Goal: Task Accomplishment & Management: Complete application form

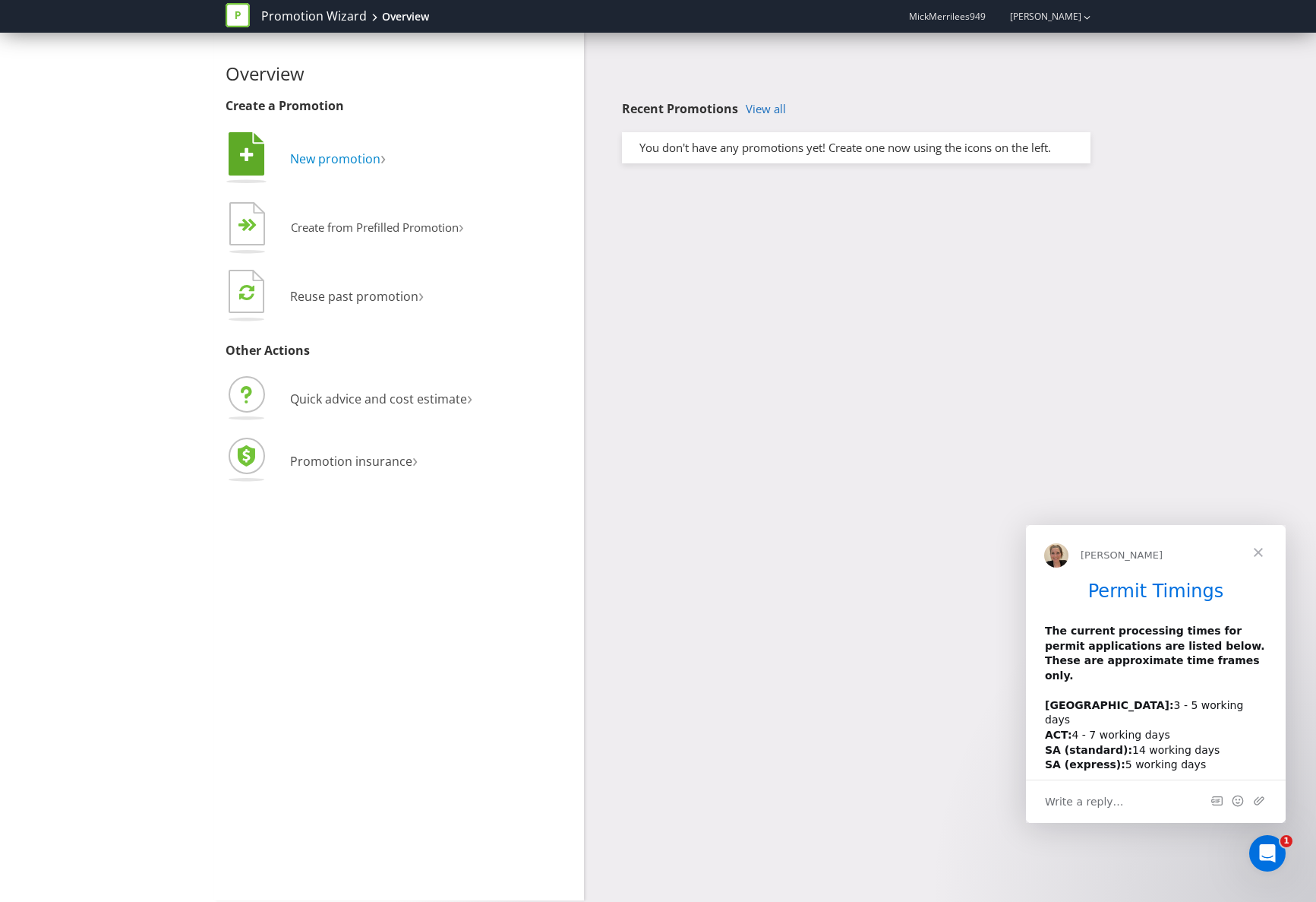
click at [321, 157] on span "New promotion" at bounding box center [335, 159] width 91 height 16
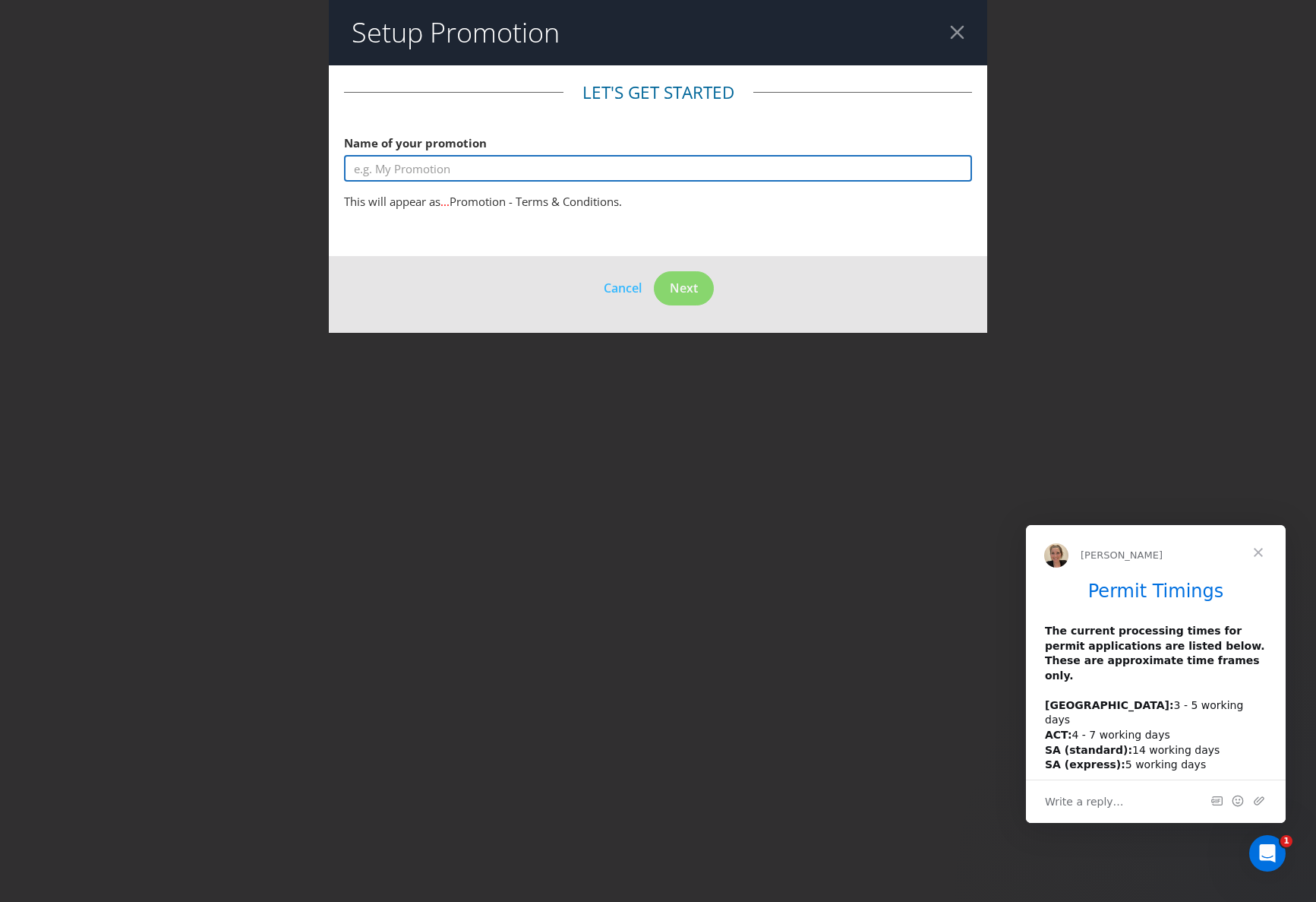
click at [405, 170] on input "text" at bounding box center [658, 168] width 628 height 26
type input "Grand Prize - 1,000 bucks try your luck"
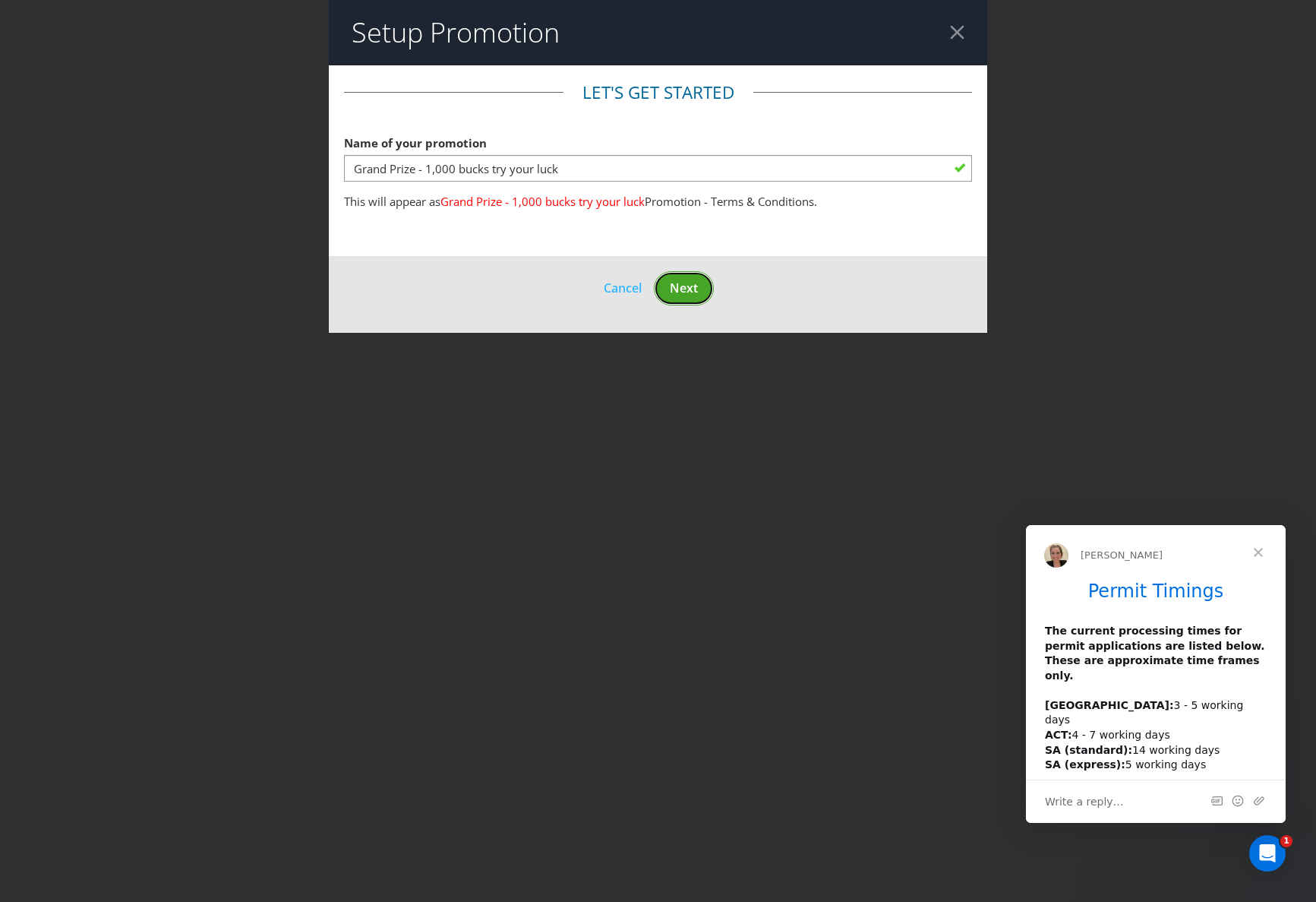
click at [685, 283] on span "Next" at bounding box center [684, 287] width 28 height 16
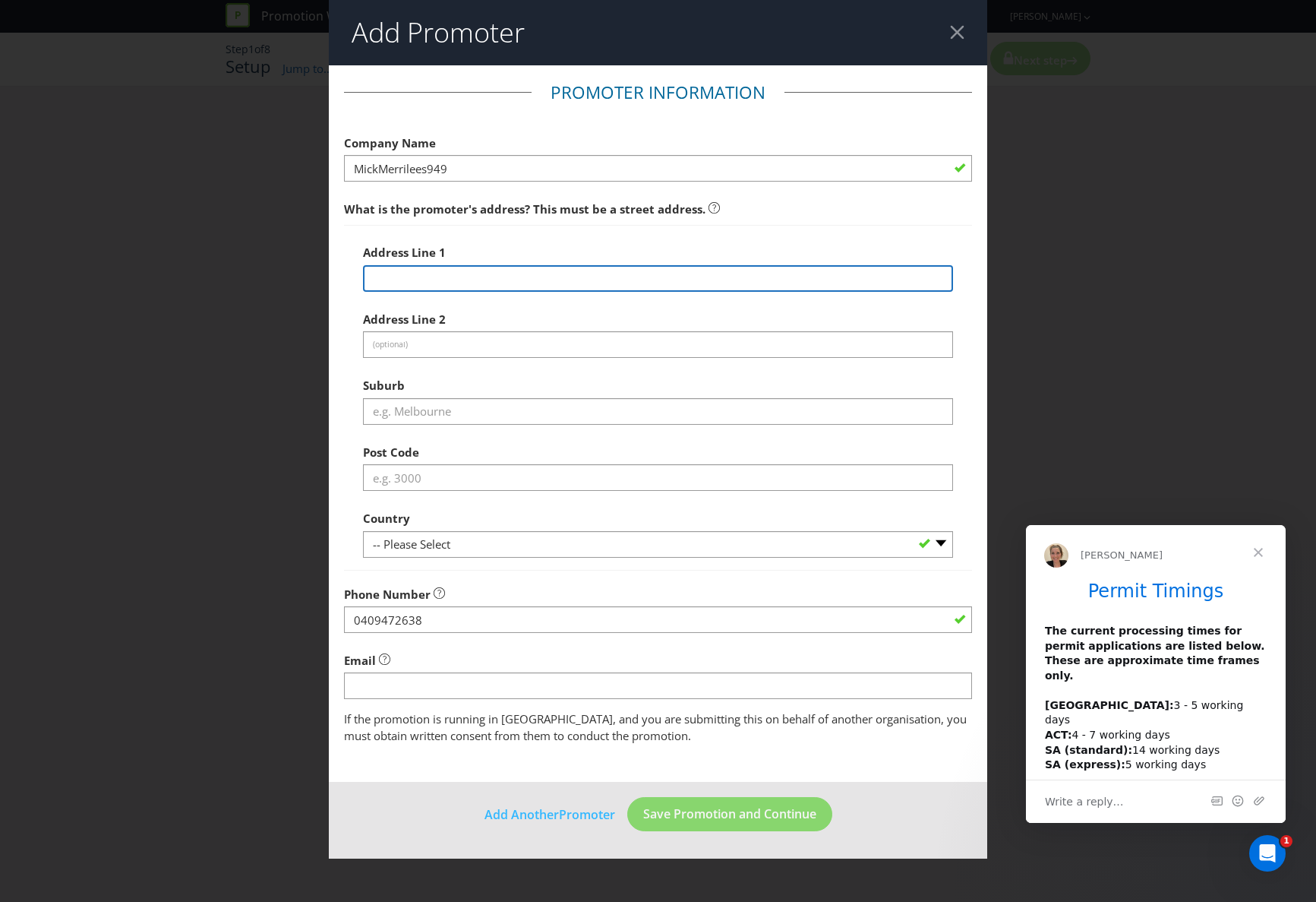
click at [377, 278] on input "text" at bounding box center [658, 278] width 590 height 26
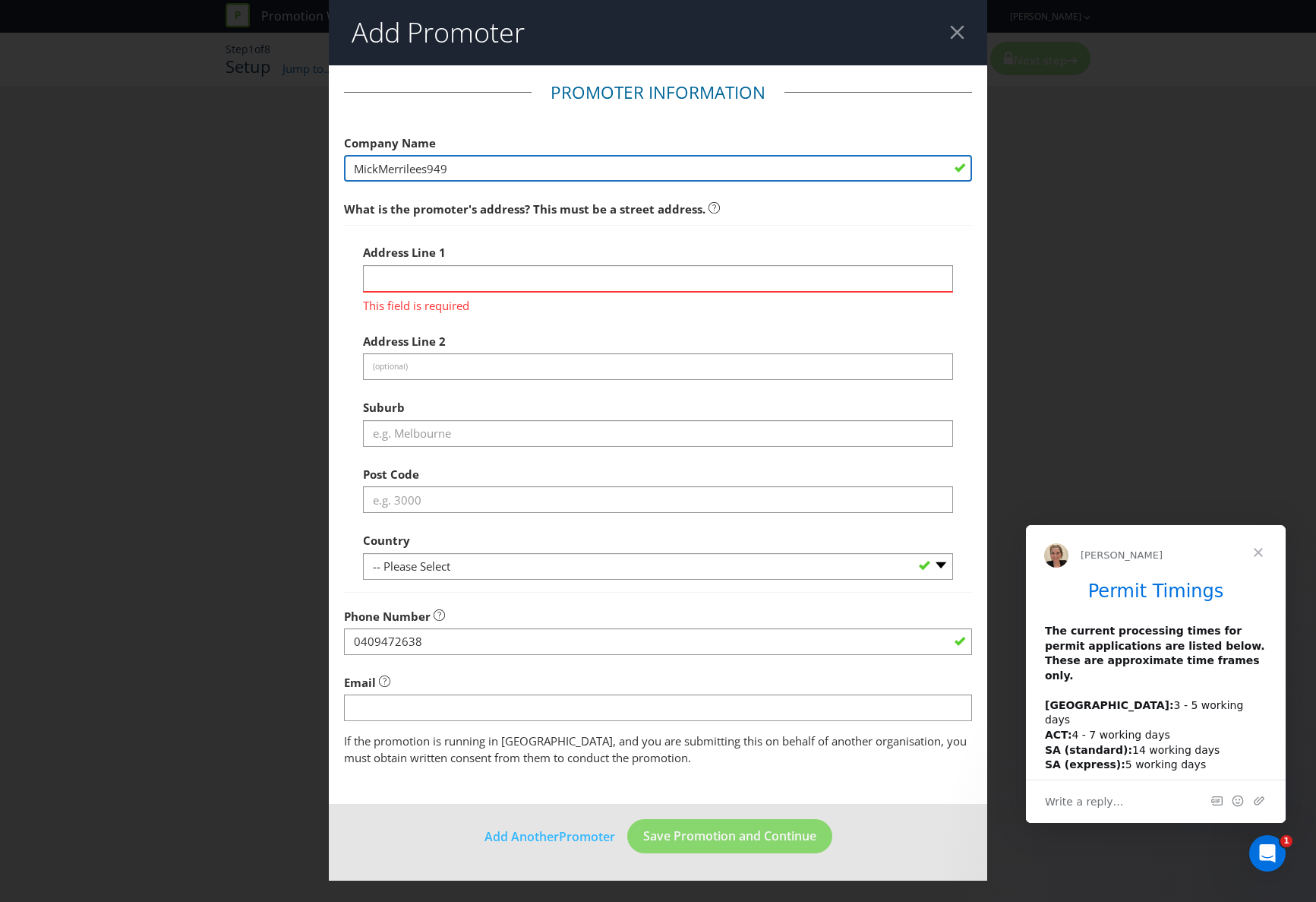
drag, startPoint x: 454, startPoint y: 171, endPoint x: 333, endPoint y: 169, distance: 121.0
click at [333, 169] on main "Promoter Information Company Name MickMerrilees949 What is the promoter's addre…" at bounding box center [658, 434] width 659 height 739
type input "Buckleys Guides Australia Pty. Ltd."
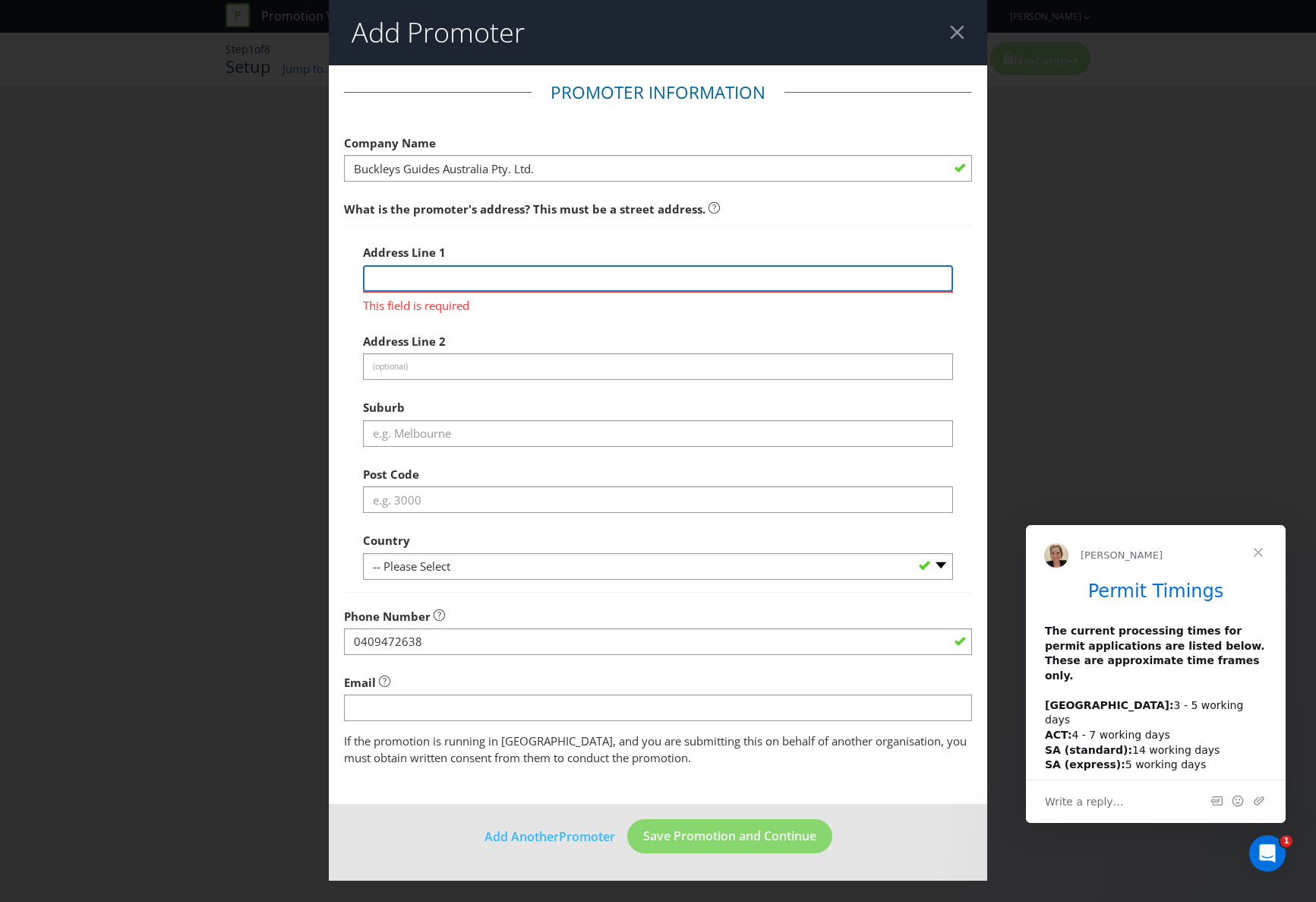
click at [386, 278] on input "text" at bounding box center [658, 278] width 590 height 26
drag, startPoint x: 585, startPoint y: 279, endPoint x: 450, endPoint y: 282, distance: 135.0
click at [450, 282] on input "[STREET_ADDRESS]" at bounding box center [658, 278] width 590 height 26
type input "[STREET_ADDRESS]"
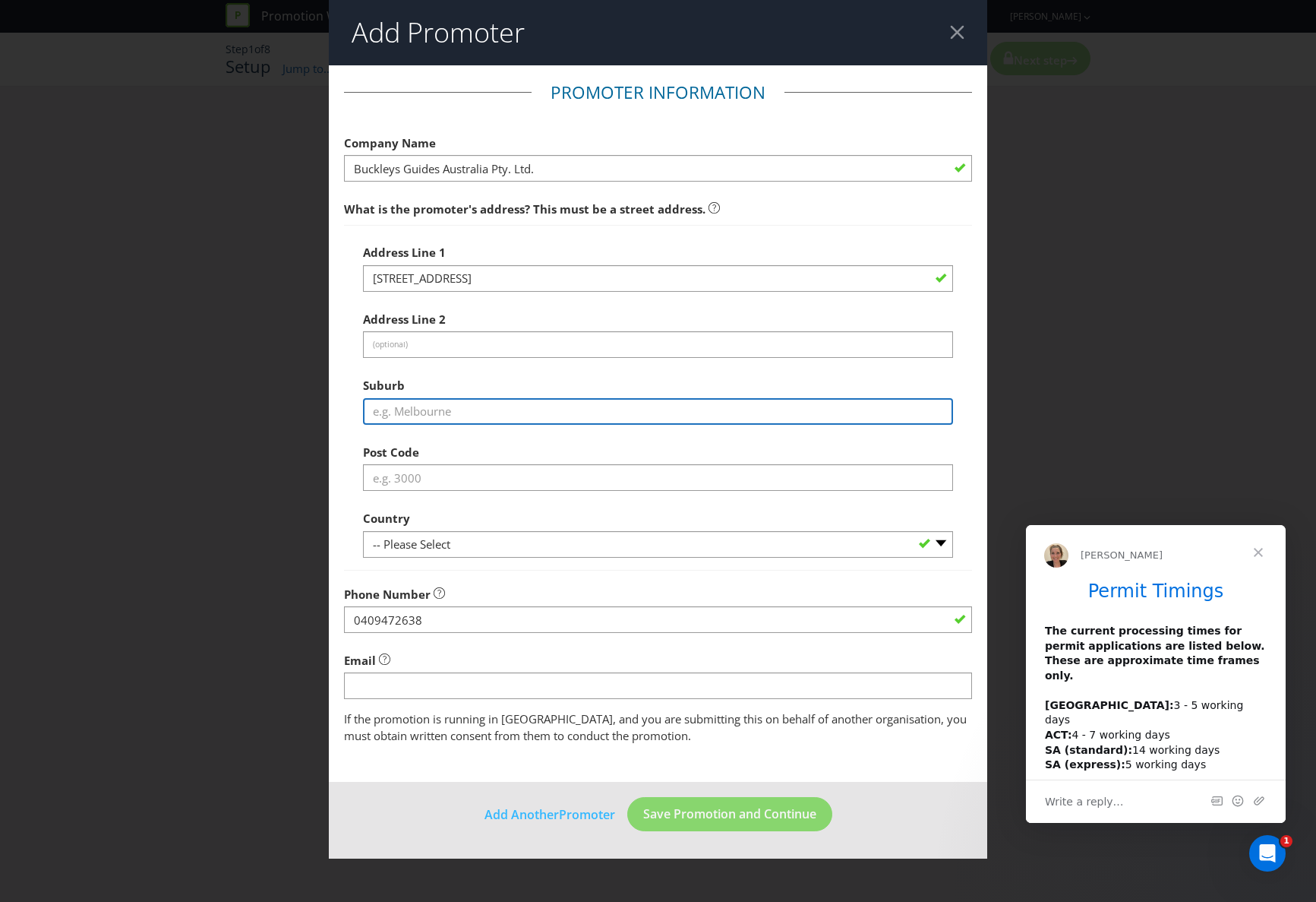
click at [397, 431] on div "Address Line 1 2 Ardern Place Address Line 2 (optional) Suburb Post Code Countr…" at bounding box center [658, 397] width 590 height 320
type input "Wodonga"
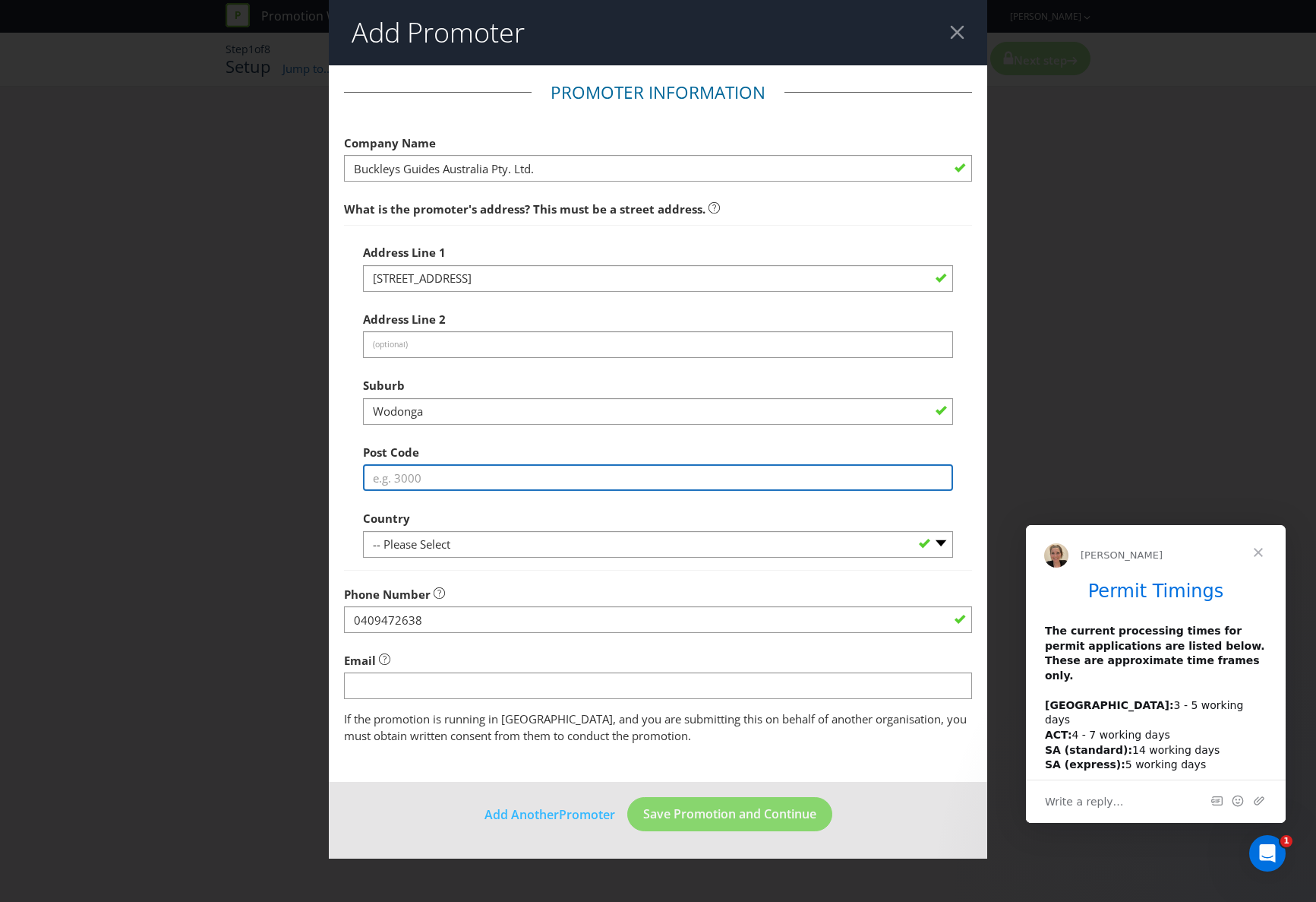
click at [390, 480] on input "text" at bounding box center [658, 477] width 590 height 26
type input "3690"
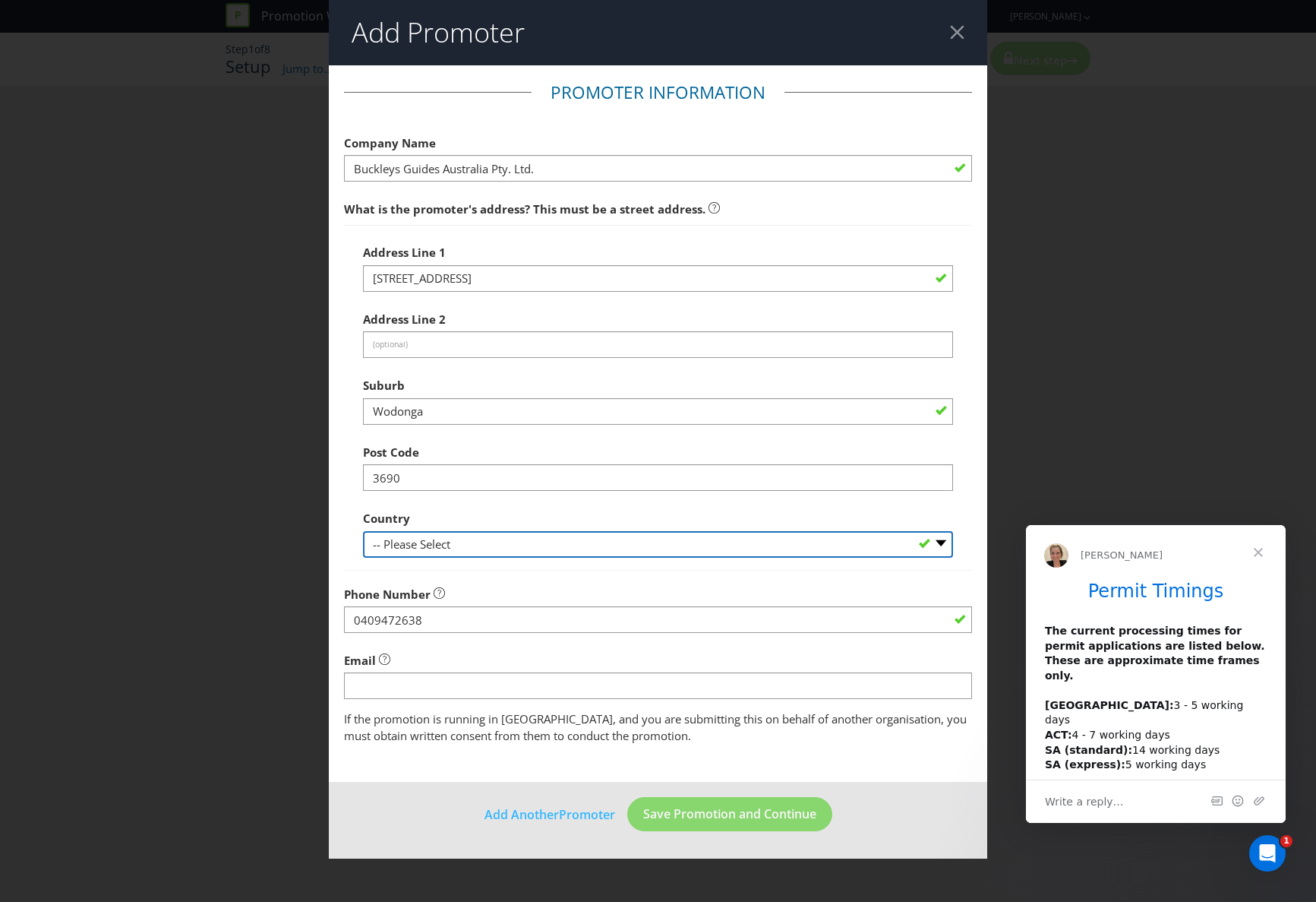
click at [417, 542] on select "-- Please Select [GEOGRAPHIC_DATA] [GEOGRAPHIC_DATA]" at bounding box center [658, 544] width 590 height 26
select select "AU"
click at [363, 531] on select "-- Please Select [GEOGRAPHIC_DATA] [GEOGRAPHIC_DATA]" at bounding box center [658, 544] width 590 height 26
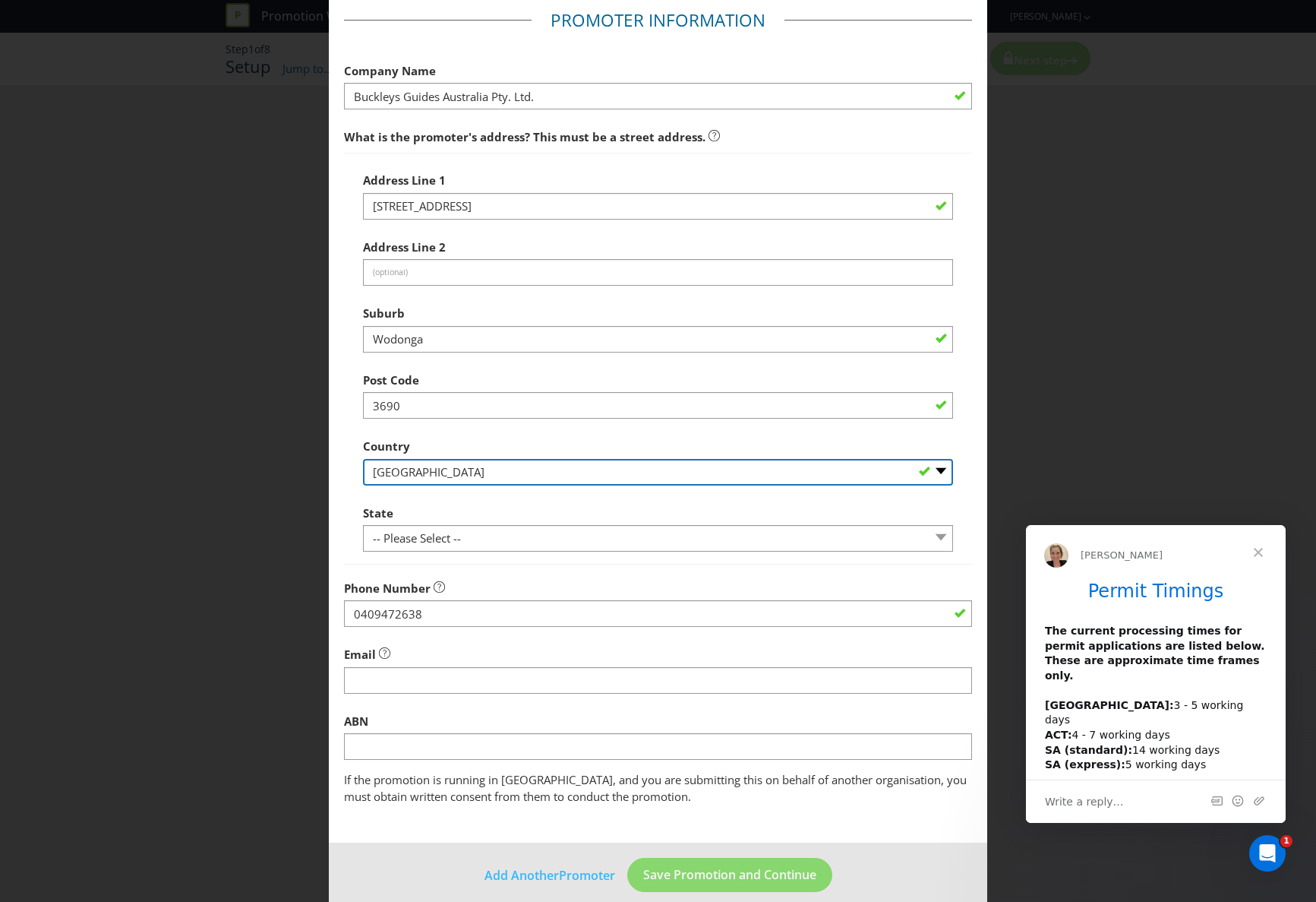
scroll to position [90, 0]
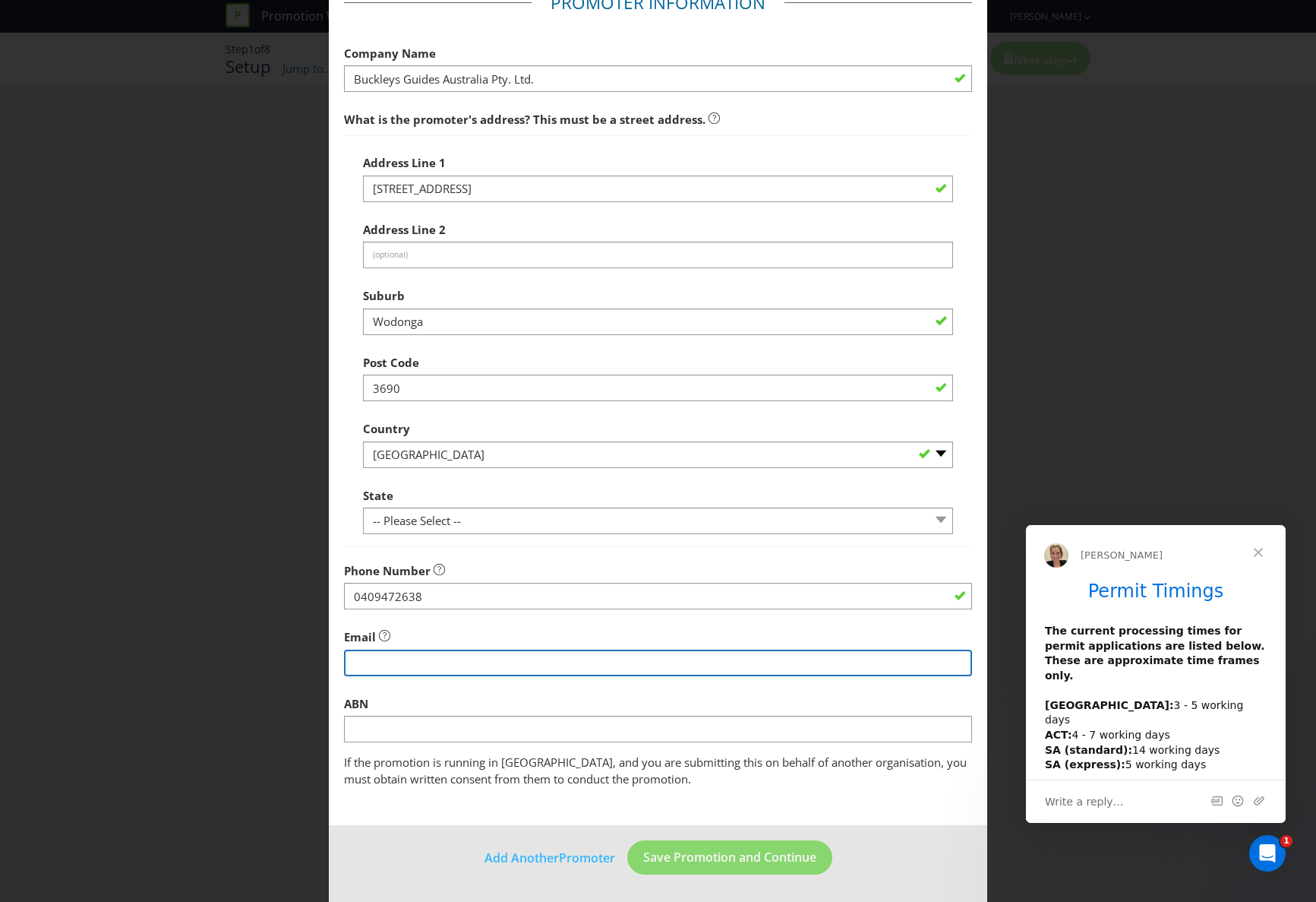
click at [354, 664] on input "string" at bounding box center [658, 662] width 628 height 26
type input "[EMAIL_ADDRESS][DOMAIN_NAME]"
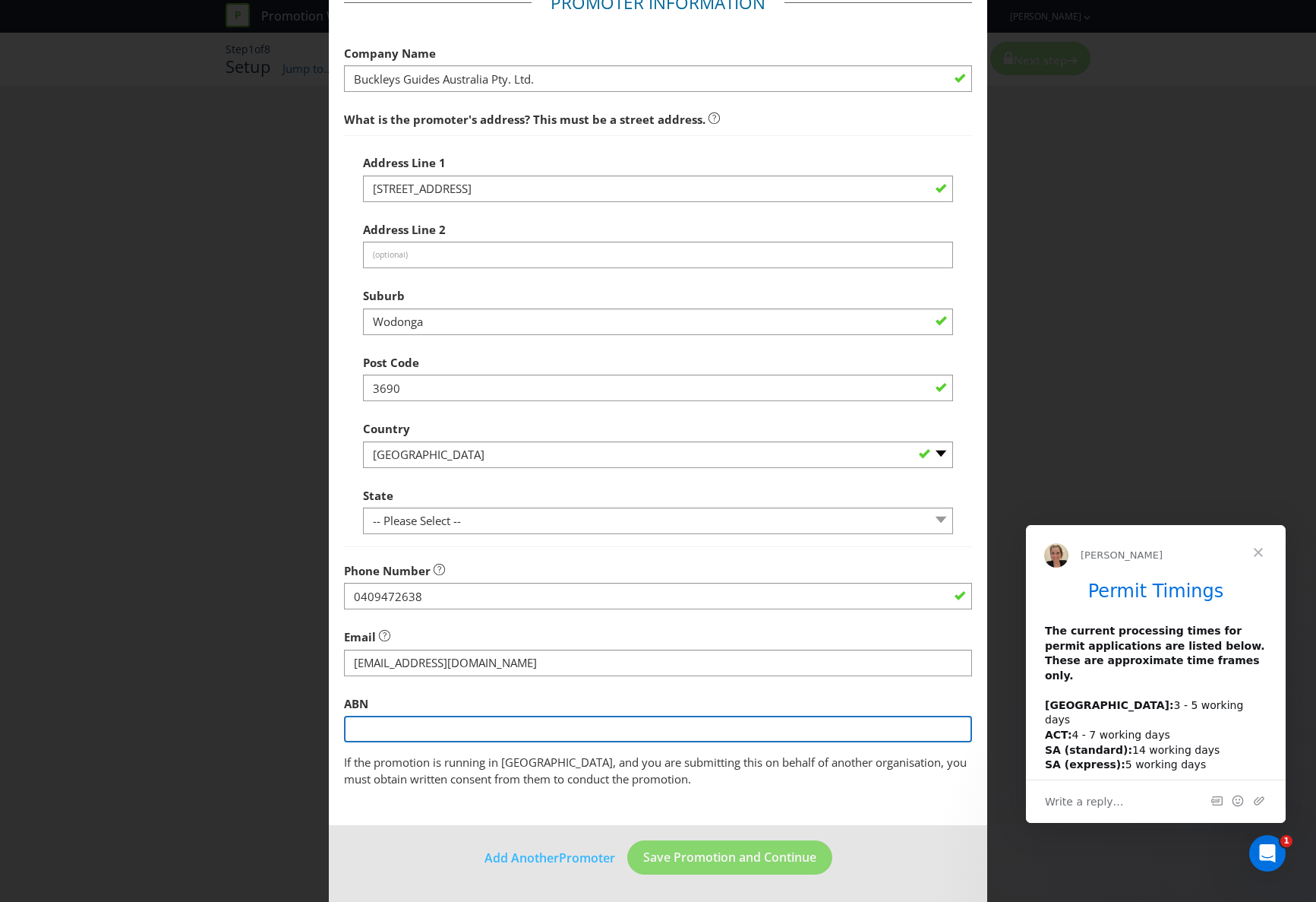
click at [361, 732] on input "text" at bounding box center [658, 729] width 628 height 26
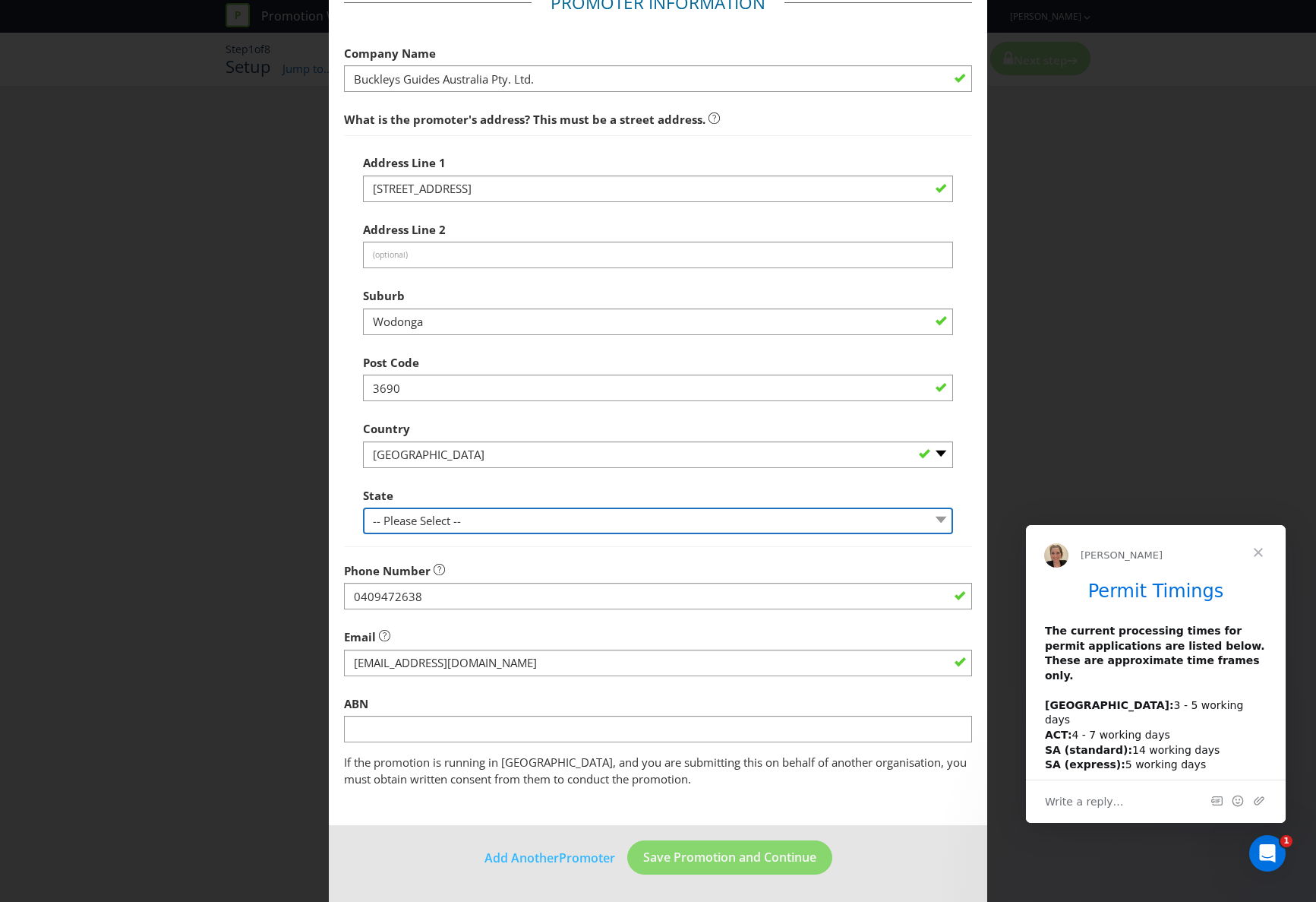
click at [424, 519] on select "-- Please Select -- [GEOGRAPHIC_DATA] [GEOGRAPHIC_DATA] [GEOGRAPHIC_DATA] [GEOG…" at bounding box center [658, 521] width 590 height 26
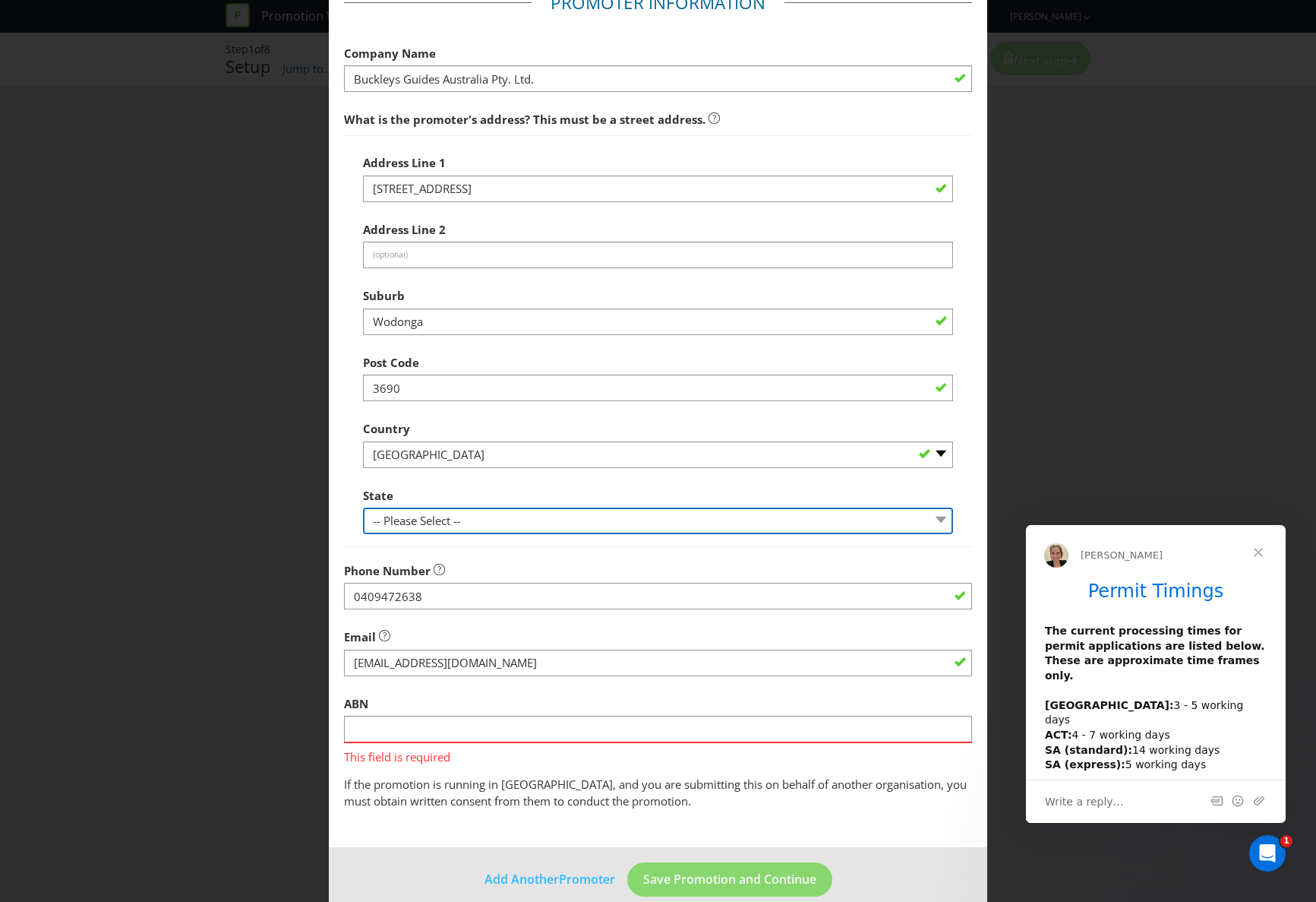
select select "VIC"
click at [363, 507] on select "-- Please Select -- [GEOGRAPHIC_DATA] [GEOGRAPHIC_DATA] [GEOGRAPHIC_DATA] [GEOG…" at bounding box center [658, 521] width 590 height 26
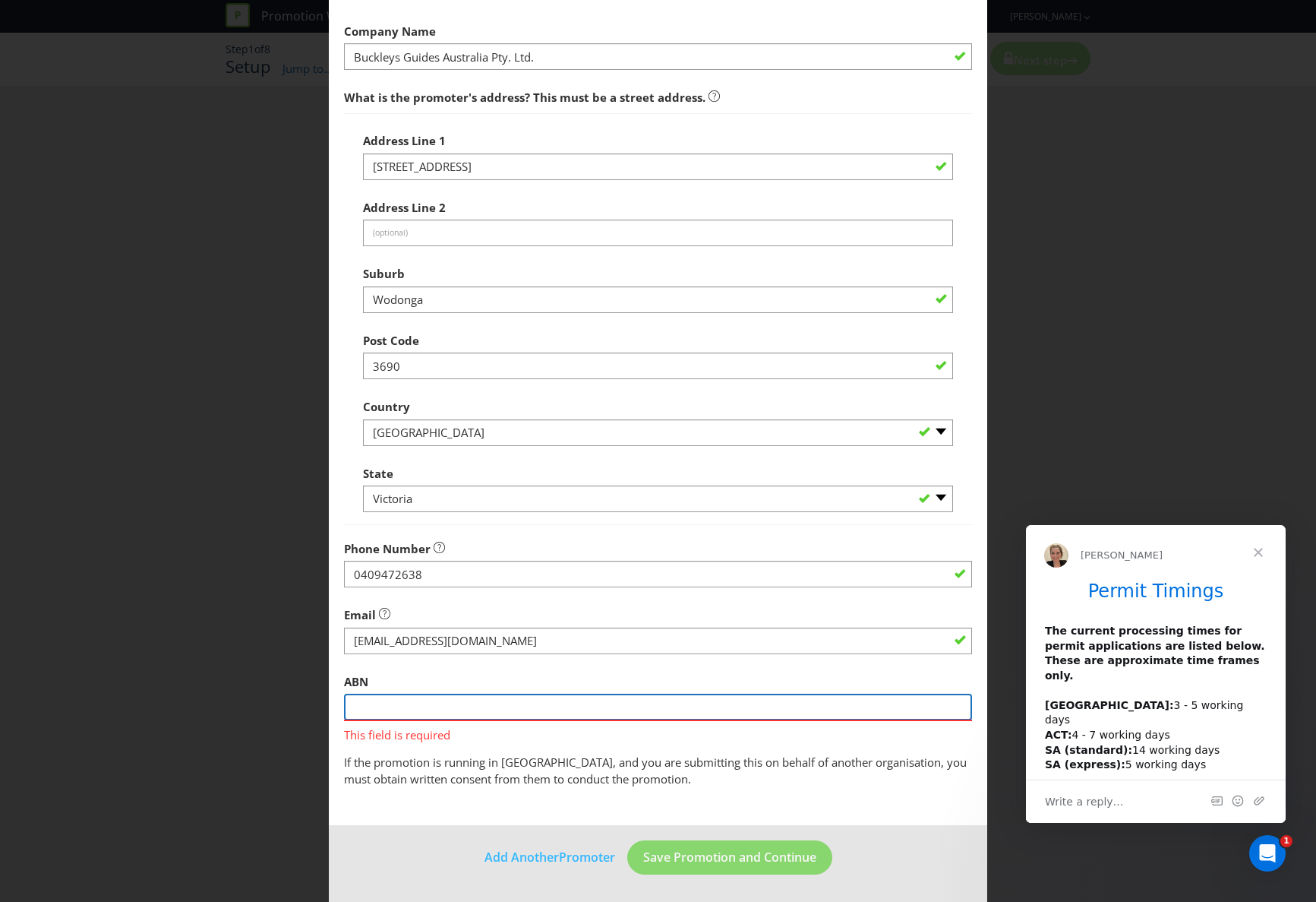
click at [370, 711] on input "text" at bounding box center [658, 707] width 628 height 26
type input "669677365"
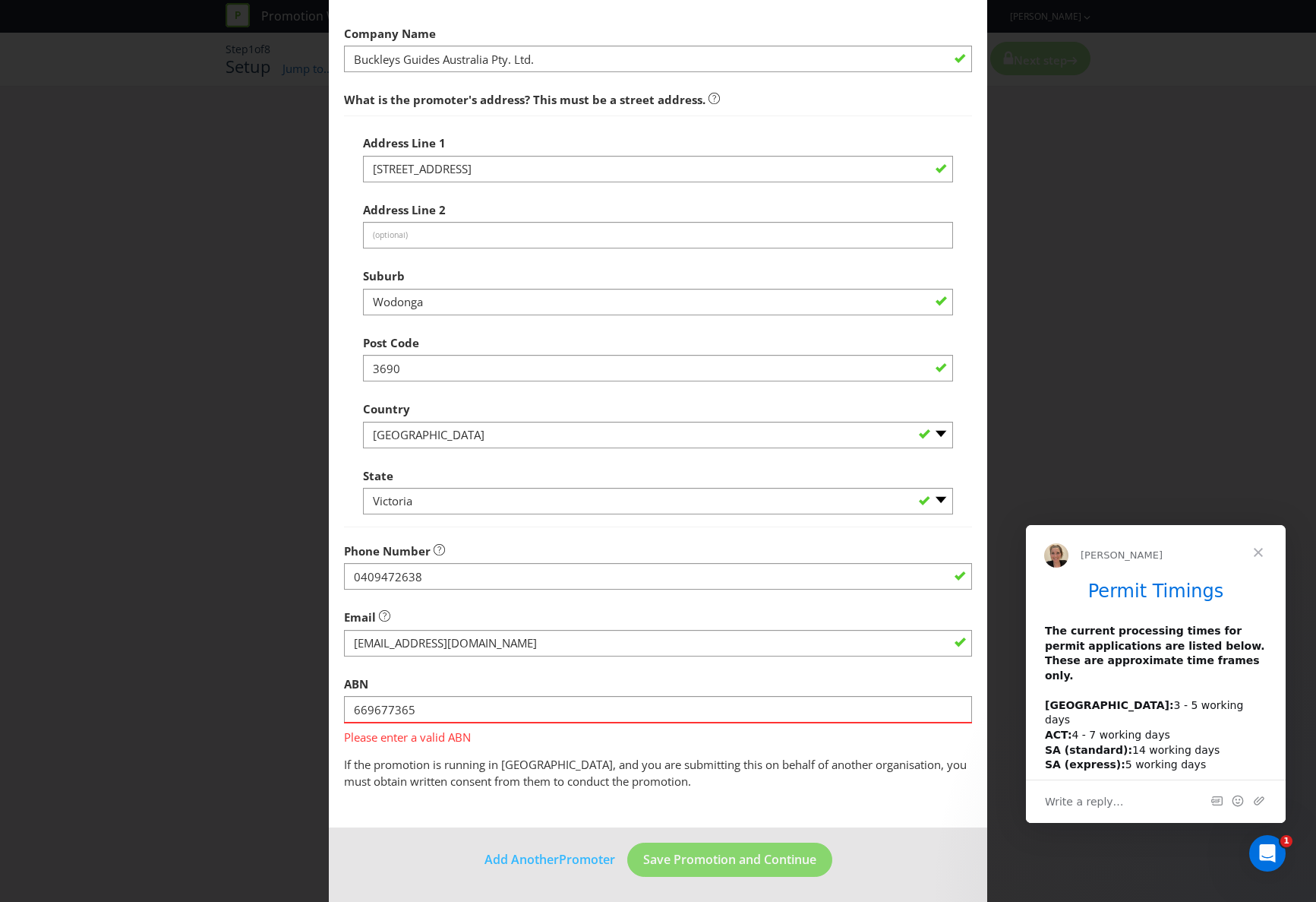
click at [586, 801] on main "Promoter Information Company Name [PERSON_NAME] Guides Australia Pty. Ltd. What…" at bounding box center [658, 392] width 659 height 872
drag, startPoint x: 419, startPoint y: 709, endPoint x: 337, endPoint y: 705, distance: 82.1
click at [337, 705] on main "Promoter Information Company Name [PERSON_NAME] Guides Australia Pty. Ltd. What…" at bounding box center [658, 392] width 659 height 872
click at [542, 60] on input "Buckleys Guides Australia Pty. Ltd." at bounding box center [658, 58] width 628 height 26
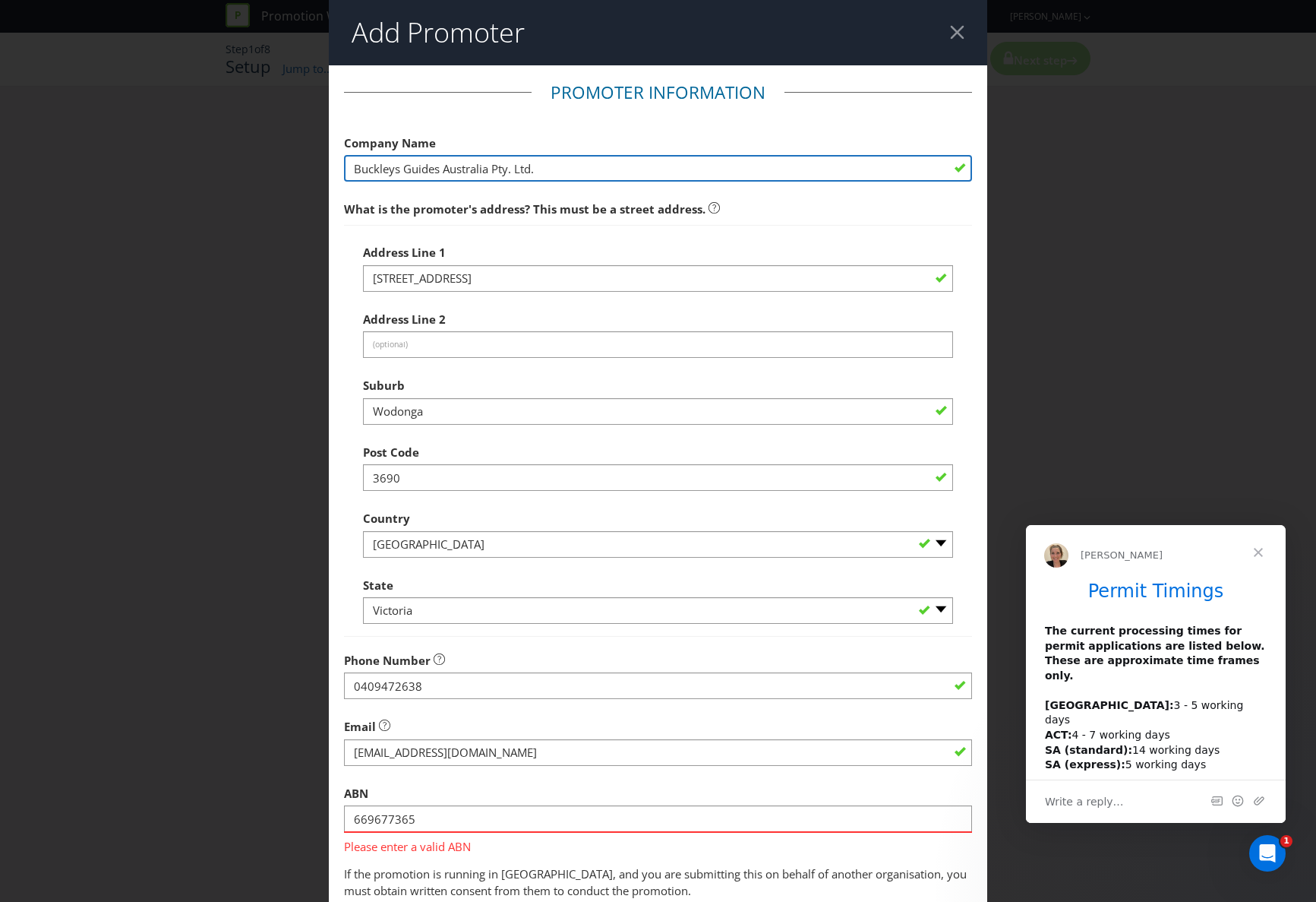
scroll to position [112, 0]
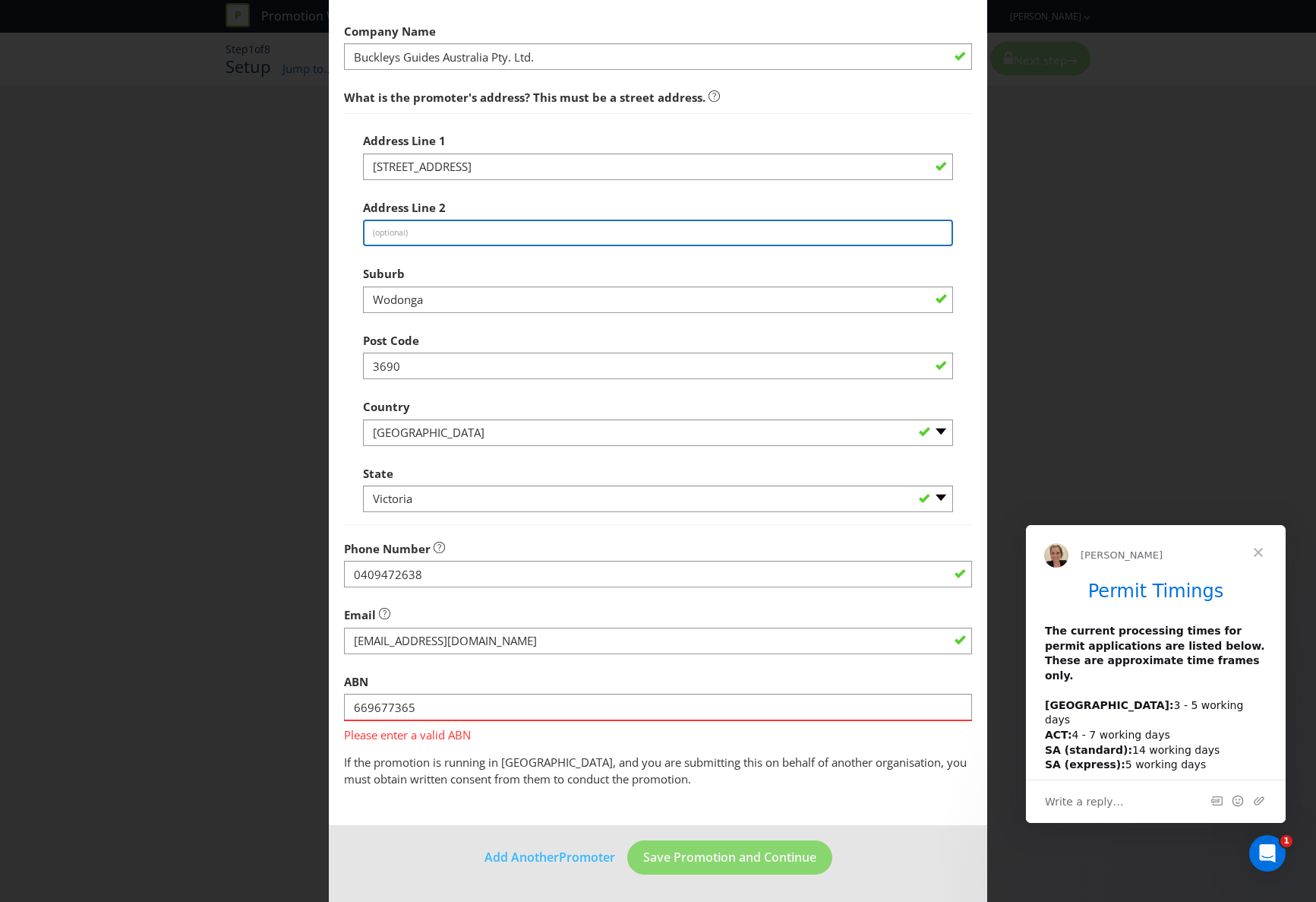
drag, startPoint x: 399, startPoint y: 232, endPoint x: 434, endPoint y: 234, distance: 35.1
click at [399, 232] on input "text" at bounding box center [658, 233] width 590 height 26
type input "PO Box 8000"
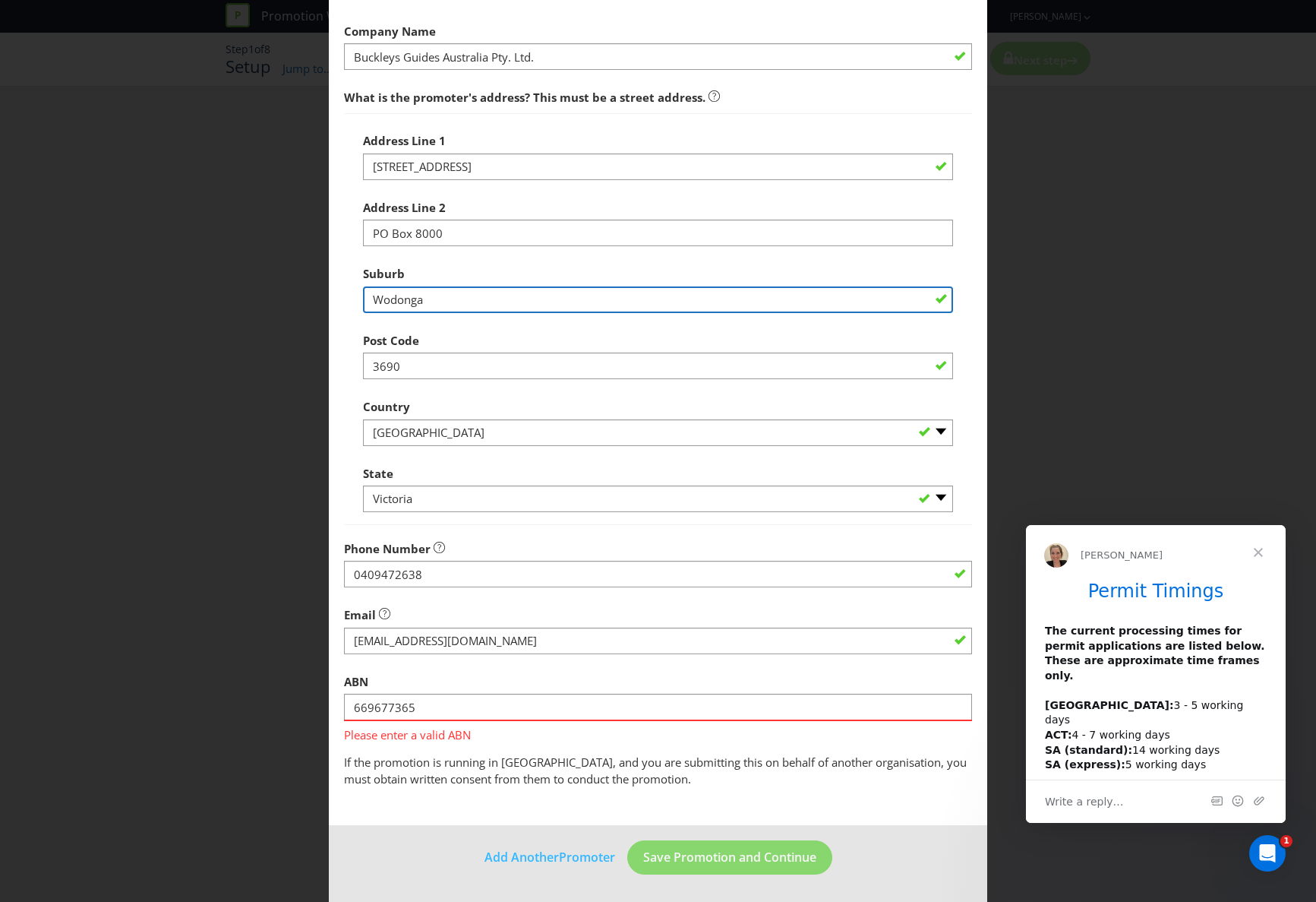
click at [482, 300] on input "Wodonga" at bounding box center [658, 300] width 590 height 26
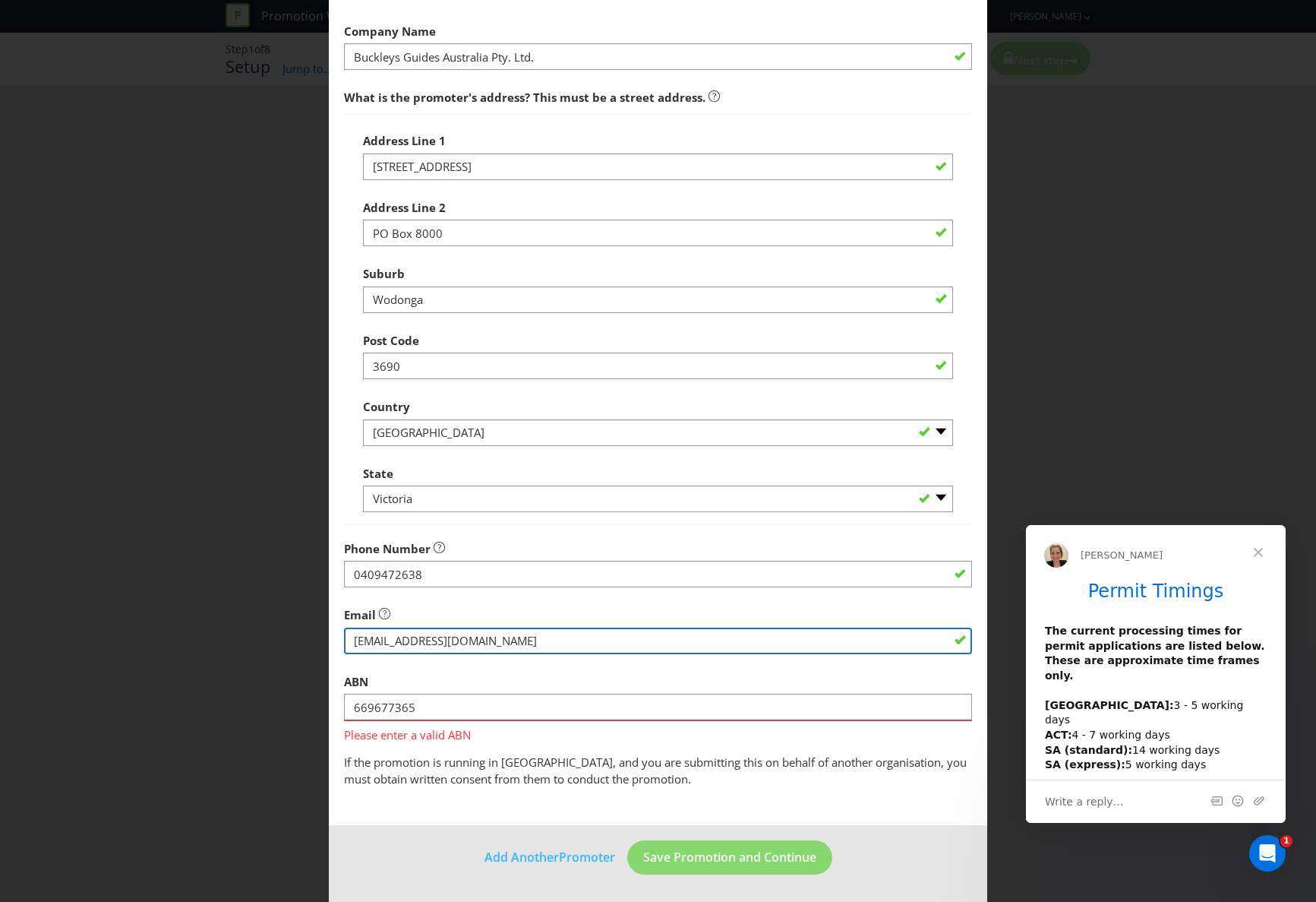
drag, startPoint x: 502, startPoint y: 642, endPoint x: 340, endPoint y: 638, distance: 162.0
click at [340, 638] on main "Promoter Information Company Name [PERSON_NAME] Guides Australia Pty. Ltd. What…" at bounding box center [658, 390] width 659 height 872
type input "[EMAIL_ADDRESS][DOMAIN_NAME]"
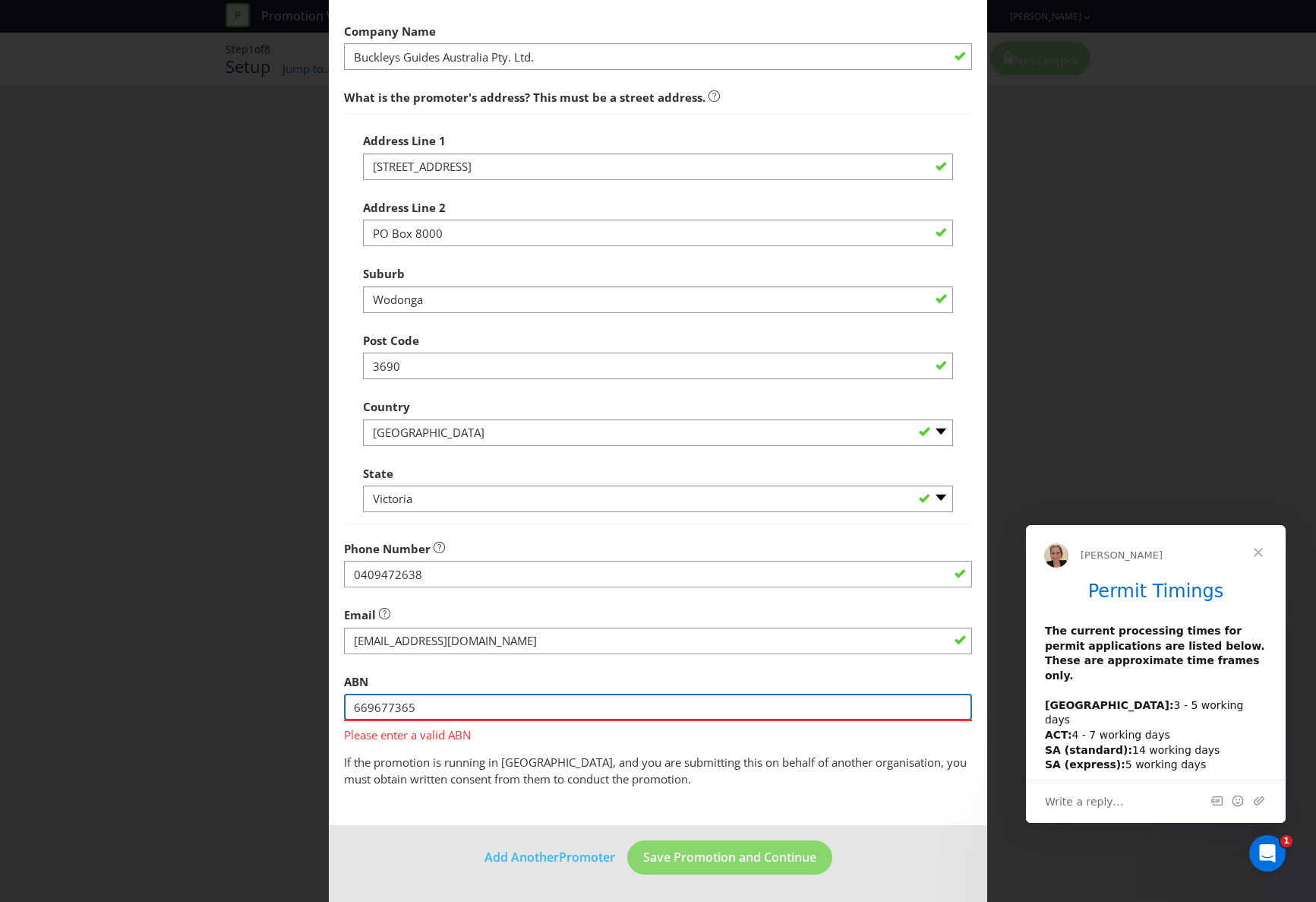
drag, startPoint x: 414, startPoint y: 708, endPoint x: 330, endPoint y: 707, distance: 84.0
click at [330, 707] on main "Promoter Information Company Name [PERSON_NAME] Guides Australia Pty. Ltd. What…" at bounding box center [658, 390] width 659 height 872
paste input ", Wodonga Victoria 3690"
type input ", Wodonga Victoria 3690"
drag, startPoint x: 505, startPoint y: 708, endPoint x: 325, endPoint y: 708, distance: 180.0
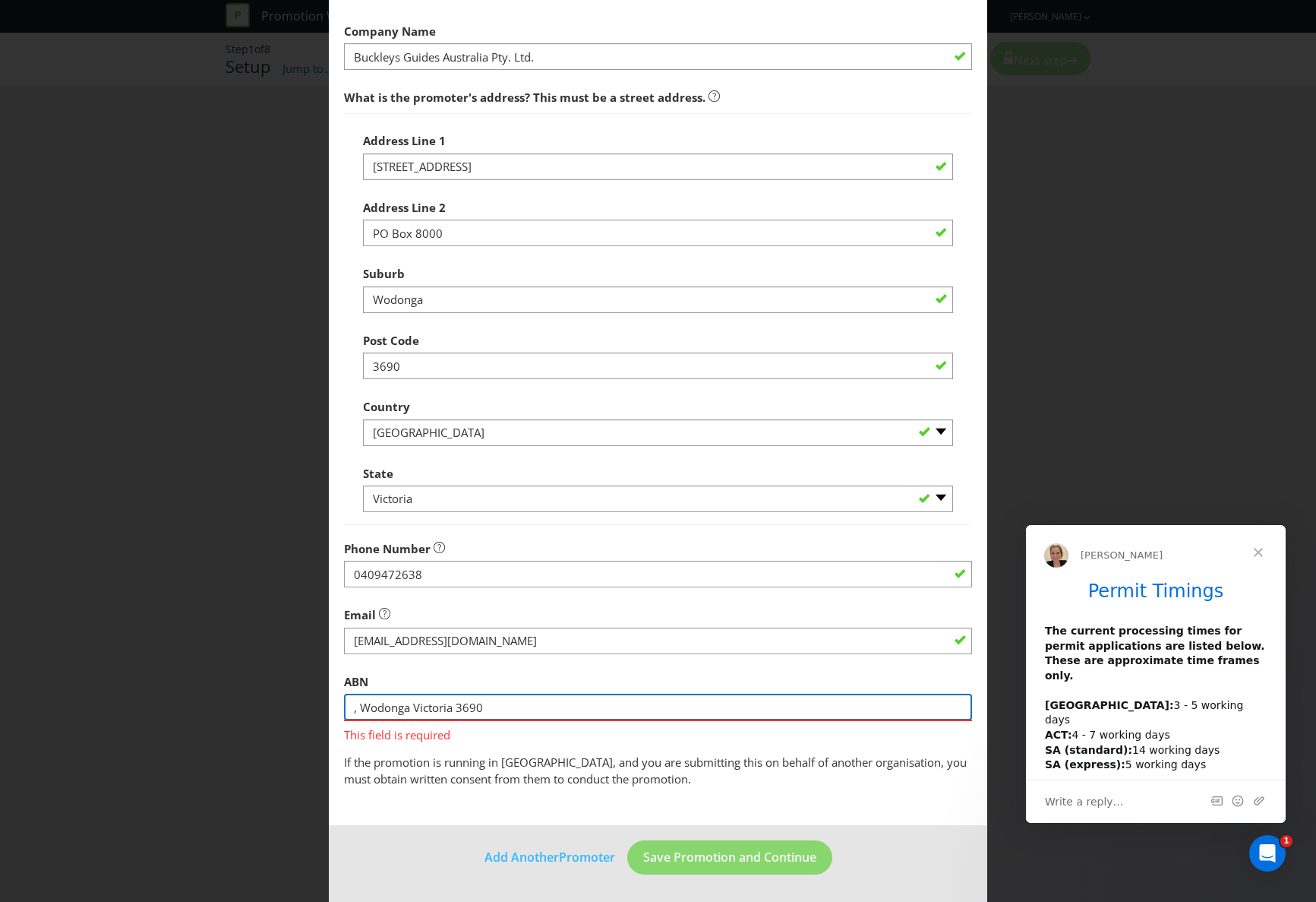
click at [325, 708] on div "Add Promoter Promoter Information Company Name [PERSON_NAME] Guides Australia P…" at bounding box center [658, 451] width 1316 height 902
click at [357, 705] on input "text" at bounding box center [658, 707] width 628 height 26
type input "60388759076"
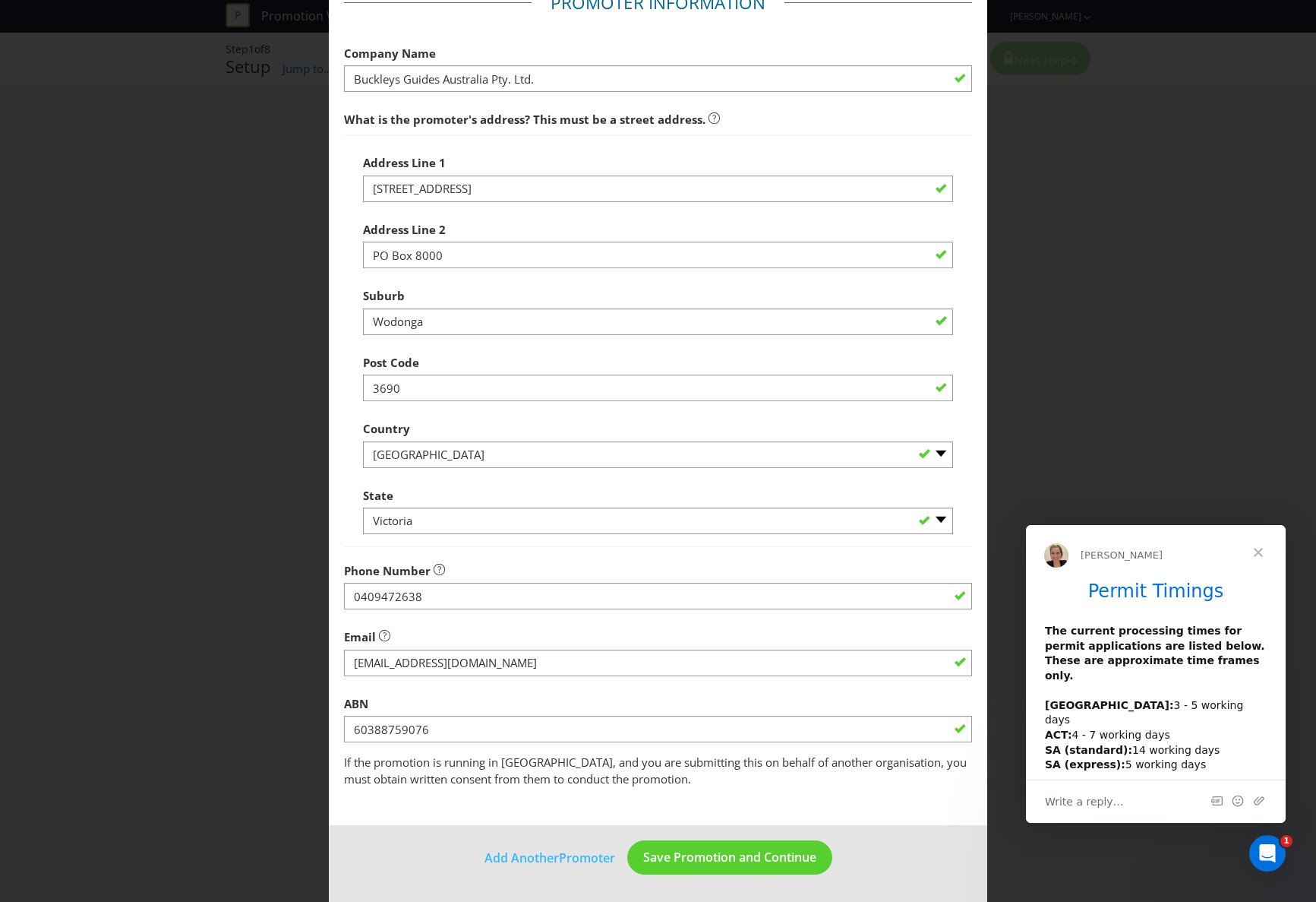
scroll to position [90, 0]
click at [435, 744] on fieldset "Promoter Information Company Name [PERSON_NAME] Guides Australia Pty. Ltd. What…" at bounding box center [658, 389] width 628 height 797
click at [739, 861] on span "Save Promotion and Continue" at bounding box center [730, 857] width 173 height 16
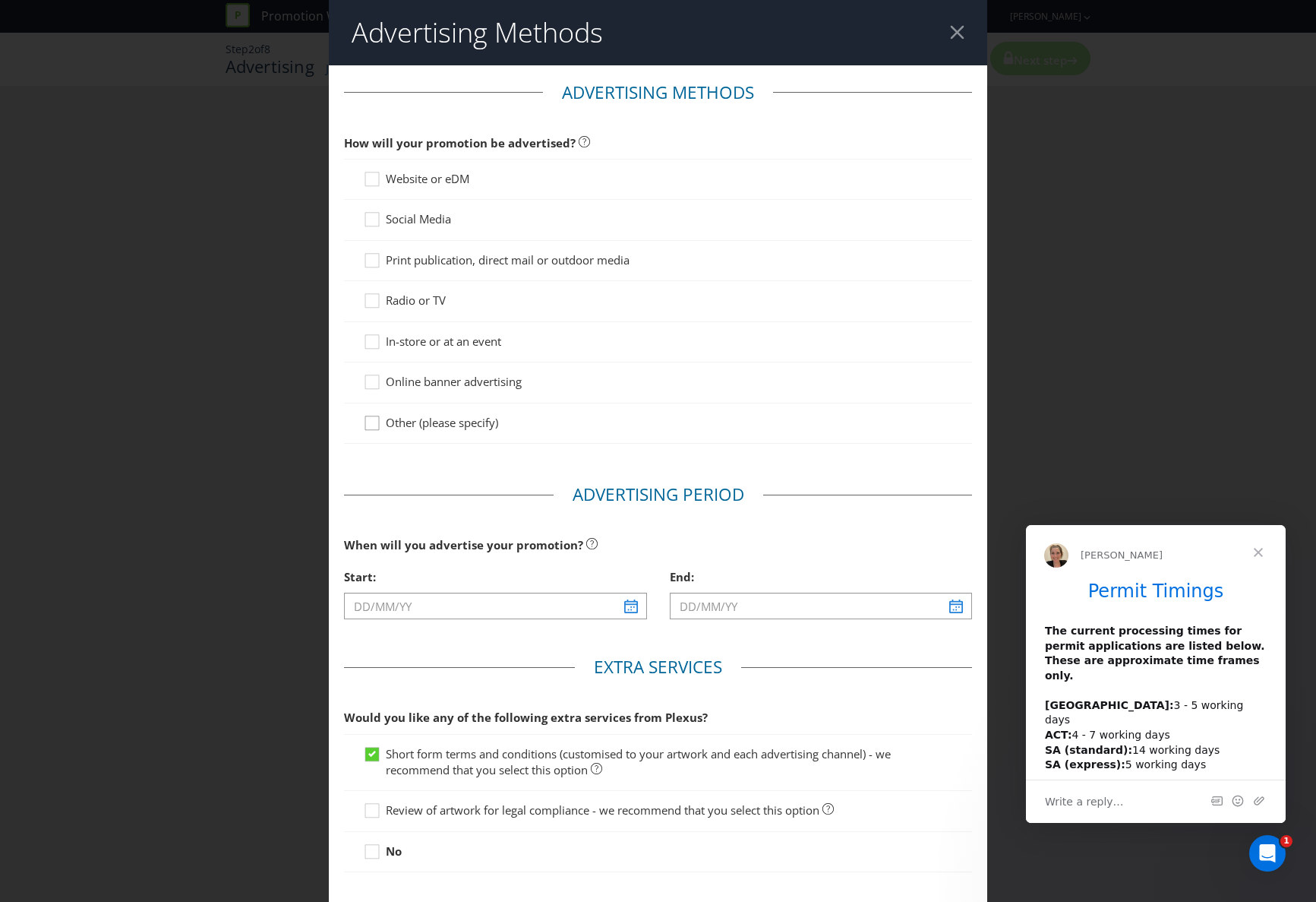
click at [373, 423] on icon at bounding box center [375, 427] width 23 height 23
click at [0, 0] on input "Other (please specify)" at bounding box center [0, 0] width 0 height 0
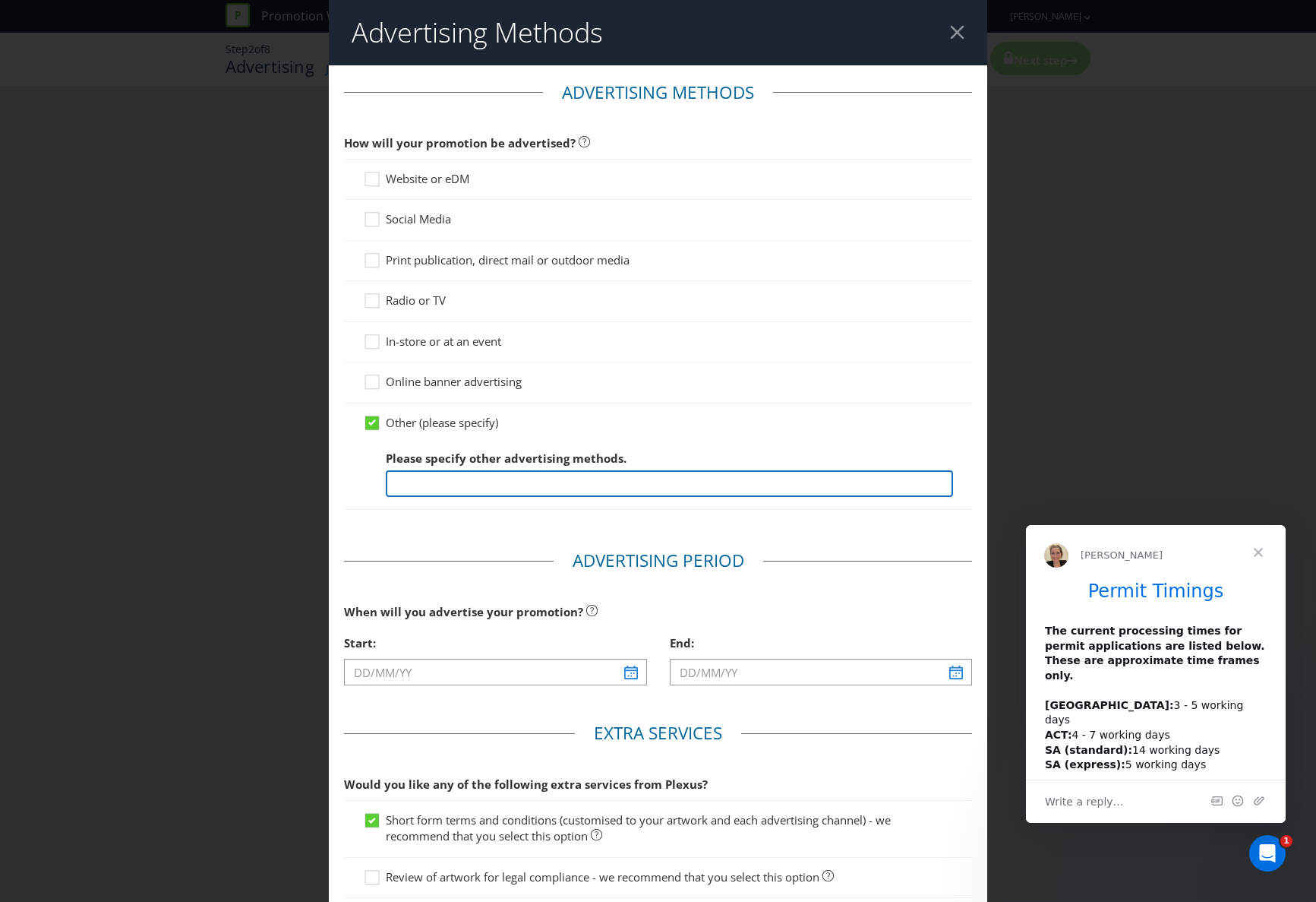
click at [405, 484] on input "text" at bounding box center [669, 484] width 567 height 26
type input "A"
click at [373, 262] on icon at bounding box center [375, 264] width 23 height 23
click at [0, 0] on input "Print publication, direct mail or outdoor media" at bounding box center [0, 0] width 0 height 0
click at [425, 485] on input "Our" at bounding box center [669, 484] width 567 height 26
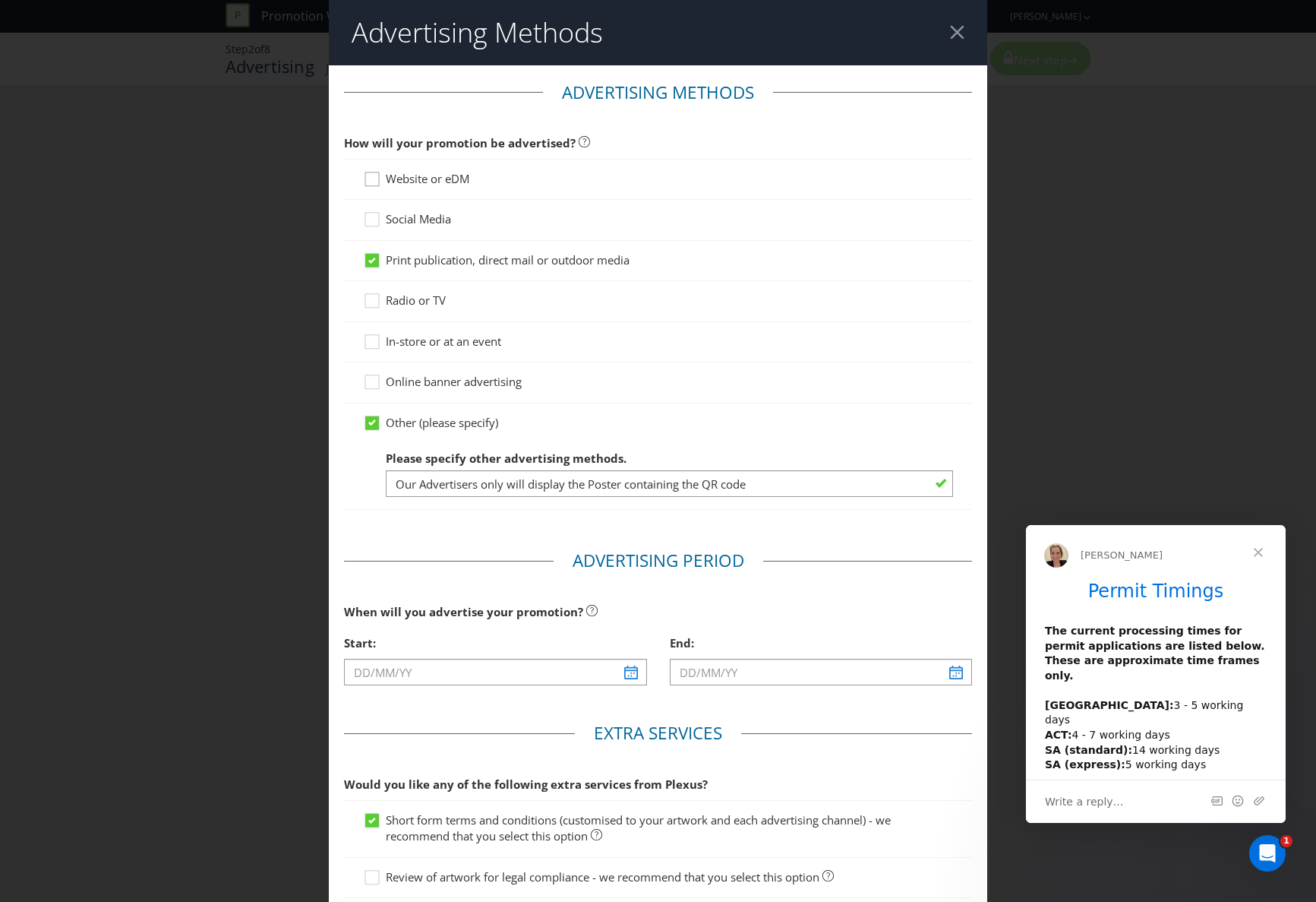
click at [374, 177] on div at bounding box center [371, 174] width 7 height 7
click at [0, 0] on input "Website or eDM" at bounding box center [0, 0] width 0 height 0
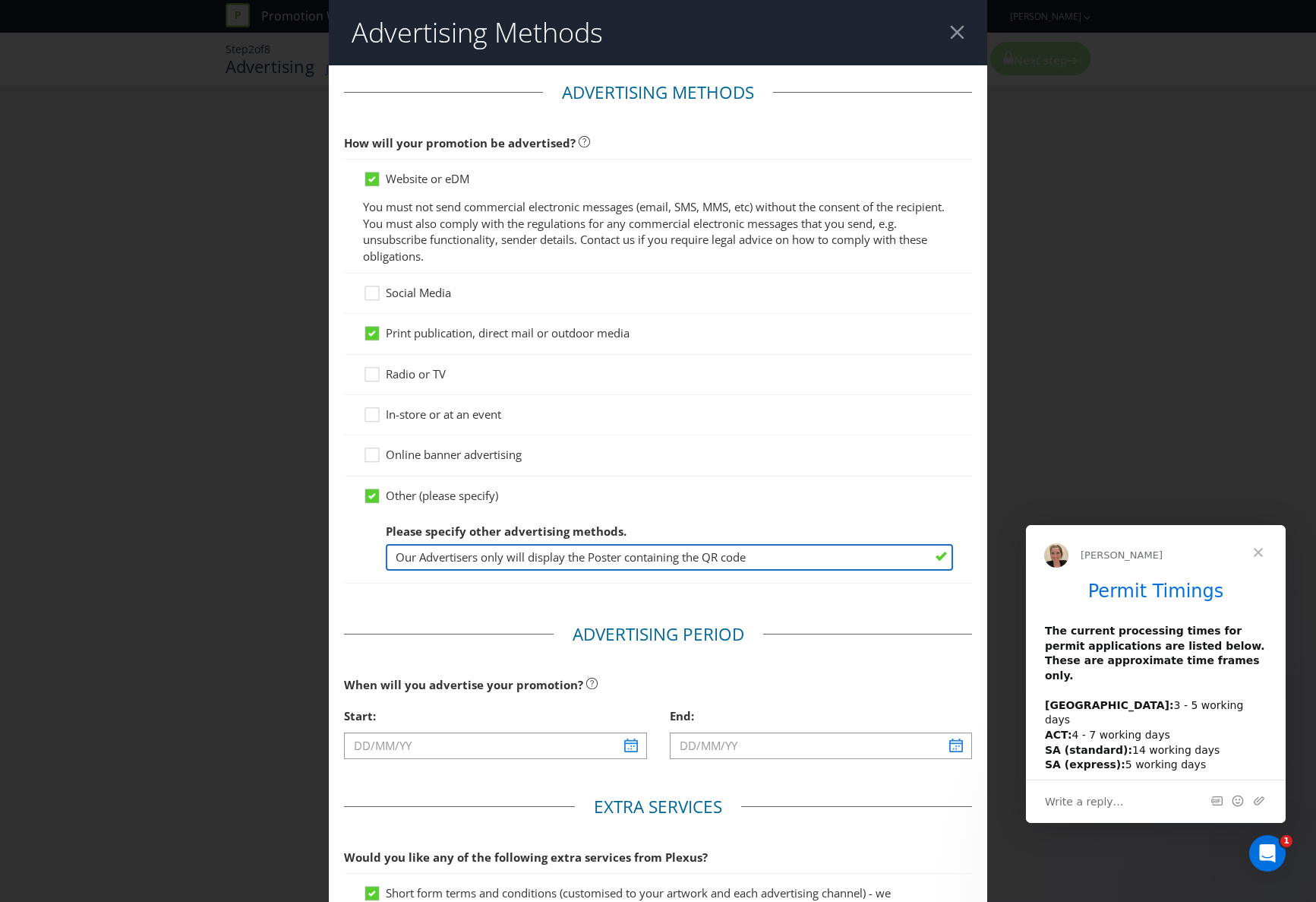
click at [758, 557] on input "Our Advertisers only will display the Poster containing the QR code" at bounding box center [669, 557] width 567 height 26
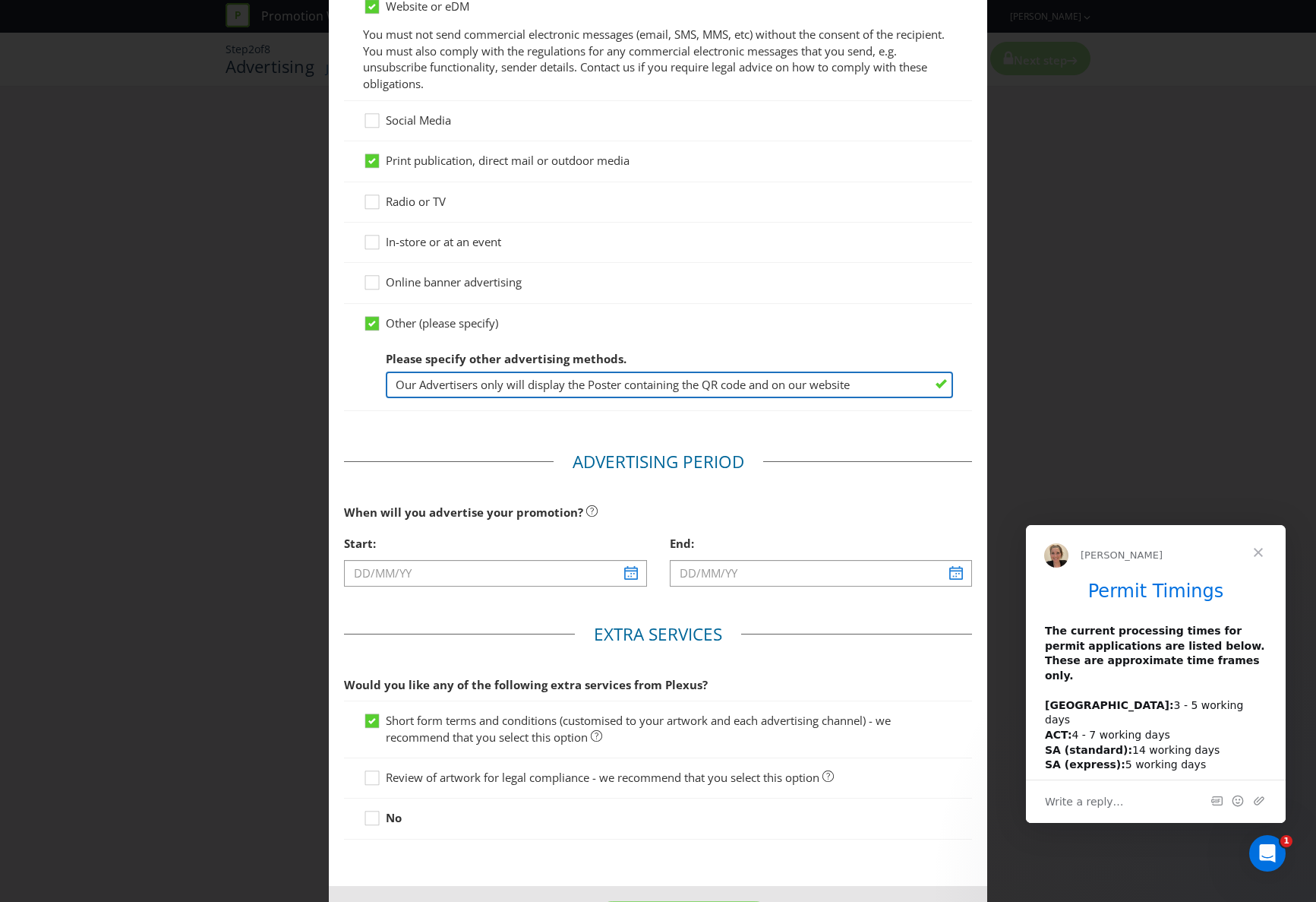
scroll to position [183, 0]
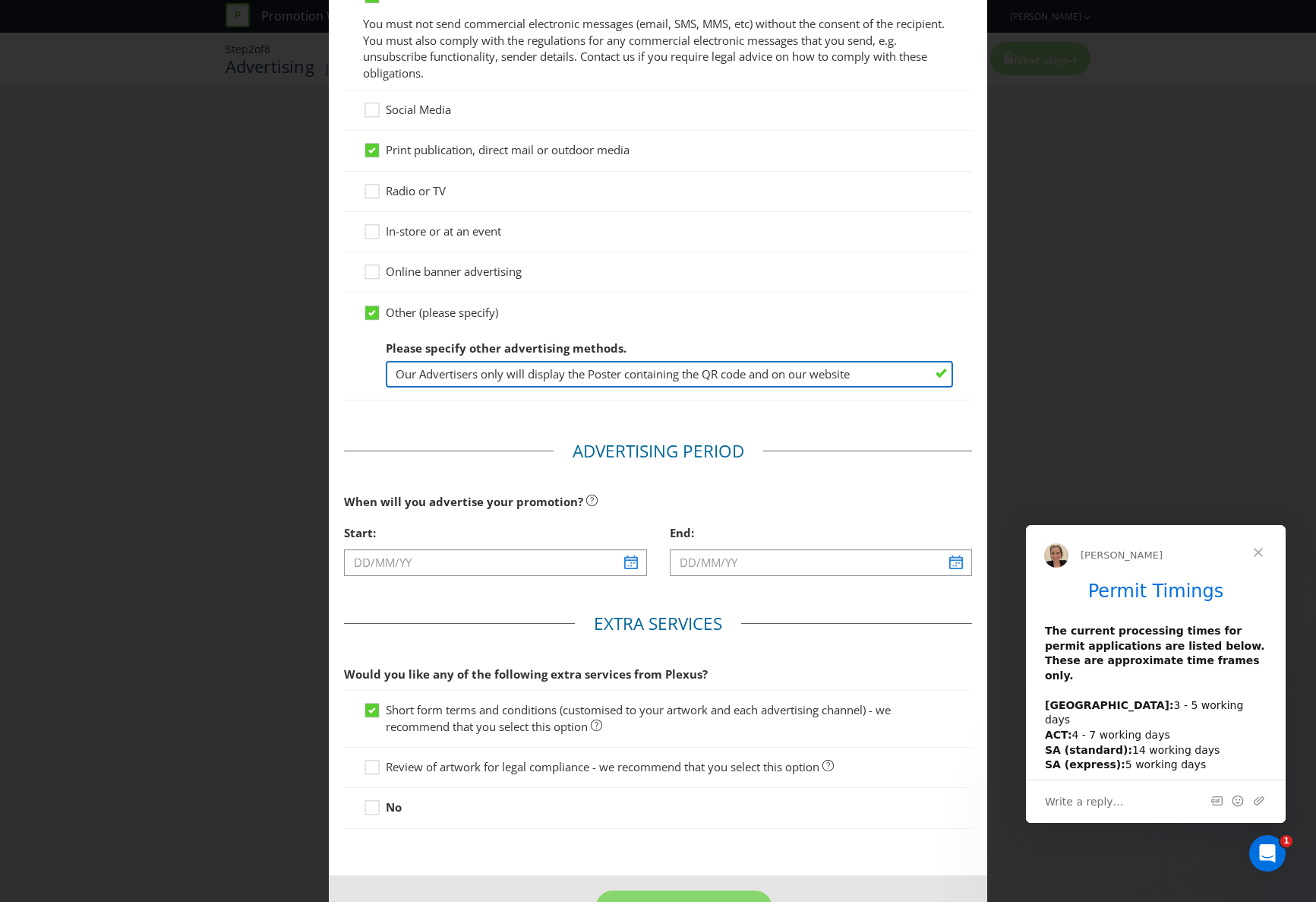
type input "Our Advertisers only will display the Poster containing the QR code and on our …"
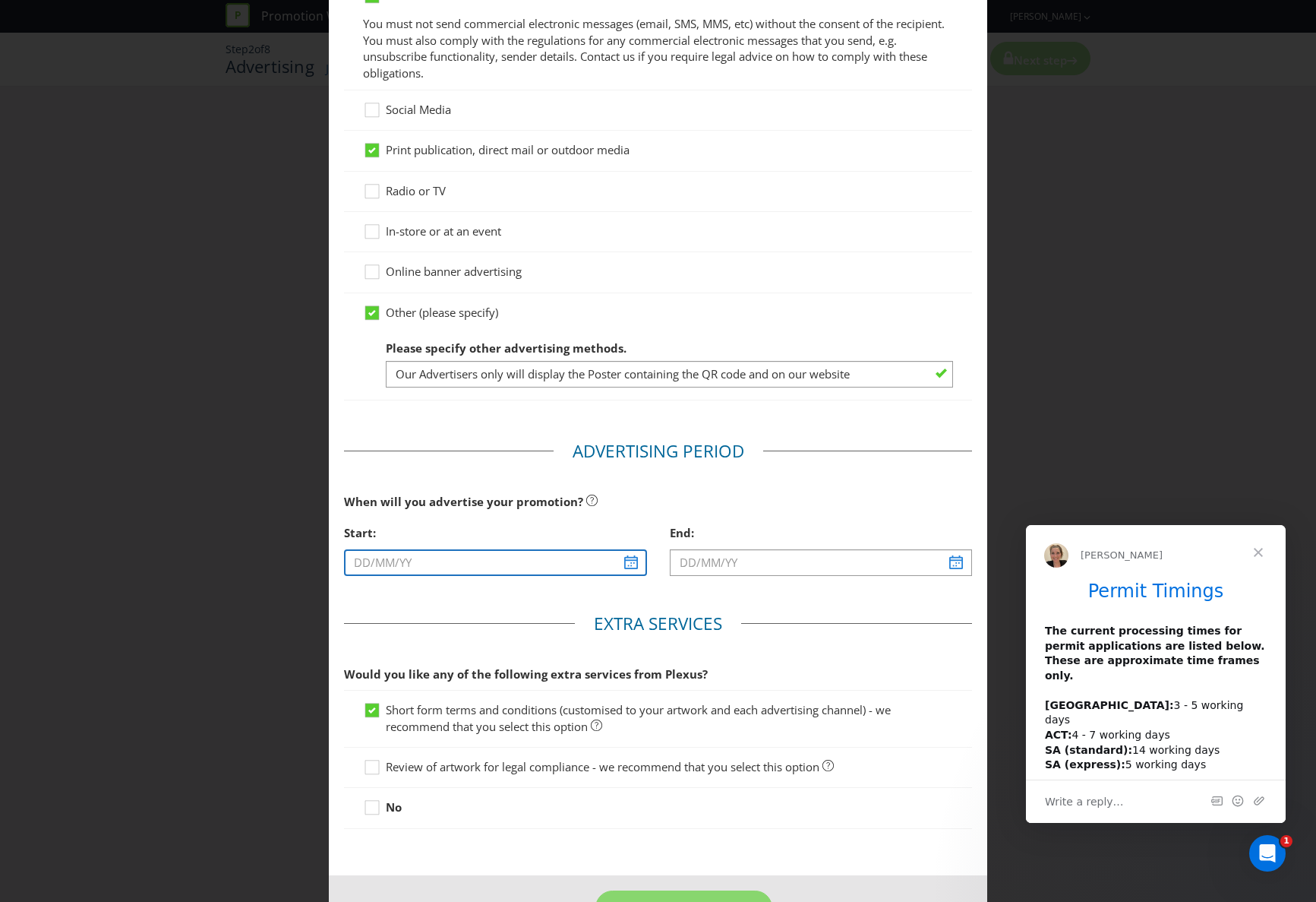
click at [422, 564] on input "text" at bounding box center [495, 563] width 302 height 26
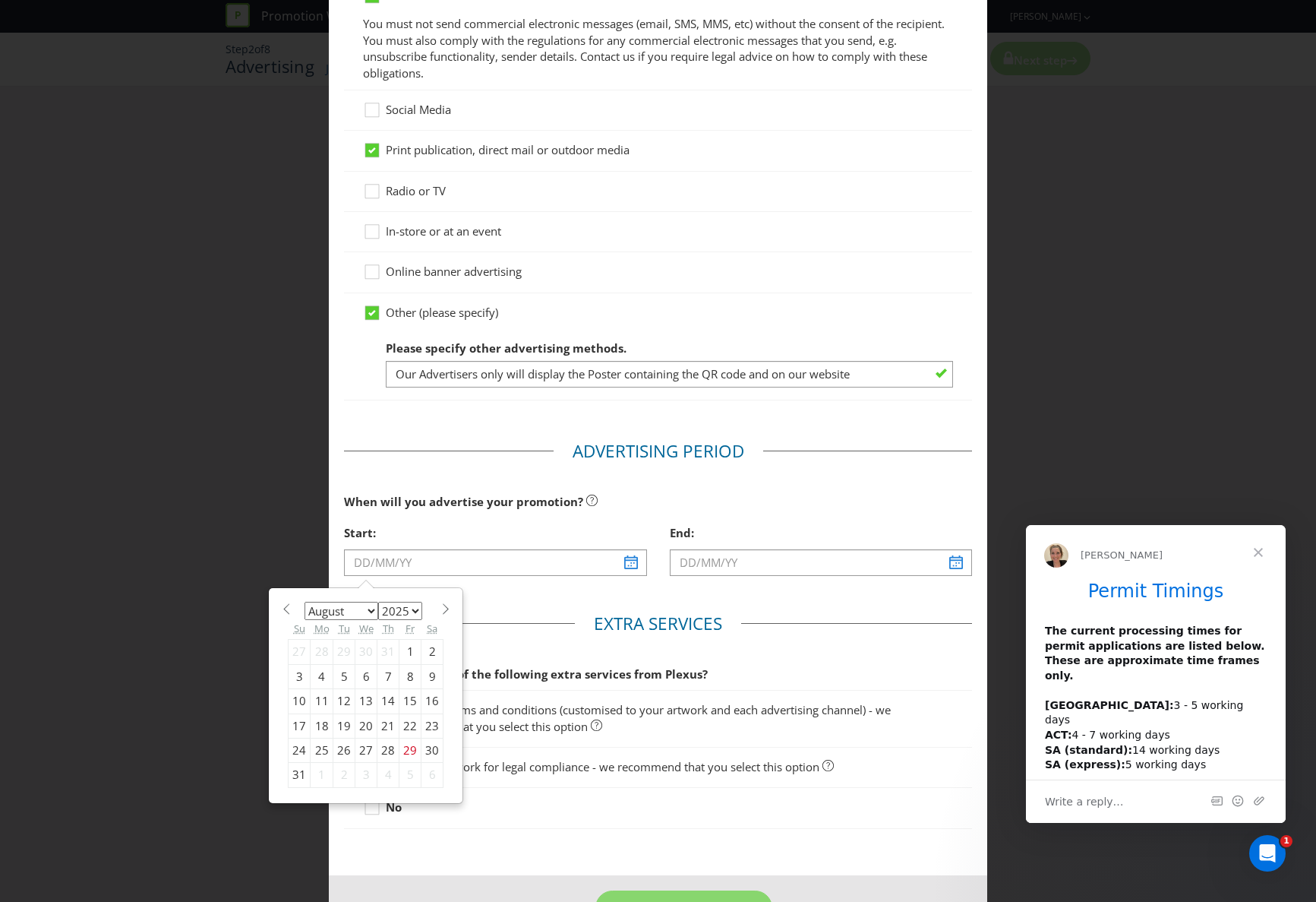
click at [371, 610] on select "January February March April May June July August September October November De…" at bounding box center [341, 610] width 73 height 18
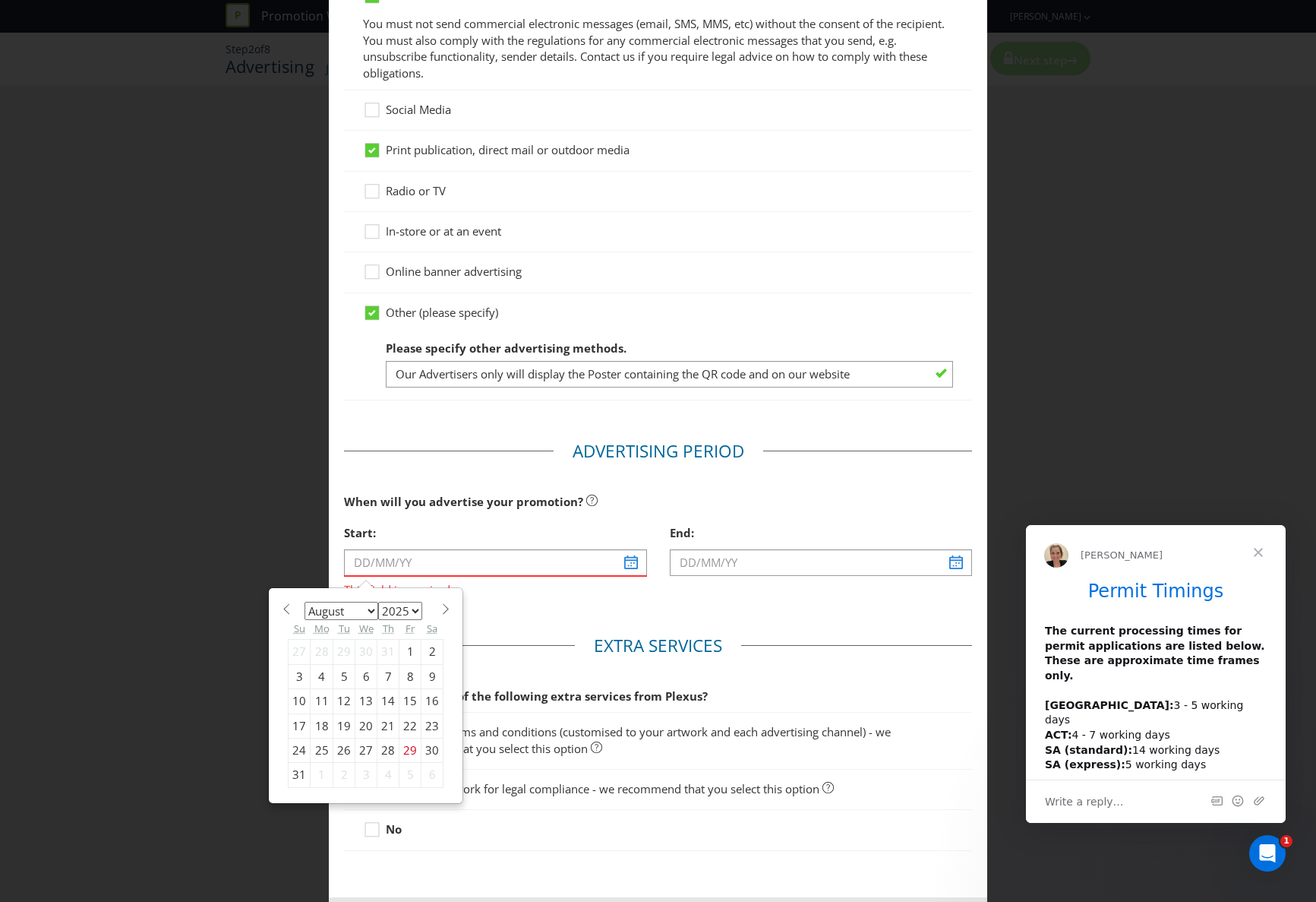
select select "8"
click at [305, 601] on select "January February March April May June July August September October November De…" at bounding box center [341, 610] width 73 height 18
click at [322, 650] on div "1" at bounding box center [322, 652] width 23 height 25
type input "[DATE]"
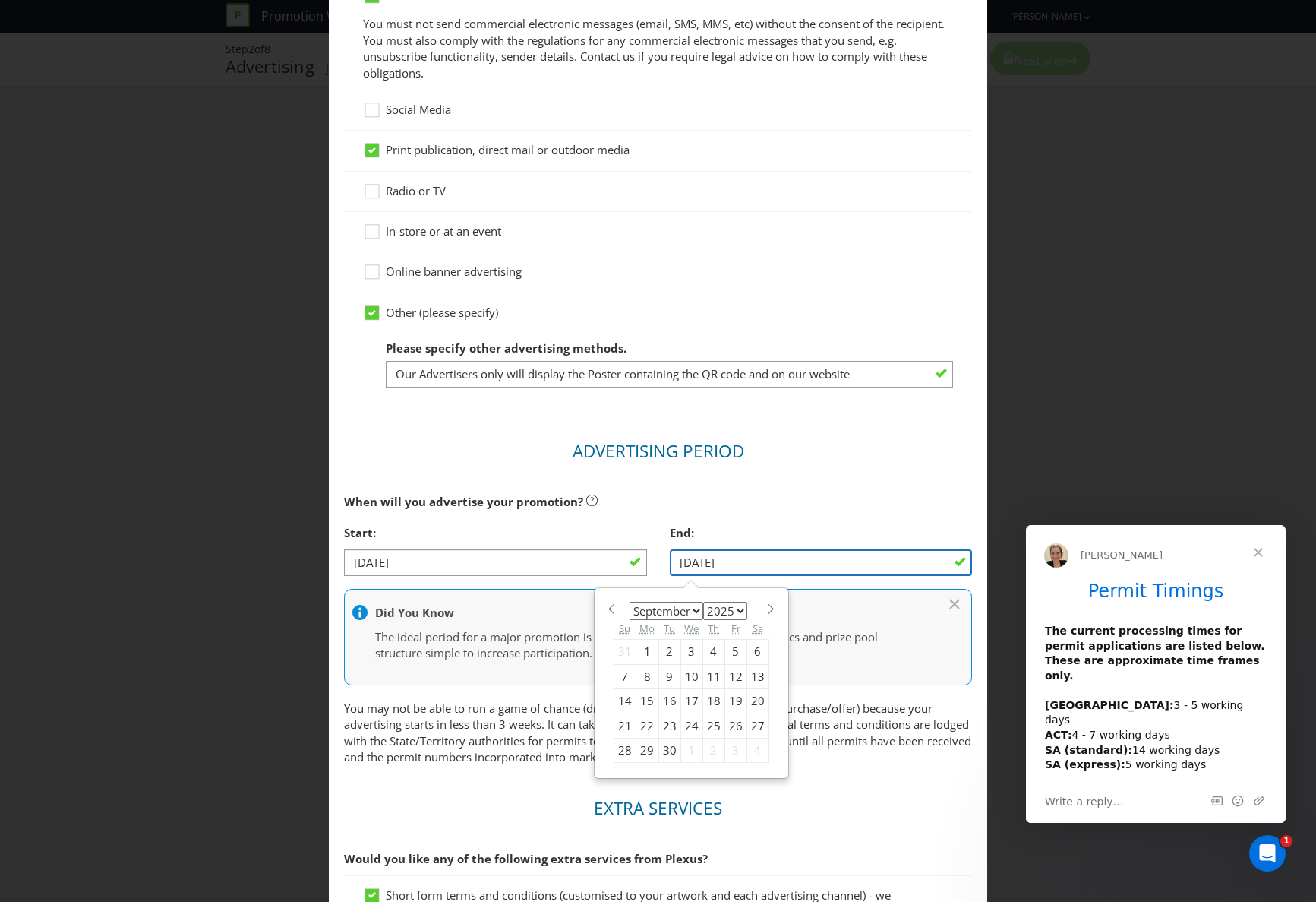
drag, startPoint x: 688, startPoint y: 562, endPoint x: 678, endPoint y: 563, distance: 10.0
click at [678, 563] on input "[DATE]" at bounding box center [820, 563] width 302 height 26
type input "[DATE]"
click at [773, 608] on div "January February March April May June July August September October November [D…" at bounding box center [691, 684] width 192 height 189
click at [766, 608] on span at bounding box center [772, 609] width 12 height 12
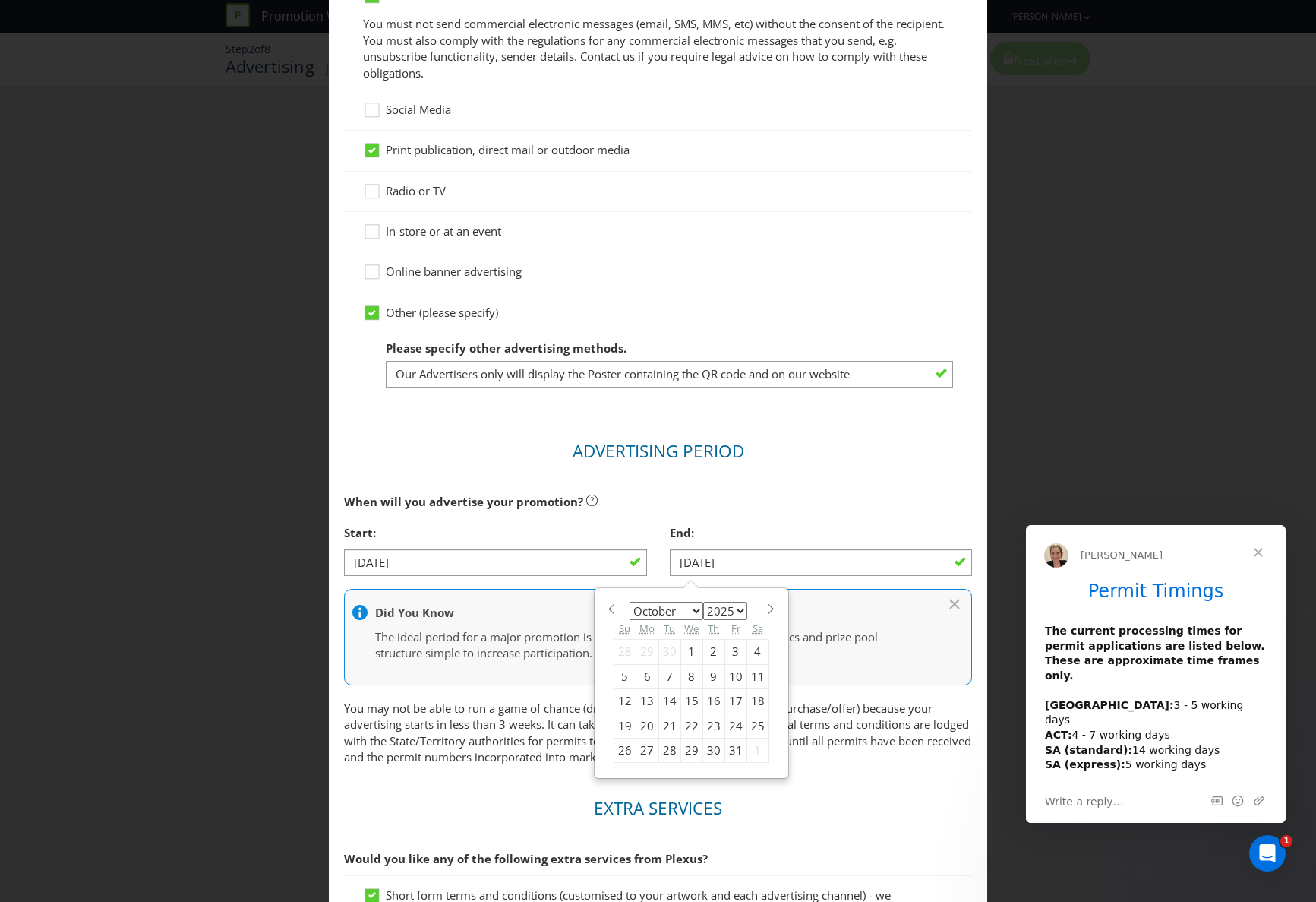
click at [766, 608] on span at bounding box center [772, 609] width 12 height 12
select select "11"
click at [734, 675] on div "12" at bounding box center [735, 676] width 22 height 25
type input "[DATE]"
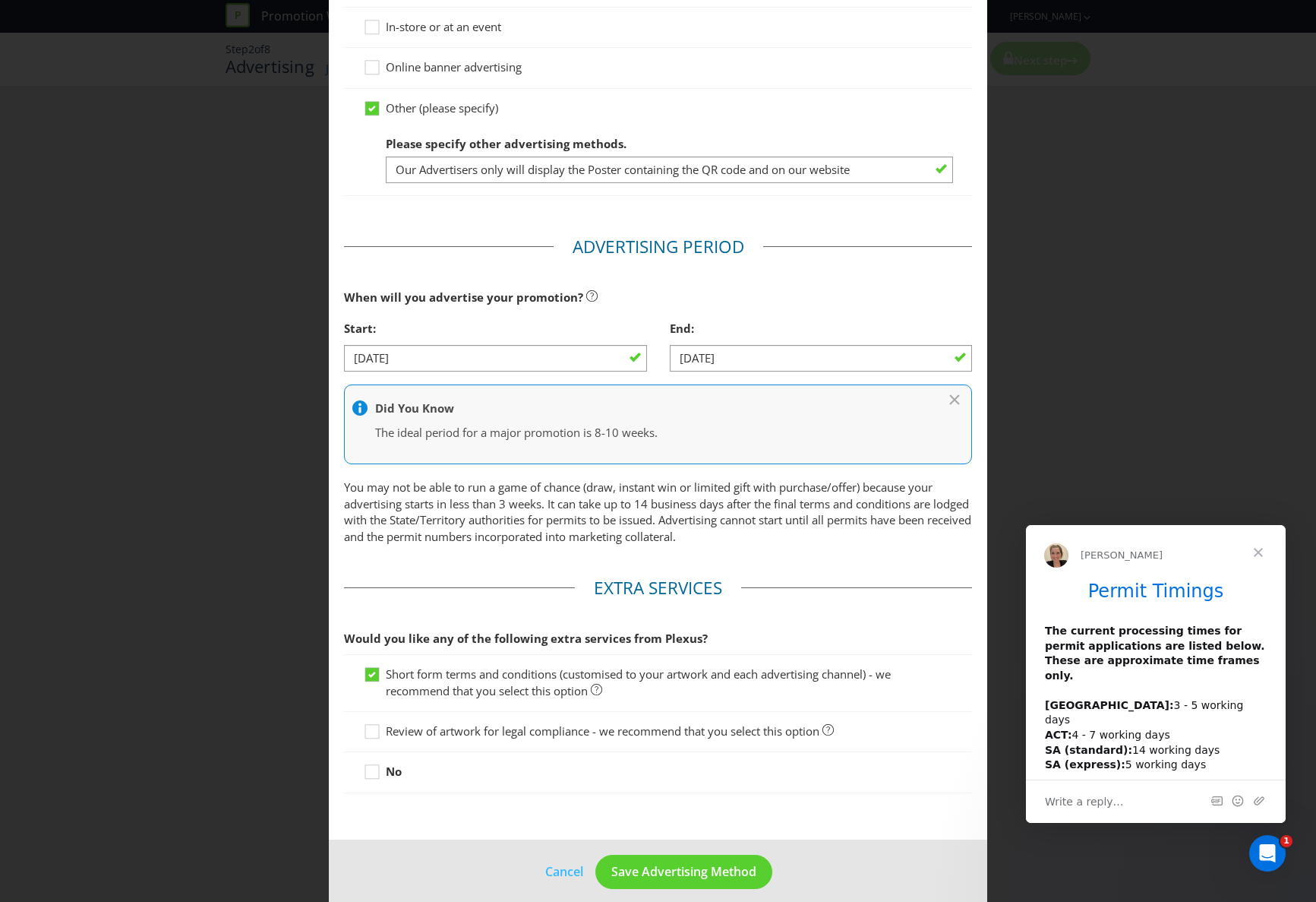
scroll to position [401, 0]
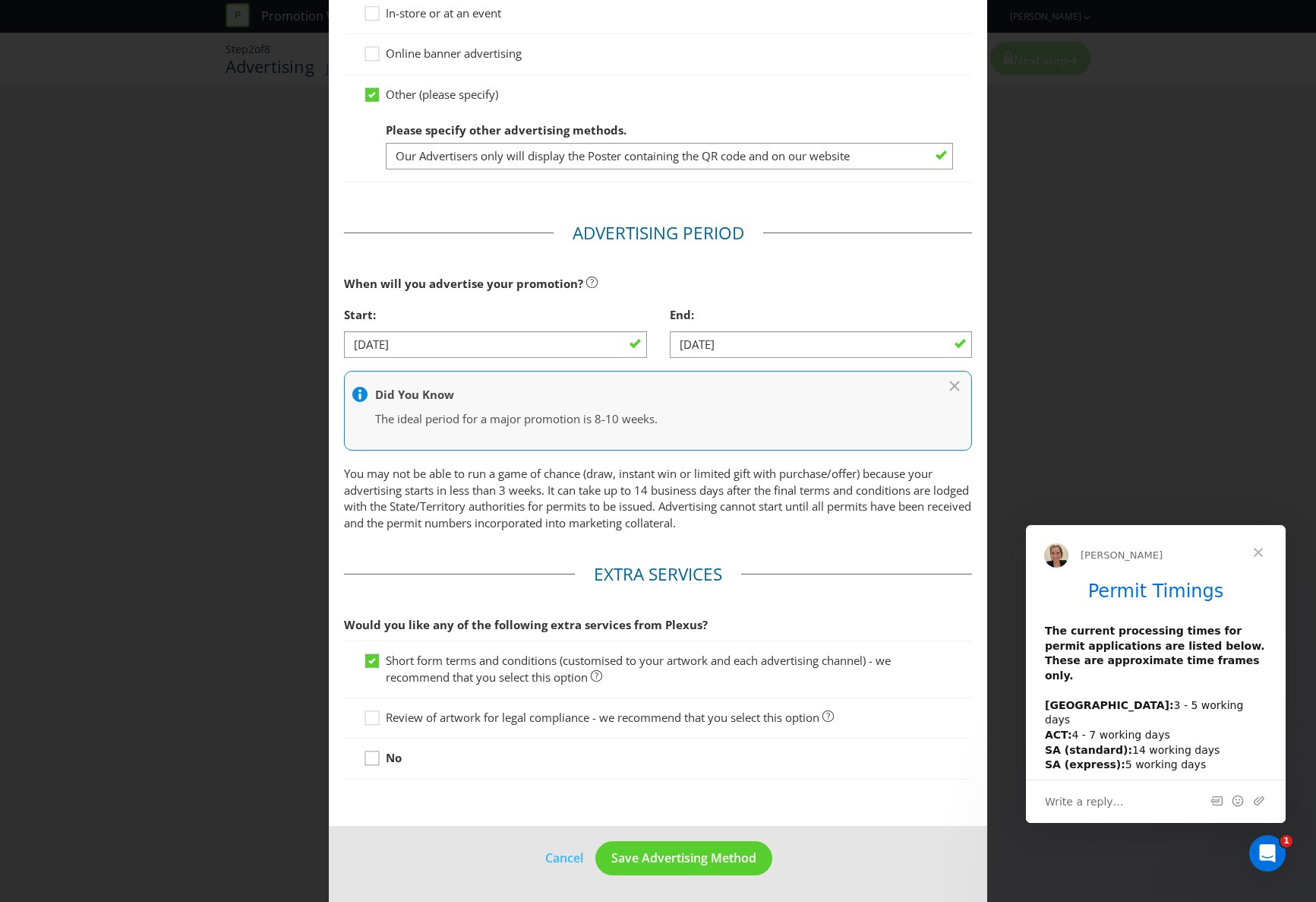
click at [376, 758] on icon at bounding box center [375, 761] width 23 height 23
click at [0, 0] on input "No" at bounding box center [0, 0] width 0 height 0
click at [1267, 848] on icon "Open Intercom Messenger" at bounding box center [1266, 851] width 25 height 25
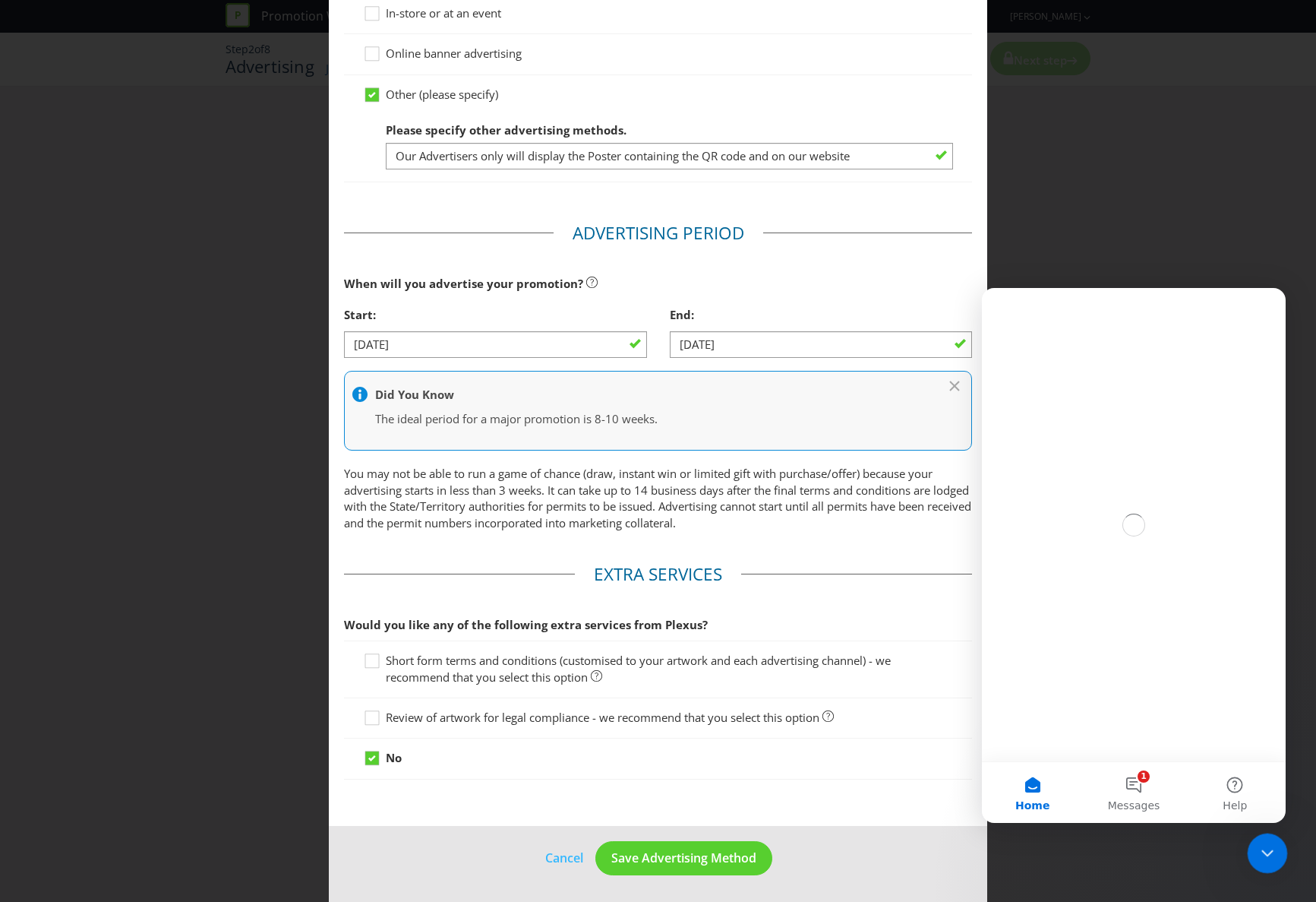
scroll to position [0, 0]
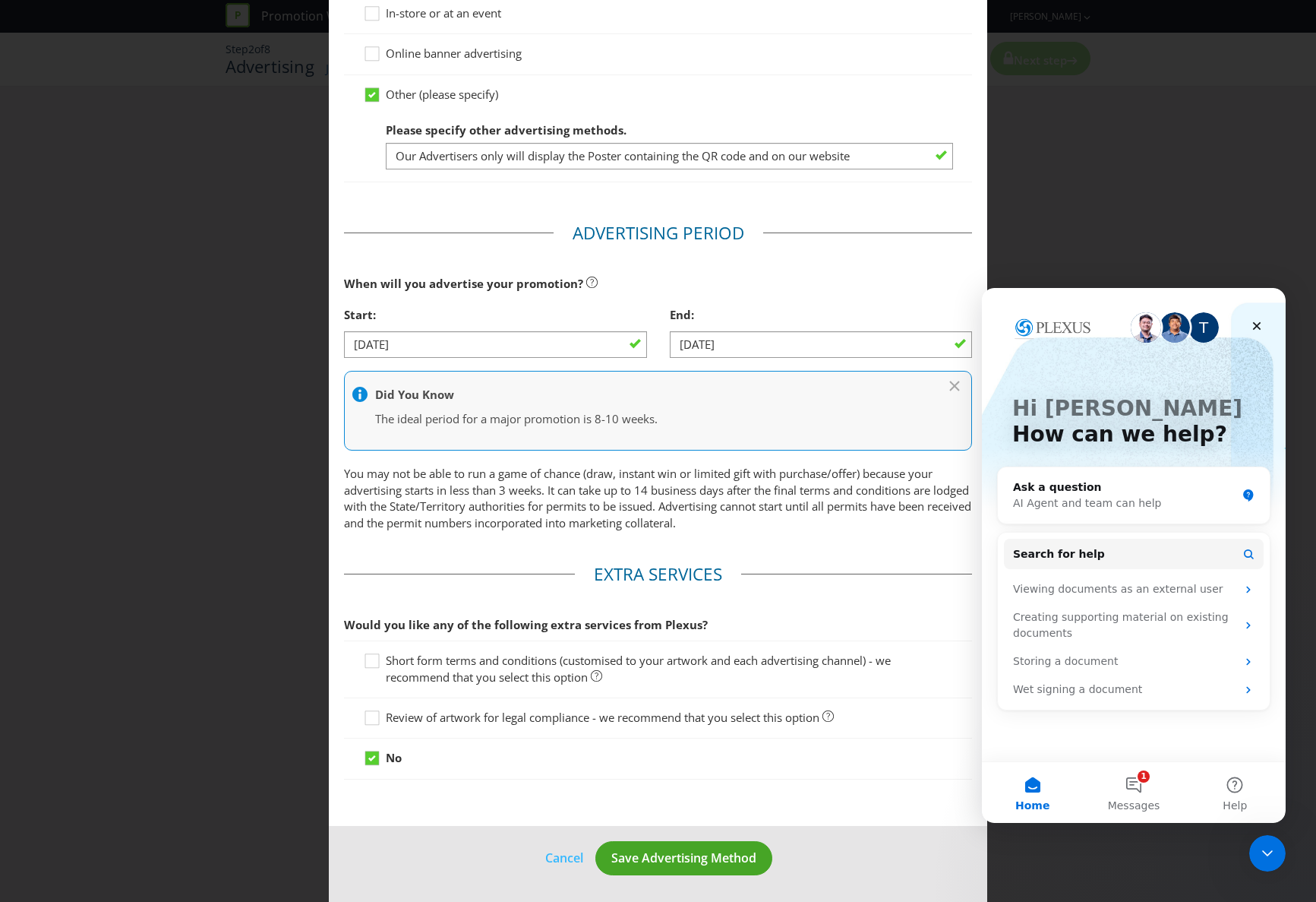
click at [677, 859] on span "Save Advertising Method" at bounding box center [684, 858] width 145 height 16
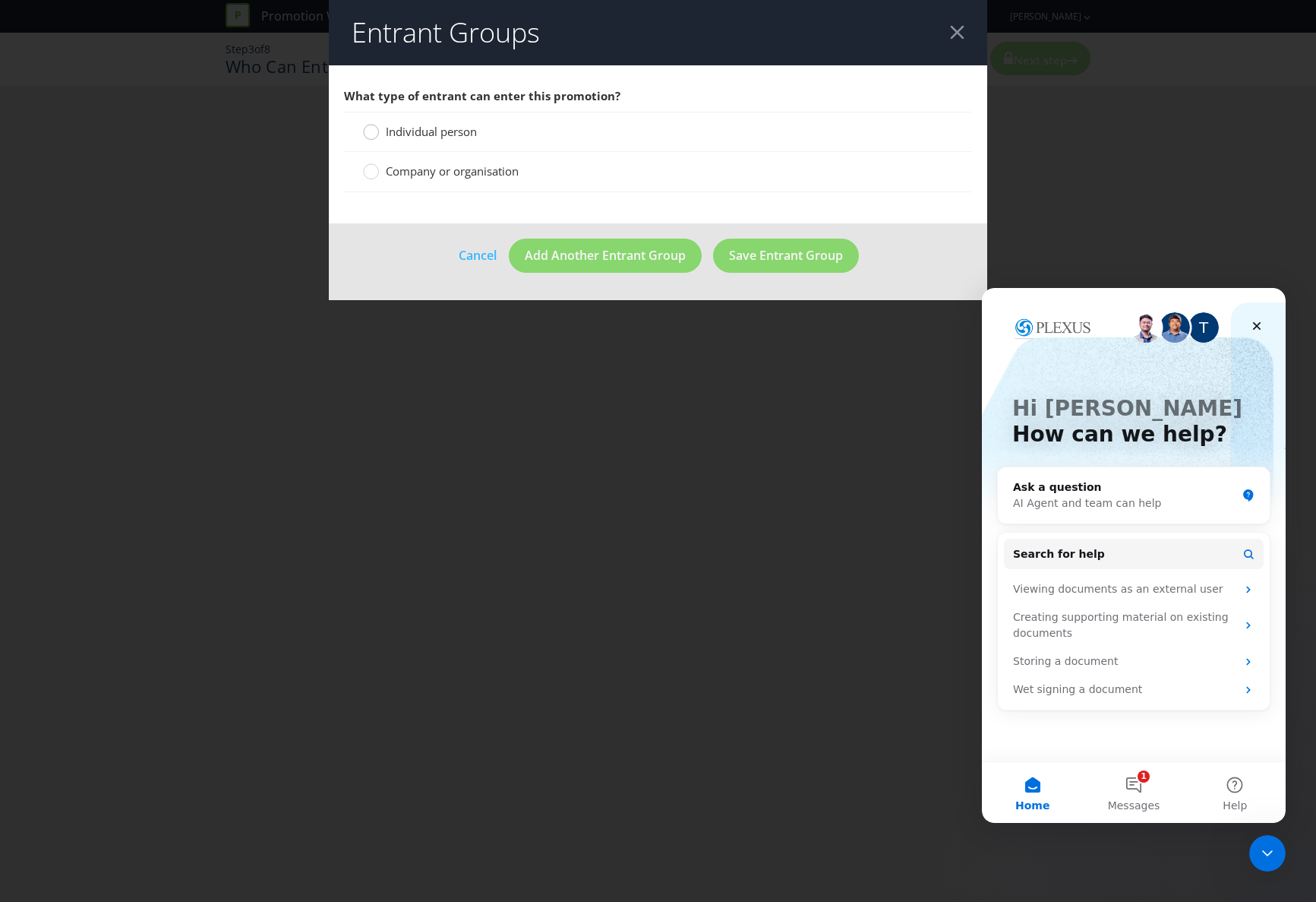
click at [370, 132] on circle at bounding box center [371, 132] width 15 height 15
click at [0, 0] on input "Individual person" at bounding box center [0, 0] width 0 height 0
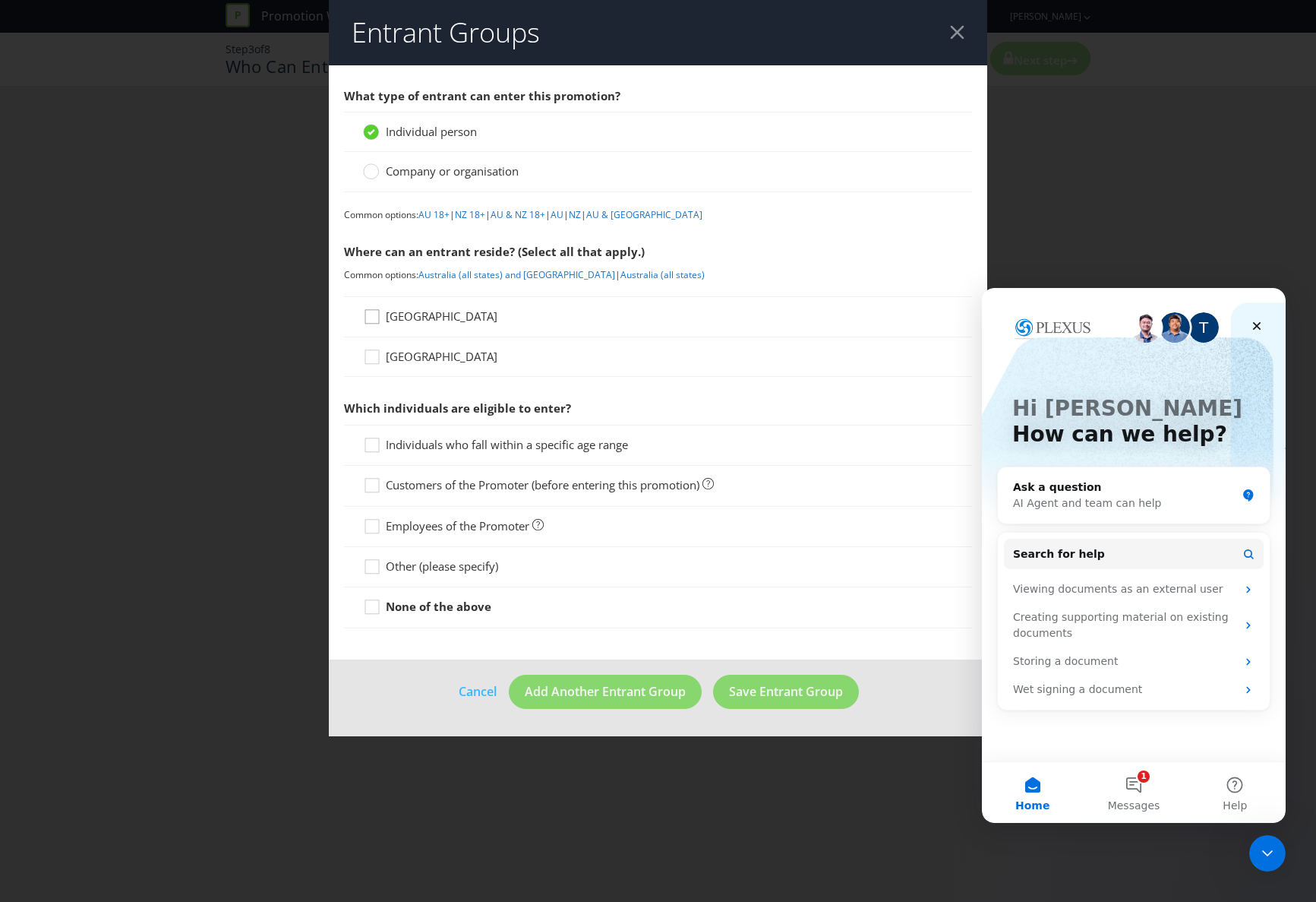
click at [373, 314] on div at bounding box center [371, 311] width 7 height 7
click at [0, 0] on input "[GEOGRAPHIC_DATA]" at bounding box center [0, 0] width 0 height 0
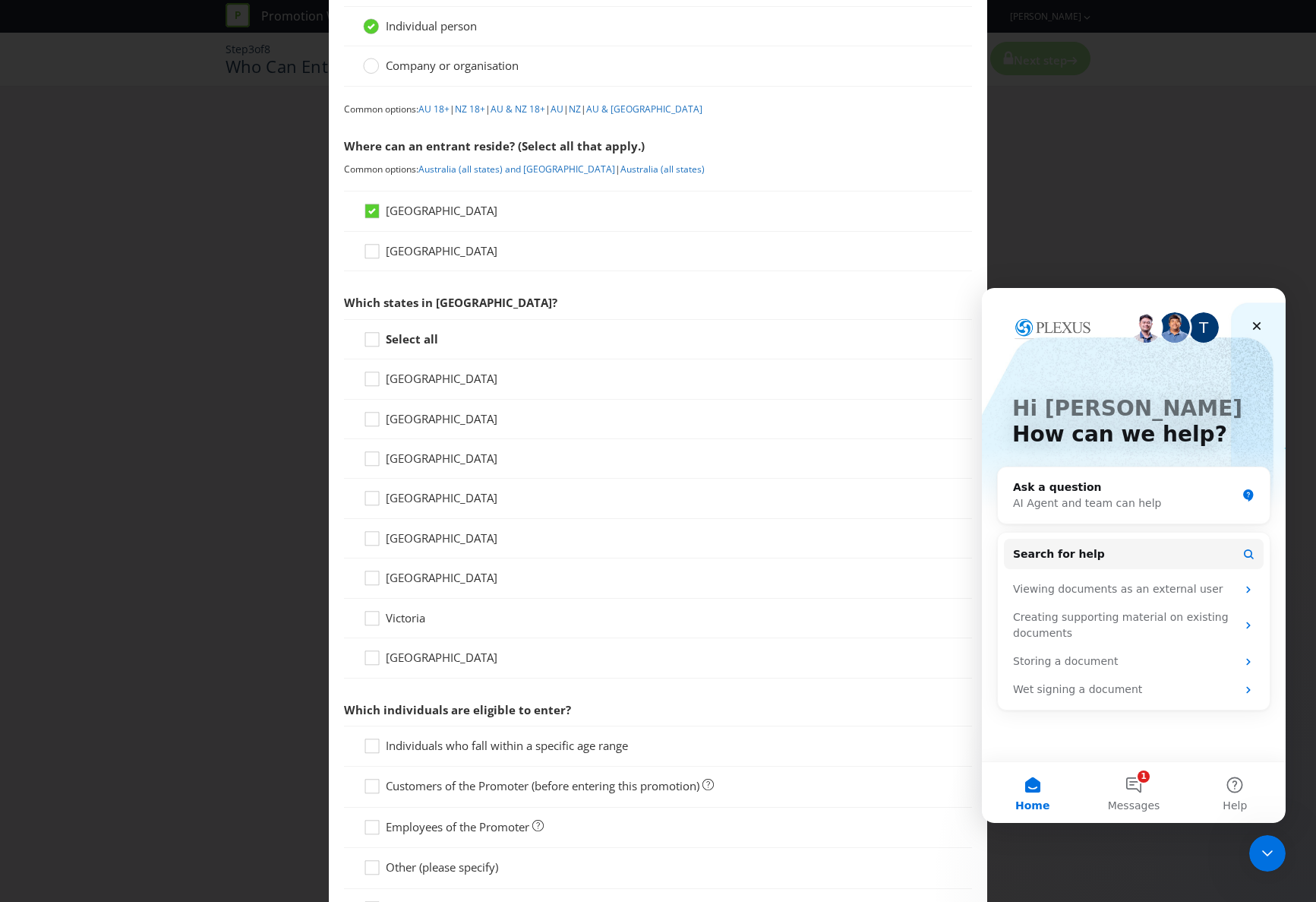
scroll to position [108, 0]
click at [374, 337] on icon at bounding box center [375, 340] width 23 height 23
click at [0, 0] on input "Select all" at bounding box center [0, 0] width 0 height 0
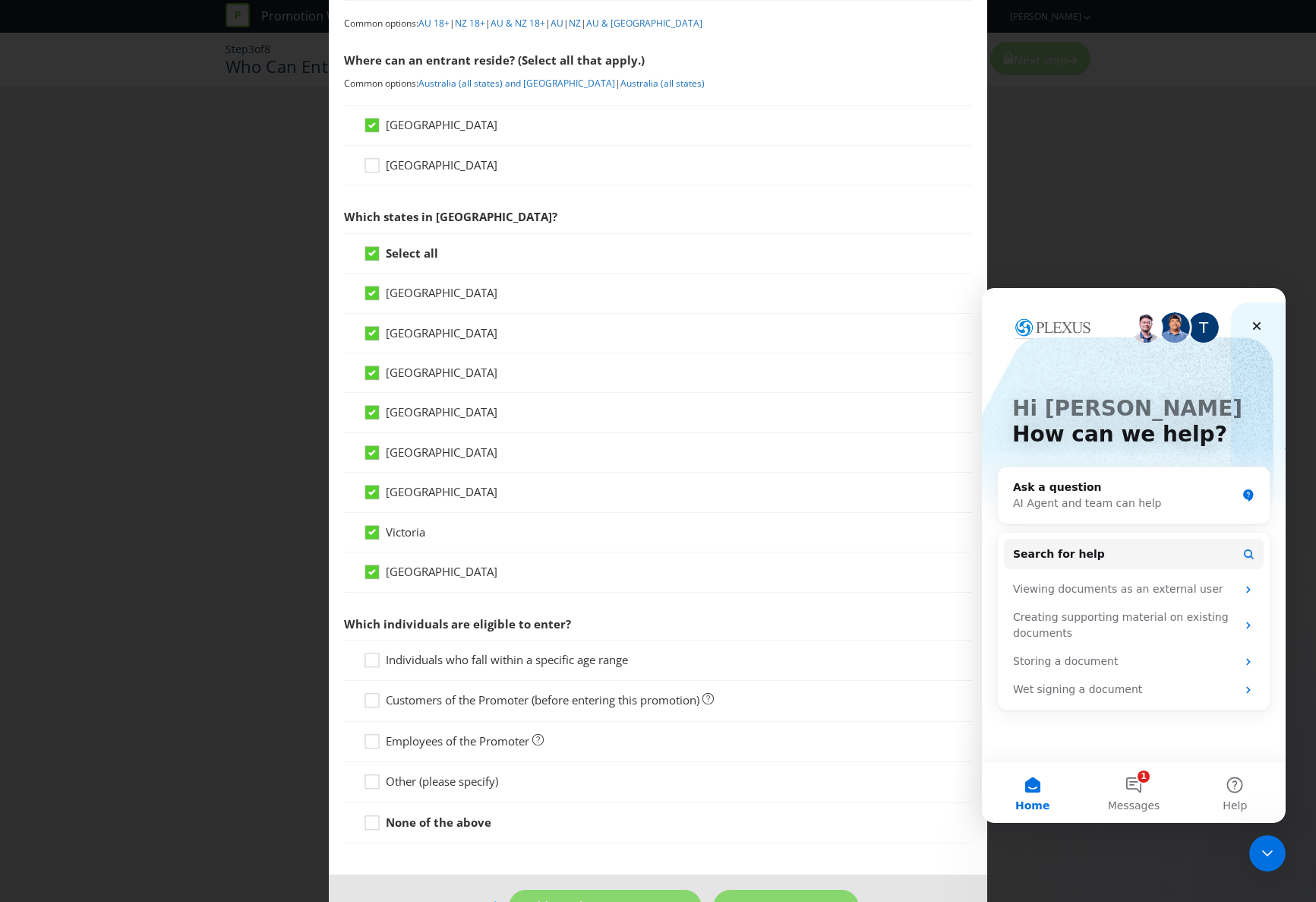
scroll to position [241, 0]
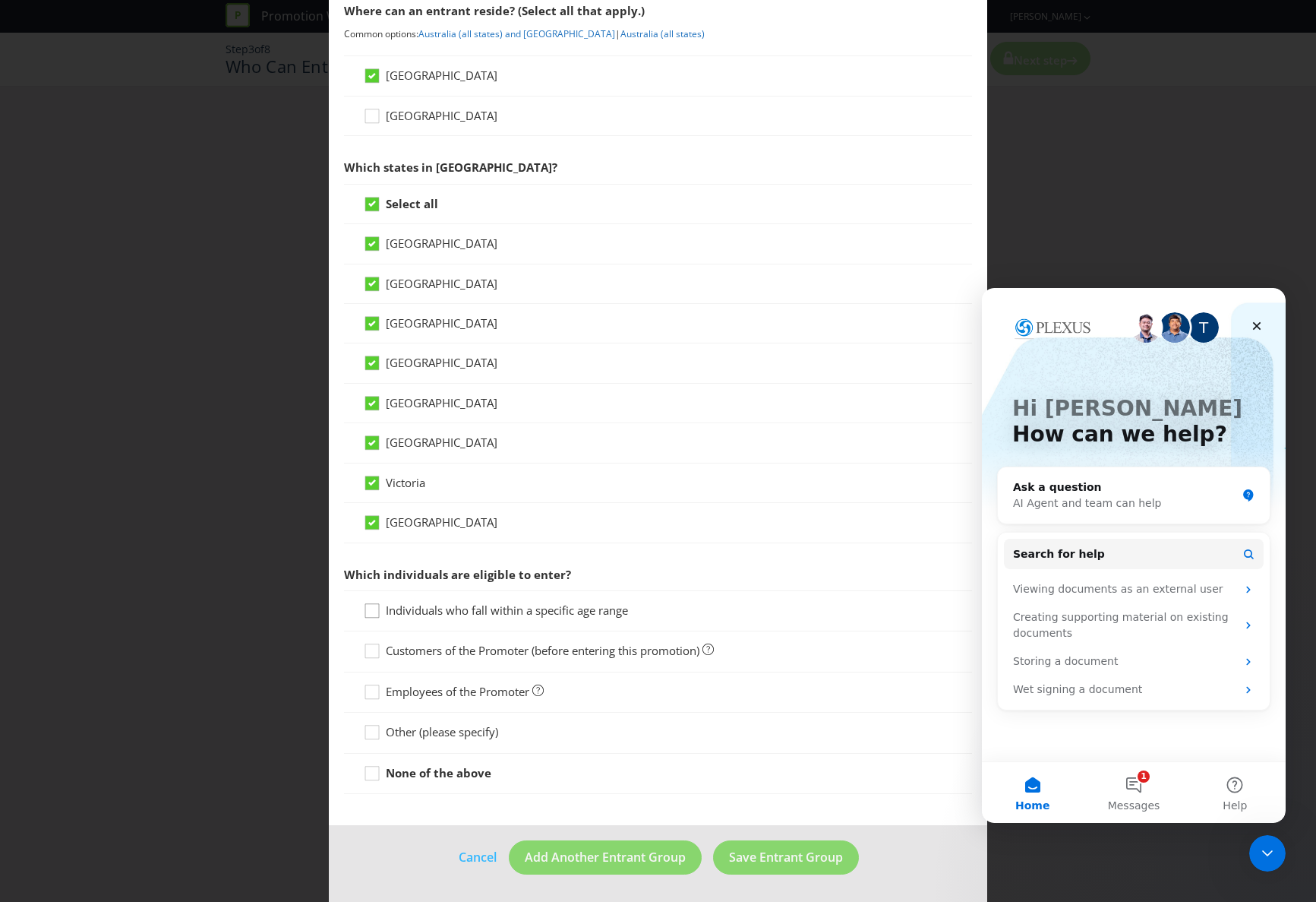
click at [375, 610] on icon at bounding box center [375, 614] width 23 height 23
click at [0, 0] on input "Individuals who fall within a specific age range" at bounding box center [0, 0] width 0 height 0
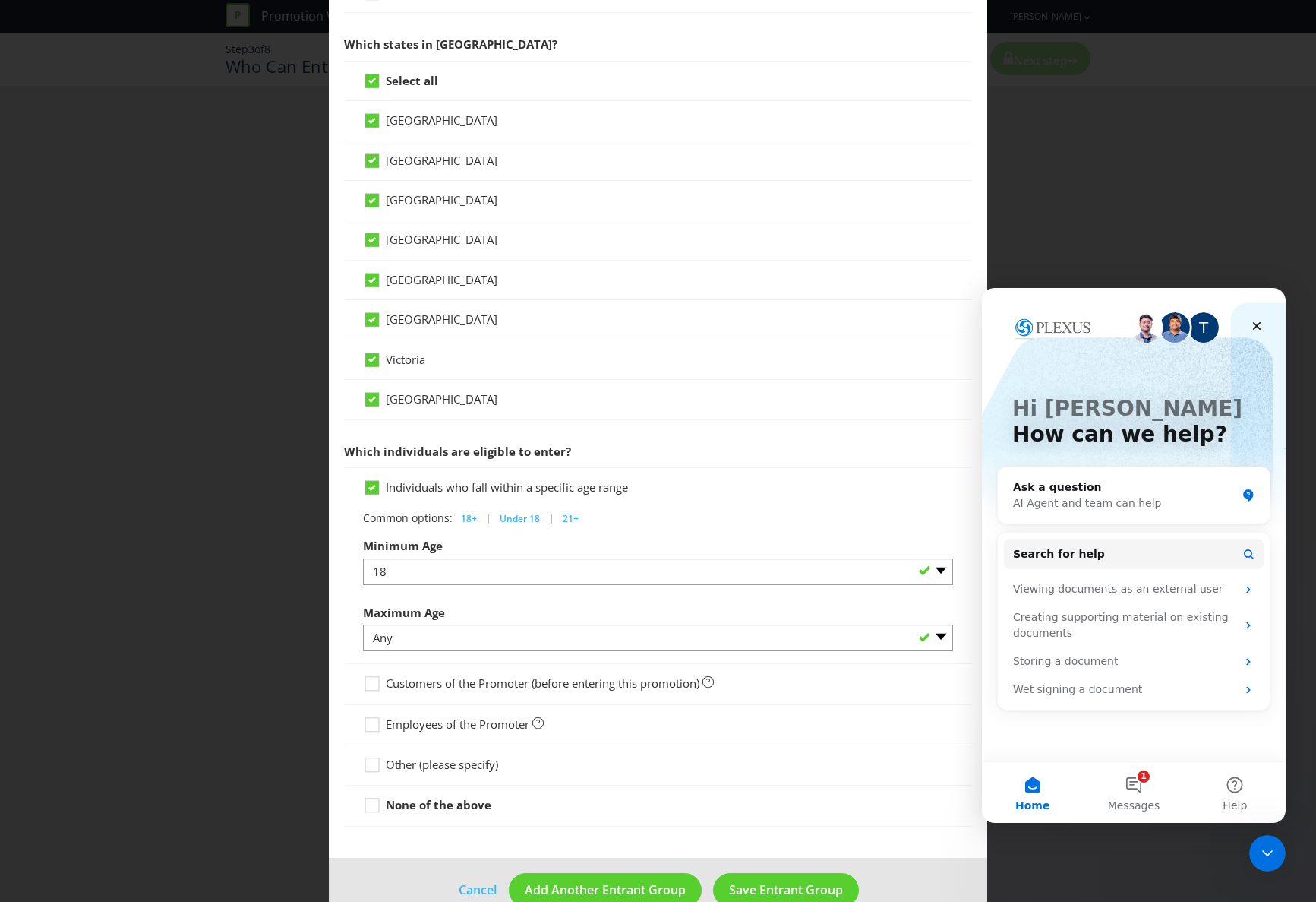
scroll to position [396, 0]
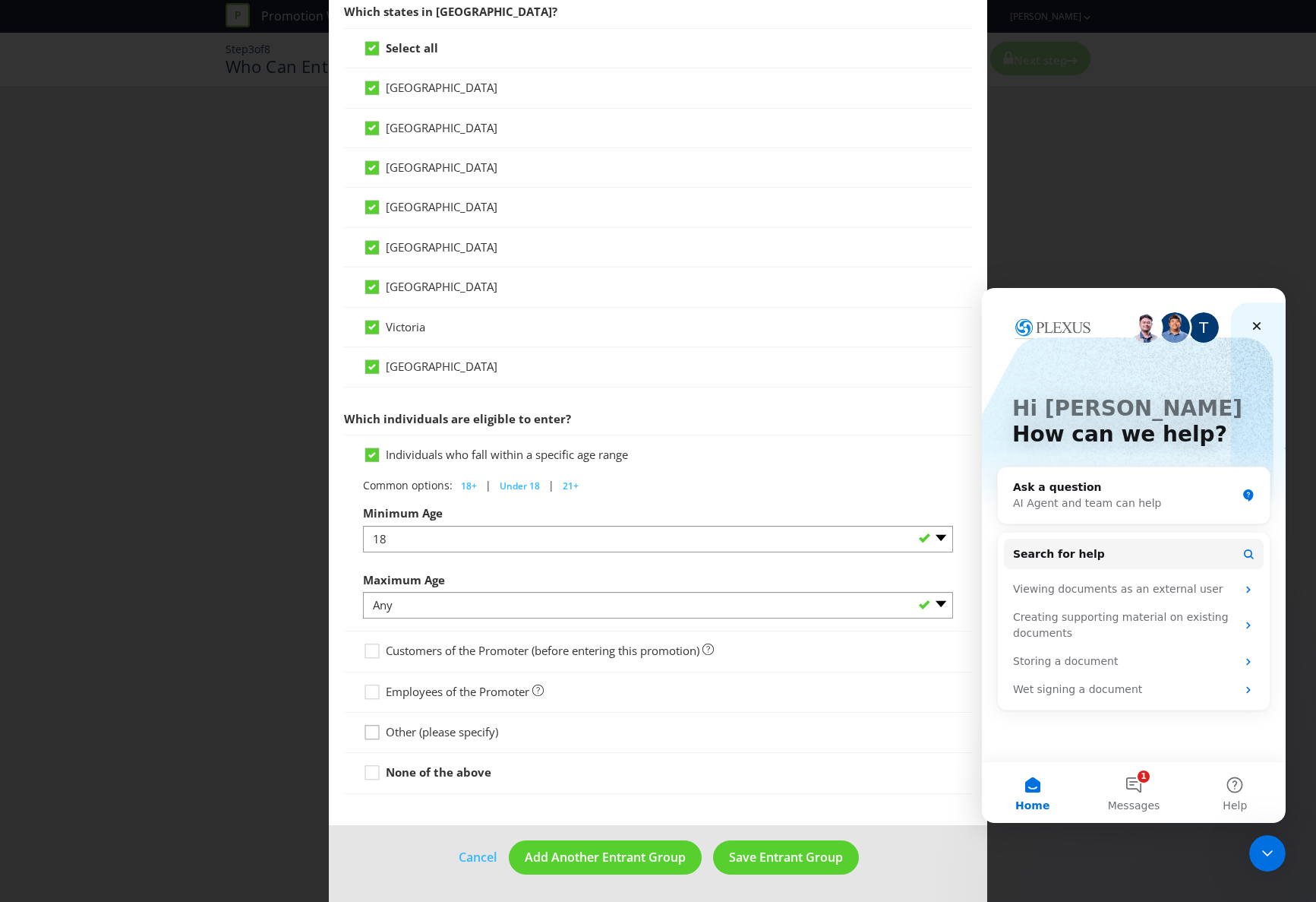
click at [374, 731] on icon at bounding box center [375, 736] width 23 height 23
click at [0, 0] on input "Other (please specify)" at bounding box center [0, 0] width 0 height 0
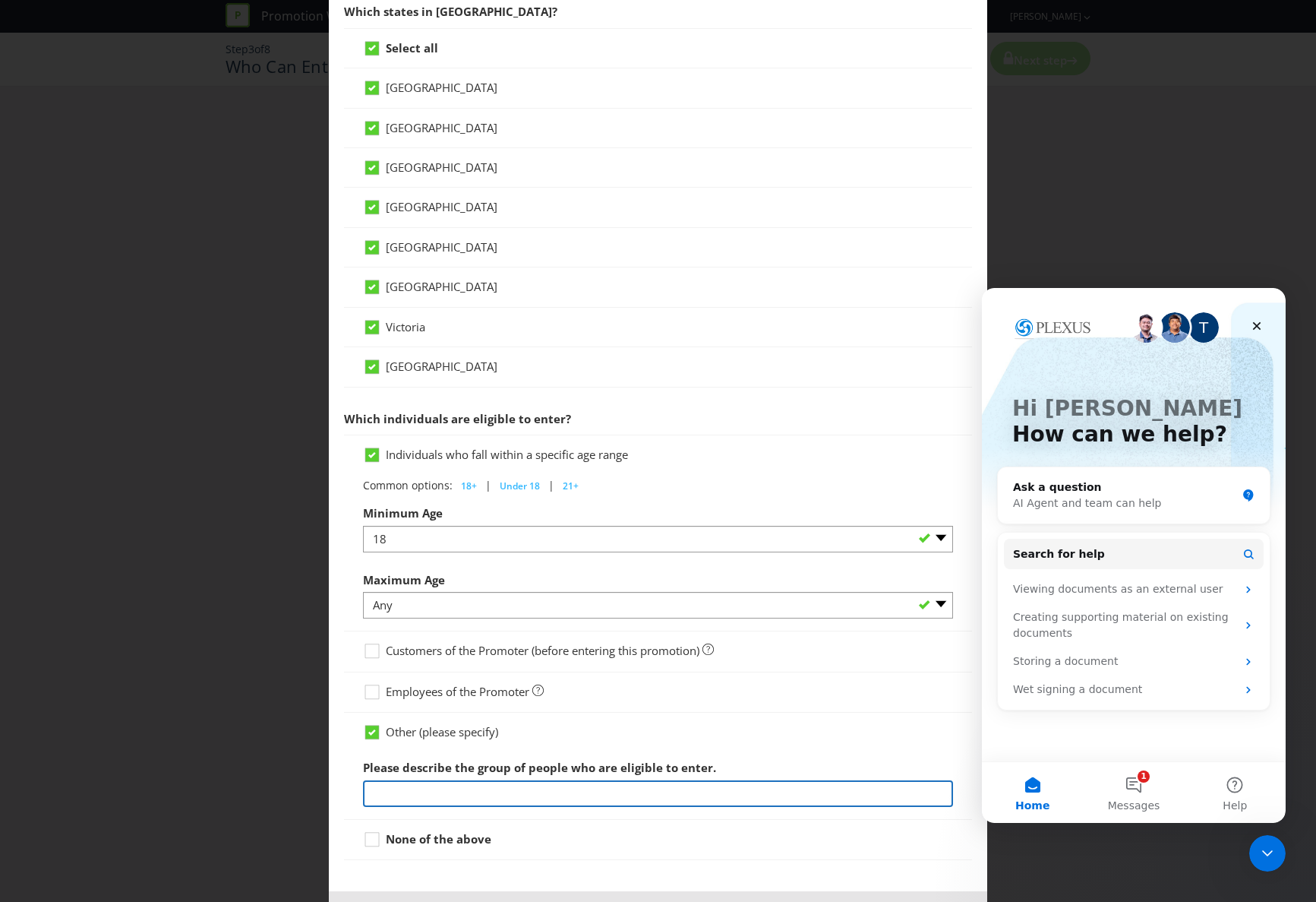
click at [385, 794] on input "text" at bounding box center [658, 793] width 590 height 26
type input "m"
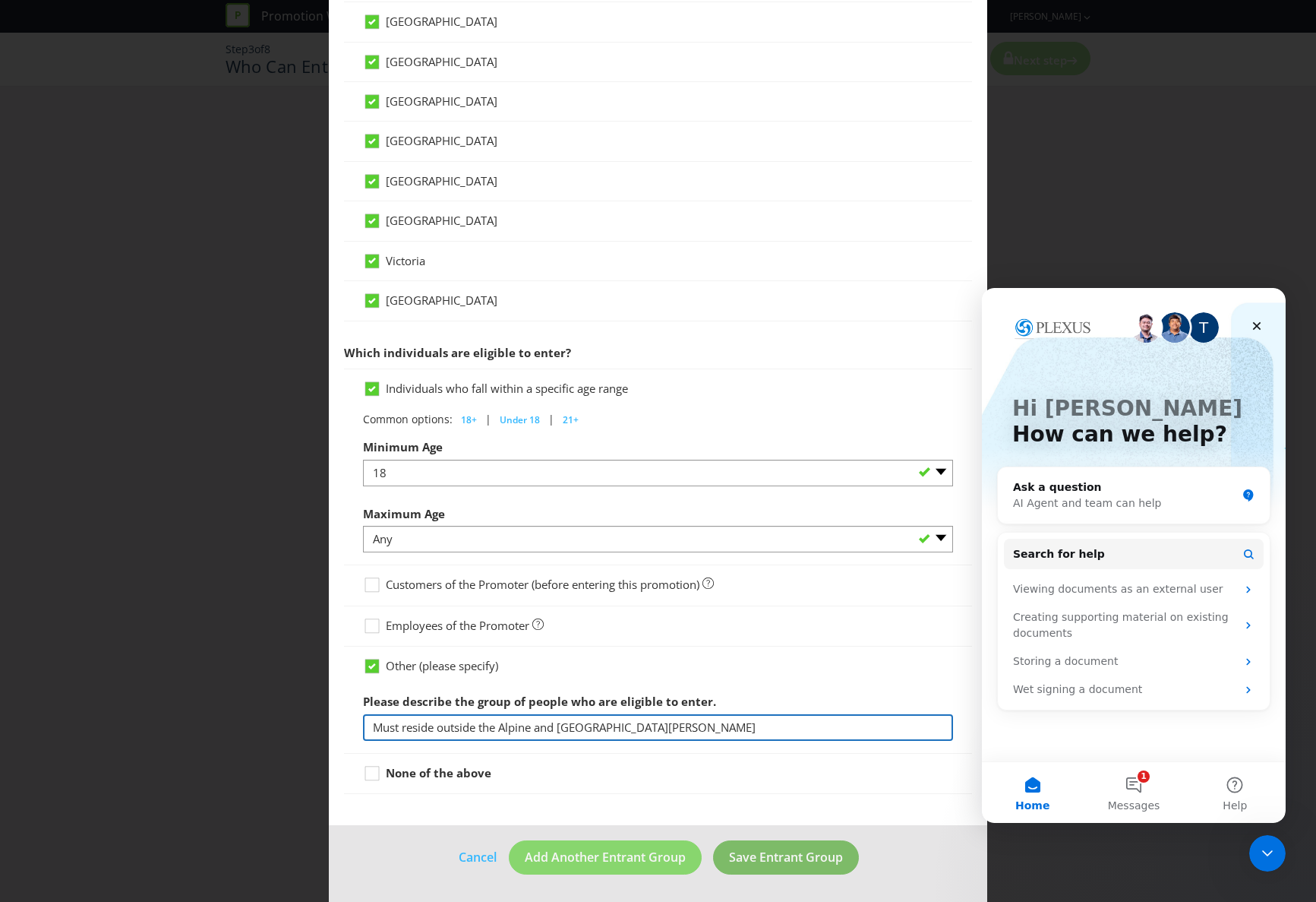
type input "Must reside outside the Alpine and [GEOGRAPHIC_DATA][PERSON_NAME]"
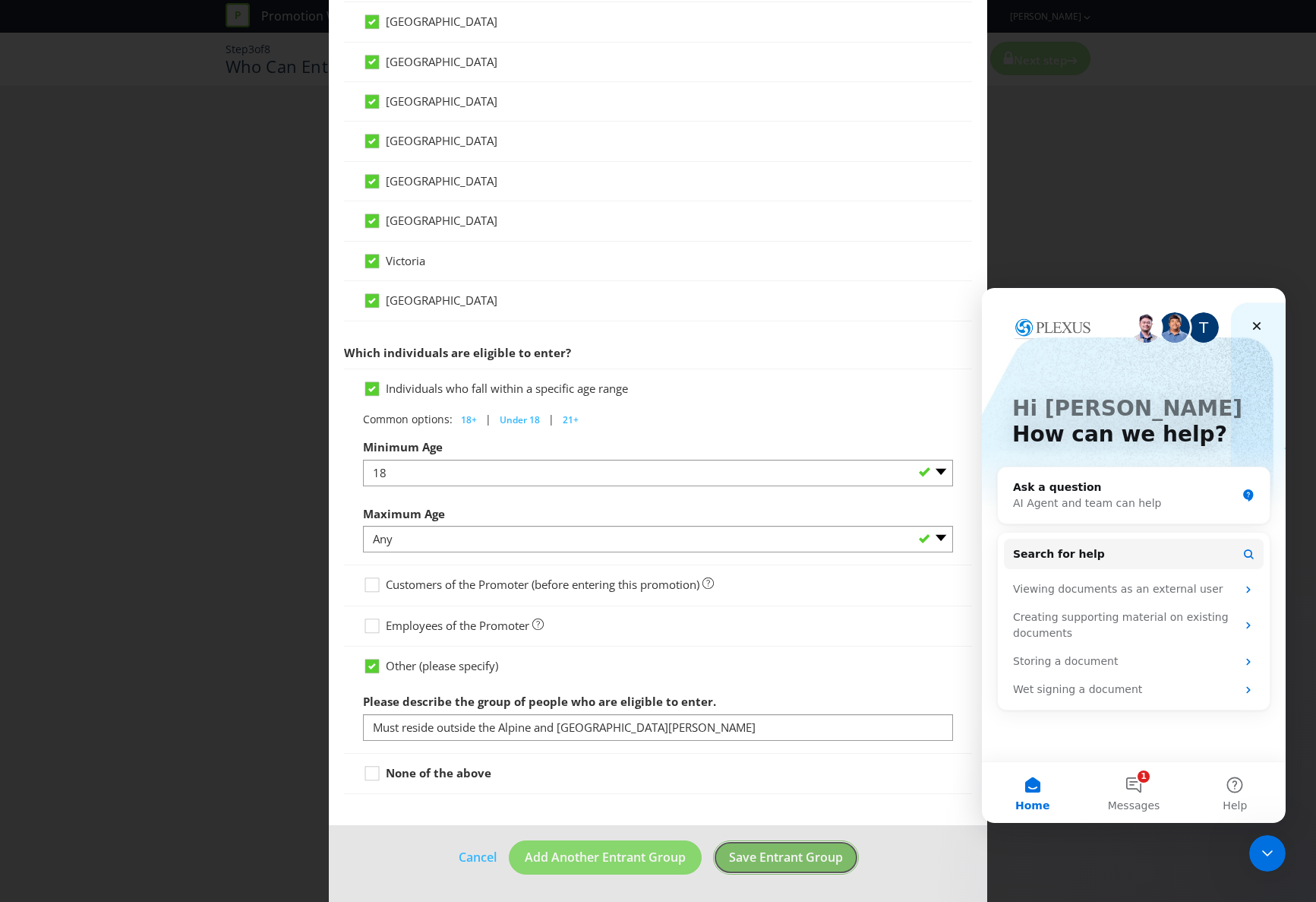
click at [801, 860] on span "Save Entrant Group" at bounding box center [786, 857] width 114 height 16
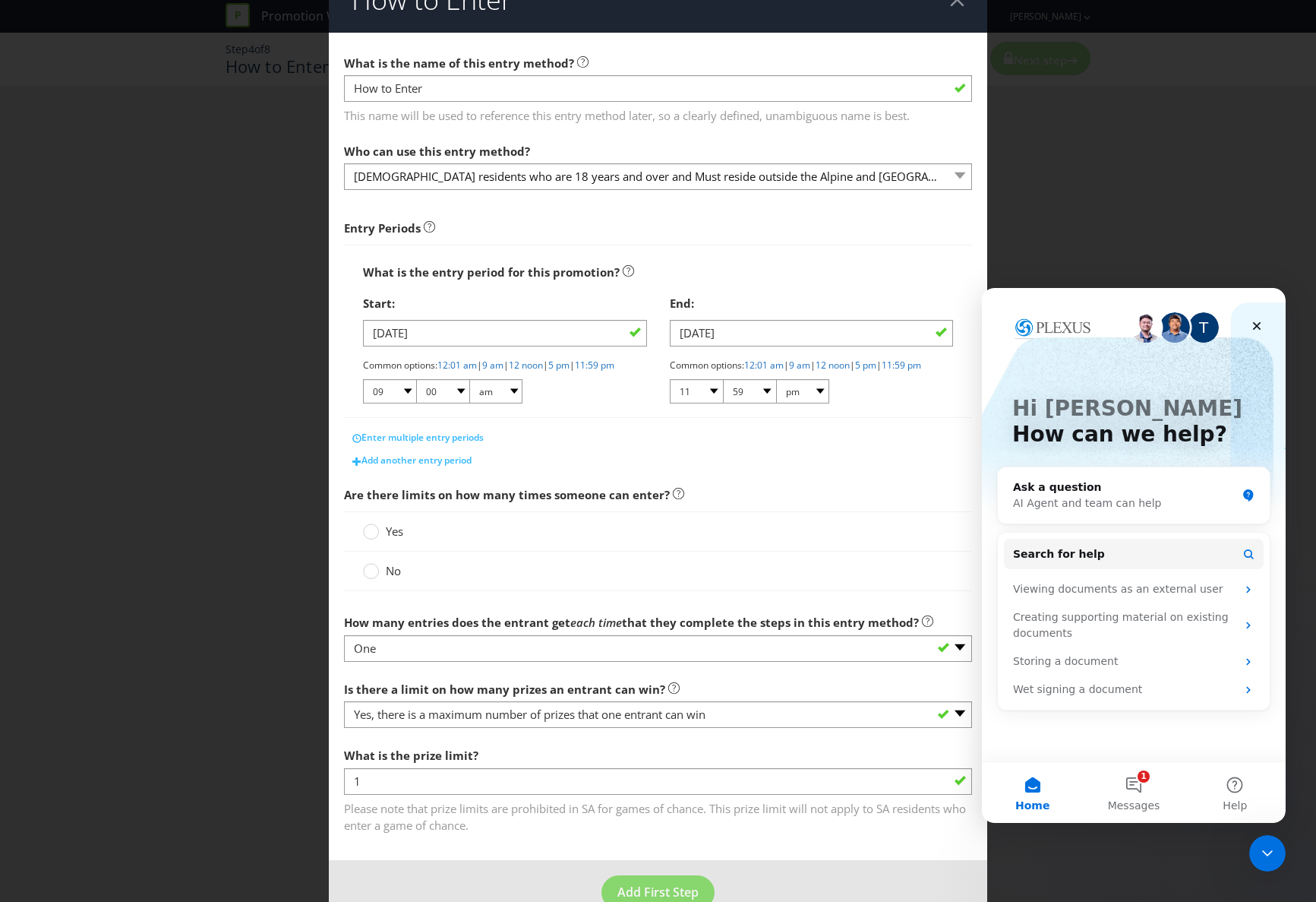
scroll to position [41, 0]
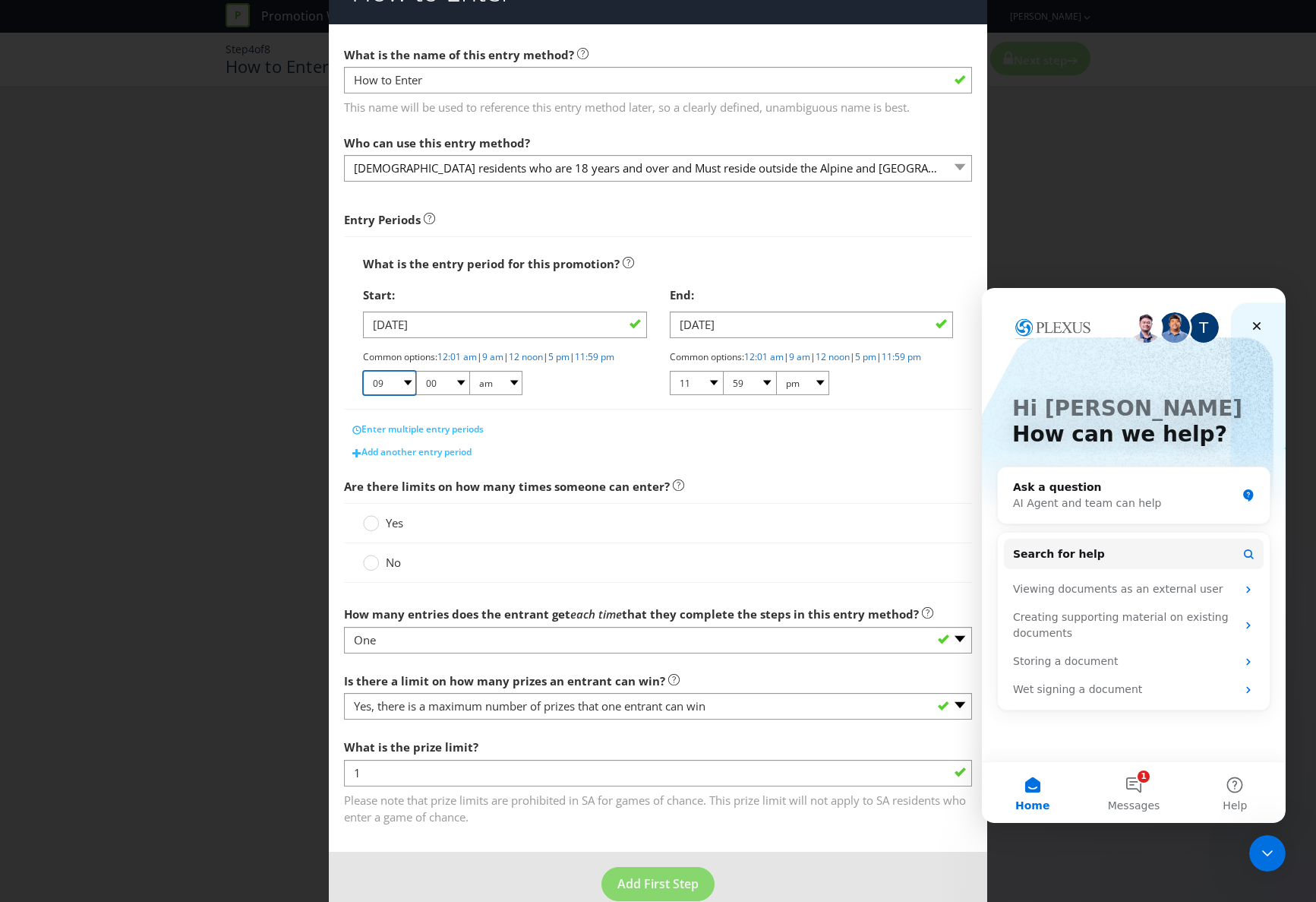
click at [408, 395] on select "01 02 03 04 05 06 07 08 09 10 11 12" at bounding box center [390, 383] width 54 height 25
select select "01"
click at [363, 384] on select "01 02 03 04 05 06 07 08 09 10 11 12" at bounding box center [390, 383] width 54 height 25
click at [462, 395] on select "00 01 05 10 15 20 25 29 30 35 40 45 50 55 59" at bounding box center [442, 383] width 54 height 25
select select "01"
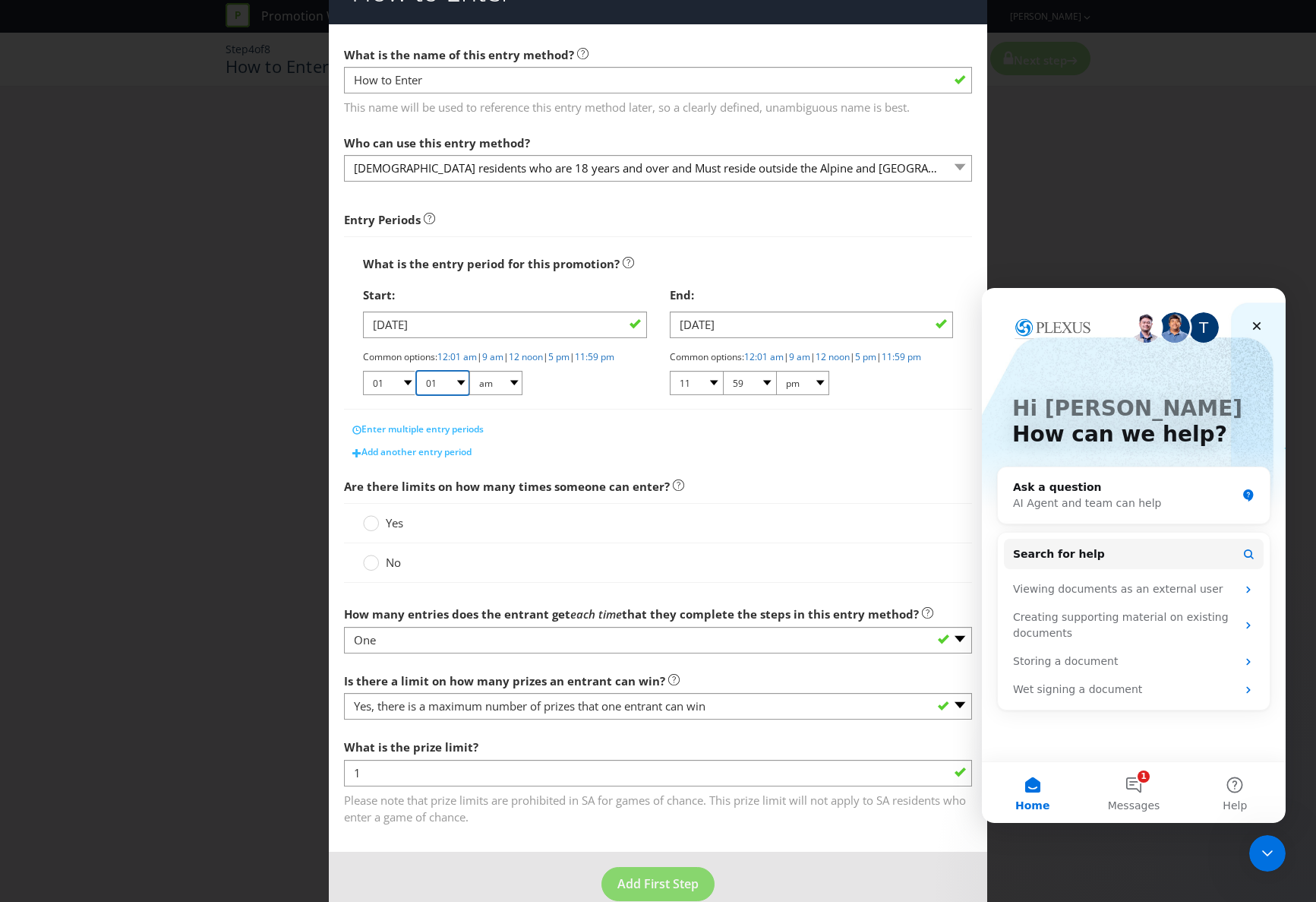
click at [416, 384] on select "00 01 05 10 15 20 25 29 30 35 40 45 50 55 59" at bounding box center [442, 383] width 54 height 25
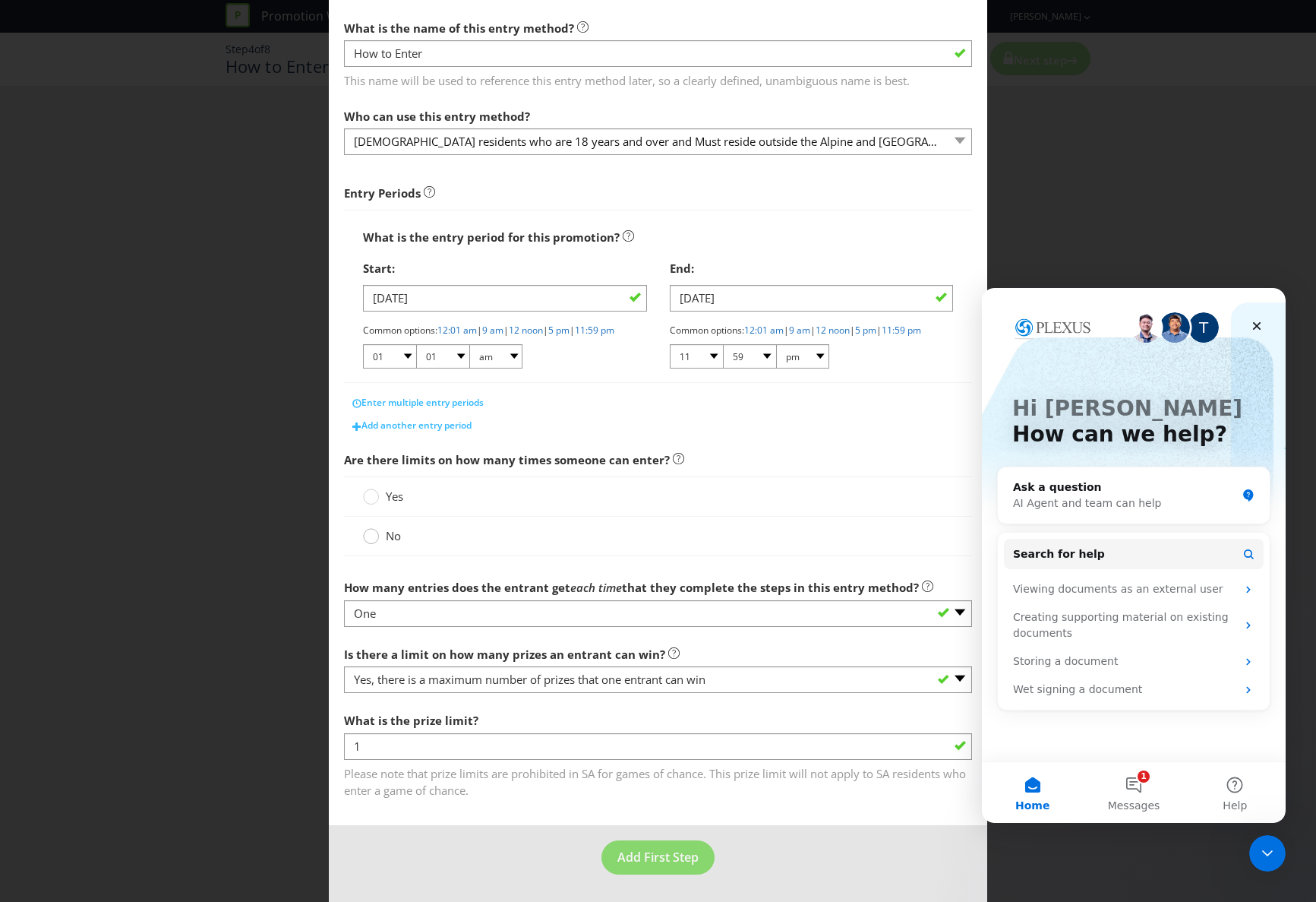
click at [373, 535] on circle at bounding box center [371, 536] width 15 height 15
click at [0, 0] on input "No" at bounding box center [0, 0] width 0 height 0
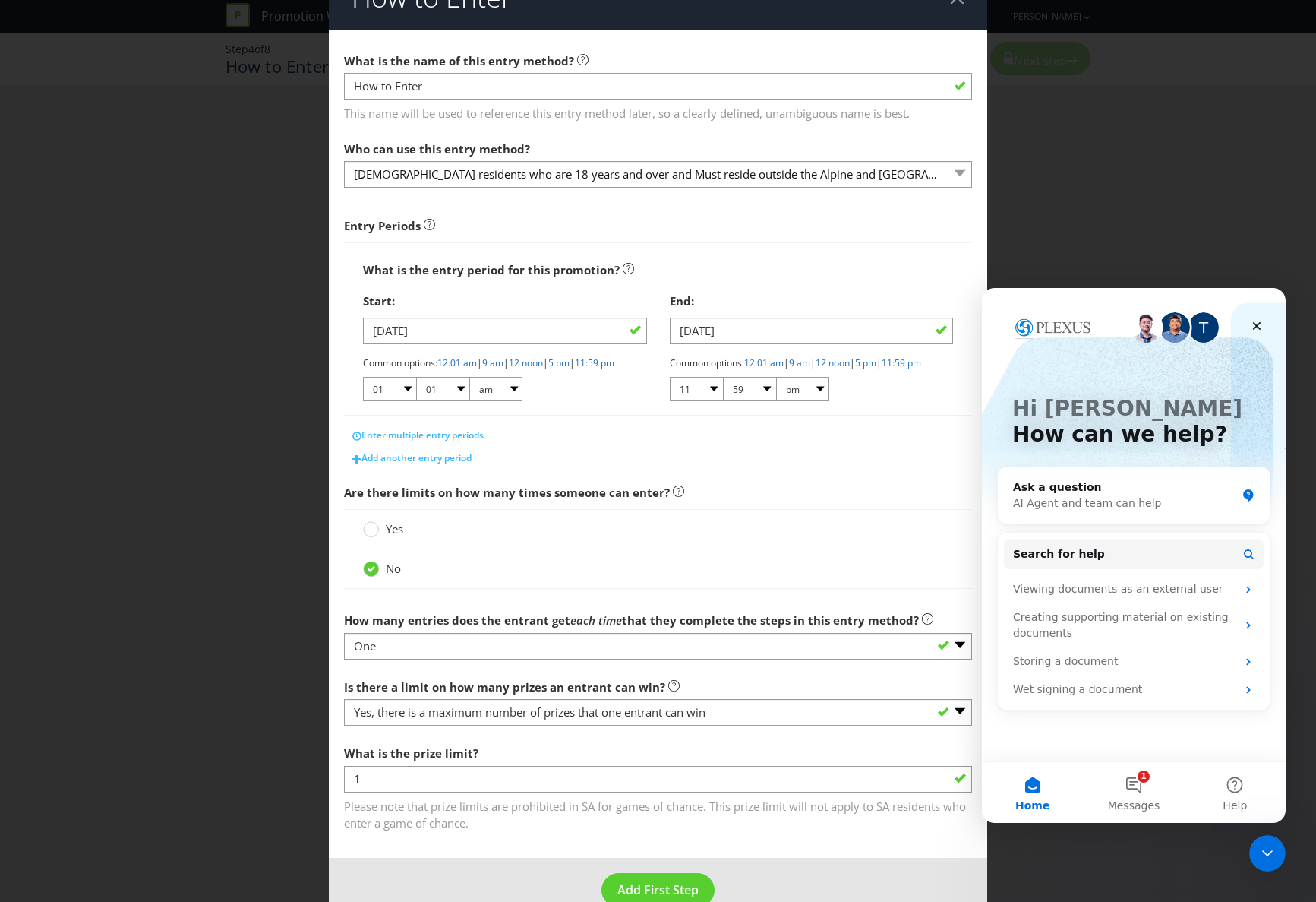
scroll to position [0, 0]
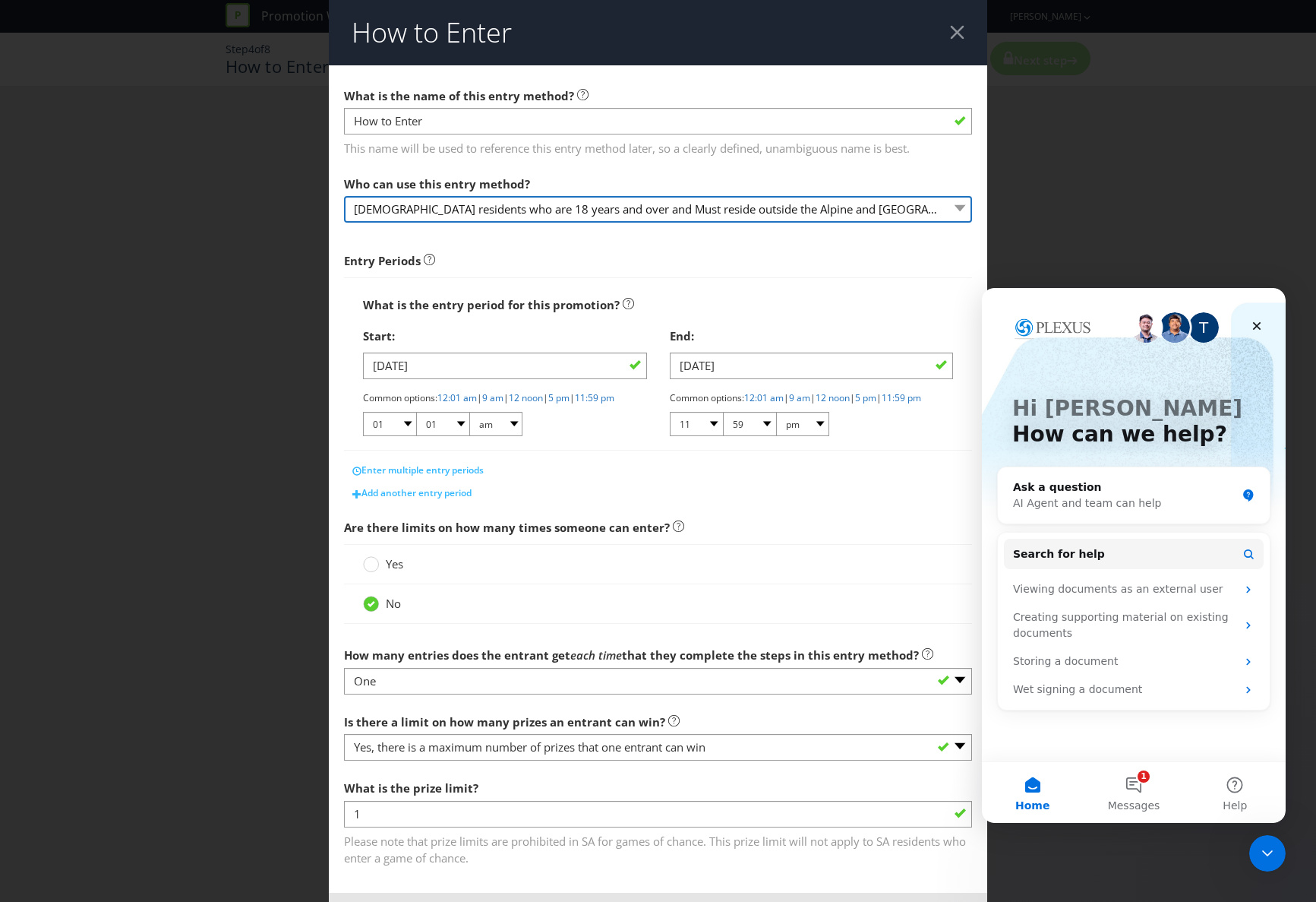
click at [483, 209] on select "[DEMOGRAPHIC_DATA] residents who are 18 years and over and Must reside outside …" at bounding box center [658, 209] width 628 height 26
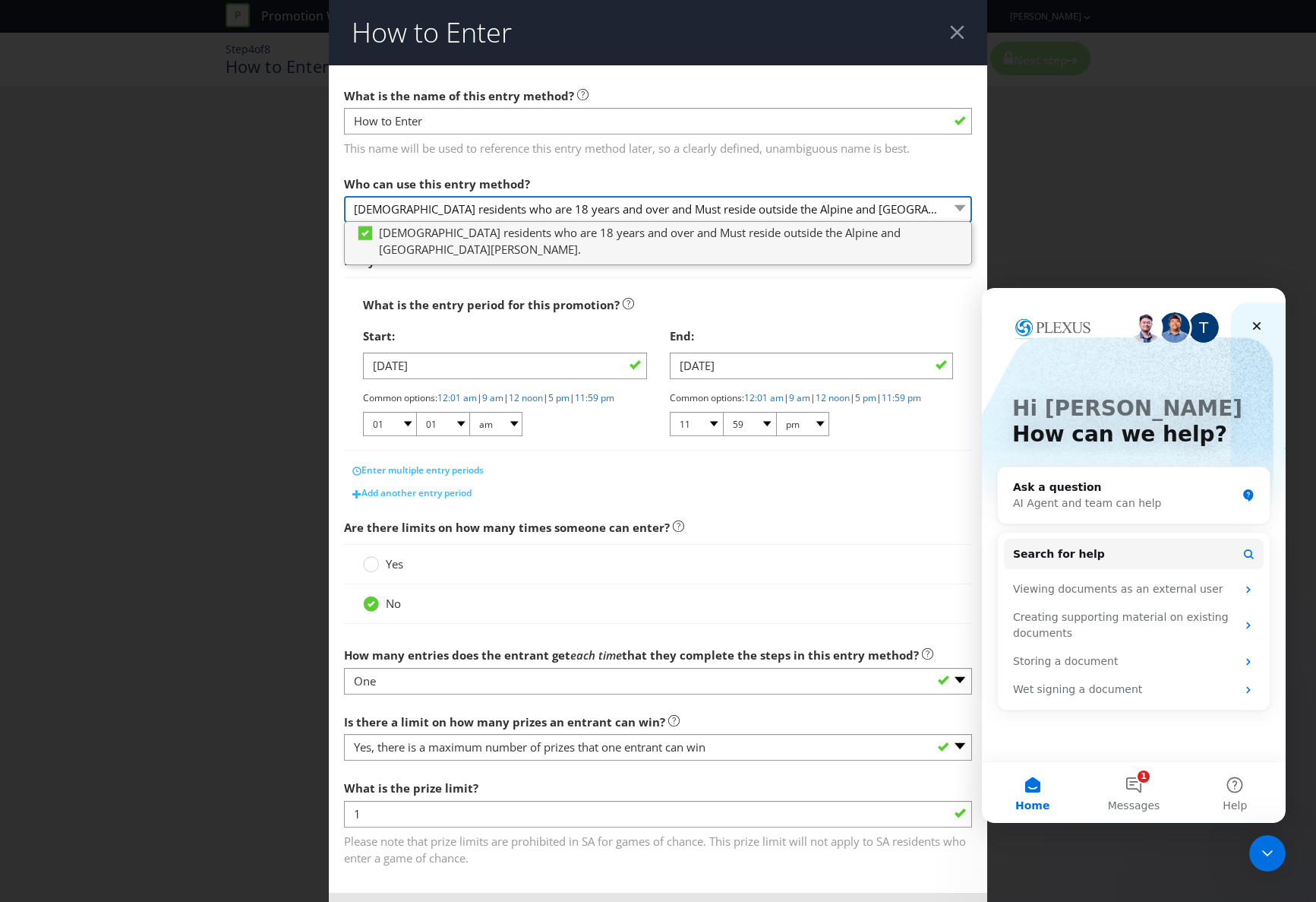
click at [483, 209] on select "[DEMOGRAPHIC_DATA] residents who are 18 years and over and Must reside outside …" at bounding box center [658, 209] width 628 height 26
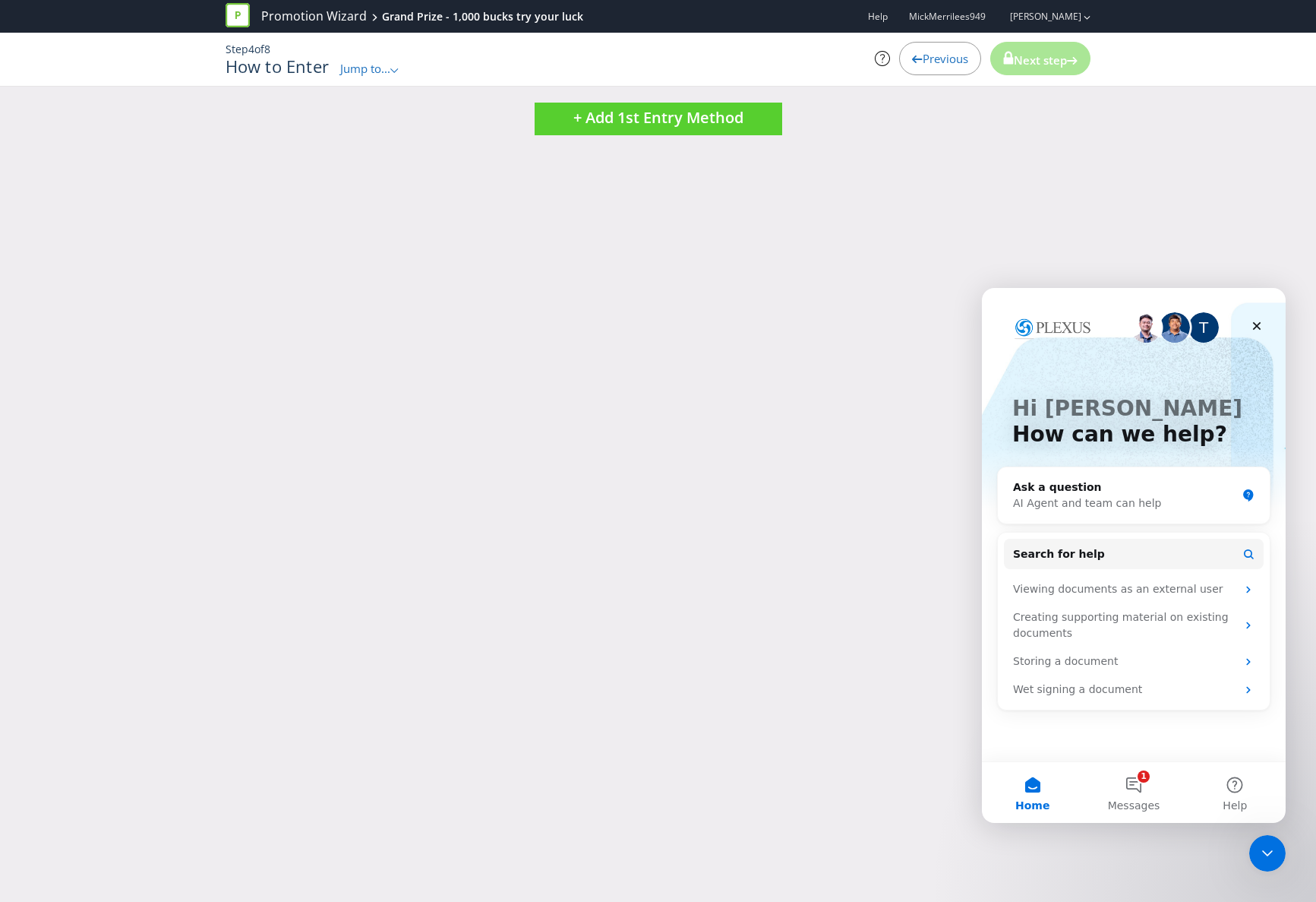
click at [298, 68] on h1 "How to Enter" at bounding box center [278, 66] width 104 height 18
click at [366, 68] on span "Jump to..." at bounding box center [365, 68] width 50 height 15
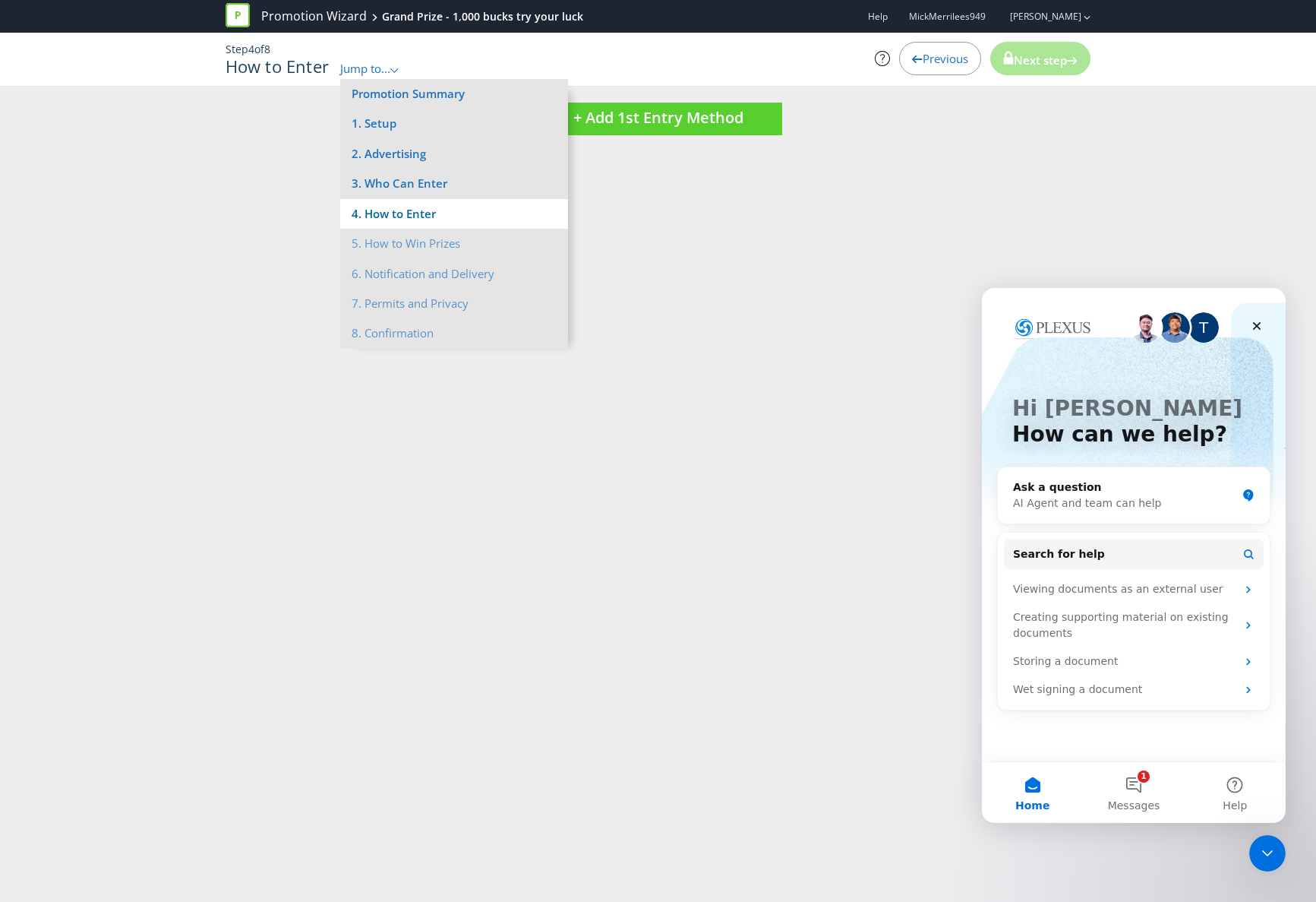
click at [385, 203] on li "4. How to Enter" at bounding box center [454, 214] width 228 height 30
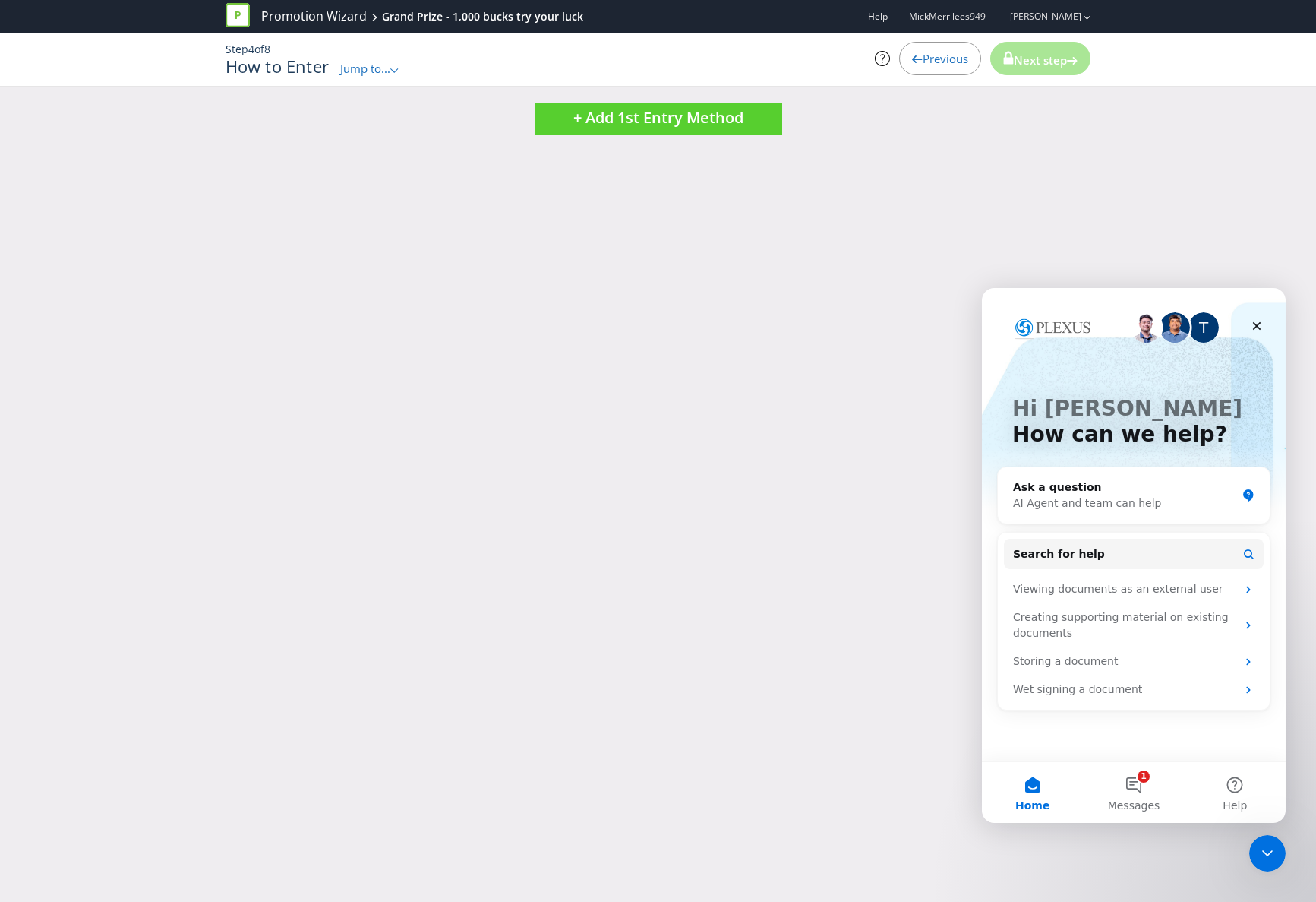
click at [938, 58] on span "Previous" at bounding box center [945, 58] width 45 height 15
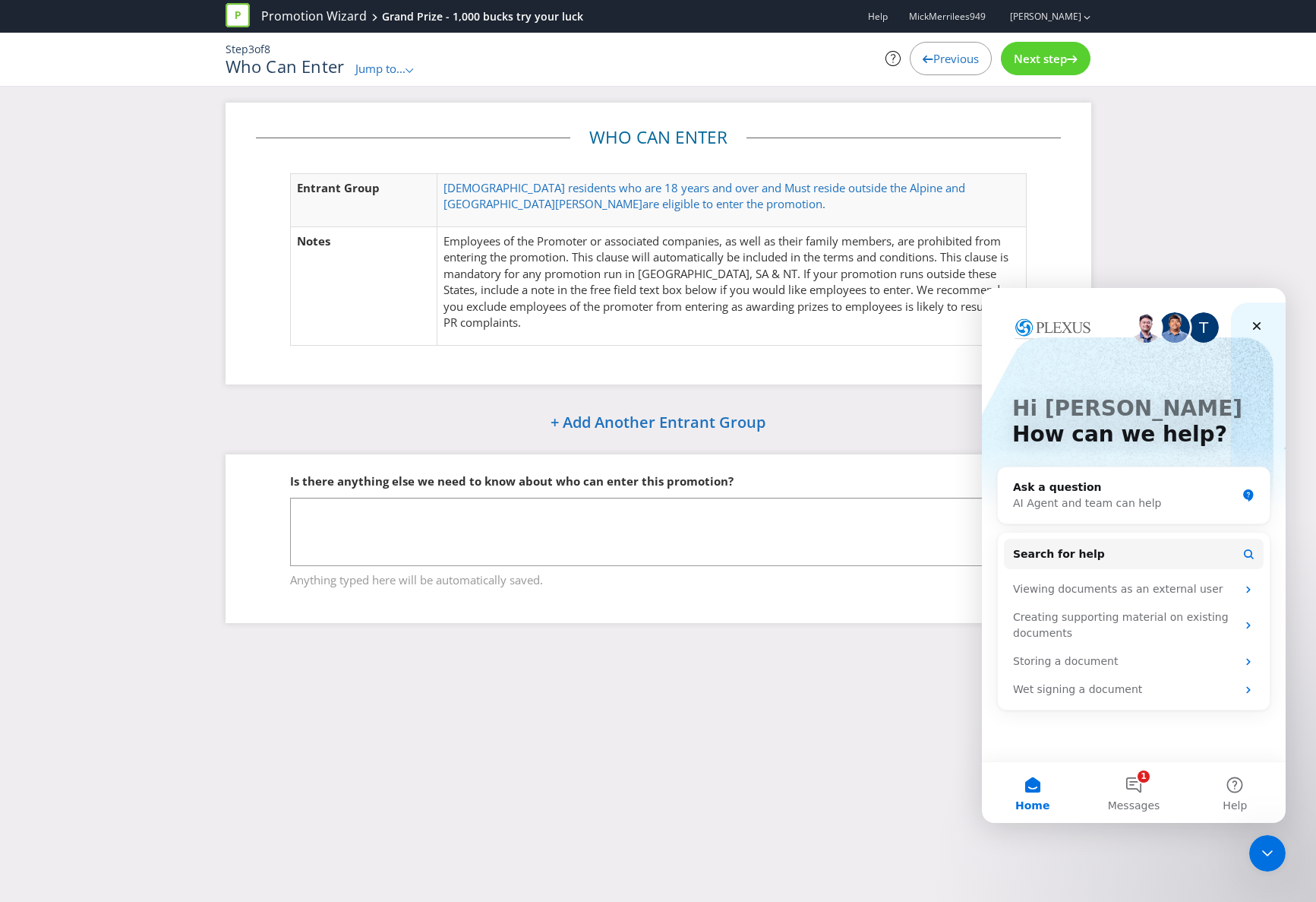
click at [1055, 58] on span "Next step" at bounding box center [1040, 58] width 54 height 15
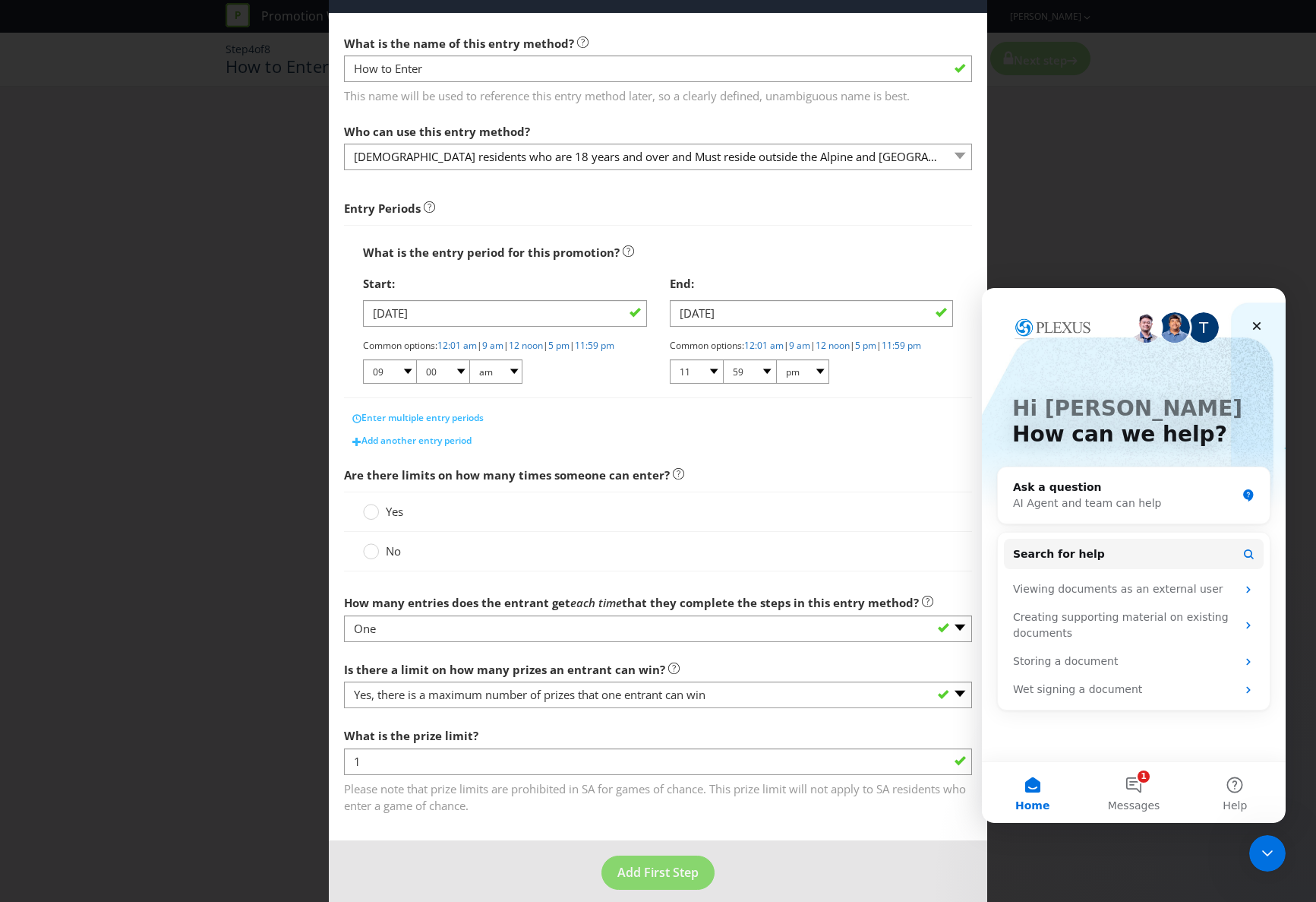
scroll to position [81, 0]
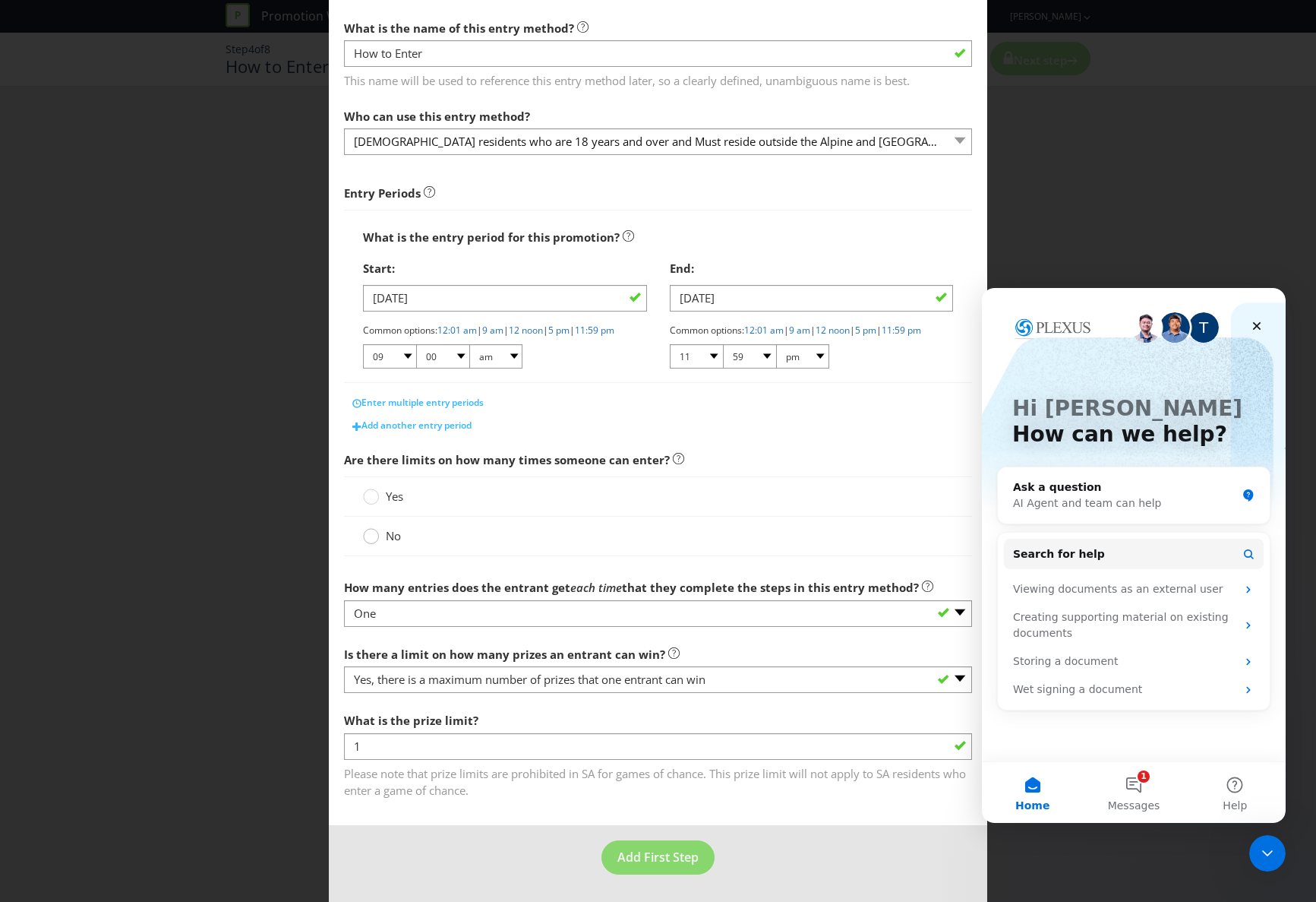
click at [373, 532] on div at bounding box center [371, 530] width 7 height 7
click at [0, 0] on input "No" at bounding box center [0, 0] width 0 height 0
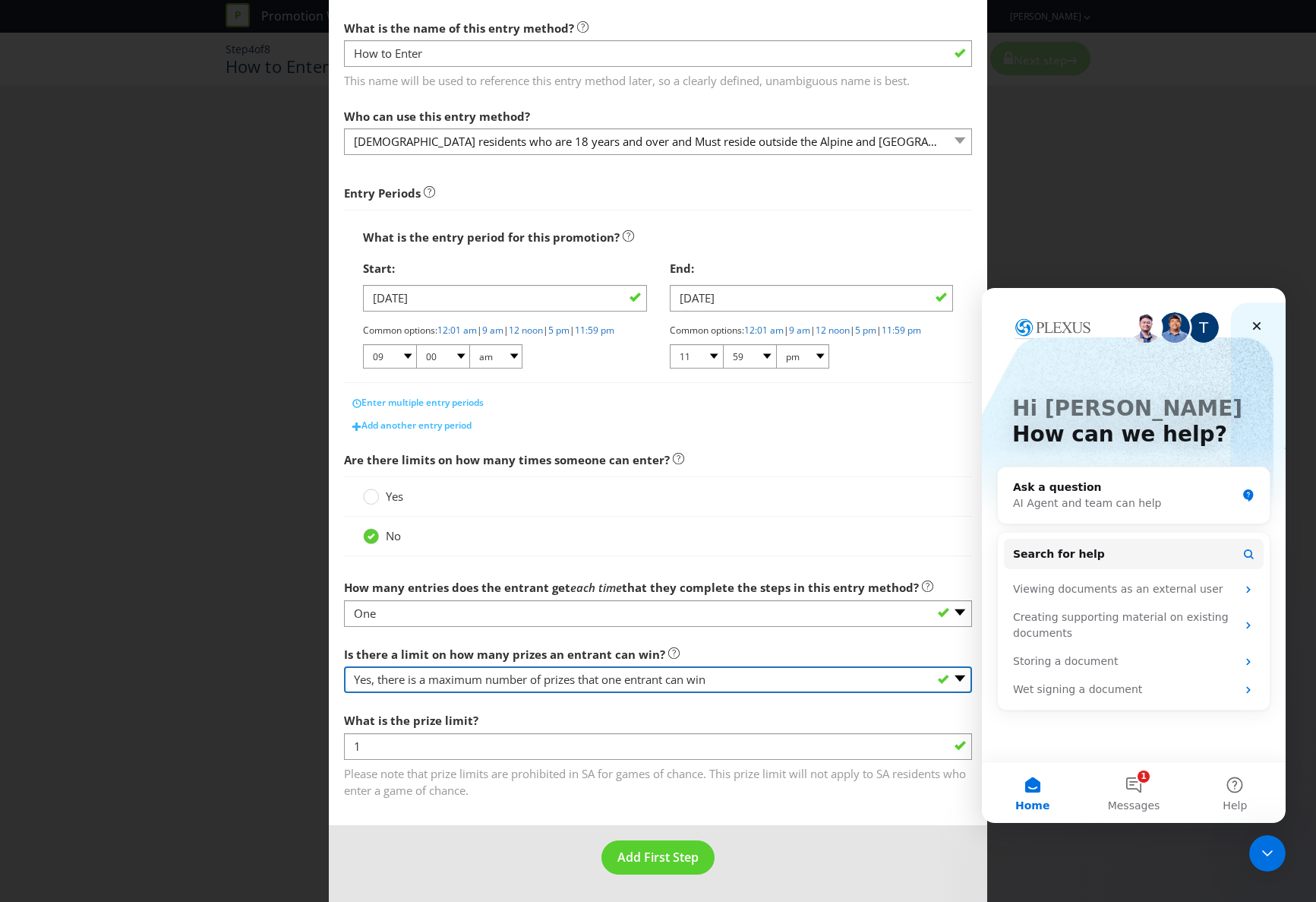
click at [961, 678] on select "-- Please select -- Yes, there is a maximum number of prizes that one entrant c…" at bounding box center [658, 680] width 628 height 26
click at [344, 666] on select "-- Please select -- Yes, there is a maximum number of prizes that one entrant c…" at bounding box center [658, 680] width 628 height 26
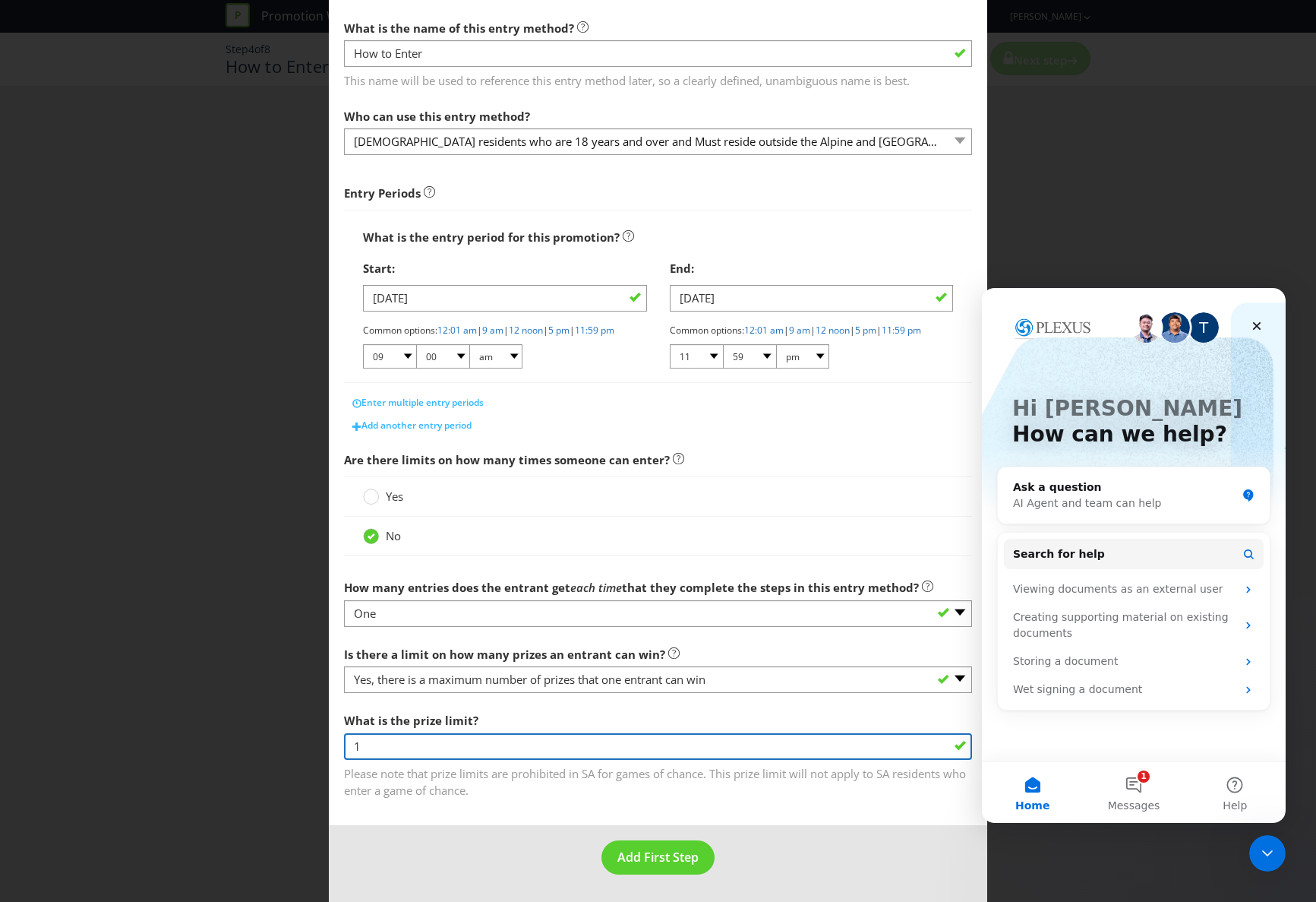
click at [366, 746] on input "1" at bounding box center [658, 746] width 628 height 26
drag, startPoint x: 371, startPoint y: 746, endPoint x: 350, endPoint y: 746, distance: 21.0
click at [350, 746] on input "4" at bounding box center [658, 746] width 628 height 26
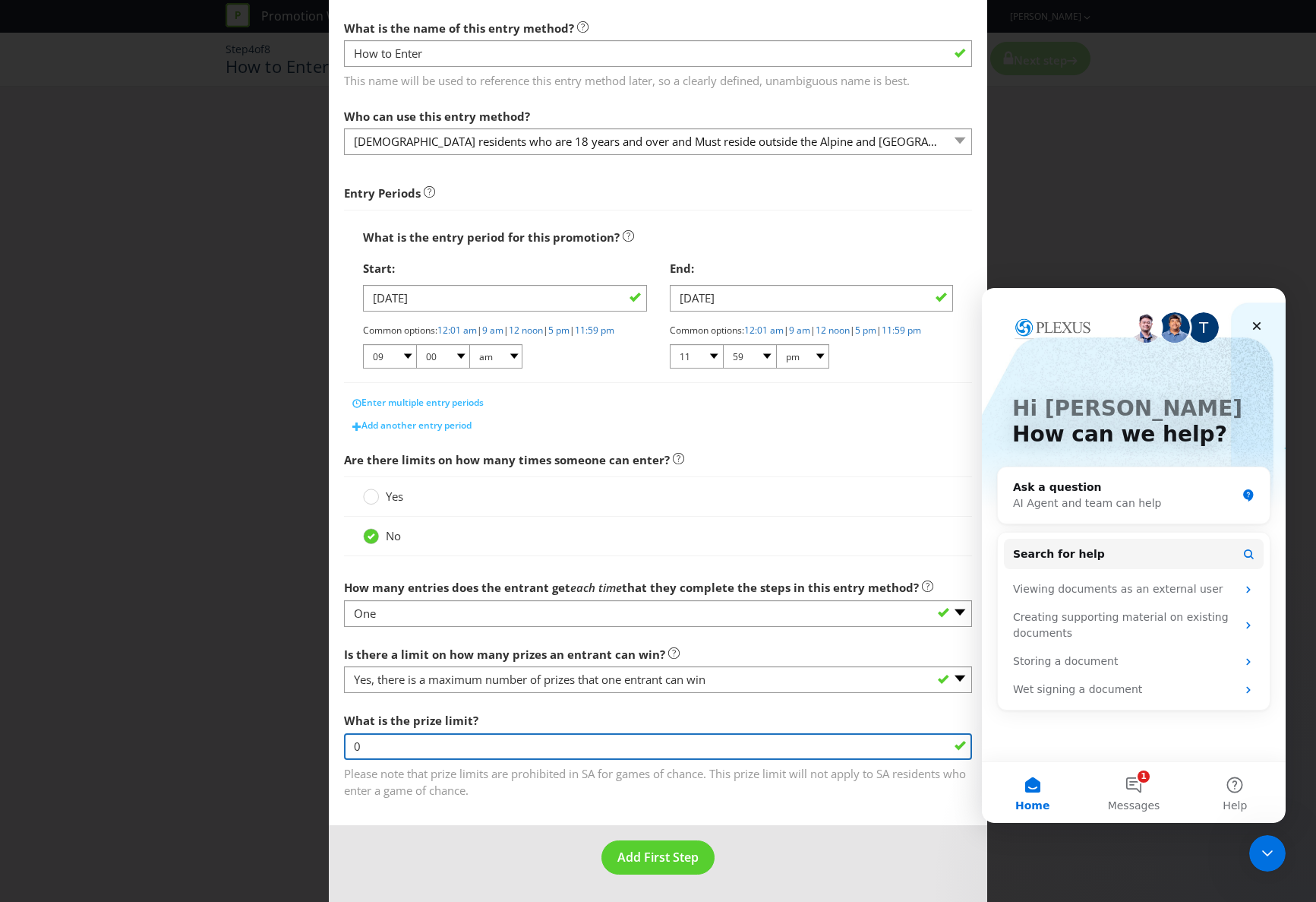
type input "-1"
drag, startPoint x: 371, startPoint y: 750, endPoint x: 347, endPoint y: 750, distance: 24.0
click at [347, 750] on input "-1" at bounding box center [658, 746] width 628 height 26
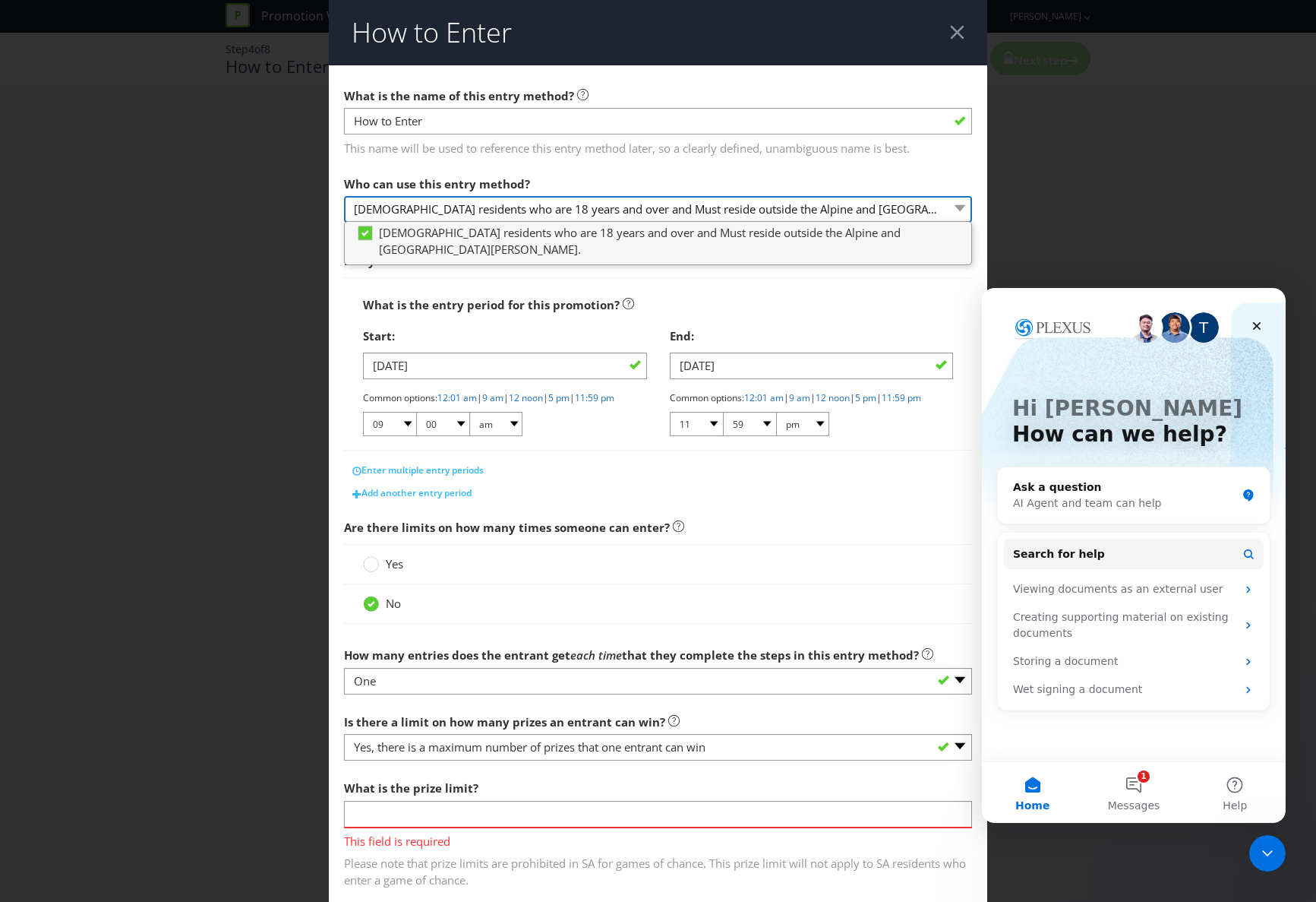
click at [960, 209] on select "[DEMOGRAPHIC_DATA] residents who are 18 years and over and Must reside outside …" at bounding box center [658, 209] width 628 height 26
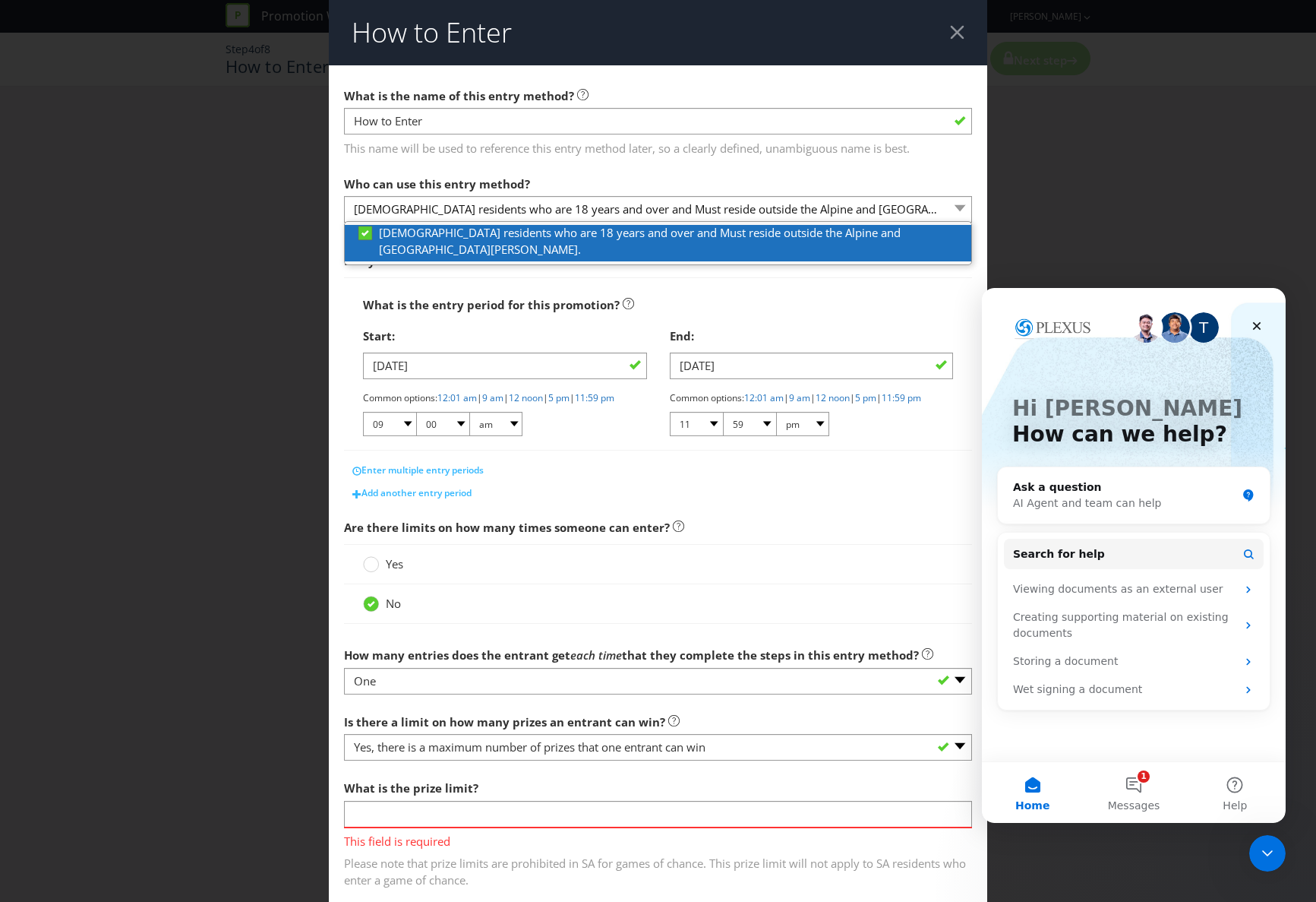
click at [368, 236] on icon at bounding box center [365, 233] width 14 height 14
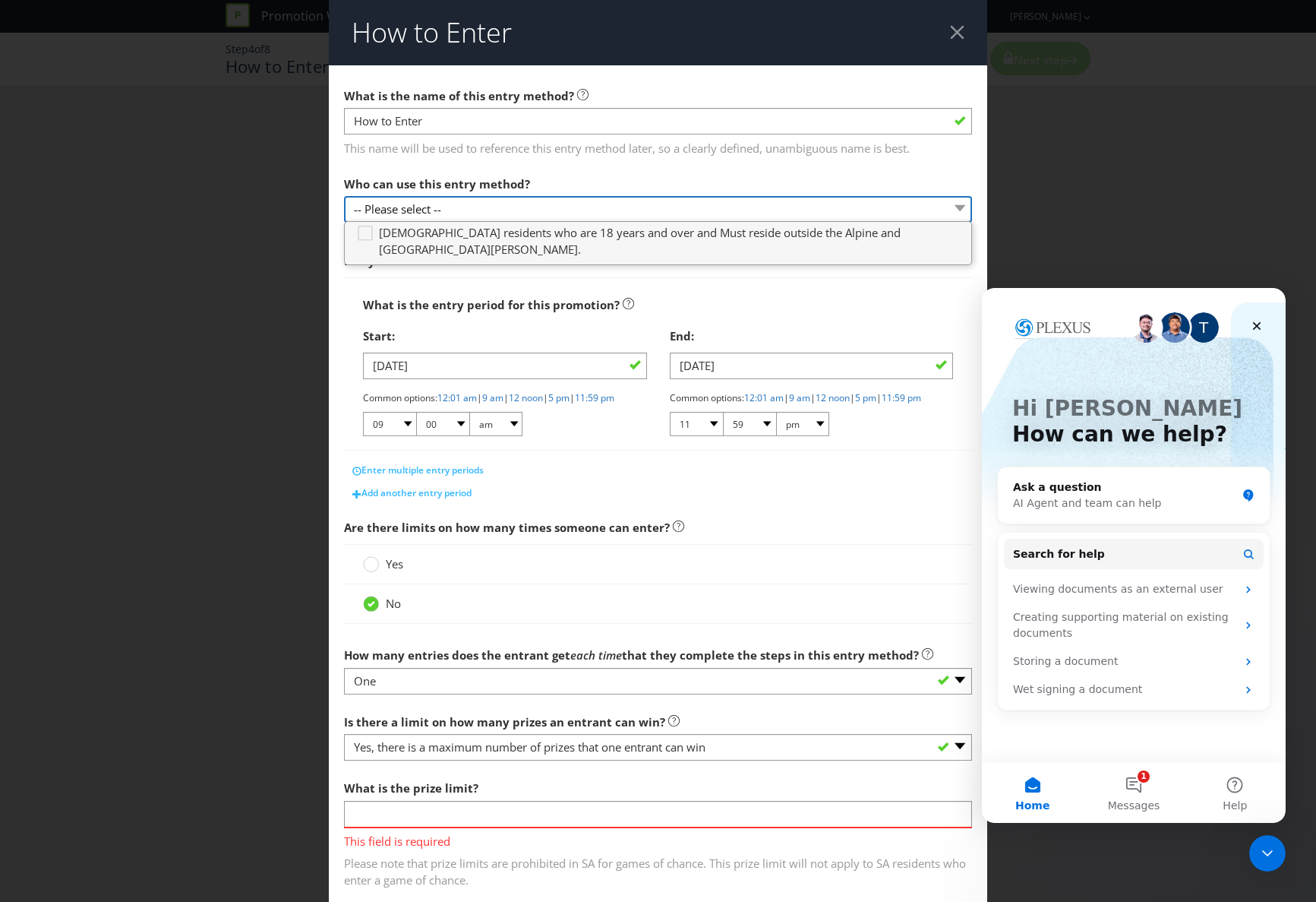
click at [416, 208] on select "-- Please select --" at bounding box center [658, 209] width 628 height 26
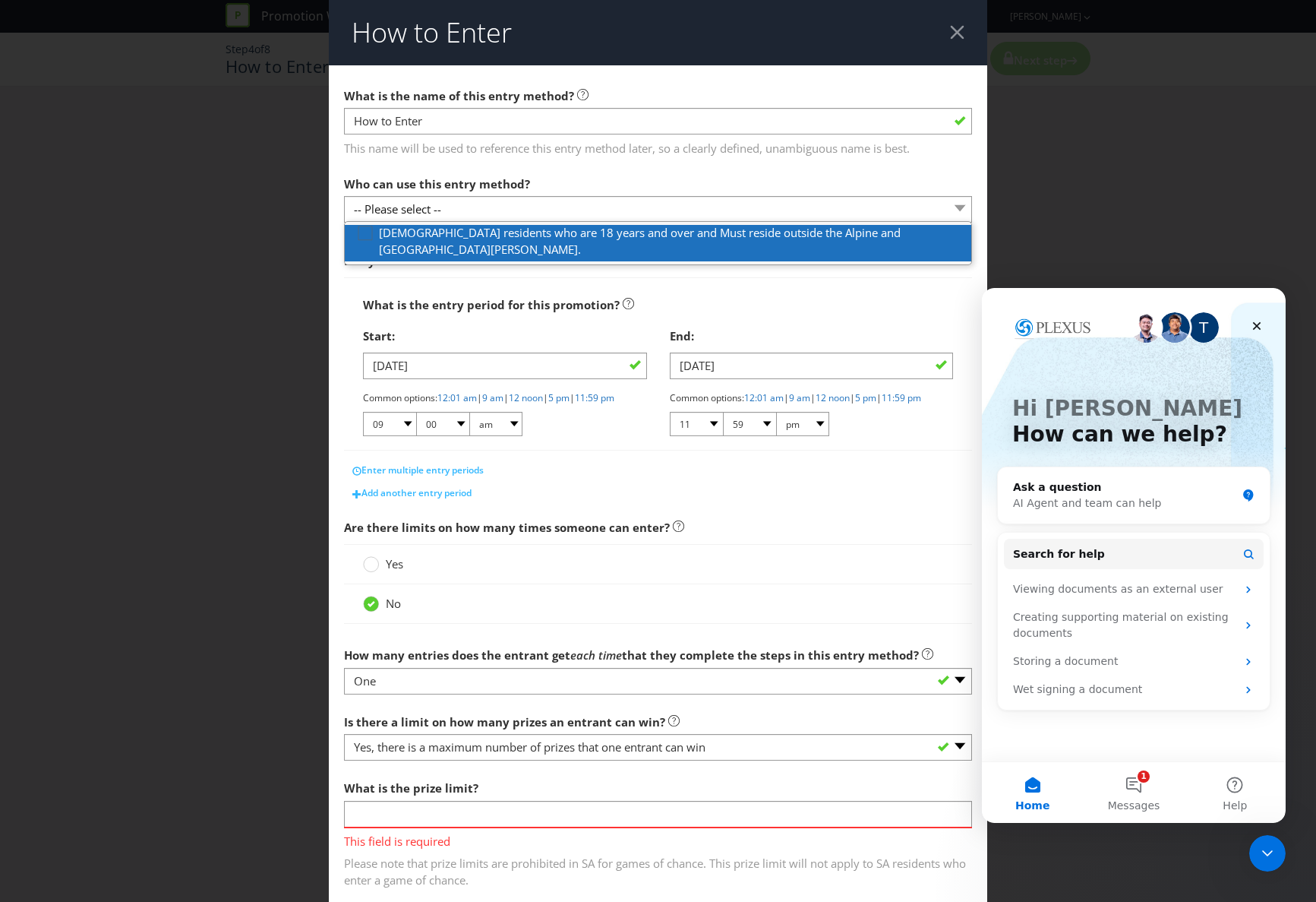
click at [370, 236] on icon at bounding box center [367, 236] width 23 height 23
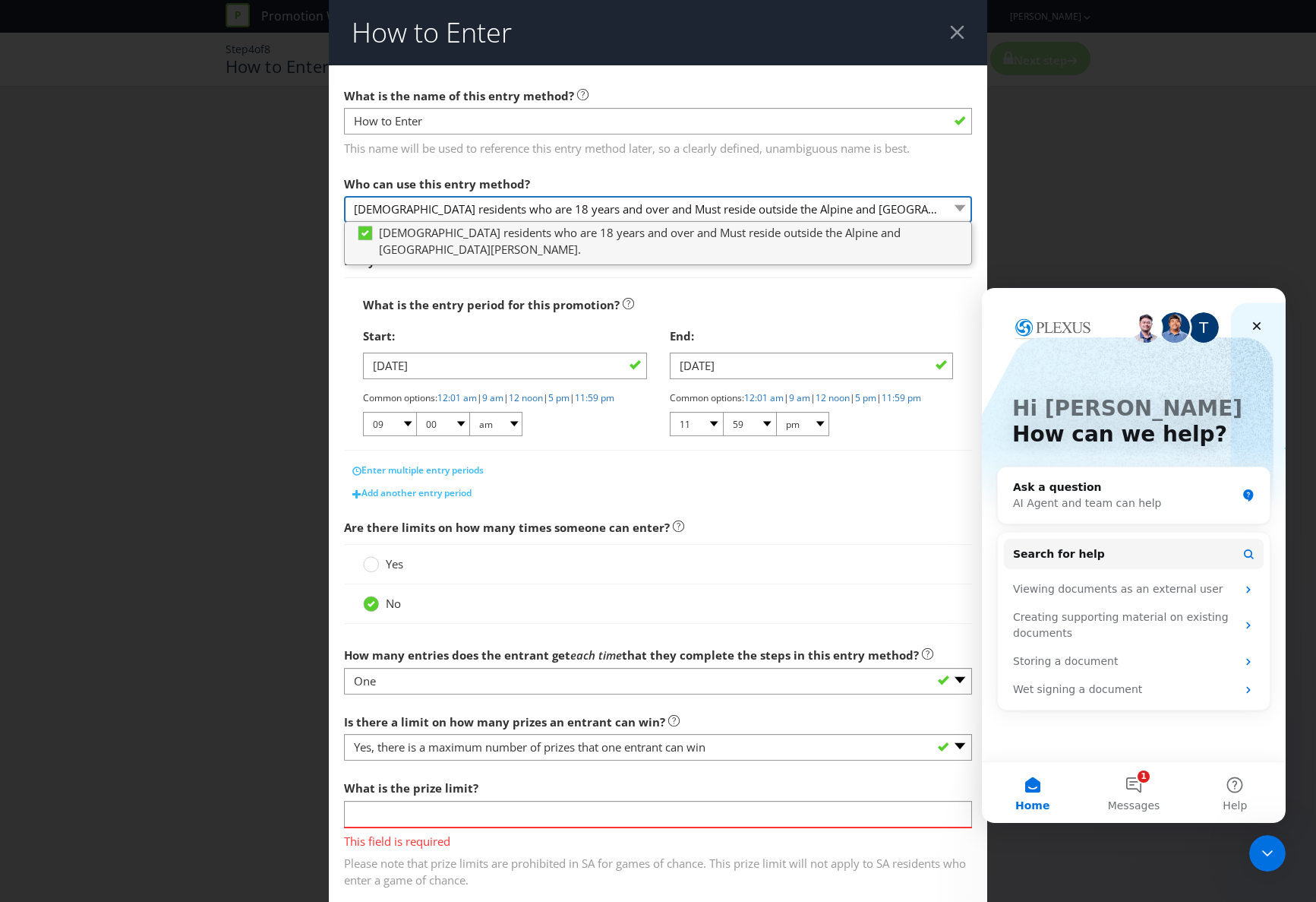
click at [847, 209] on select "[DEMOGRAPHIC_DATA] residents who are 18 years and over and Must reside outside …" at bounding box center [658, 209] width 628 height 26
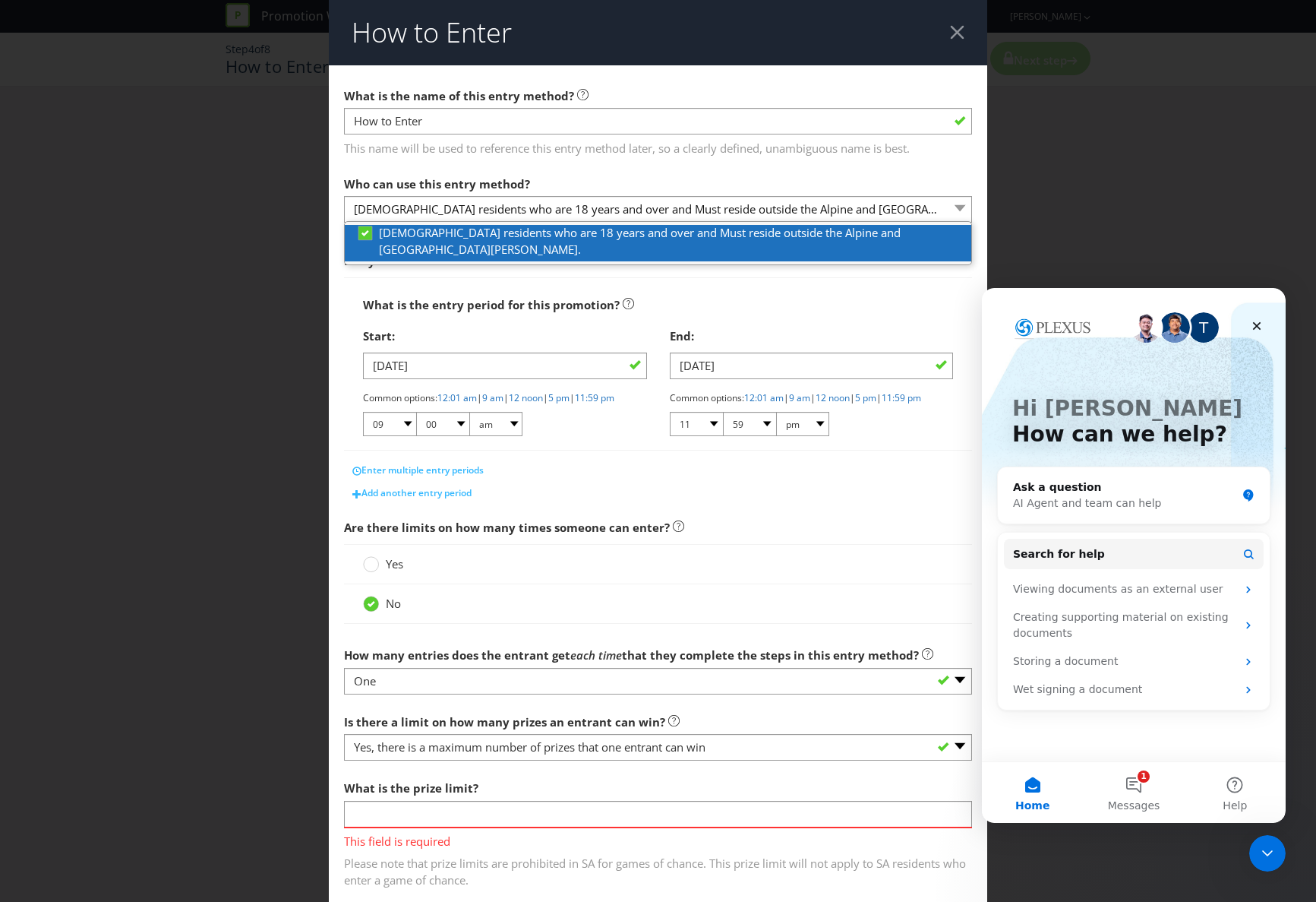
click at [922, 233] on div "[DEMOGRAPHIC_DATA] residents who are 18 years and over and Must reside outside …" at bounding box center [663, 241] width 615 height 33
click at [919, 231] on div "[DEMOGRAPHIC_DATA] residents who are 18 years and over and Must reside outside …" at bounding box center [663, 241] width 615 height 33
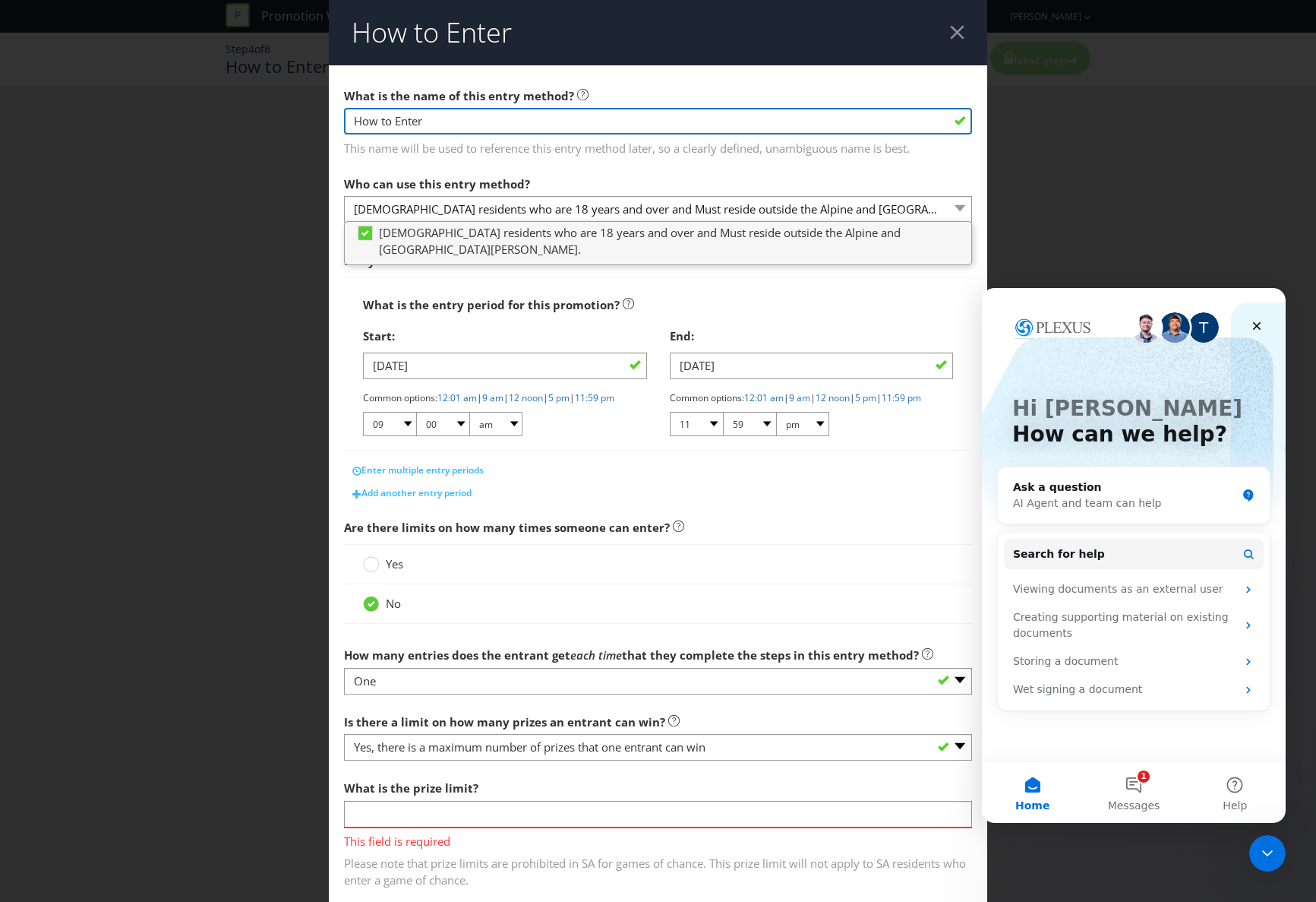
click at [429, 121] on input "How to Enter" at bounding box center [658, 121] width 628 height 26
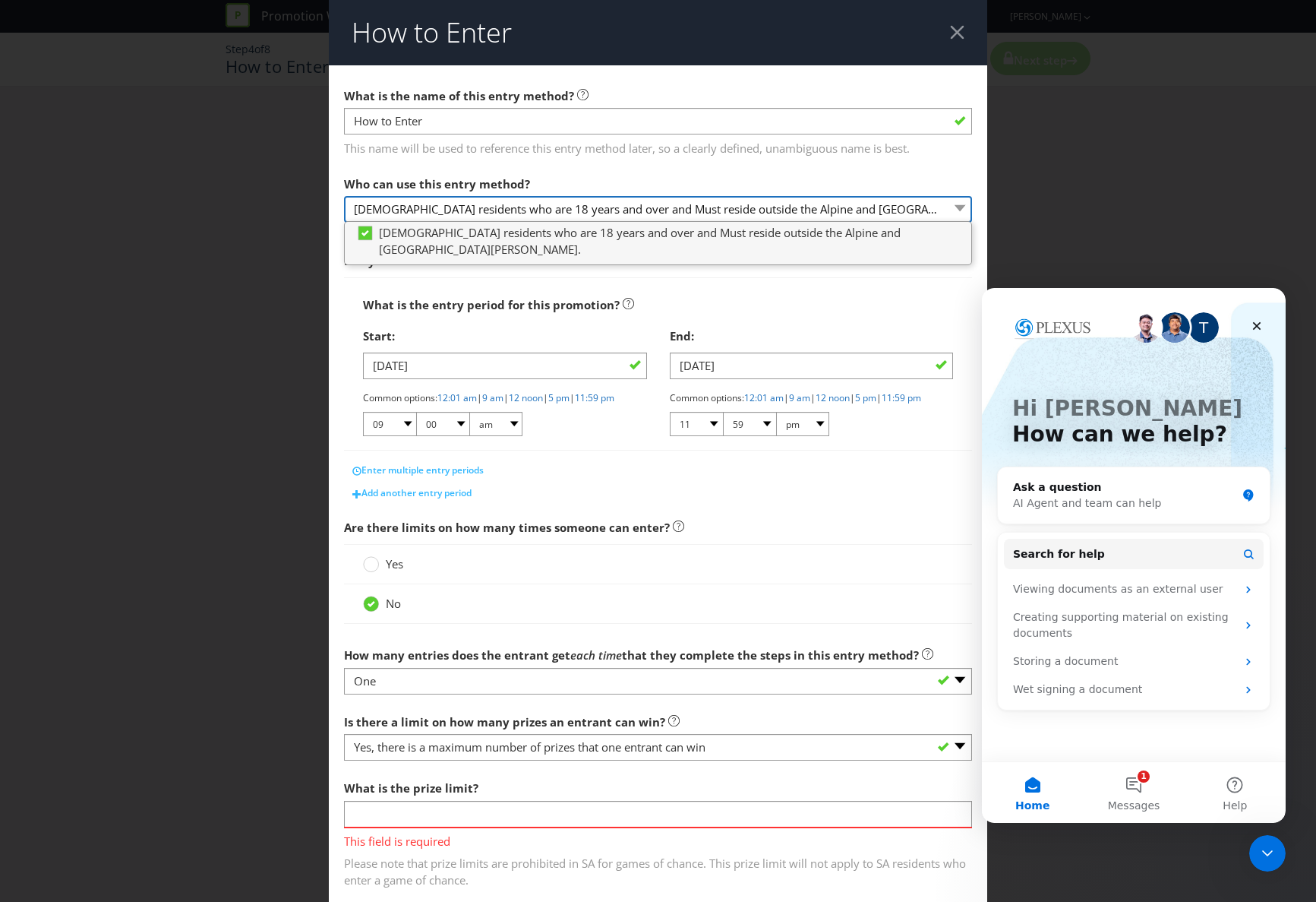
click at [903, 213] on select "[DEMOGRAPHIC_DATA] residents who are 18 years and over and Must reside outside …" at bounding box center [658, 209] width 628 height 26
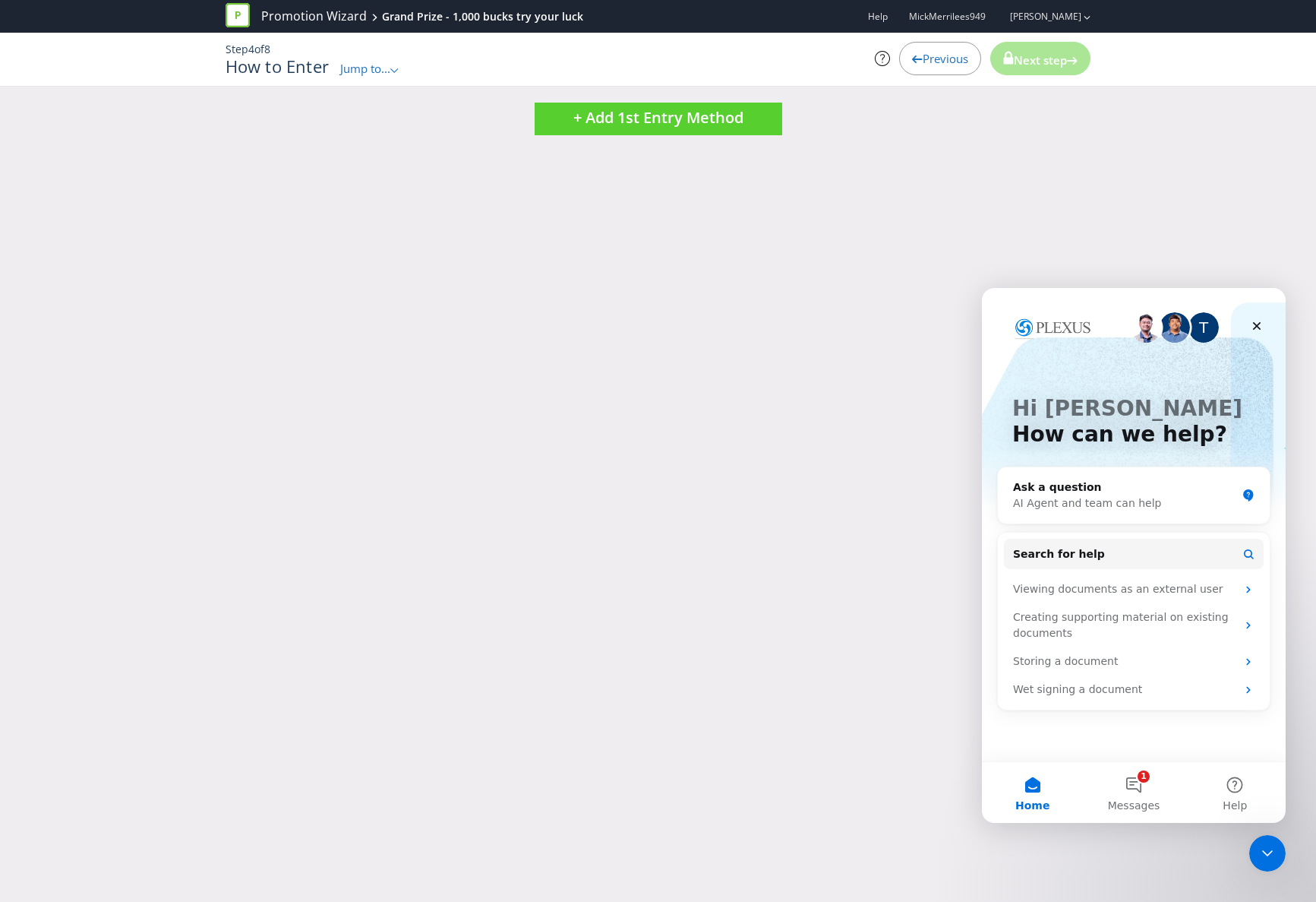
click at [928, 59] on span "Previous" at bounding box center [945, 58] width 45 height 15
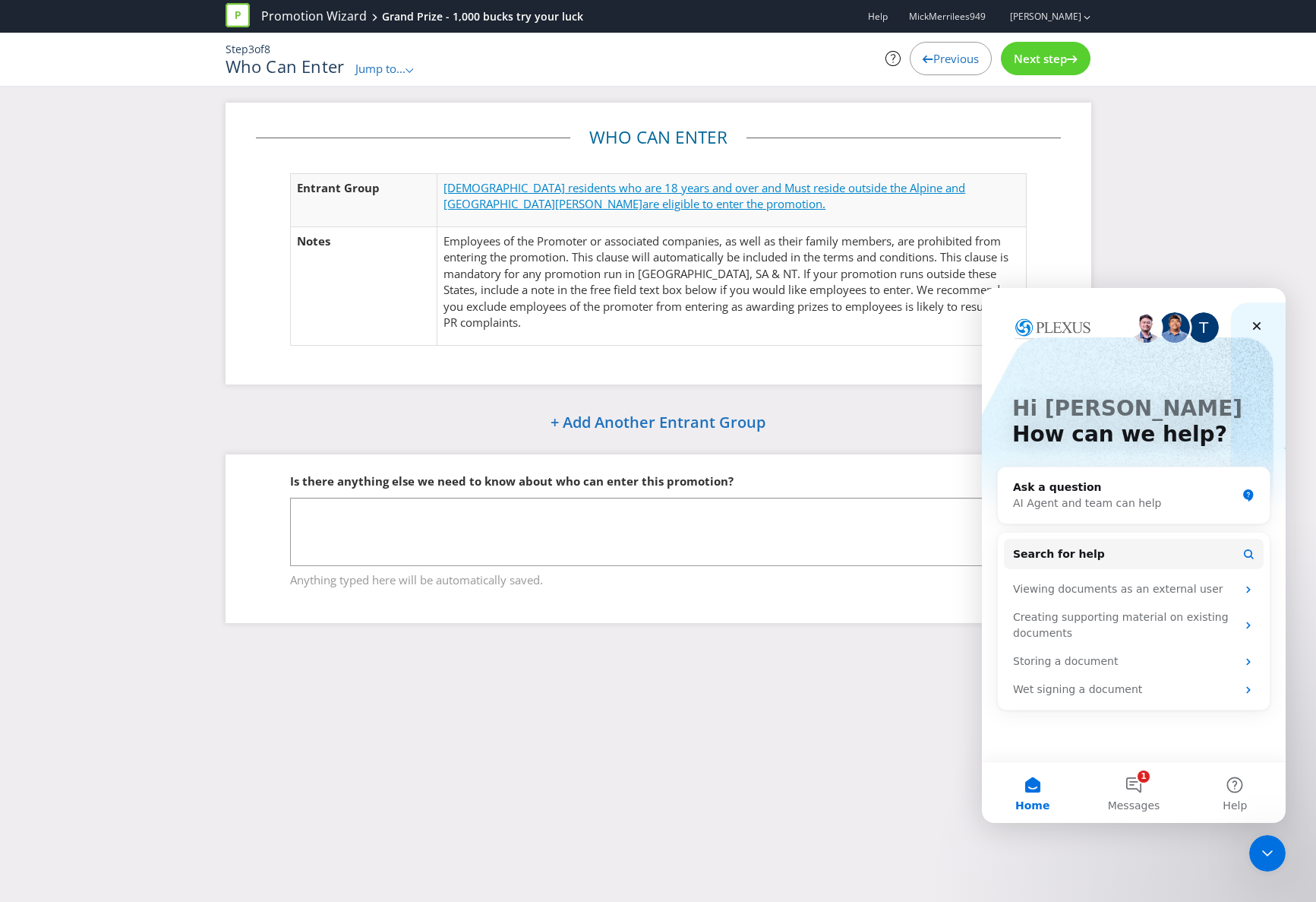
click at [546, 191] on span "[DEMOGRAPHIC_DATA] residents who are 18 years and over and Must reside outside …" at bounding box center [705, 196] width 522 height 31
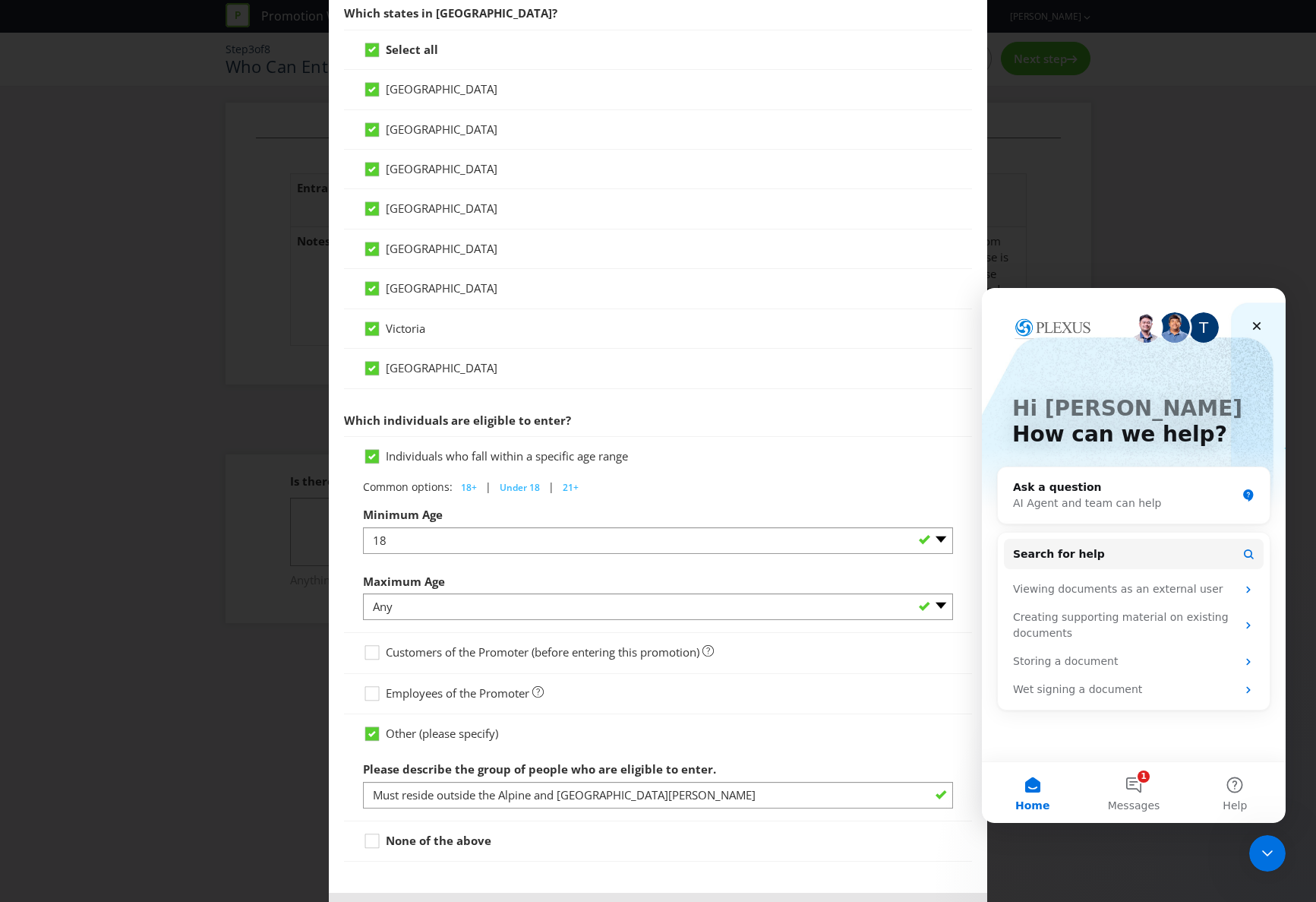
scroll to position [463, 0]
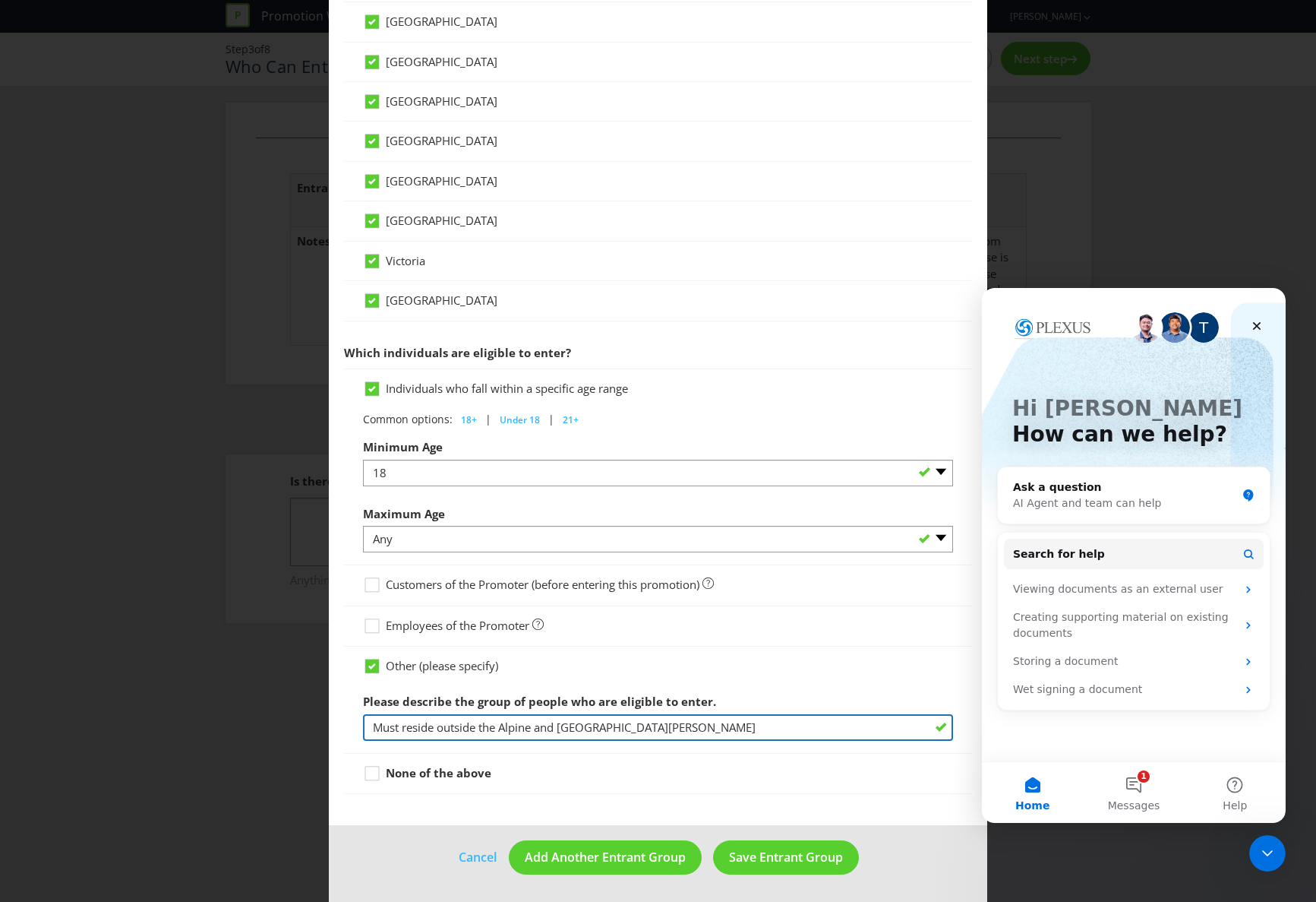
click at [633, 729] on input "Must reside outside the Alpine and [GEOGRAPHIC_DATA][PERSON_NAME]" at bounding box center [658, 727] width 590 height 26
click at [943, 731] on input "Must reside outside the Alpine and [GEOGRAPHIC_DATA][PERSON_NAME]" at bounding box center [658, 727] width 590 height 26
click at [691, 727] on input "Must reside outside the Alpine and [GEOGRAPHIC_DATA][PERSON_NAME]" at bounding box center [658, 727] width 590 height 26
click at [944, 727] on input "Must reside outside the Alpine and [GEOGRAPHIC_DATA][PERSON_NAME]" at bounding box center [658, 727] width 590 height 26
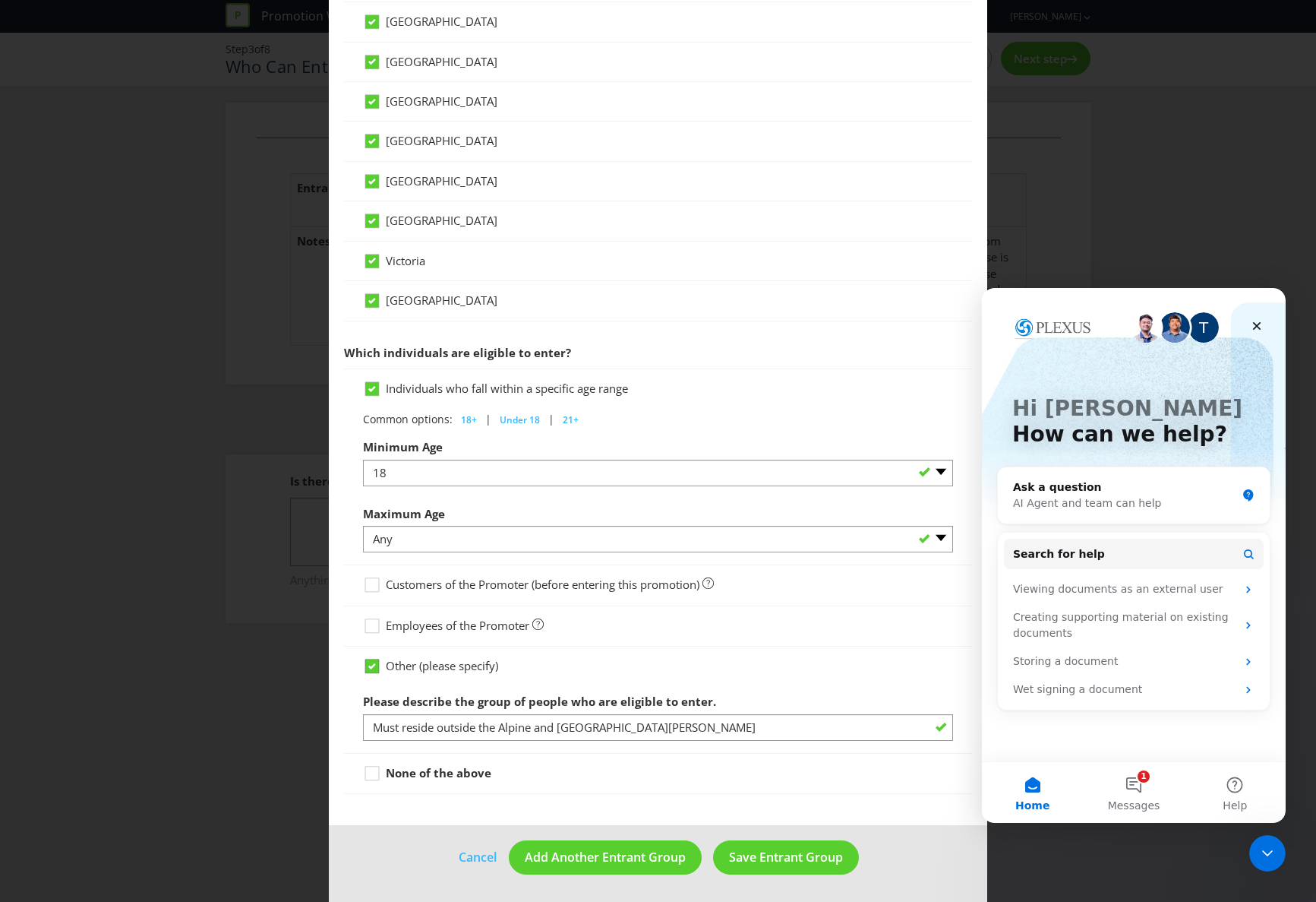
click at [374, 667] on icon at bounding box center [371, 666] width 7 height 6
click at [0, 0] on input "Other (please specify)" at bounding box center [0, 0] width 0 height 0
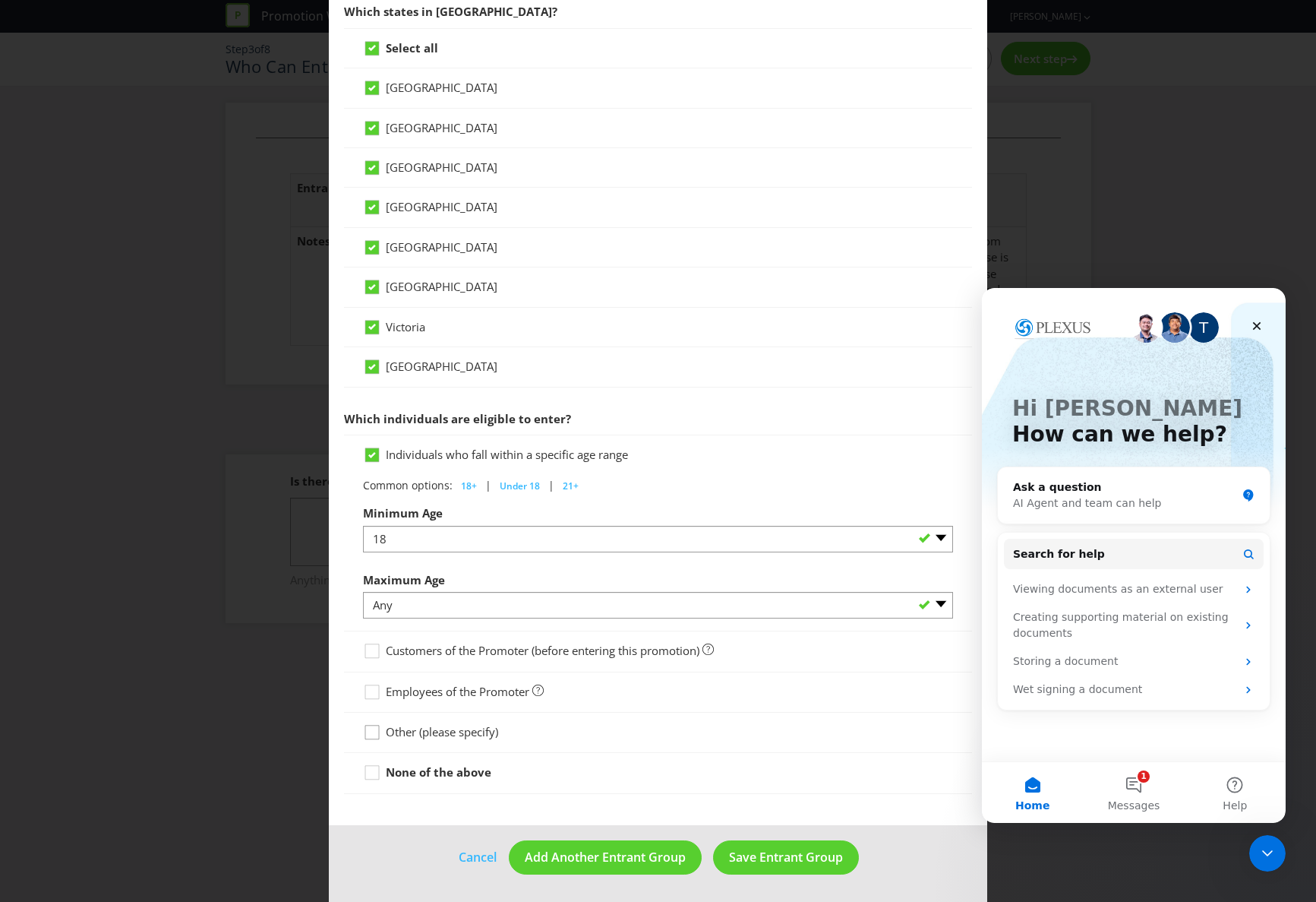
scroll to position [396, 0]
click at [373, 731] on icon at bounding box center [375, 736] width 23 height 23
click at [0, 0] on input "Other (please specify)" at bounding box center [0, 0] width 0 height 0
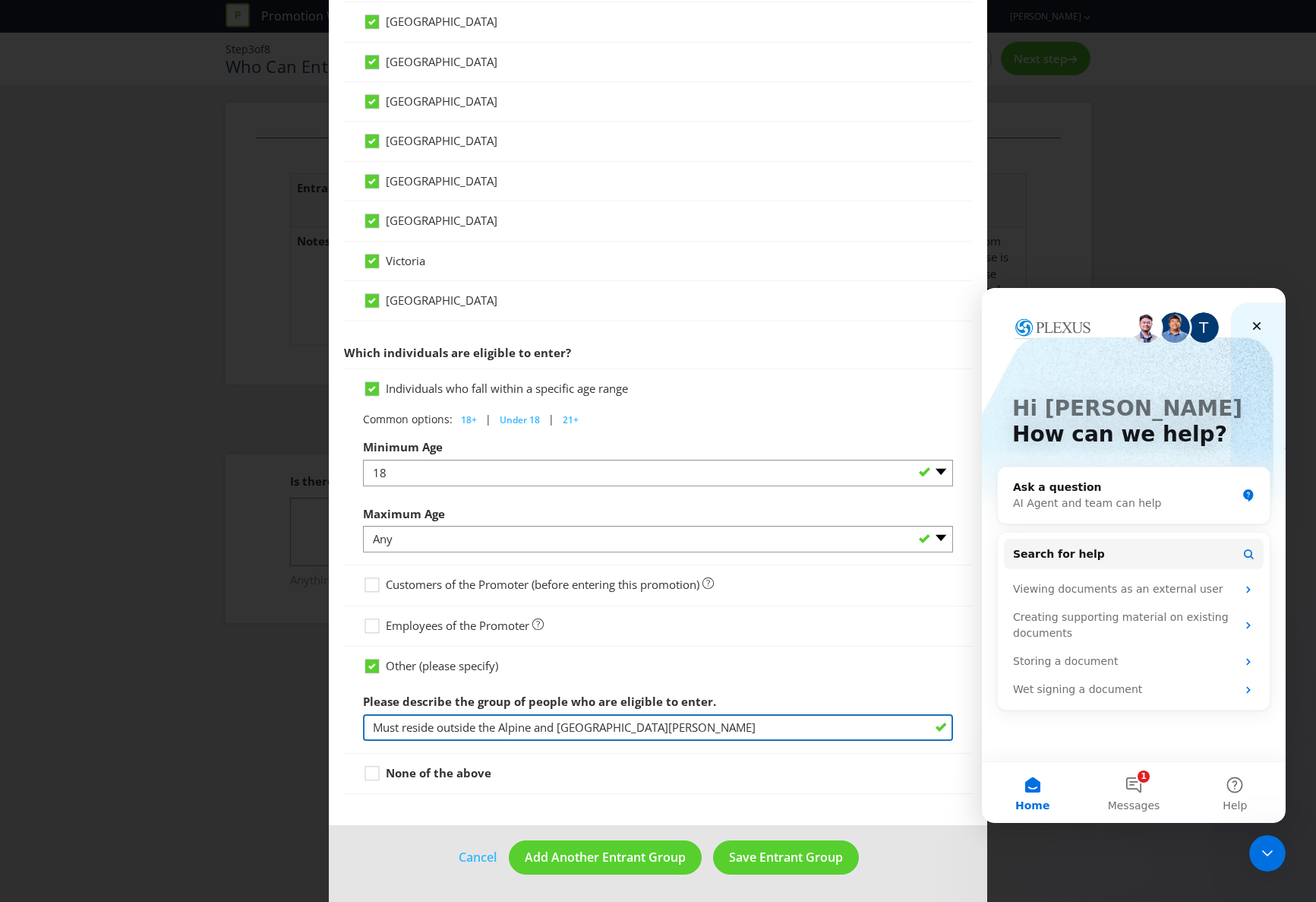
click at [646, 726] on input "Must reside outside the Alpine and [GEOGRAPHIC_DATA][PERSON_NAME]" at bounding box center [658, 727] width 590 height 26
drag, startPoint x: 783, startPoint y: 729, endPoint x: 795, endPoint y: 727, distance: 12.2
click at [795, 727] on input "Must reside outside the Alpine and [GEOGRAPHIC_DATA][PERSON_NAME] and spend a m…" at bounding box center [658, 727] width 590 height 26
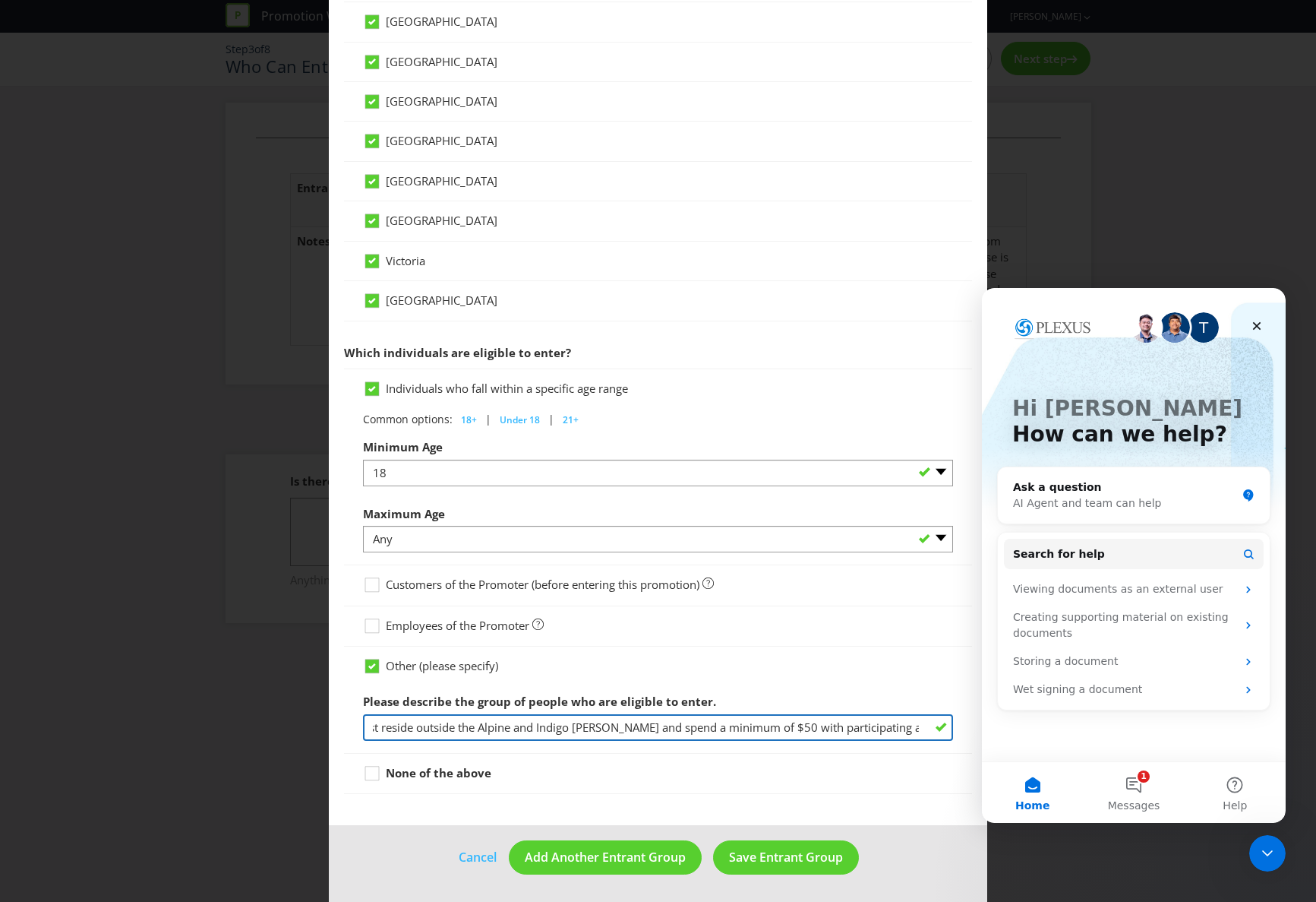
drag, startPoint x: 812, startPoint y: 727, endPoint x: 940, endPoint y: 731, distance: 128.1
click at [940, 731] on input "Must reside outside the Alpine and Indigo [PERSON_NAME] and spend a minimum of …" at bounding box center [658, 727] width 590 height 26
click at [920, 728] on input "Must reside outside the Alpine and Indigo [PERSON_NAME] and spend a minimum of …" at bounding box center [658, 727] width 590 height 26
type input "Must reside outside the Alpine and Indigo [PERSON_NAME] and spend a minimum of …"
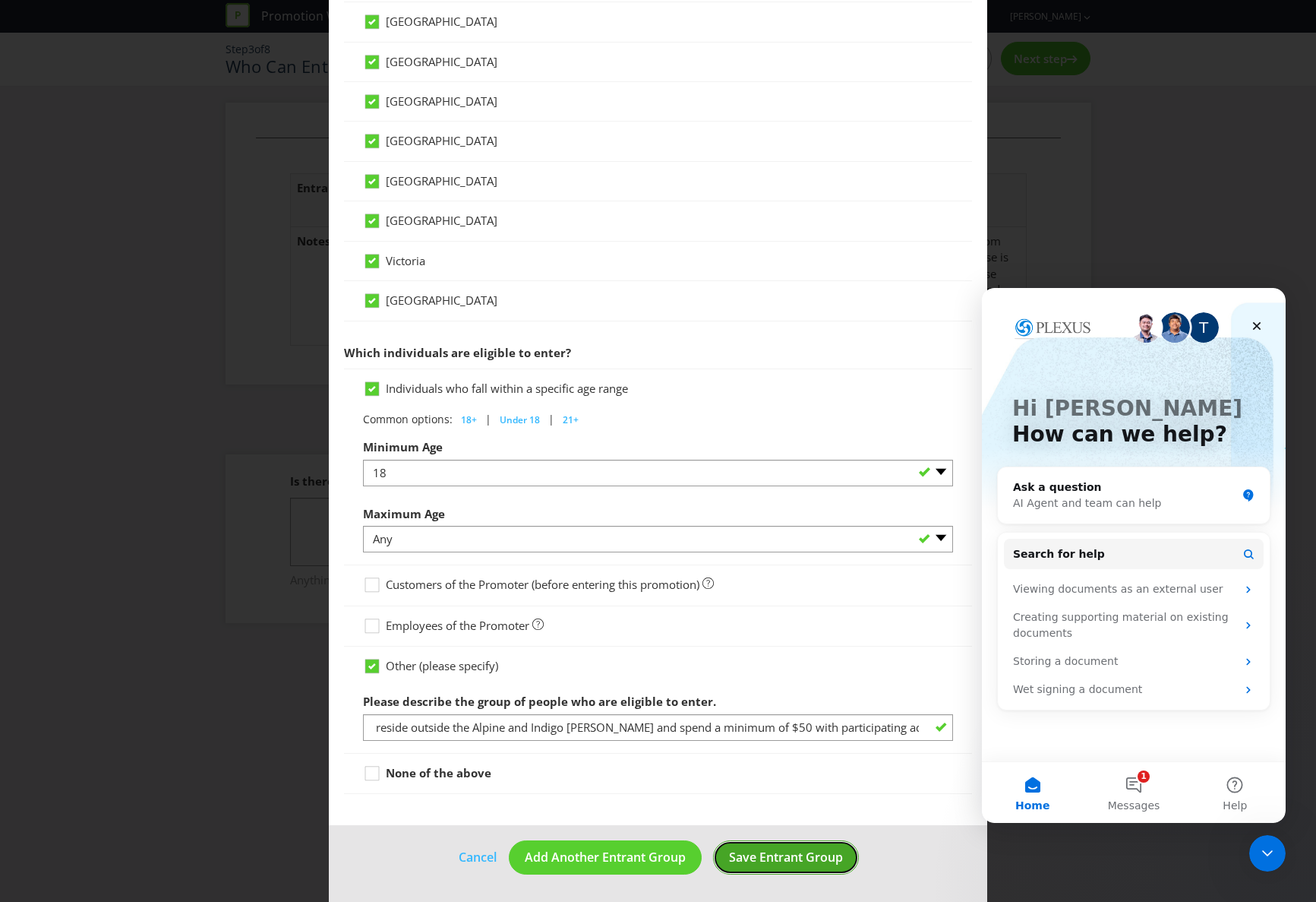
click at [788, 858] on span "Save Entrant Group" at bounding box center [786, 857] width 114 height 16
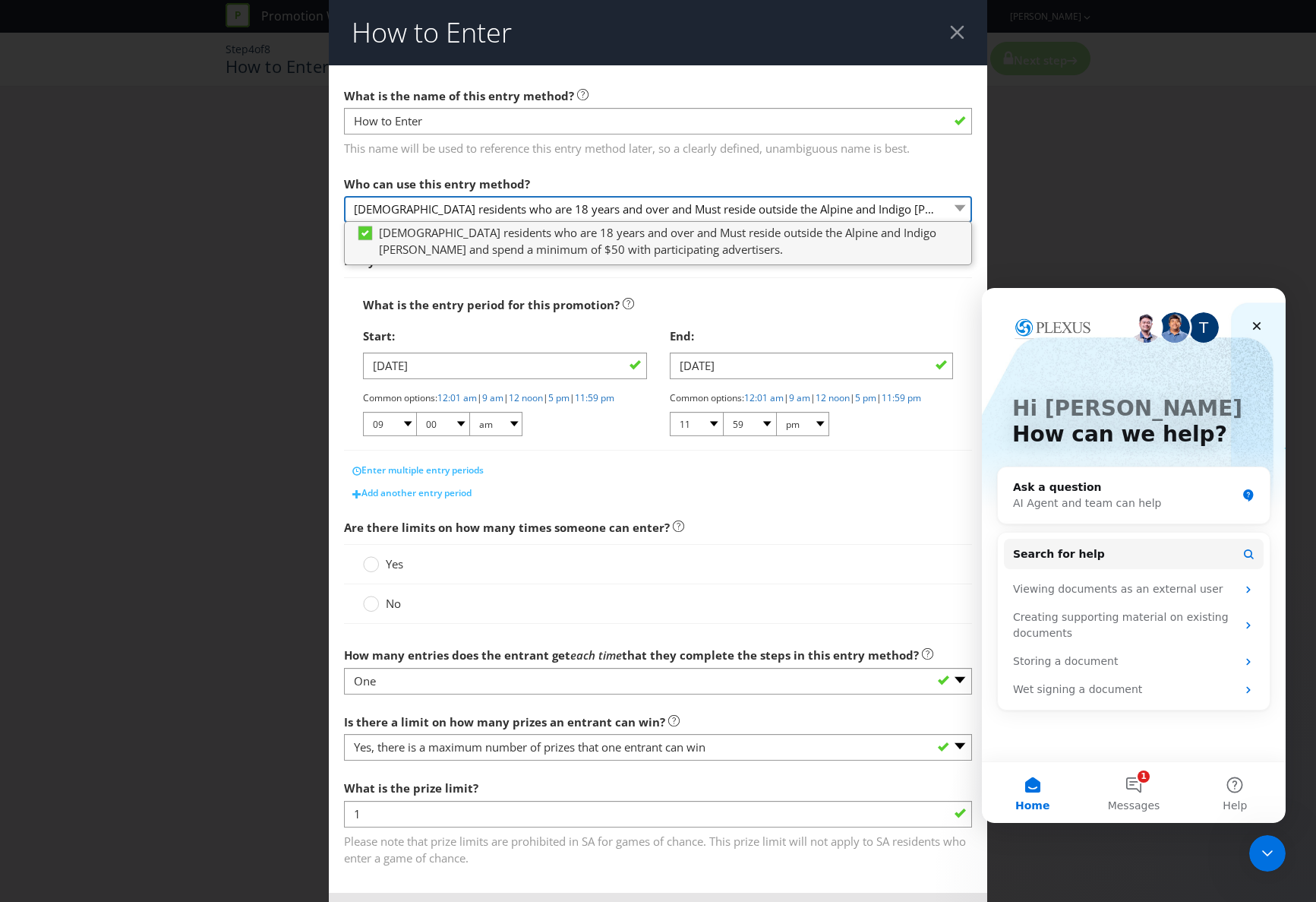
click at [961, 208] on select "[DEMOGRAPHIC_DATA] residents who are 18 years and over and Must reside outside …" at bounding box center [658, 209] width 628 height 26
click at [373, 611] on circle at bounding box center [371, 604] width 15 height 15
click at [0, 0] on input "No" at bounding box center [0, 0] width 0 height 0
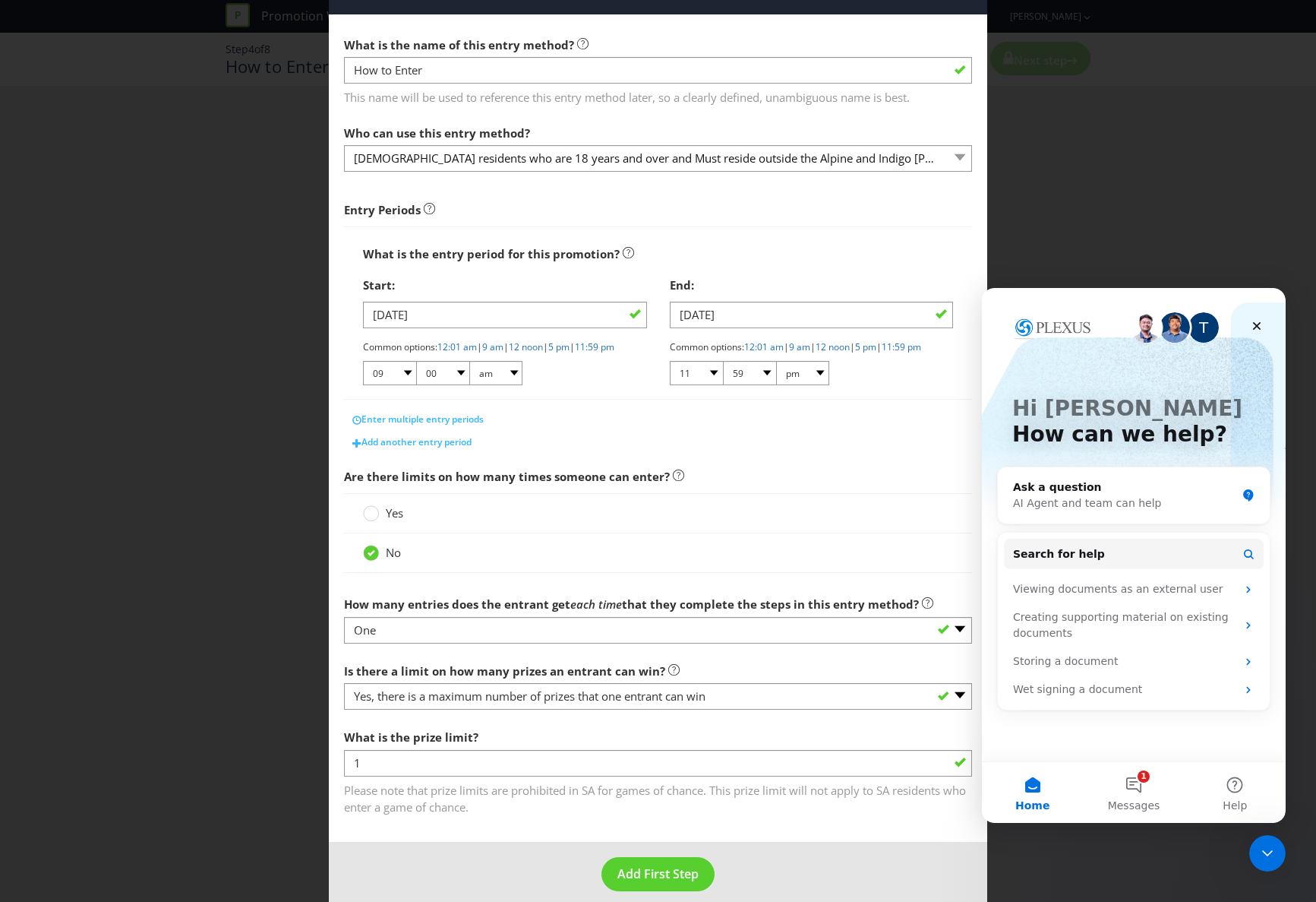
scroll to position [81, 0]
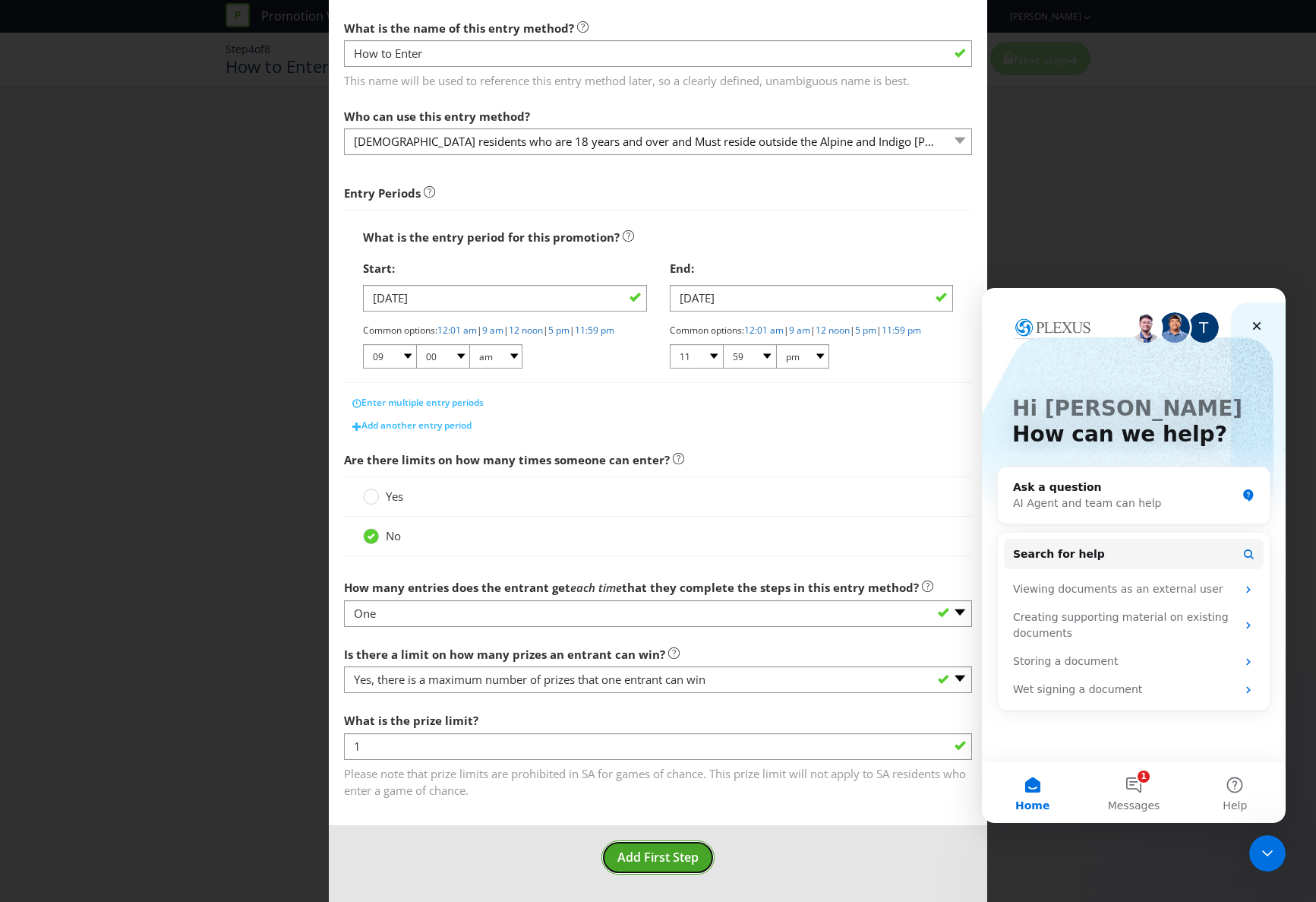
click at [668, 858] on span "Add First Step" at bounding box center [658, 857] width 82 height 16
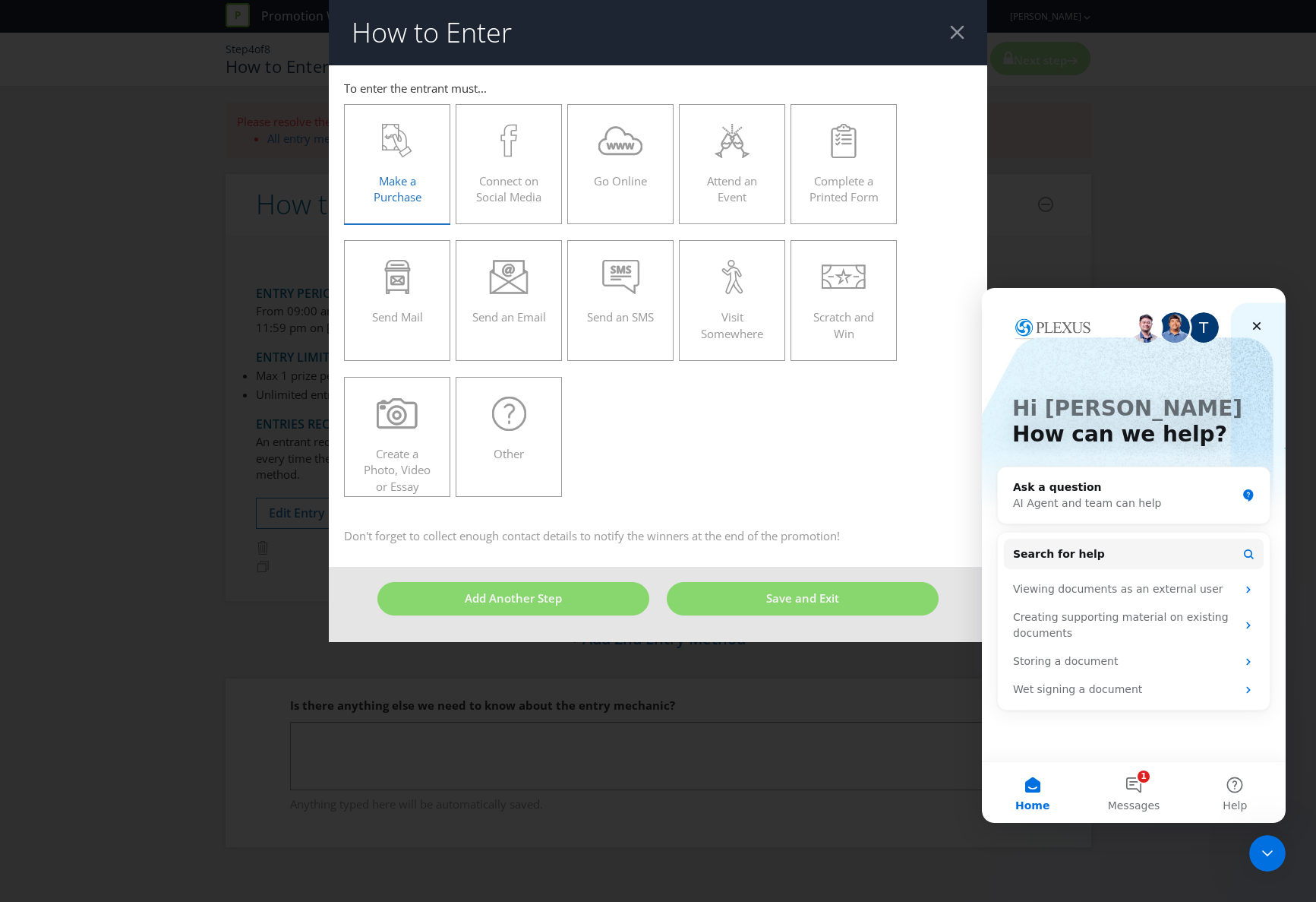
click at [401, 157] on icon at bounding box center [397, 140] width 30 height 34
click at [0, 0] on input "Make a Purchase" at bounding box center [0, 0] width 0 height 0
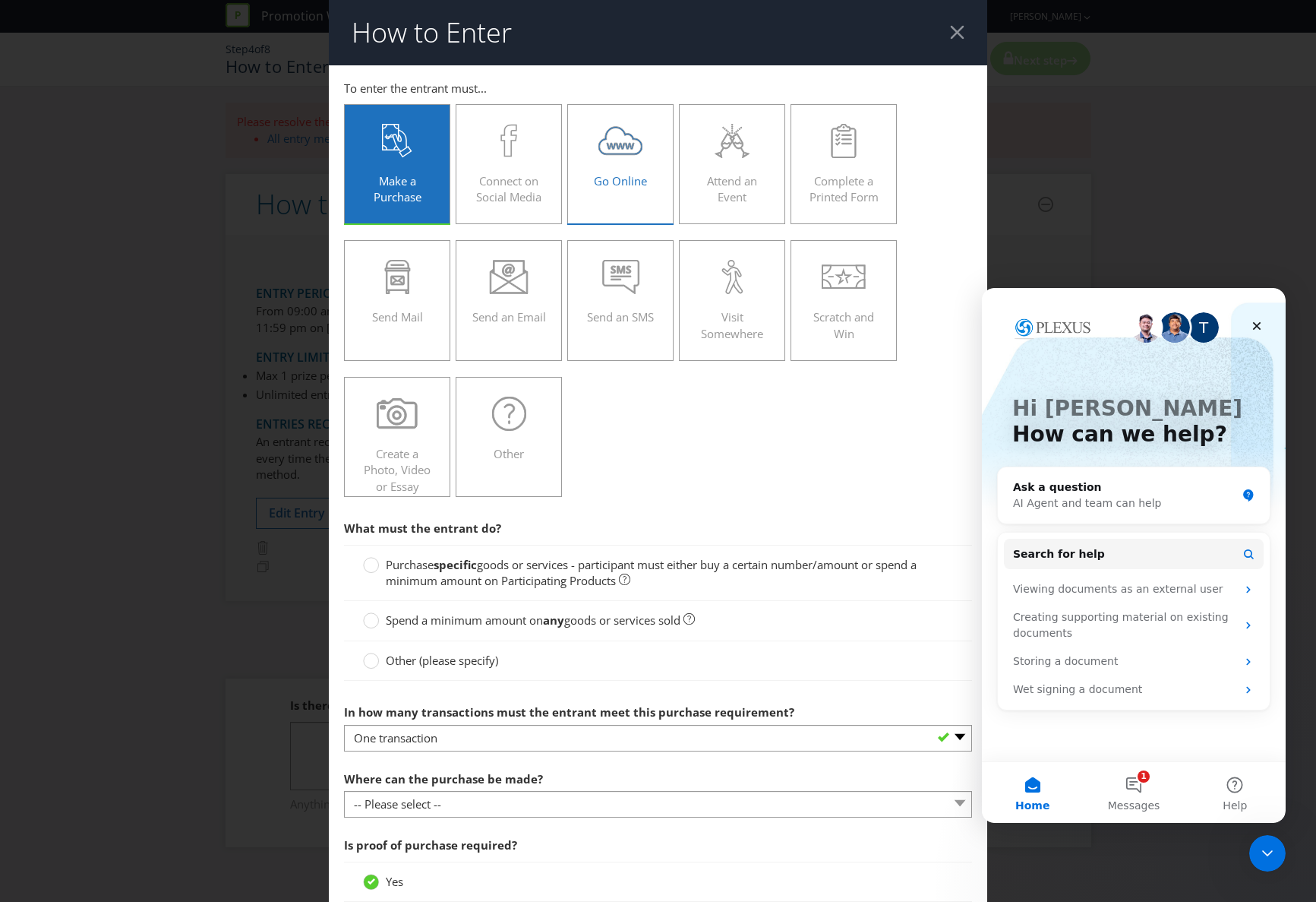
click at [623, 186] on span "Go Online" at bounding box center [620, 180] width 54 height 15
click at [0, 0] on input "Go Online" at bounding box center [0, 0] width 0 height 0
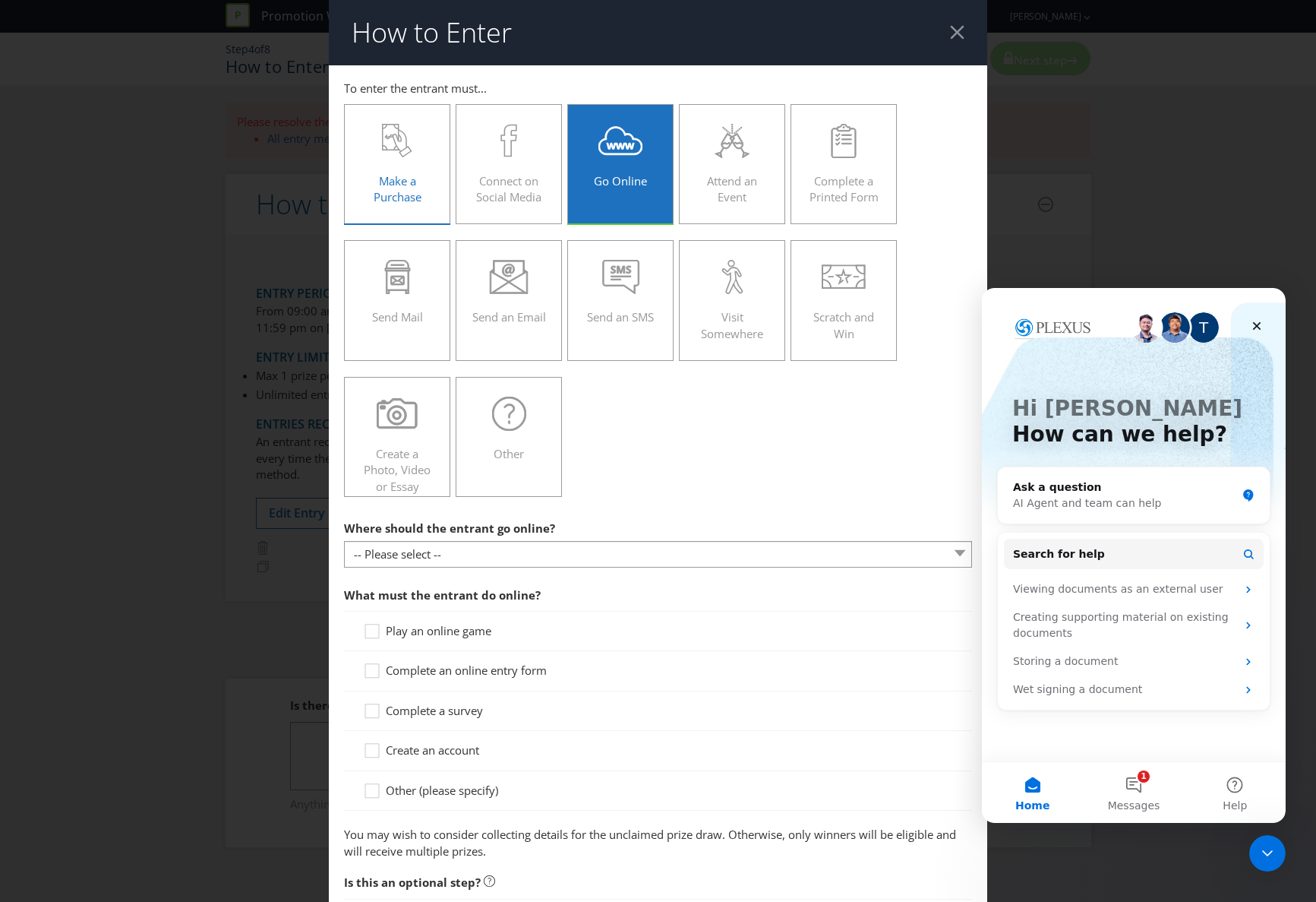
click at [388, 182] on span "Make a Purchase" at bounding box center [398, 189] width 48 height 31
click at [0, 0] on input "Make a Purchase" at bounding box center [0, 0] width 0 height 0
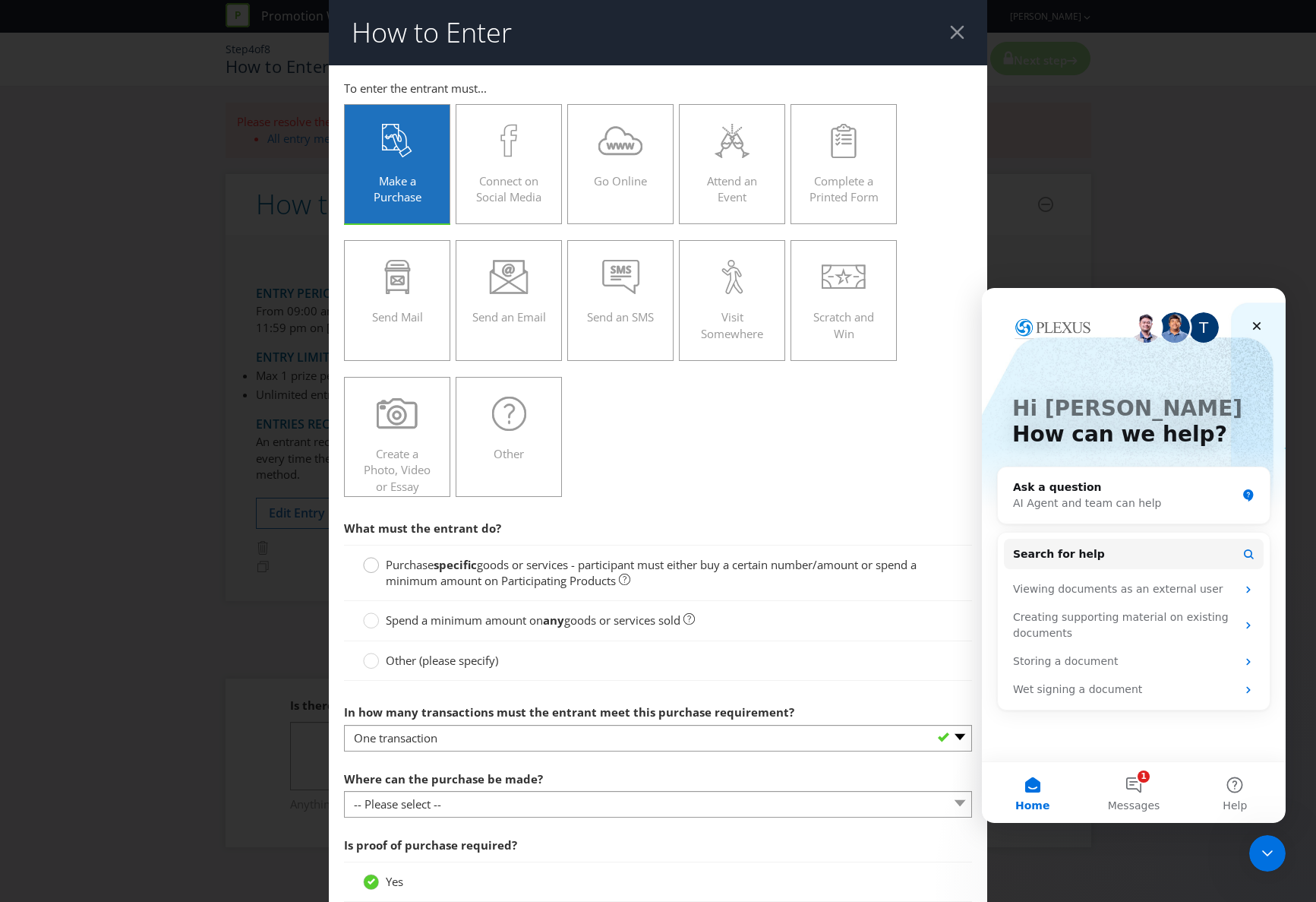
click at [374, 563] on circle at bounding box center [371, 565] width 15 height 15
click at [0, 0] on input "Purchase specific goods or services - participant must either buy a certain num…" at bounding box center [0, 0] width 0 height 0
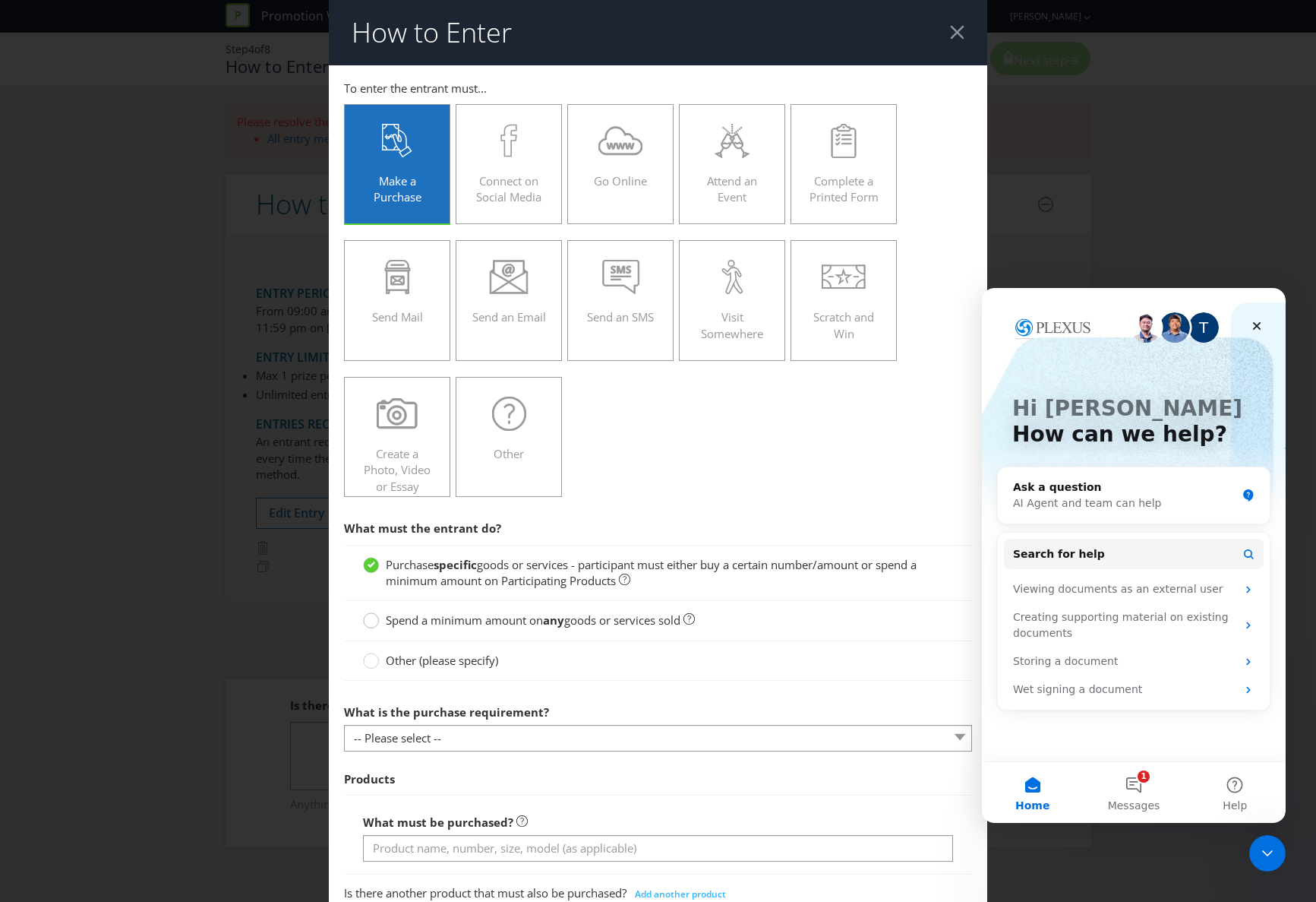
click at [374, 619] on circle at bounding box center [371, 620] width 15 height 15
click at [0, 0] on input "Spend a minimum amount on any goods or services sold" at bounding box center [0, 0] width 0 height 0
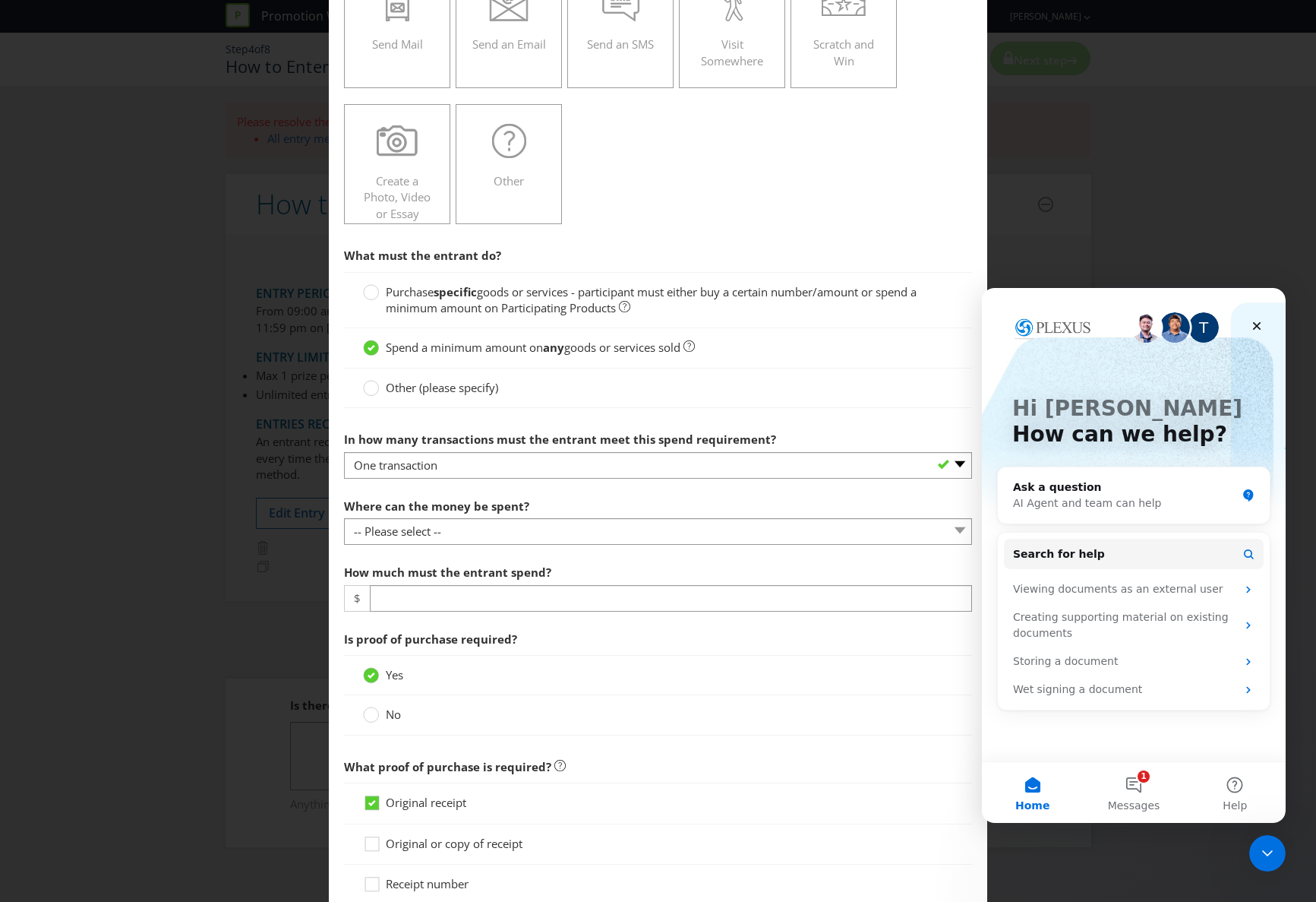
scroll to position [273, 0]
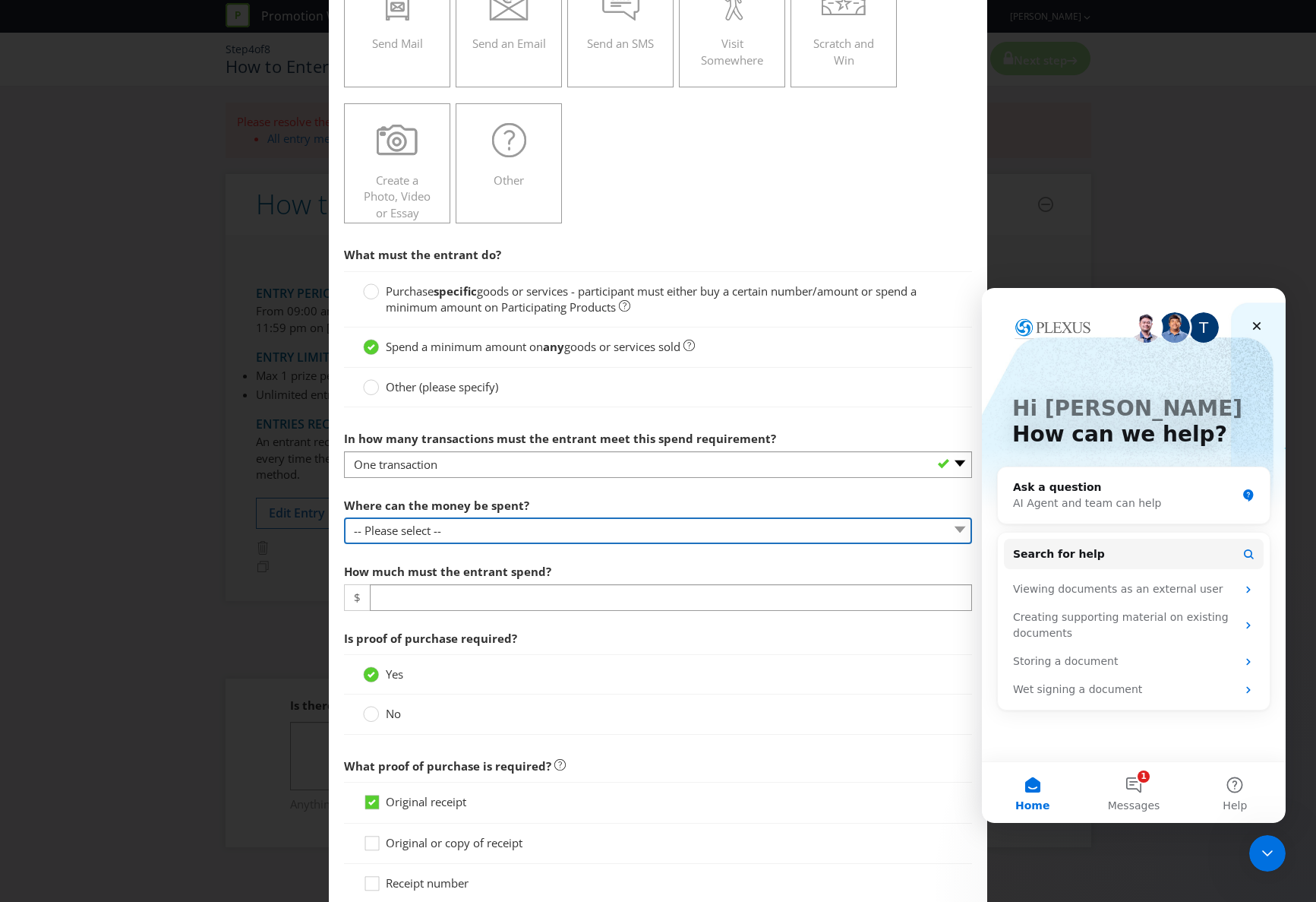
click at [422, 532] on select "-- Please select -- Any stores displaying promotional material (including onlin…" at bounding box center [658, 530] width 628 height 26
select select "ANY_DISPLAYING_PROMOTIONAL_MATERIAL"
click at [344, 517] on select "-- Please select -- Any stores displaying promotional material (including onlin…" at bounding box center [658, 530] width 628 height 26
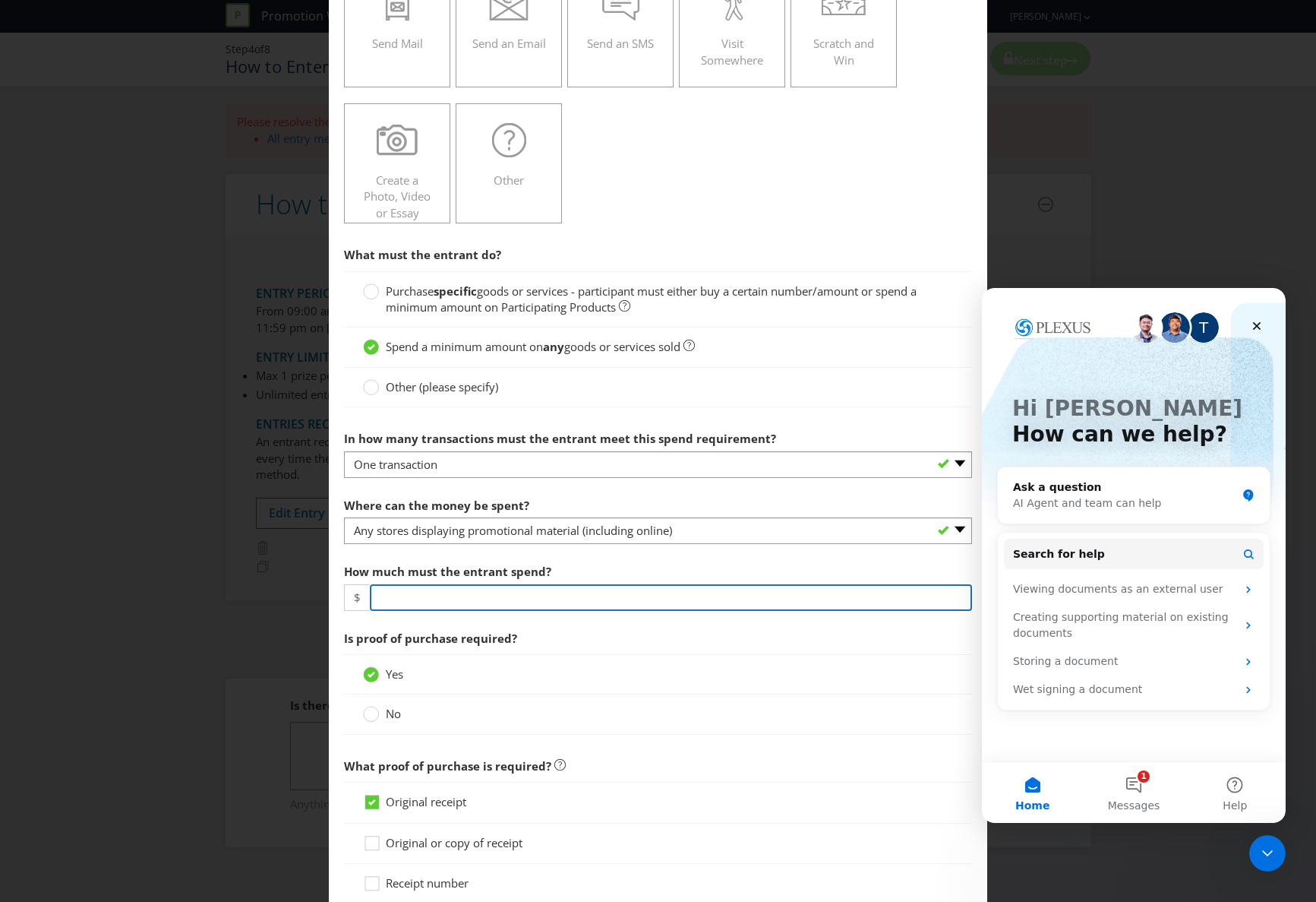
click at [395, 600] on input "number" at bounding box center [670, 597] width 602 height 26
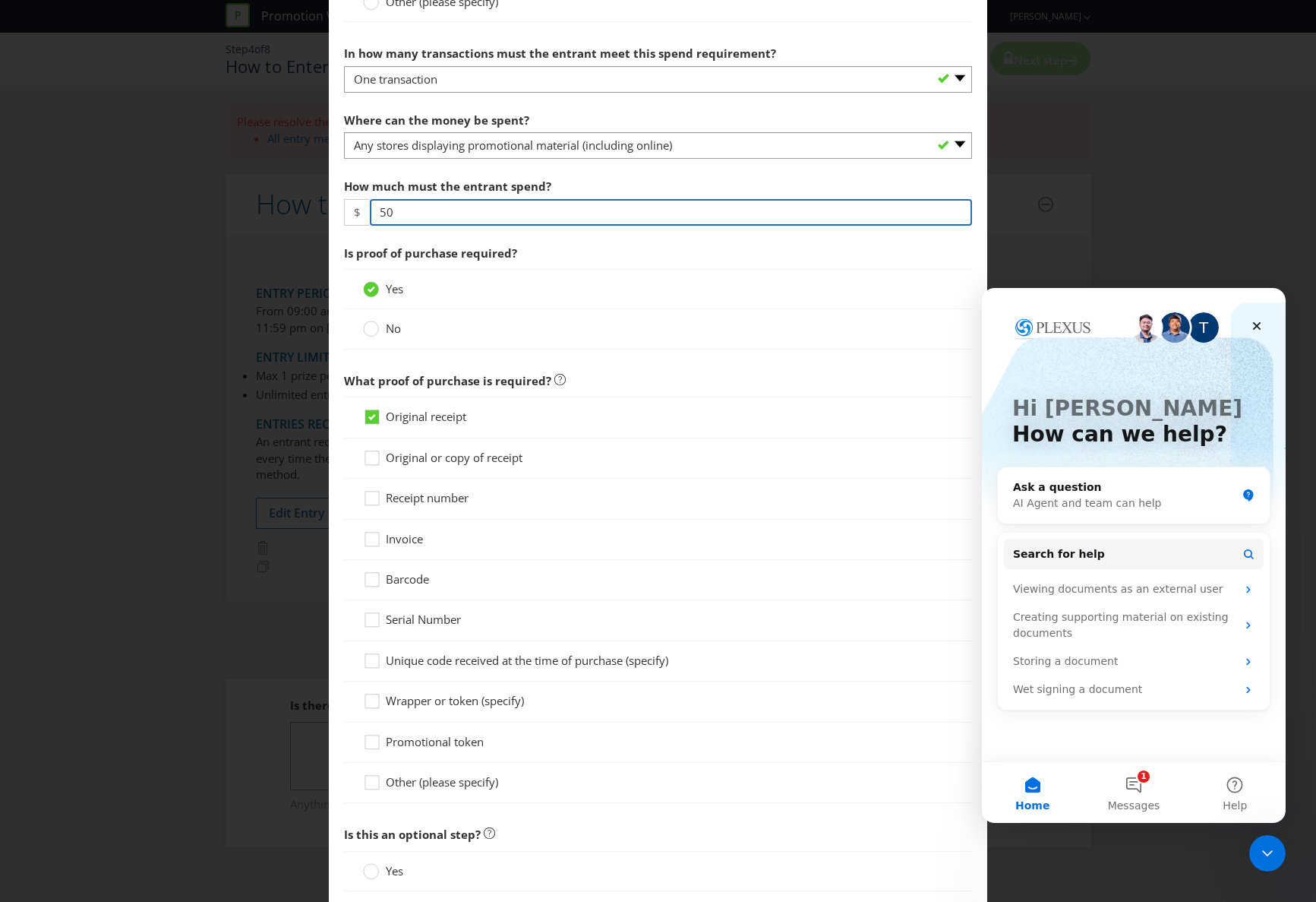
scroll to position [660, 0]
type input "50"
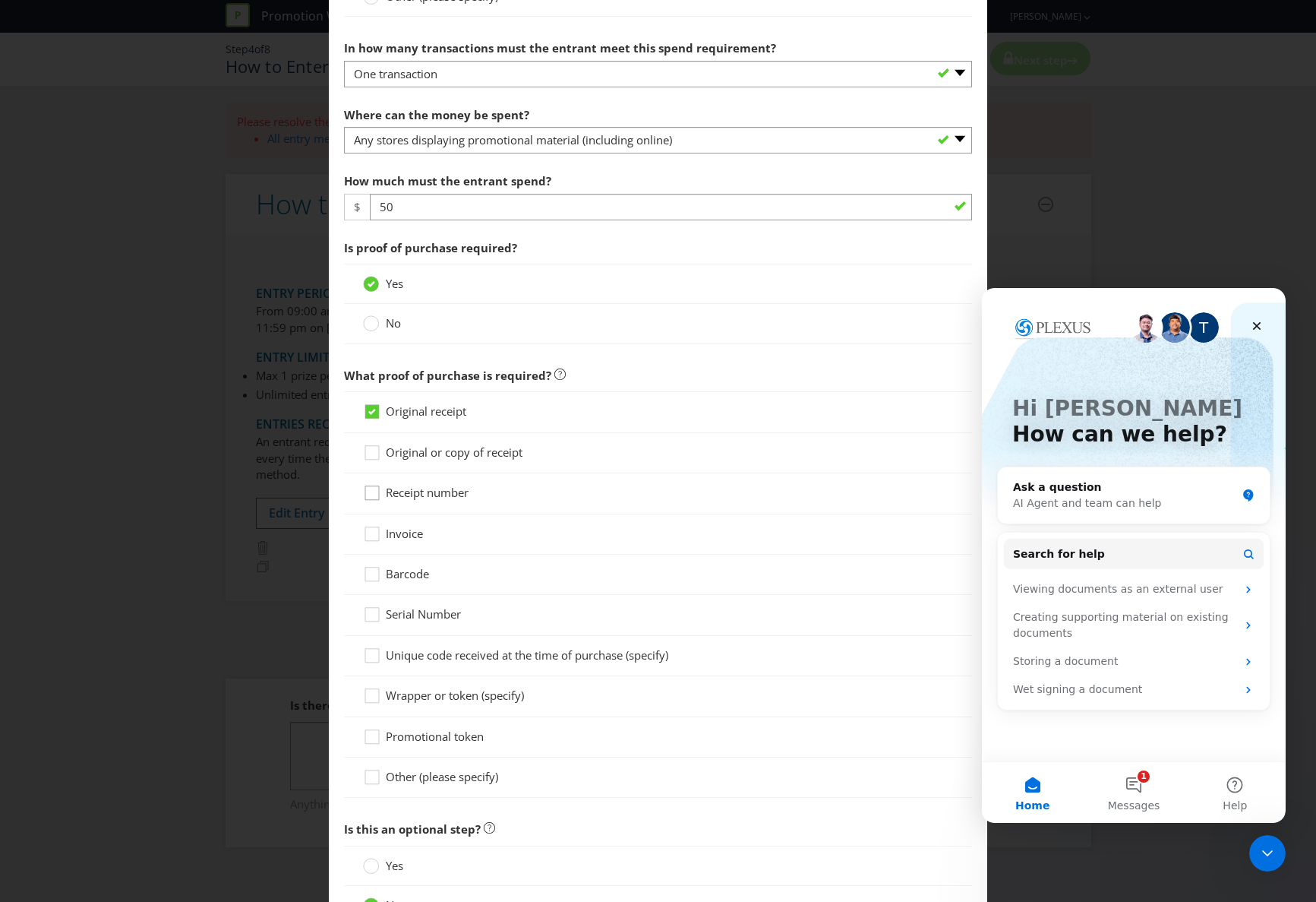
click at [370, 495] on icon at bounding box center [375, 496] width 23 height 23
click at [0, 0] on input "Receipt number" at bounding box center [0, 0] width 0 height 0
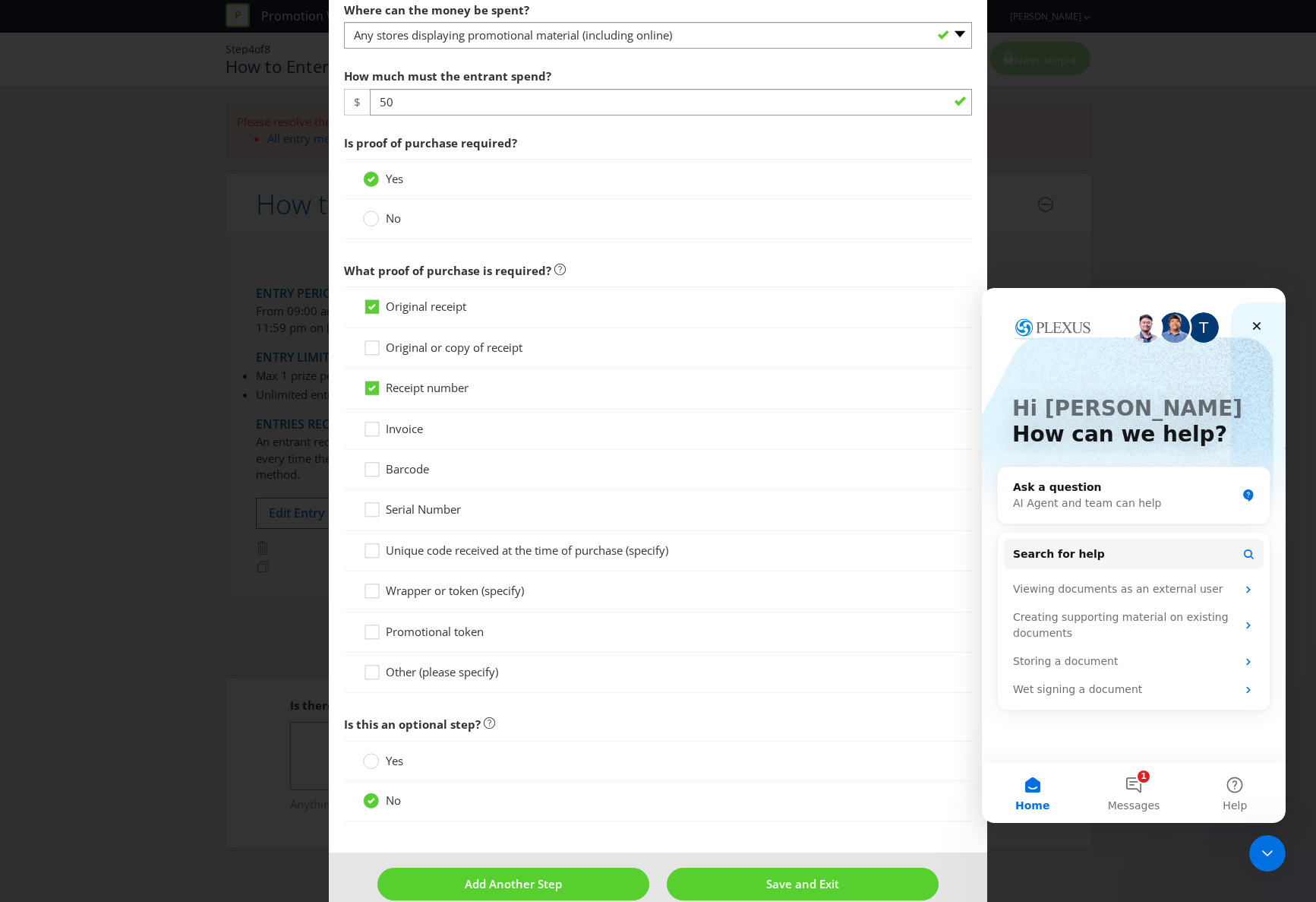
scroll to position [794, 0]
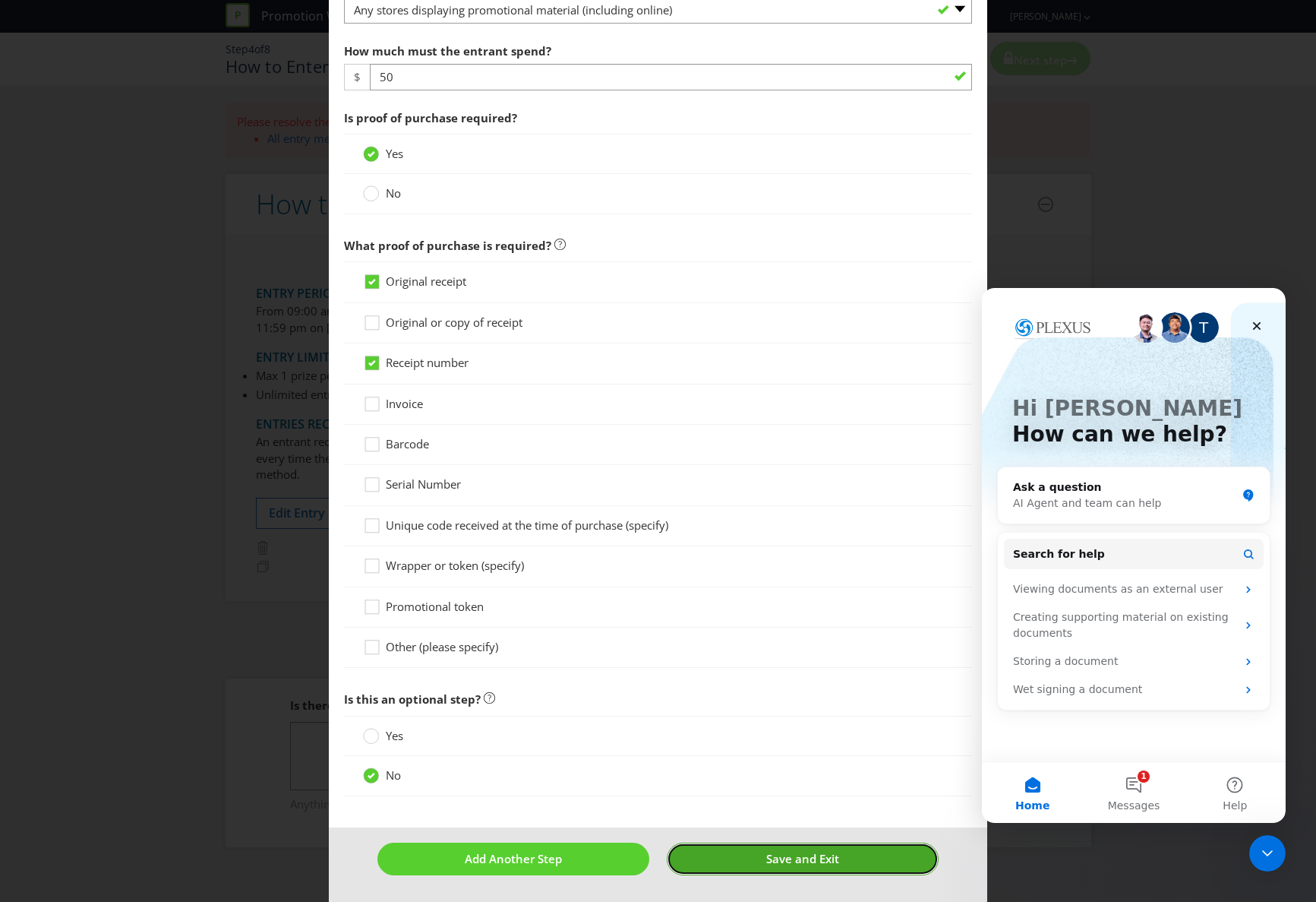
click at [790, 857] on span "Save and Exit" at bounding box center [802, 858] width 73 height 15
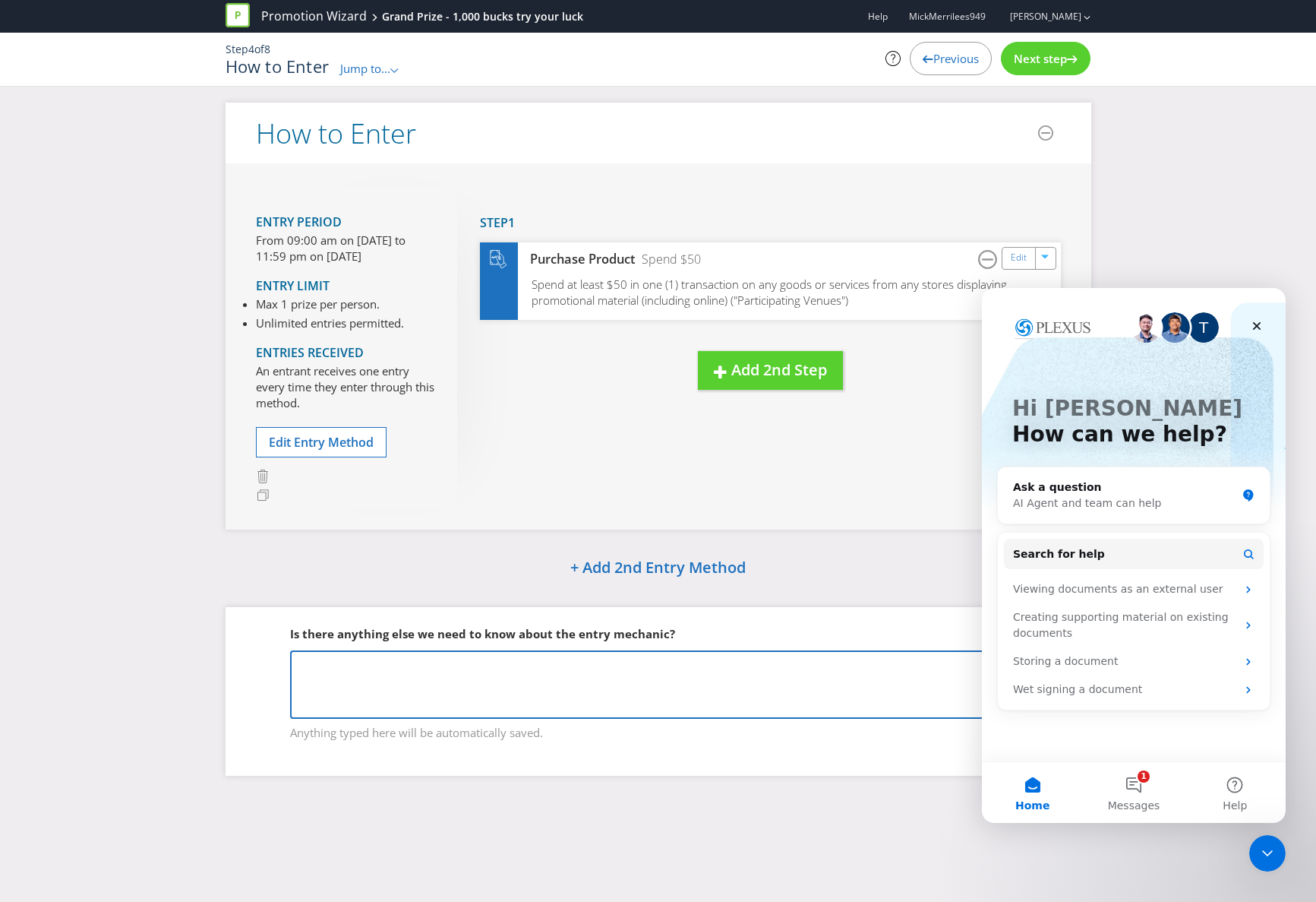
click at [349, 671] on textarea at bounding box center [658, 684] width 736 height 68
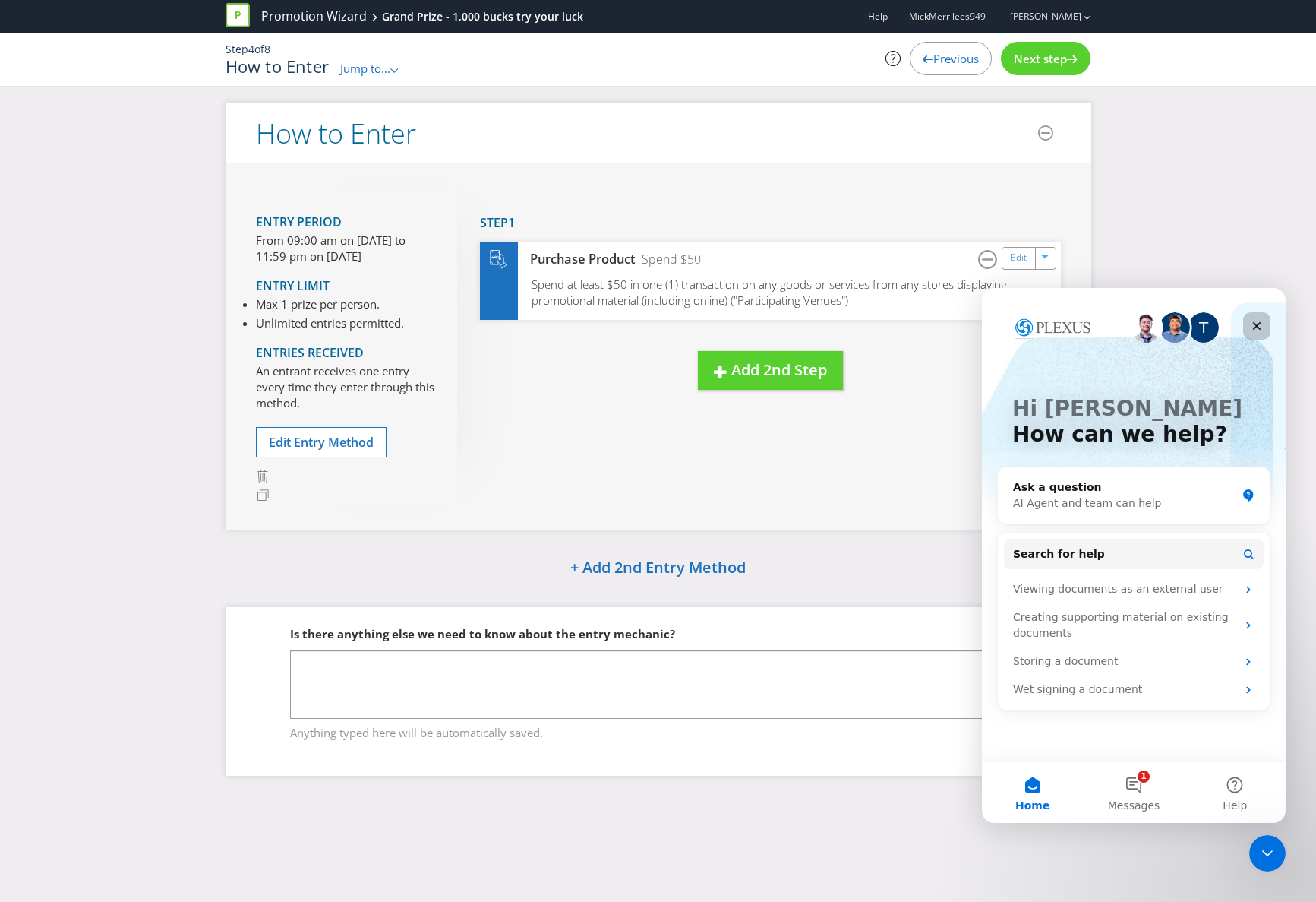
click at [1261, 323] on icon "Close" at bounding box center [1257, 325] width 12 height 12
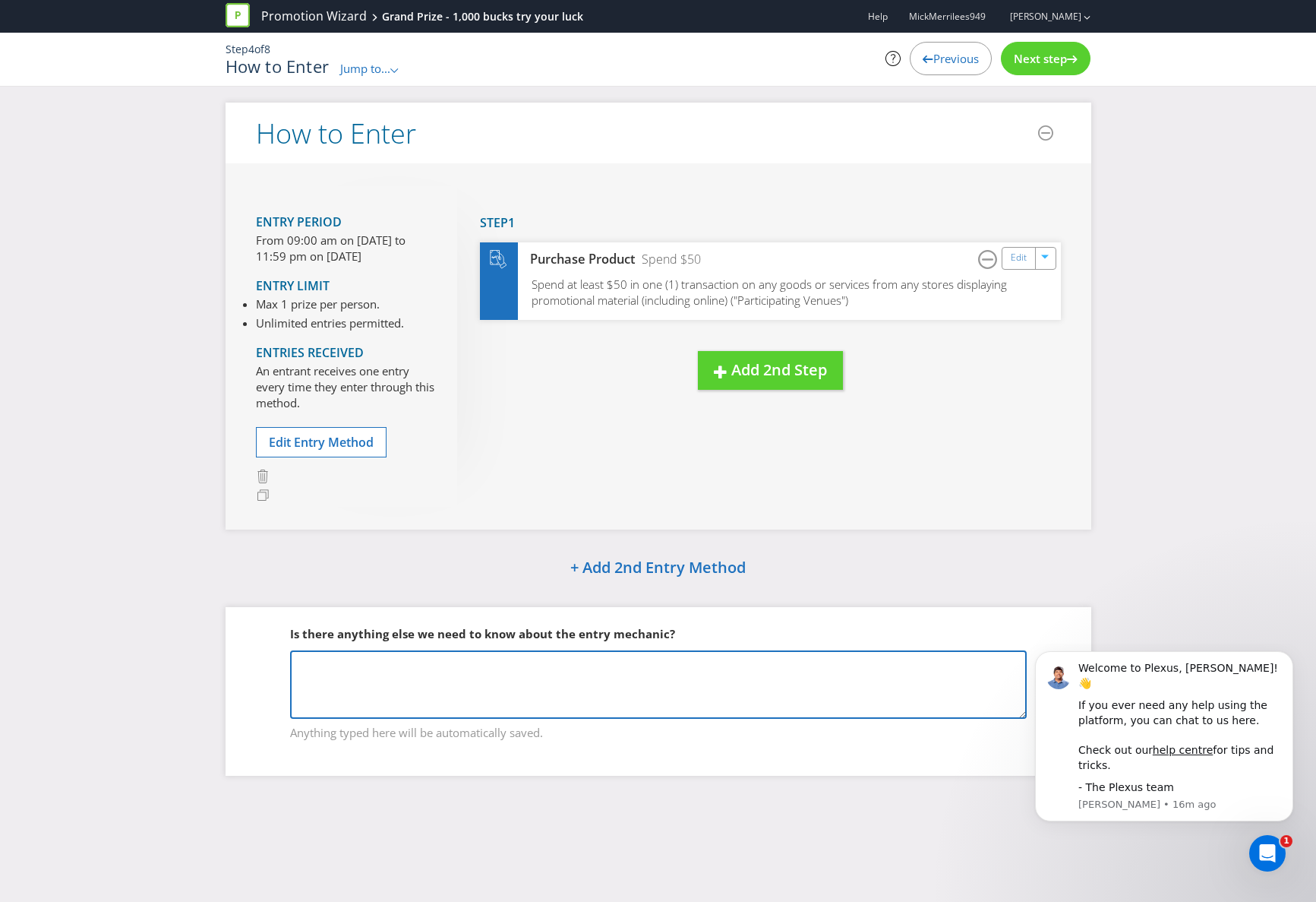
click at [365, 669] on textarea at bounding box center [658, 684] width 736 height 68
click at [347, 666] on textarea at bounding box center [658, 684] width 736 height 68
type textarea "Scan the QR code and fill out the online form."
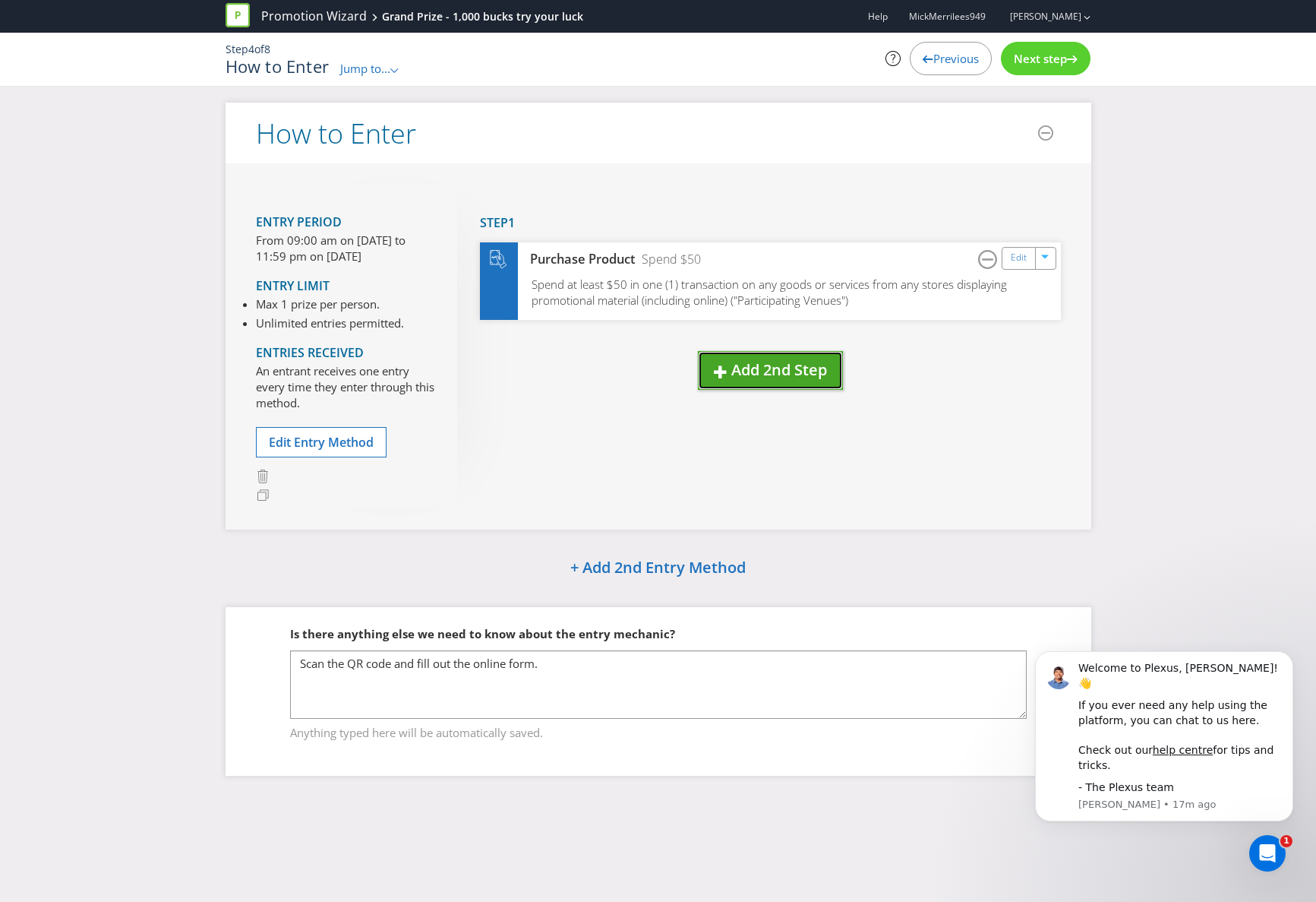
click at [781, 370] on span "Add 2nd Step" at bounding box center [779, 369] width 96 height 21
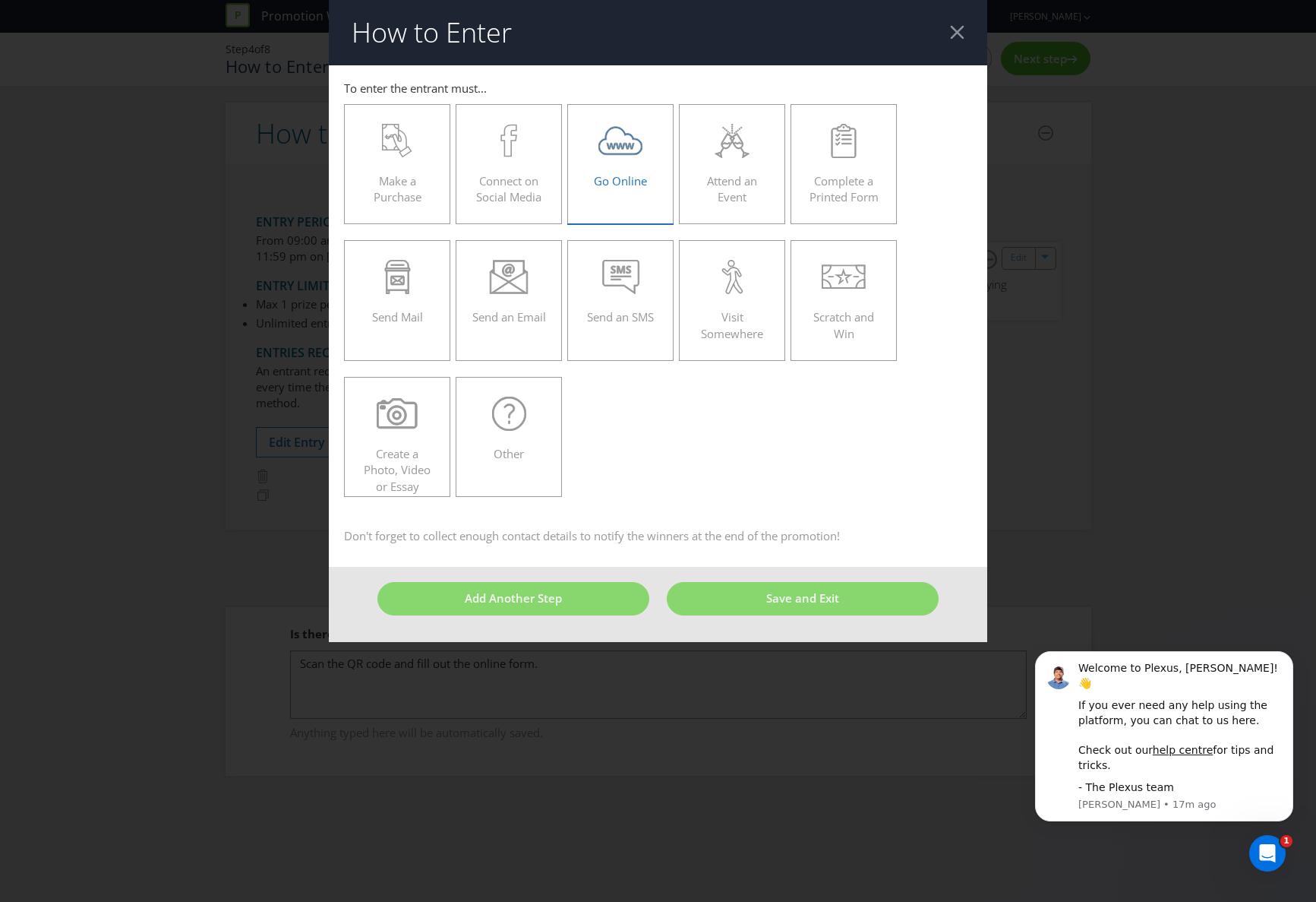
click at [618, 173] on span "Go Online" at bounding box center [620, 180] width 54 height 15
click at [0, 0] on input "Go Online" at bounding box center [0, 0] width 0 height 0
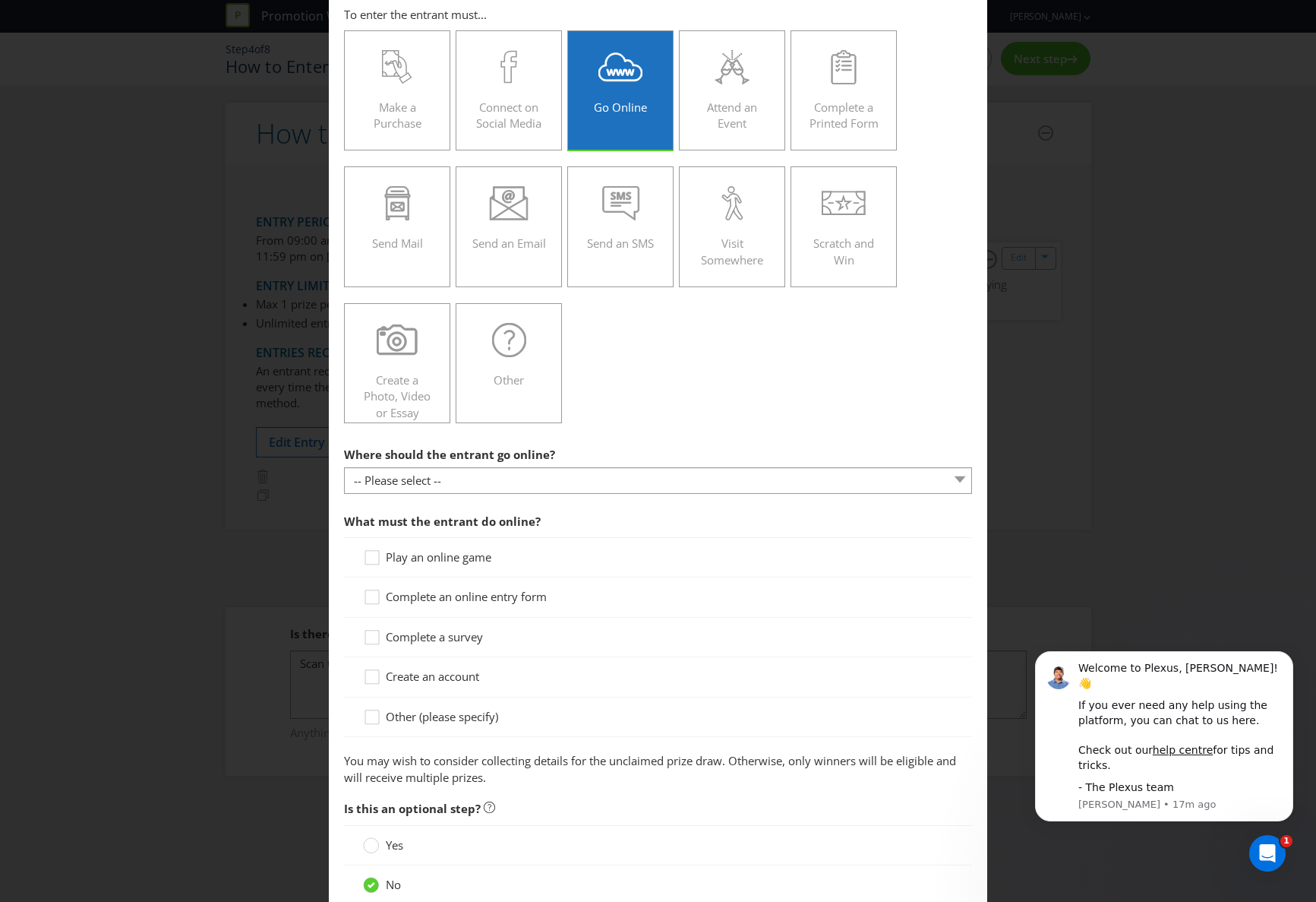
scroll to position [82, 0]
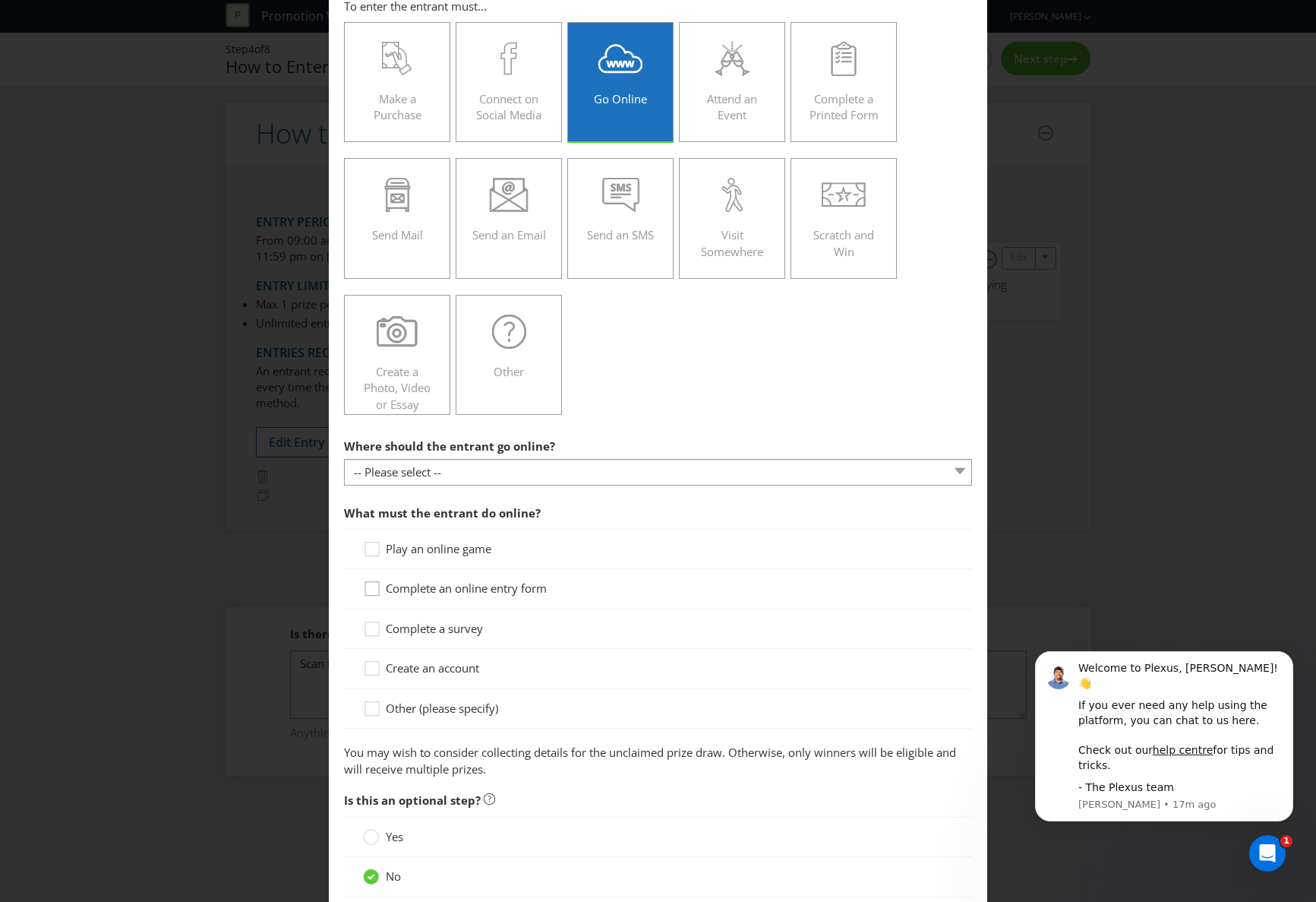
click at [375, 591] on icon at bounding box center [375, 592] width 23 height 23
click at [0, 0] on input "Complete an online entry form" at bounding box center [0, 0] width 0 height 0
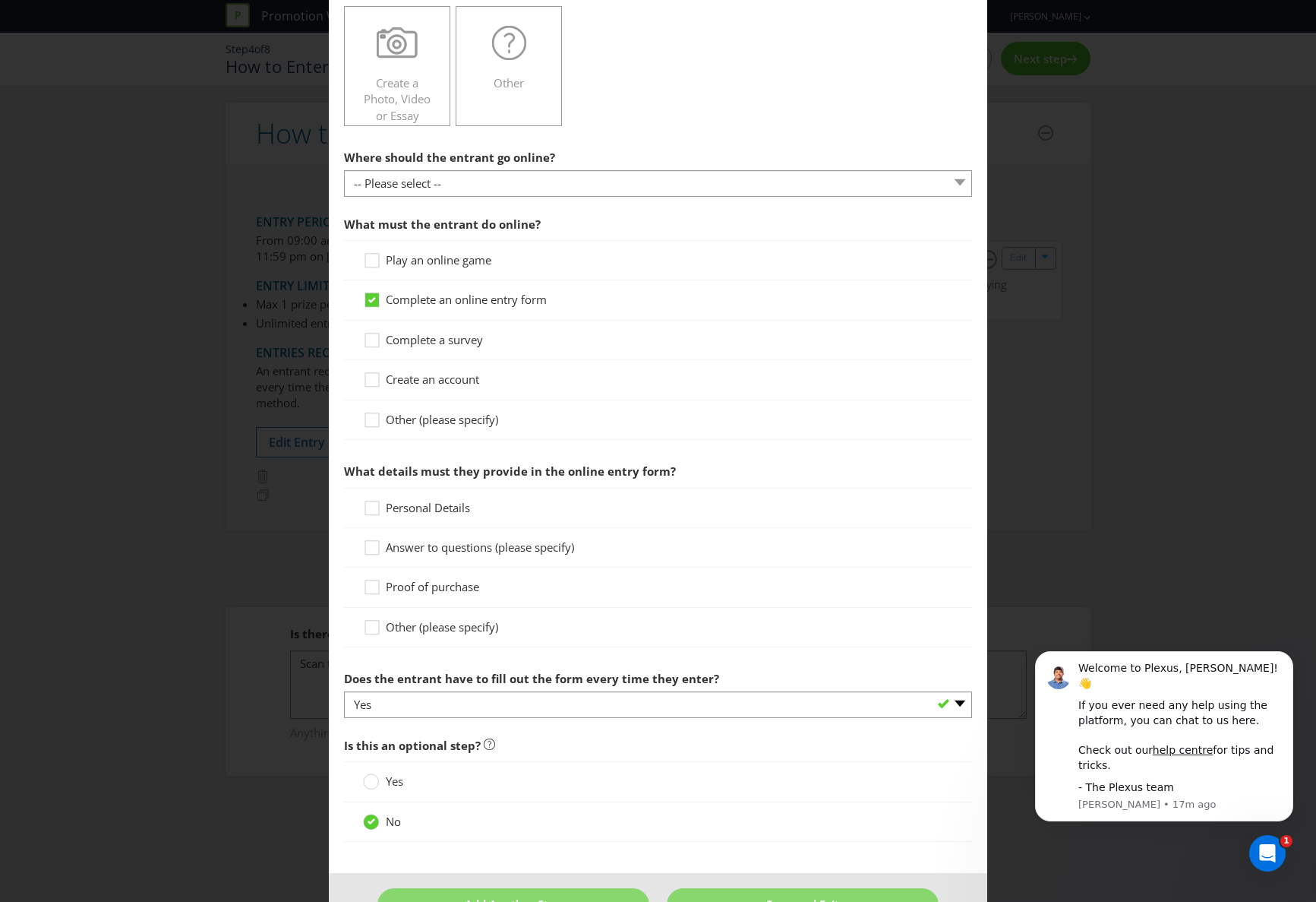
scroll to position [390, 0]
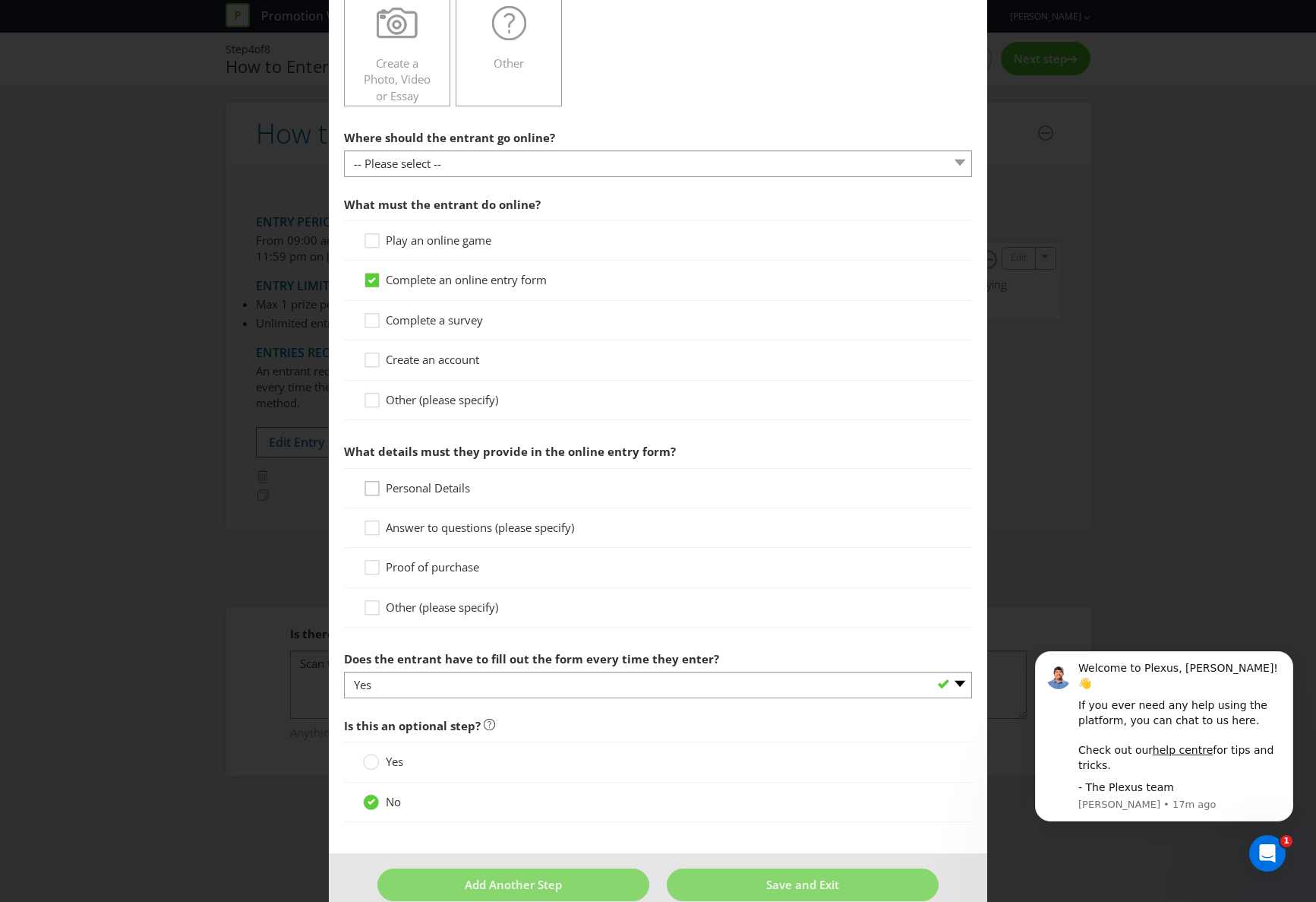
click at [373, 487] on icon at bounding box center [375, 492] width 23 height 23
click at [0, 0] on input "Personal Details" at bounding box center [0, 0] width 0 height 0
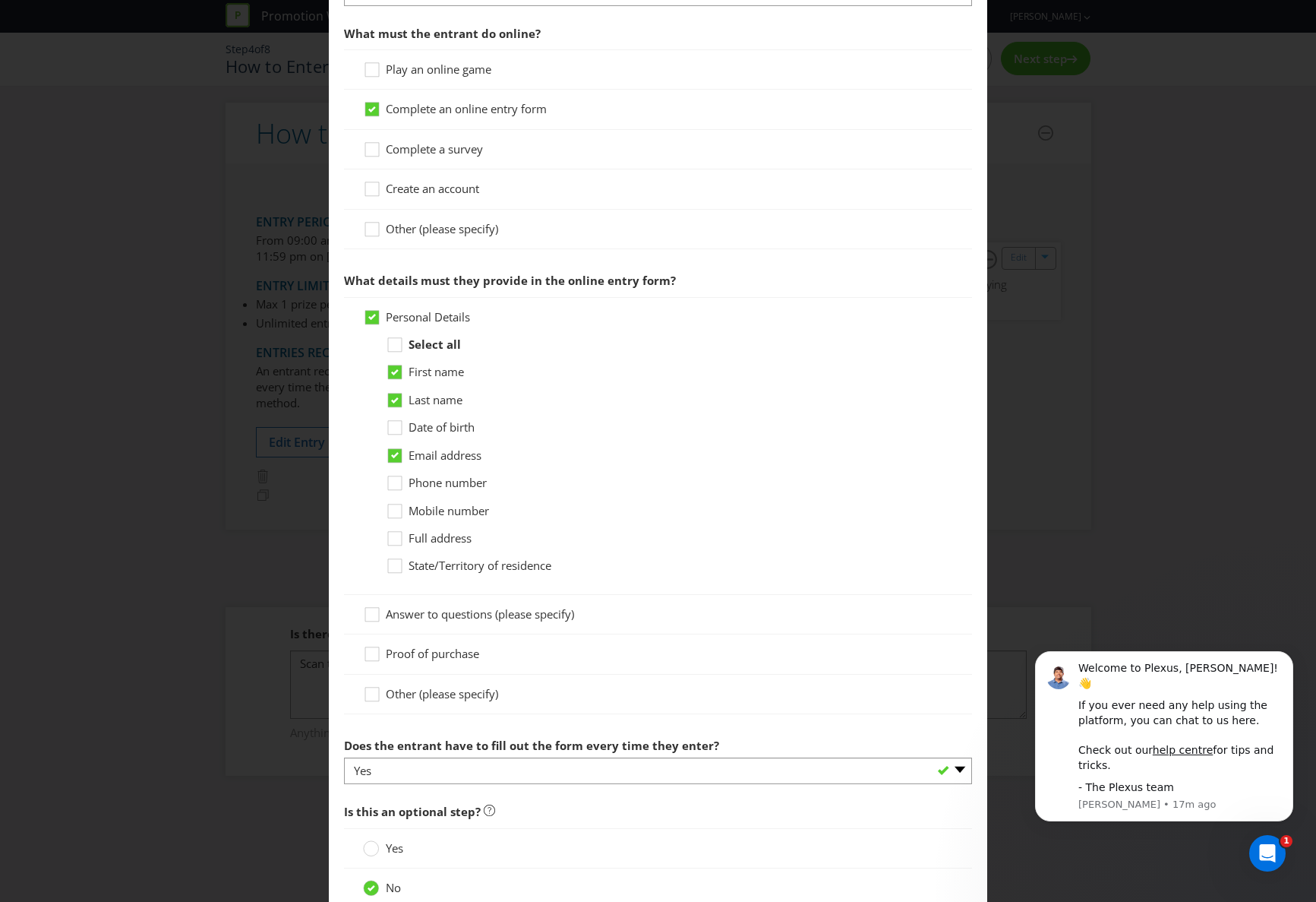
scroll to position [561, 0]
click at [399, 512] on icon at bounding box center [397, 515] width 23 height 23
click at [0, 0] on input "Mobile number" at bounding box center [0, 0] width 0 height 0
click at [397, 567] on icon at bounding box center [397, 569] width 23 height 23
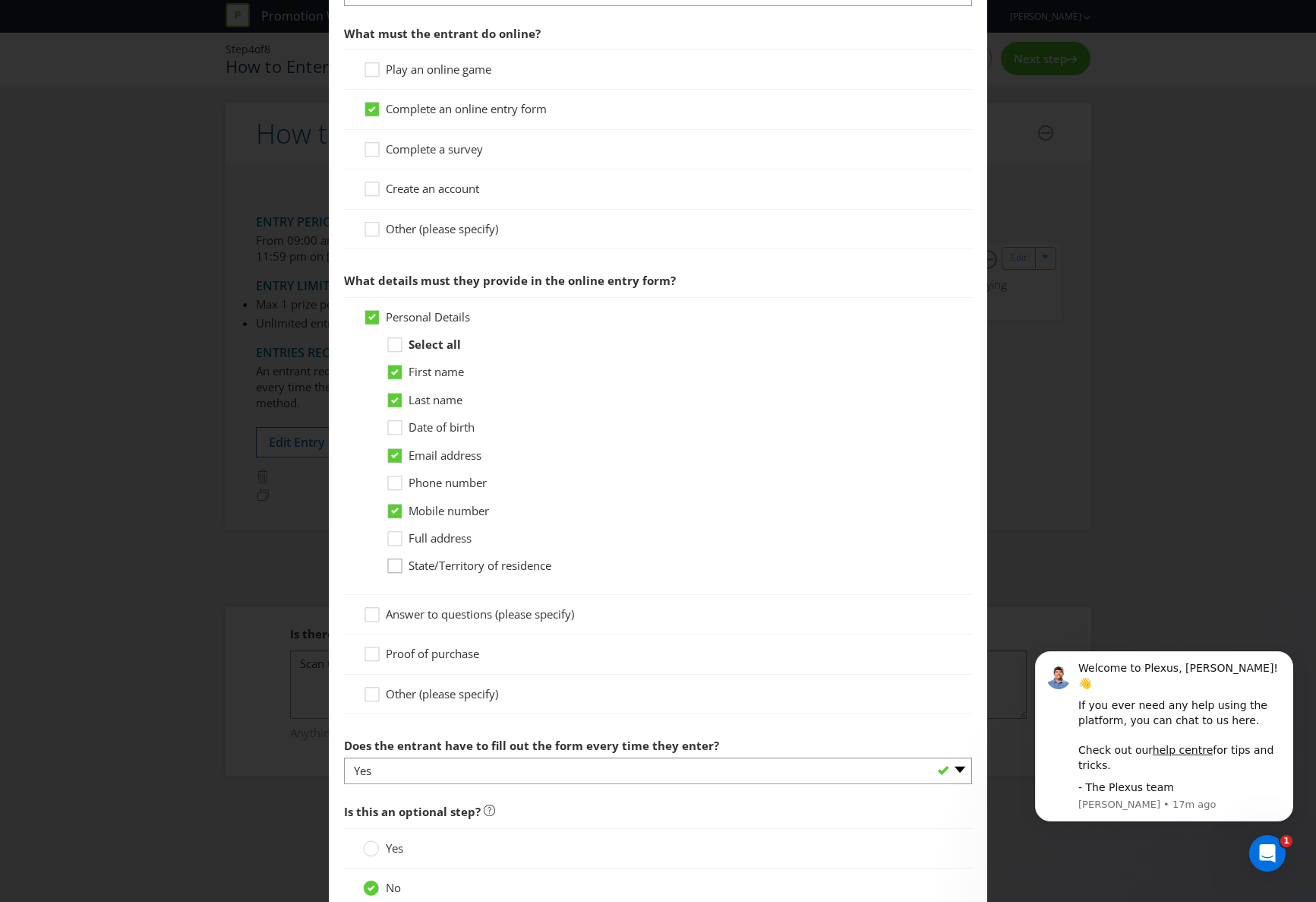
click at [0, 0] on input "State/Territory of residence" at bounding box center [0, 0] width 0 height 0
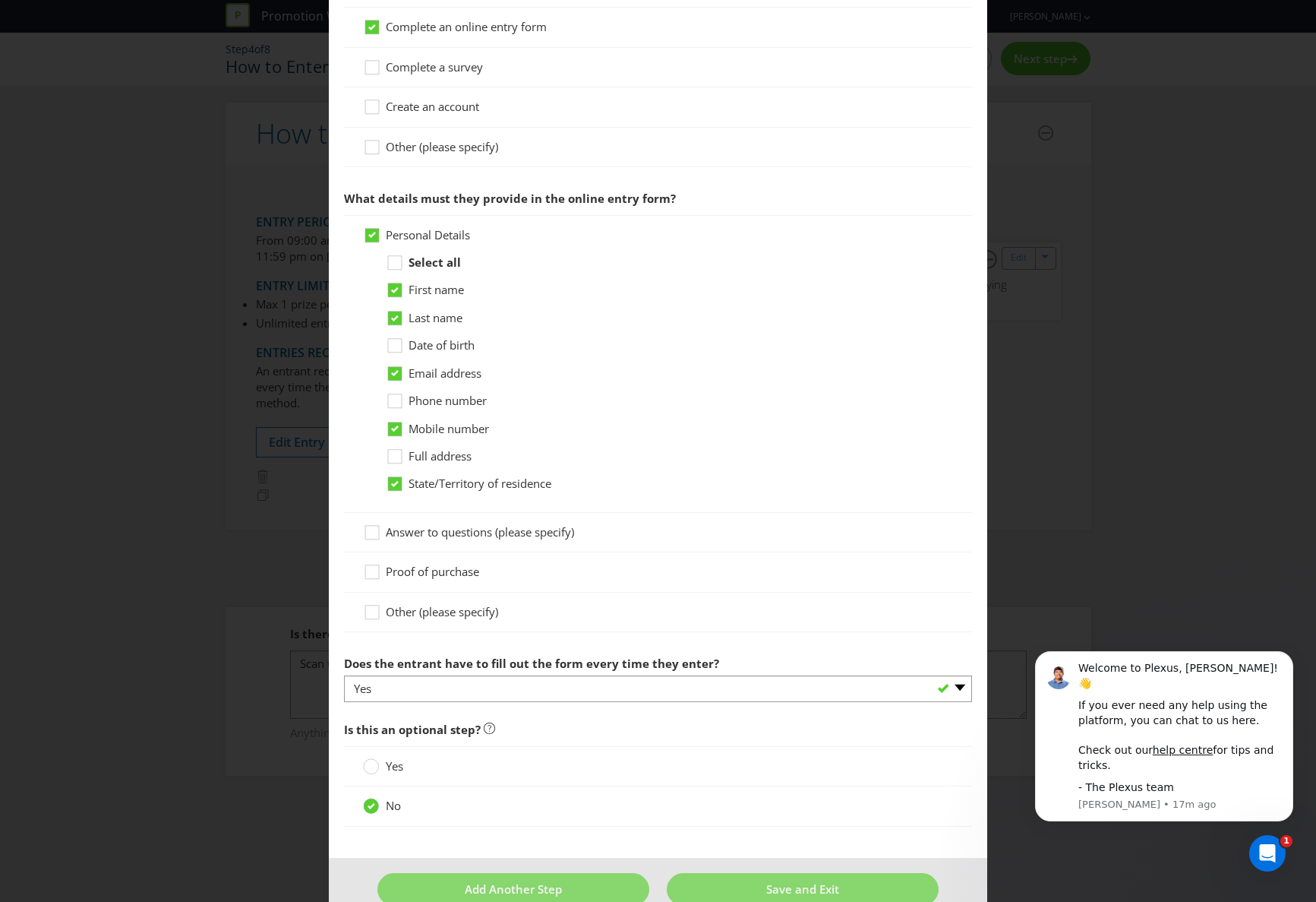
scroll to position [649, 0]
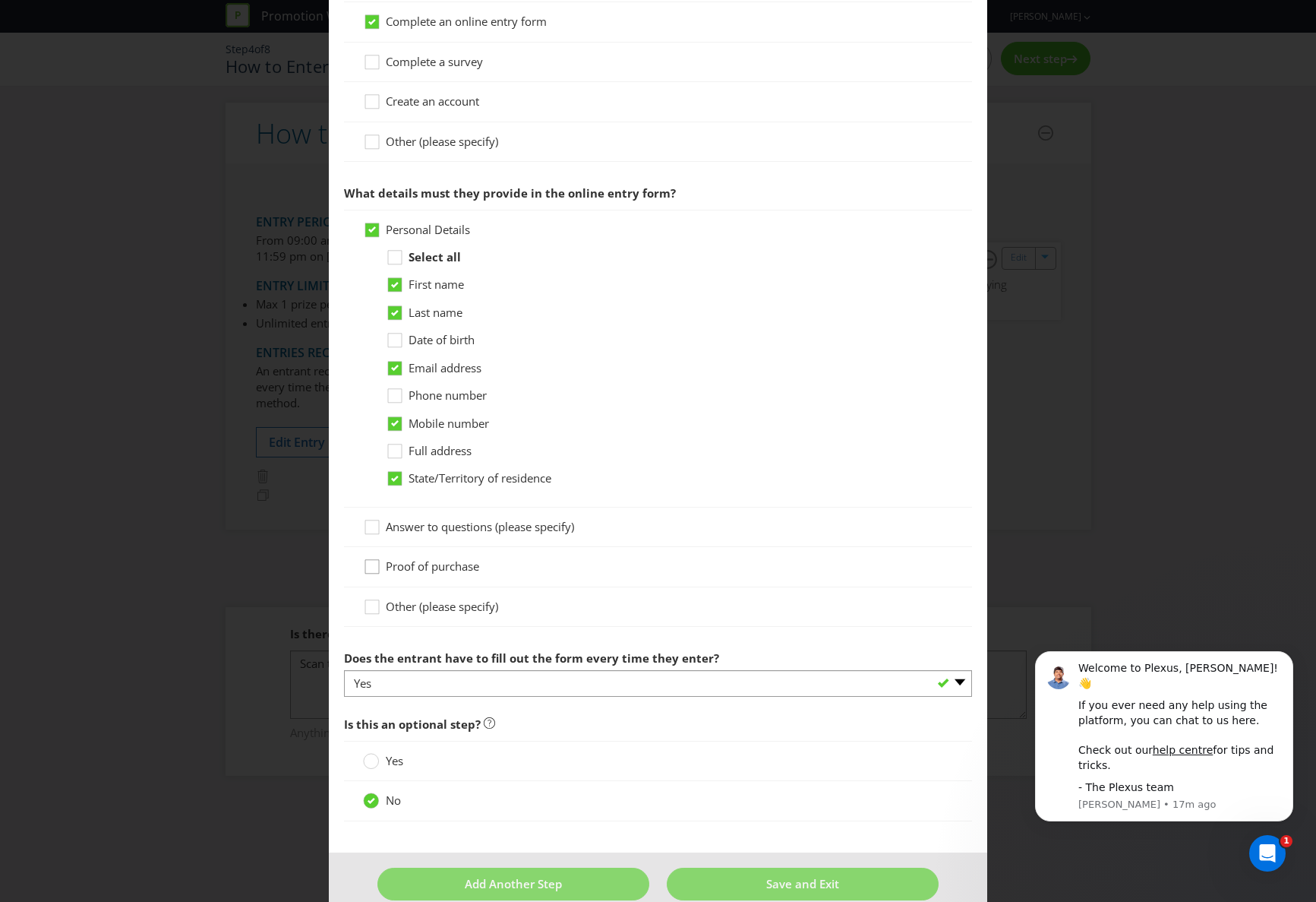
click at [374, 567] on icon at bounding box center [375, 570] width 23 height 23
click at [0, 0] on input "Proof of purchase" at bounding box center [0, 0] width 0 height 0
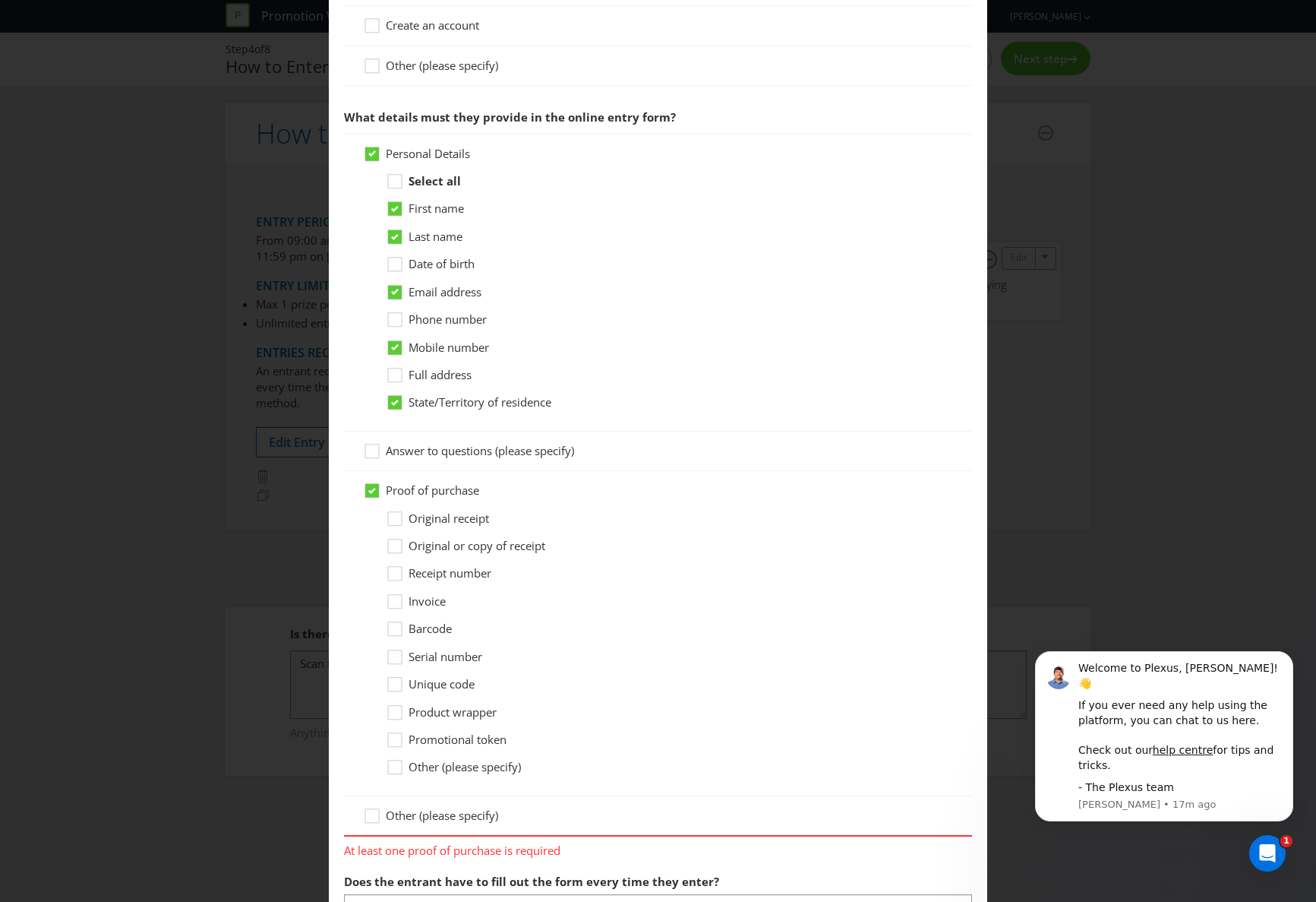
scroll to position [734, 0]
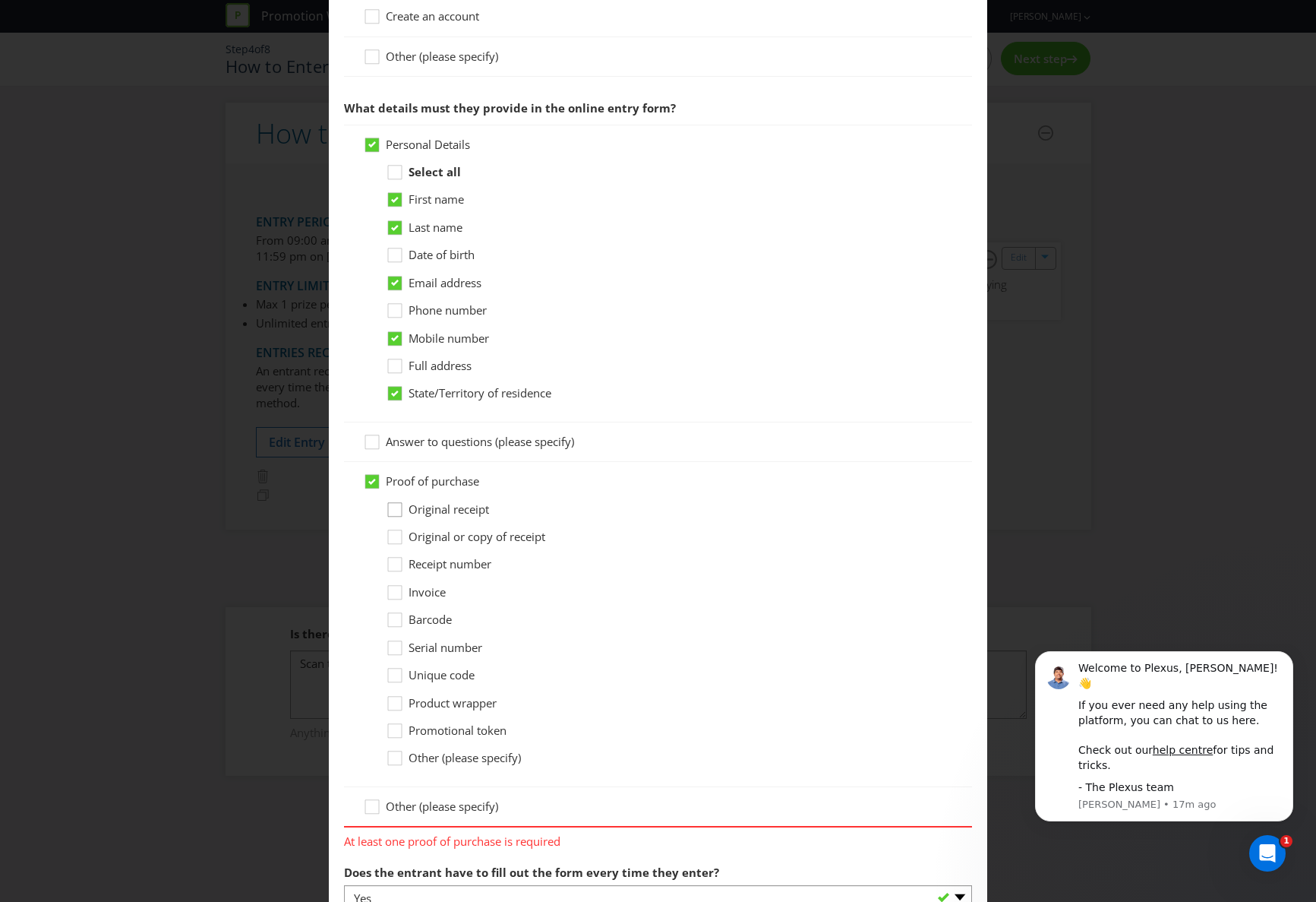
click at [395, 508] on icon at bounding box center [397, 513] width 23 height 23
click at [0, 0] on input "Original receipt" at bounding box center [0, 0] width 0 height 0
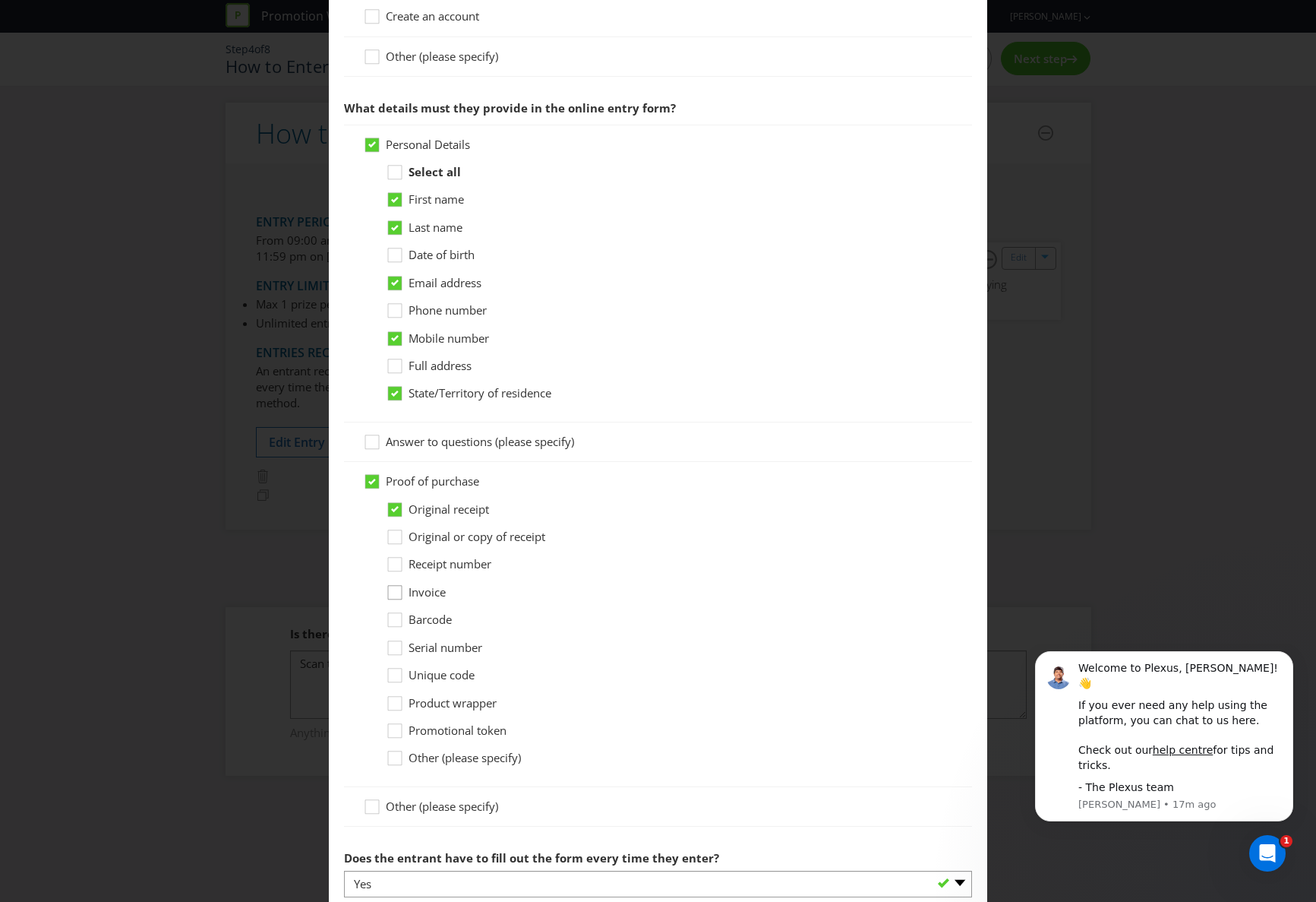
scroll to position [735, 0]
click at [394, 560] on div at bounding box center [394, 558] width 7 height 7
click at [0, 0] on input "Receipt number" at bounding box center [0, 0] width 0 height 0
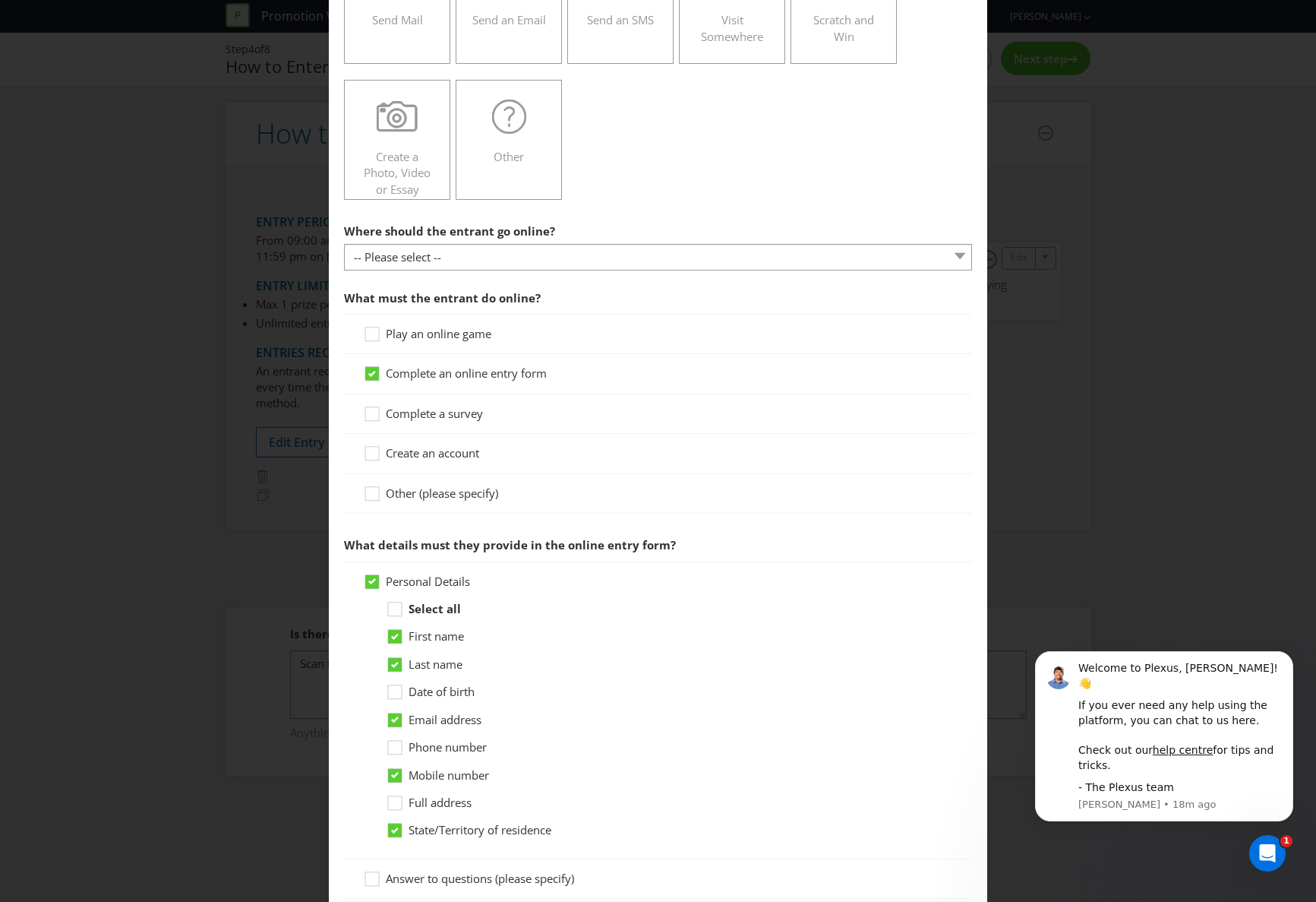
scroll to position [282, 0]
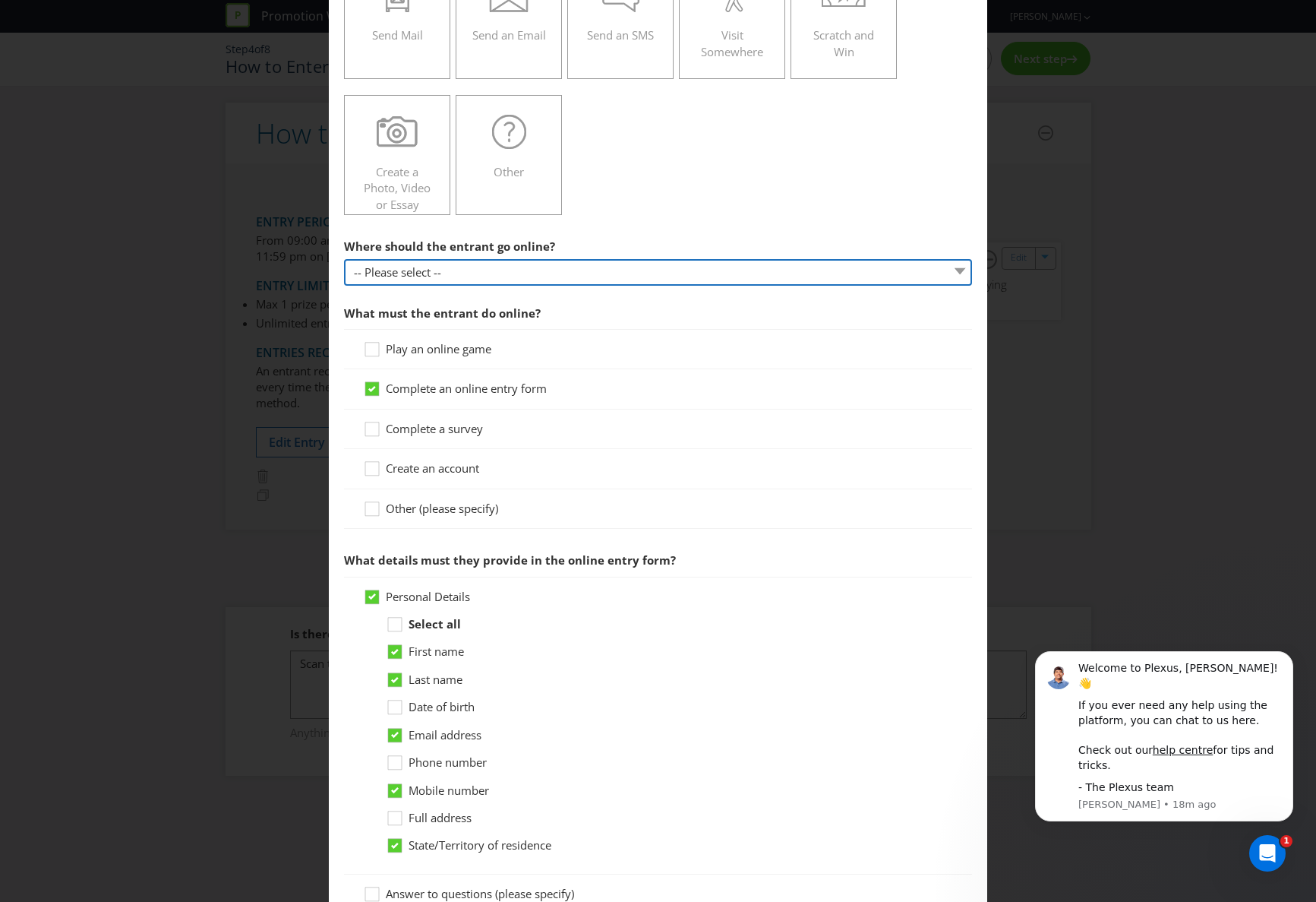
click at [399, 273] on select "-- Please select -- At a specific URL Using a direct link sent to the entrant b…" at bounding box center [658, 272] width 628 height 26
select select "SPECIFIC_URL"
click at [344, 259] on select "-- Please select -- At a specific URL Using a direct link sent to the entrant b…" at bounding box center [658, 272] width 628 height 26
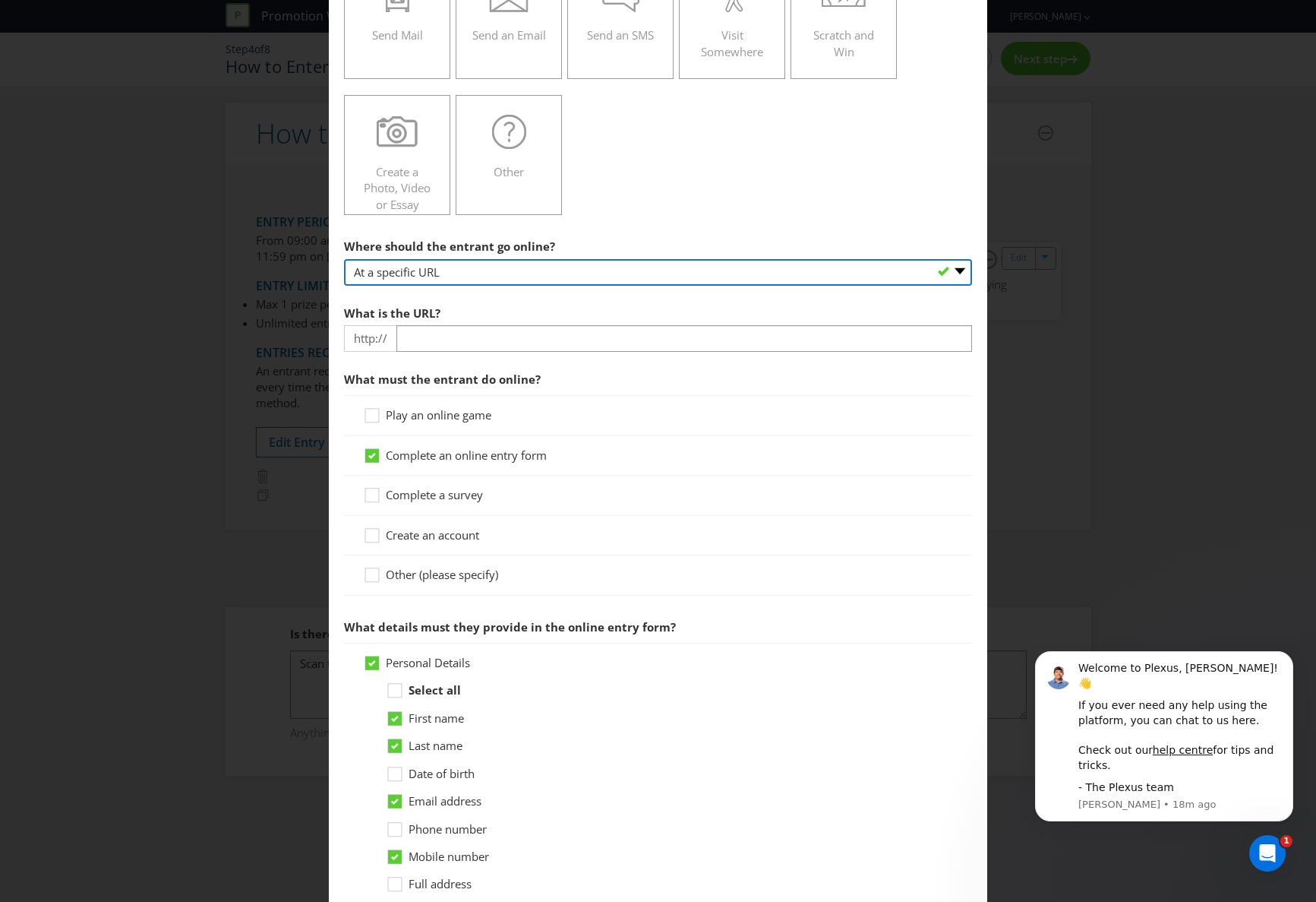
click at [408, 274] on select "-- Please select -- At a specific URL Using a direct link sent to the entrant b…" at bounding box center [658, 272] width 628 height 26
click at [344, 259] on select "-- Please select -- At a specific URL Using a direct link sent to the entrant b…" at bounding box center [658, 272] width 628 height 26
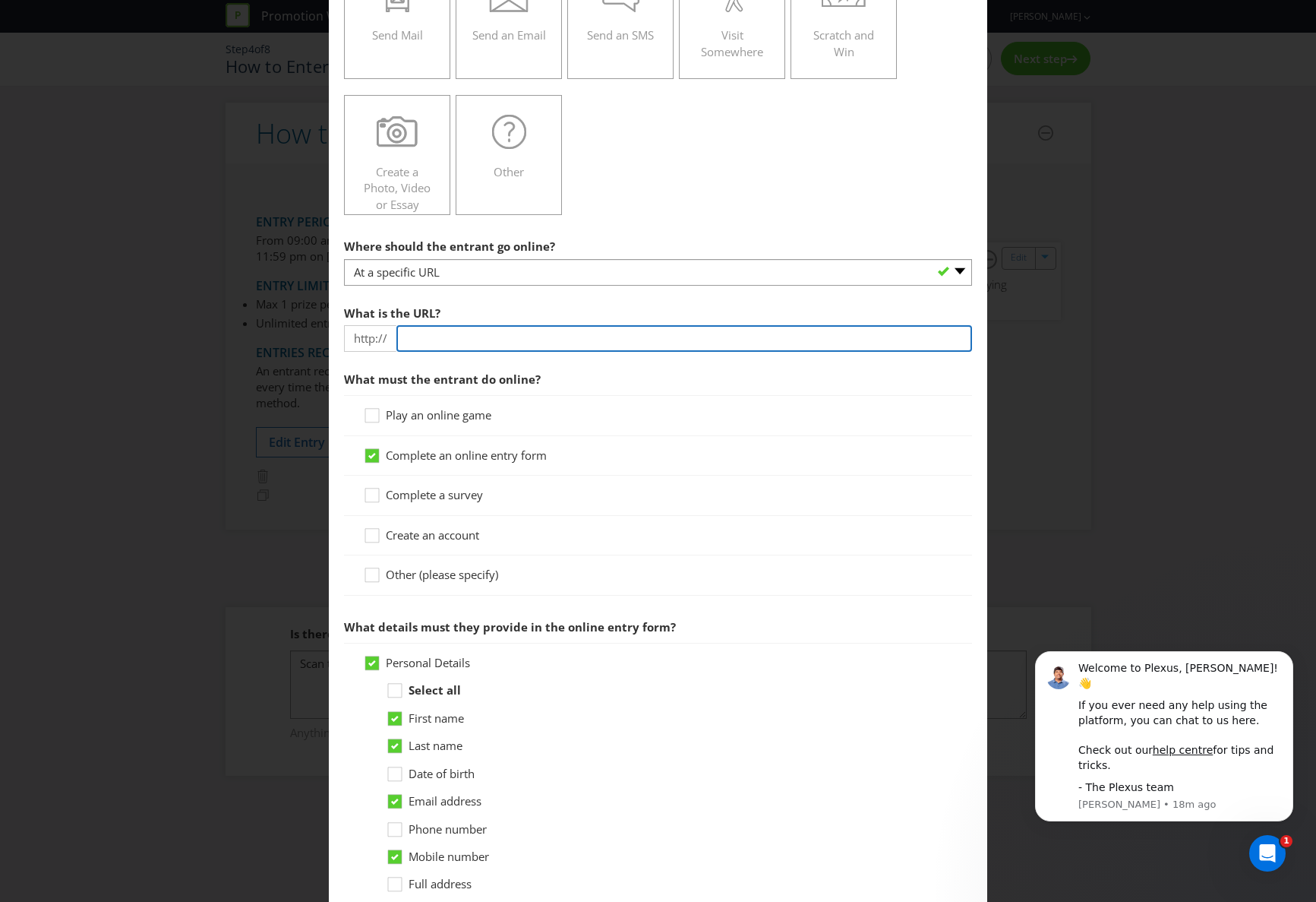
click at [415, 339] on input "text" at bounding box center [684, 339] width 576 height 26
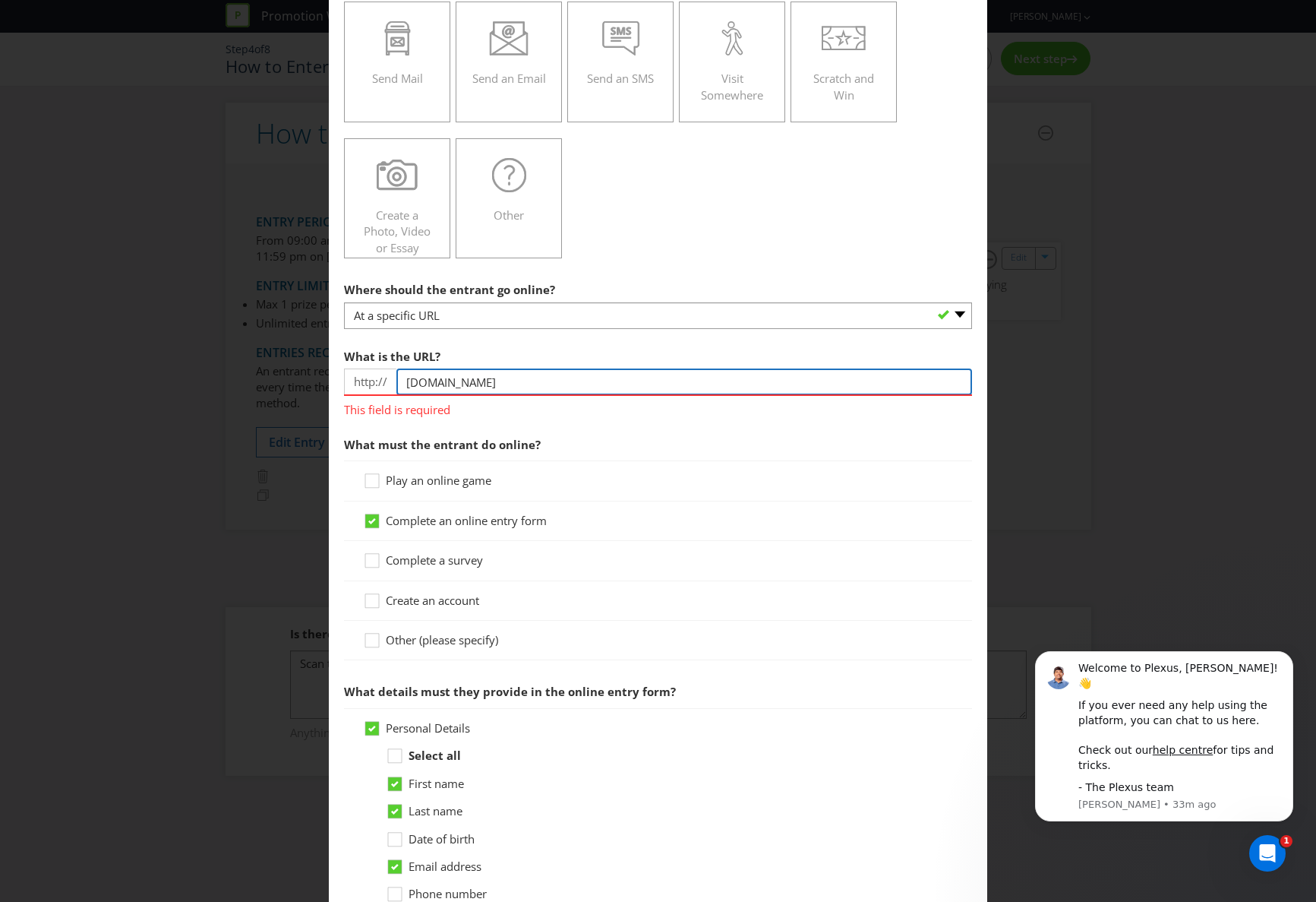
scroll to position [244, 0]
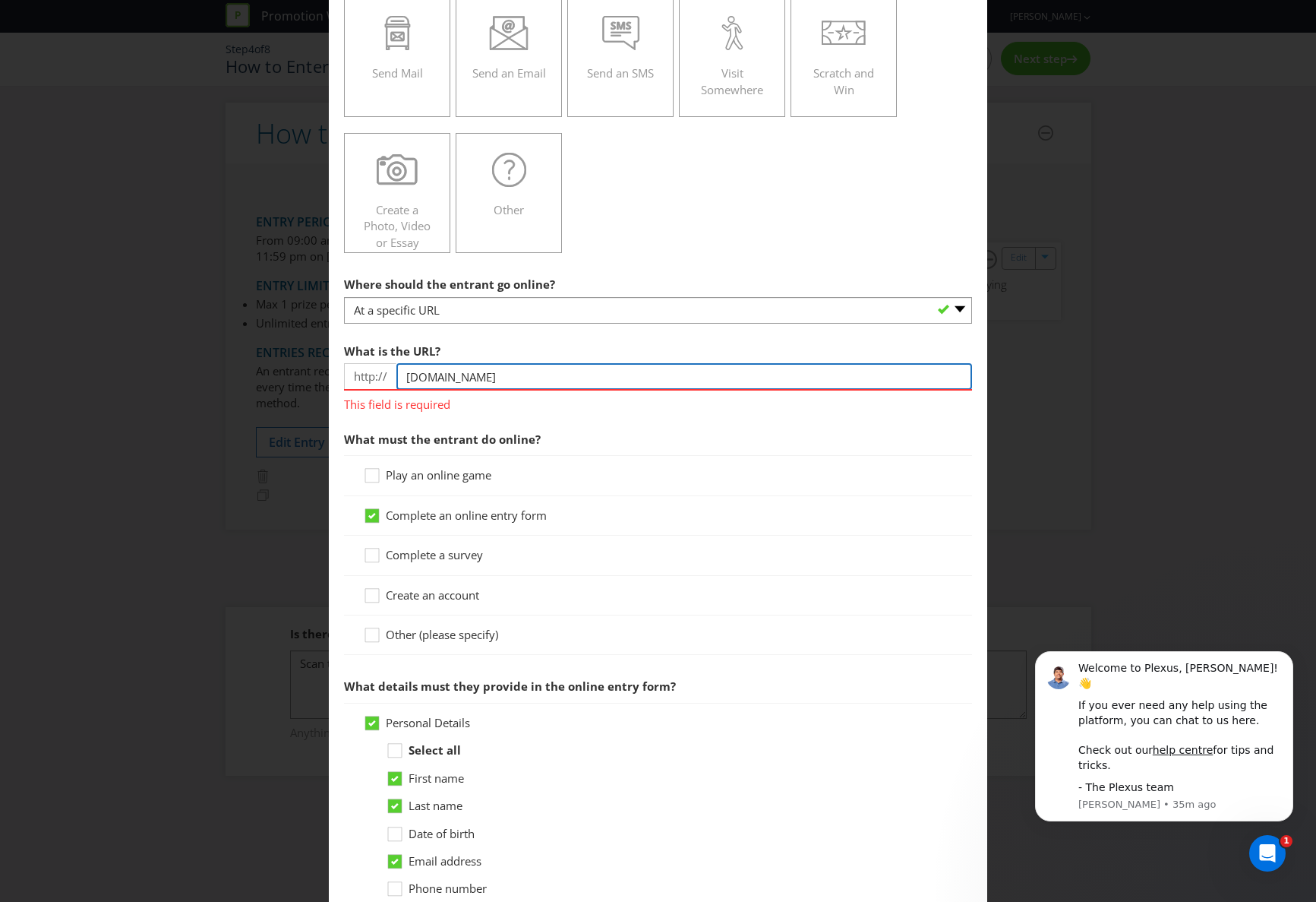
type input "[DOMAIN_NAME]"
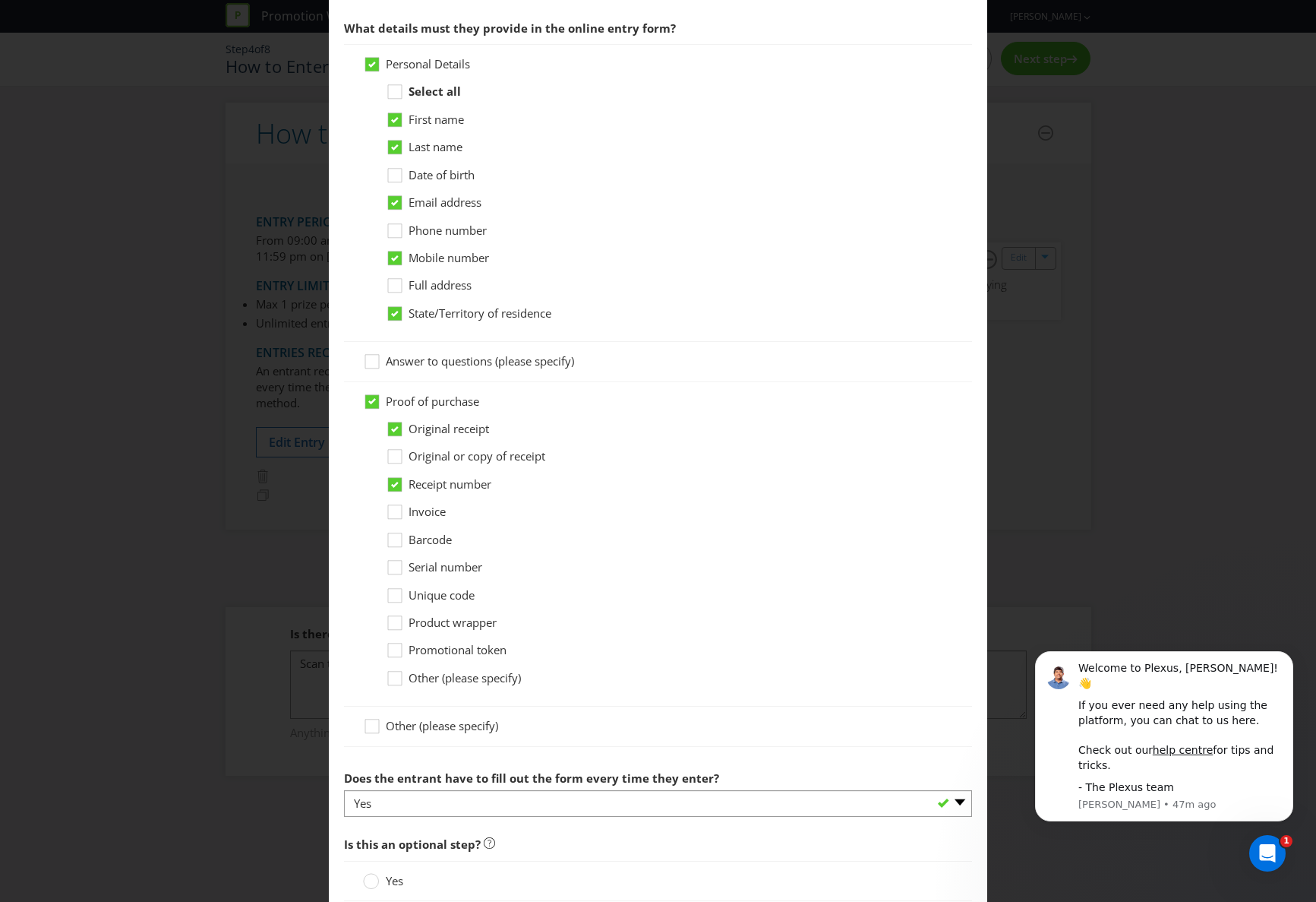
scroll to position [1026, 0]
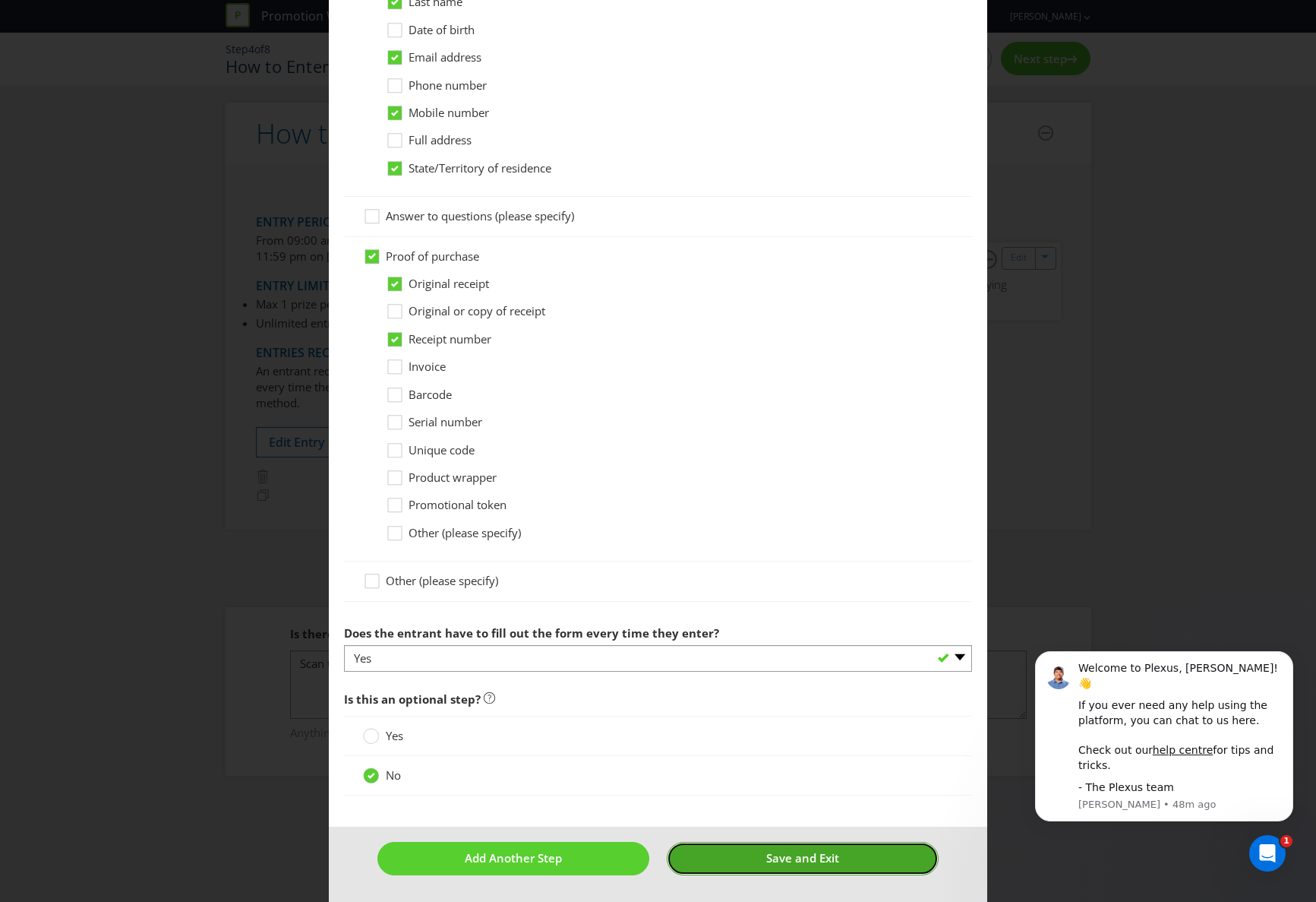
click at [804, 862] on span "Save and Exit" at bounding box center [802, 858] width 73 height 15
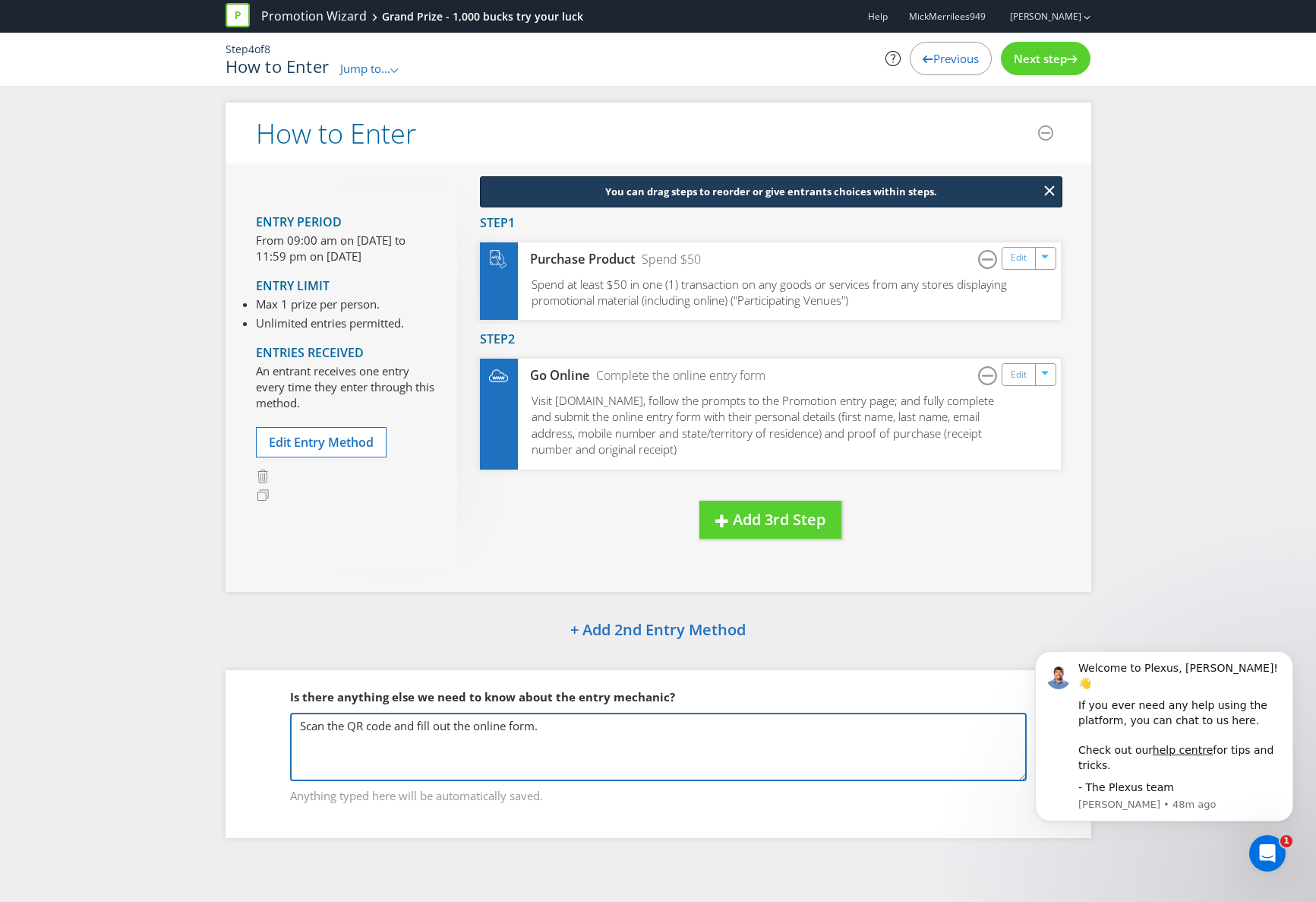
click at [637, 770] on textarea "Scan the QR code and fill out the online form." at bounding box center [658, 746] width 736 height 68
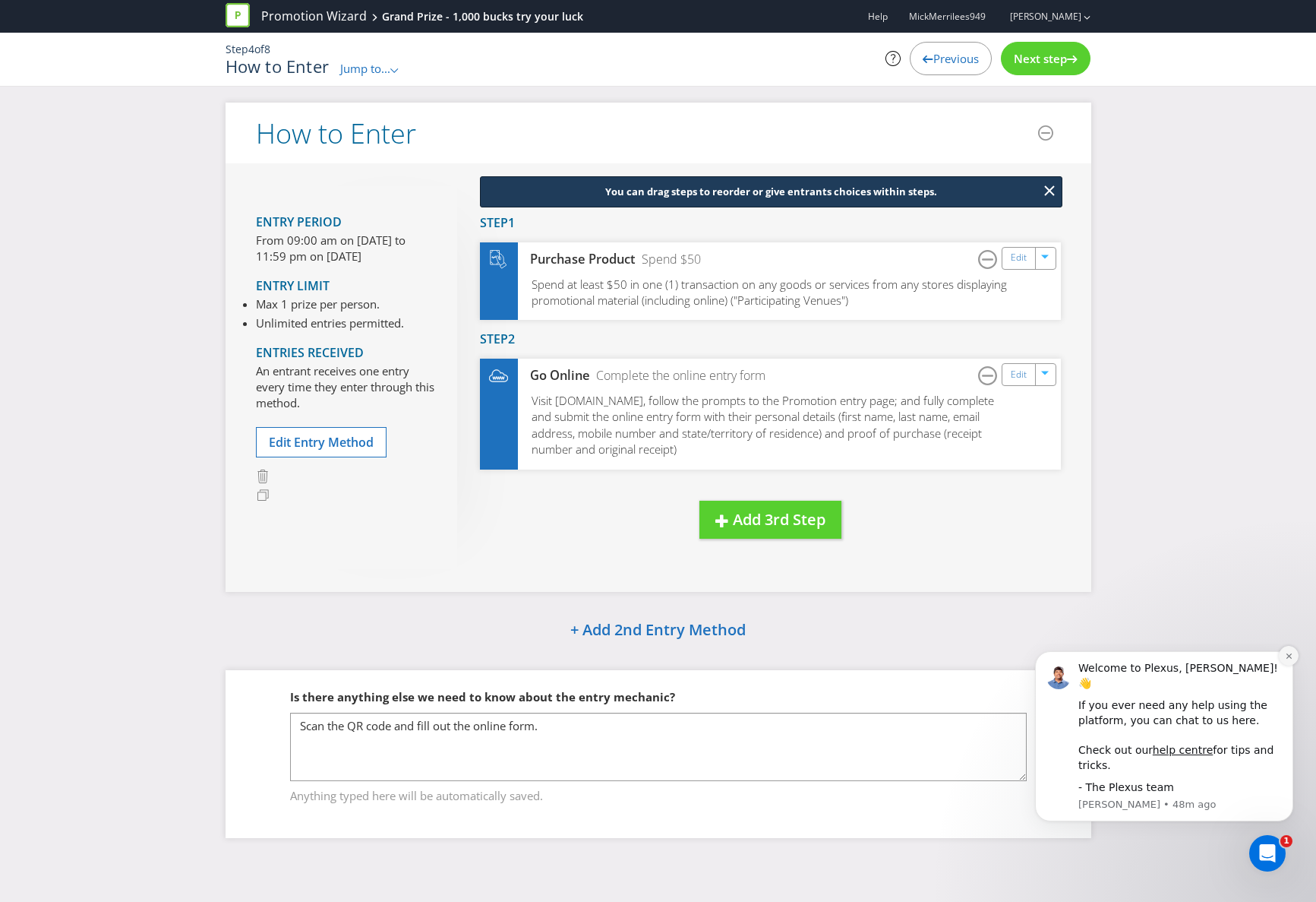
click at [1290, 660] on icon "Dismiss notification" at bounding box center [1289, 656] width 8 height 8
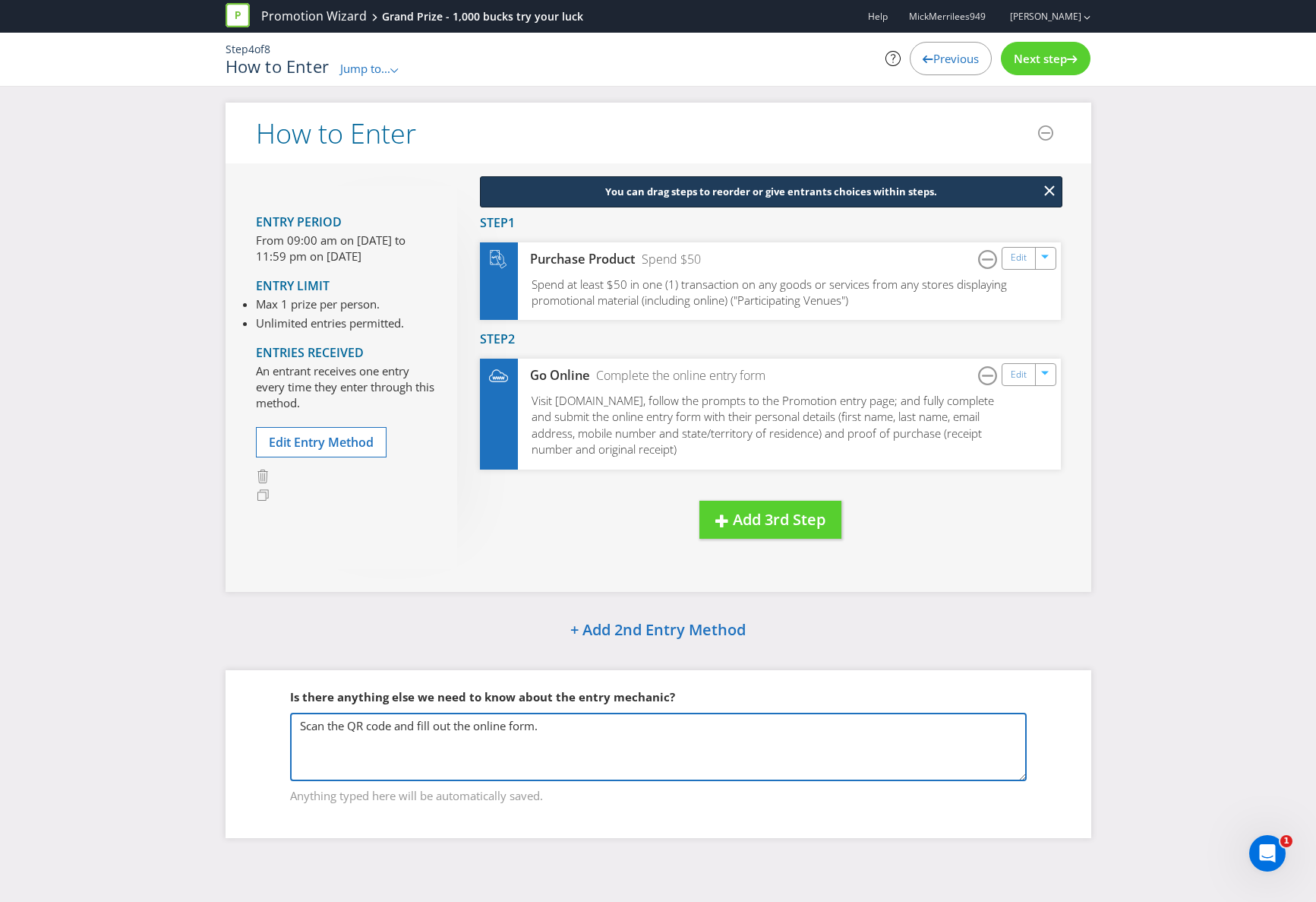
click at [597, 766] on textarea "Scan the QR code and fill out the online form." at bounding box center [658, 746] width 736 height 68
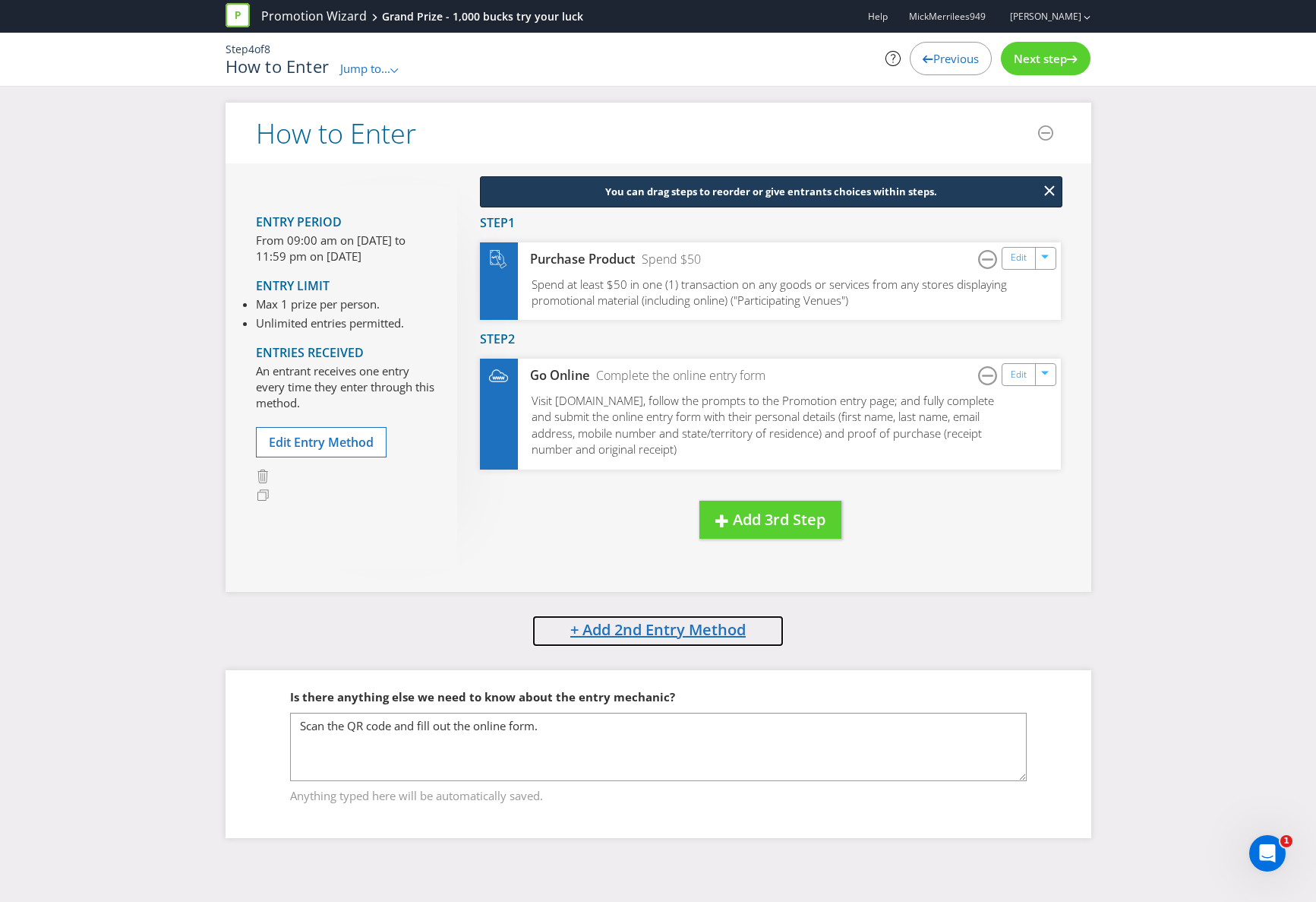
click at [655, 629] on span "+ Add 2nd Entry Method" at bounding box center [658, 629] width 175 height 21
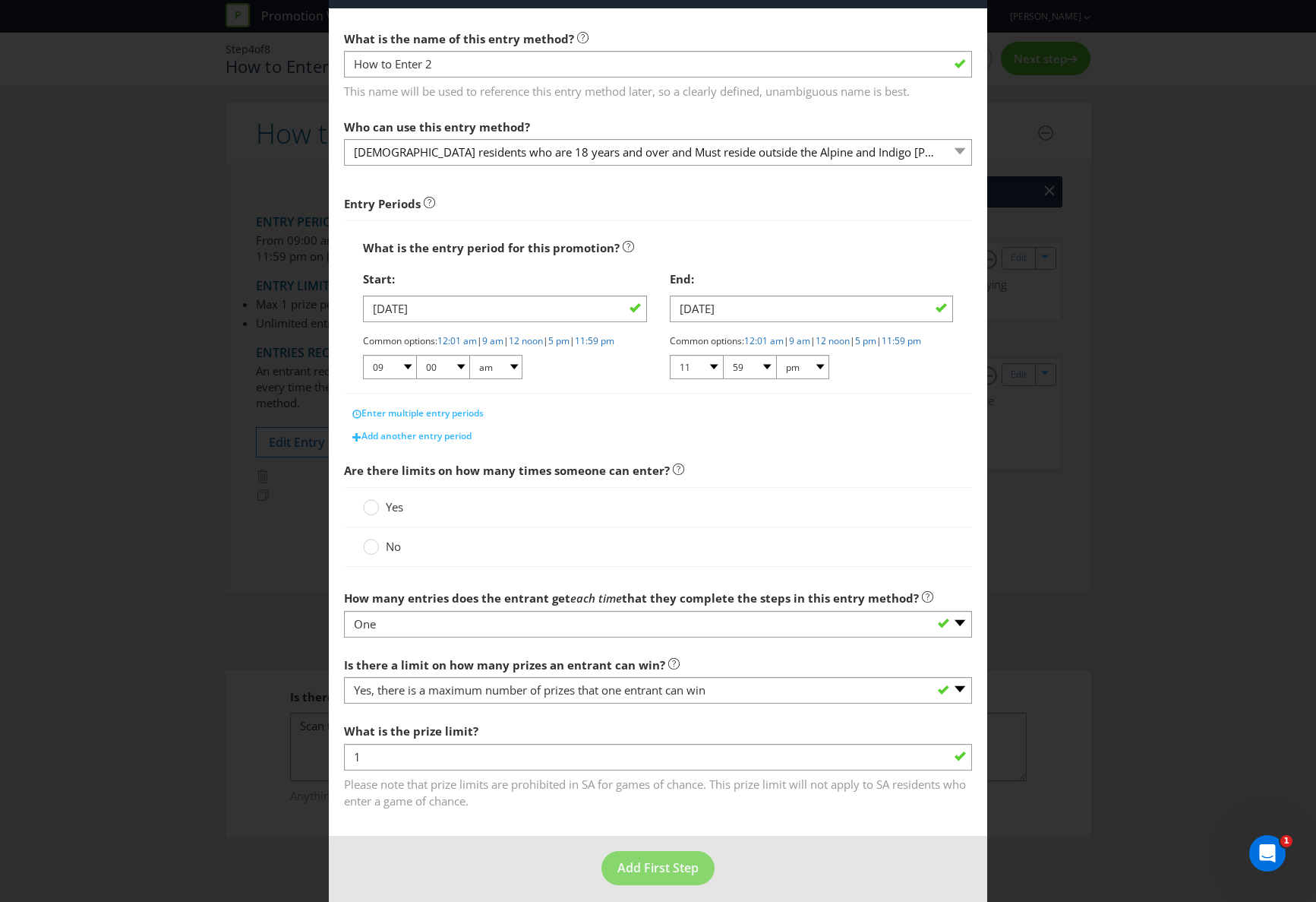
scroll to position [81, 0]
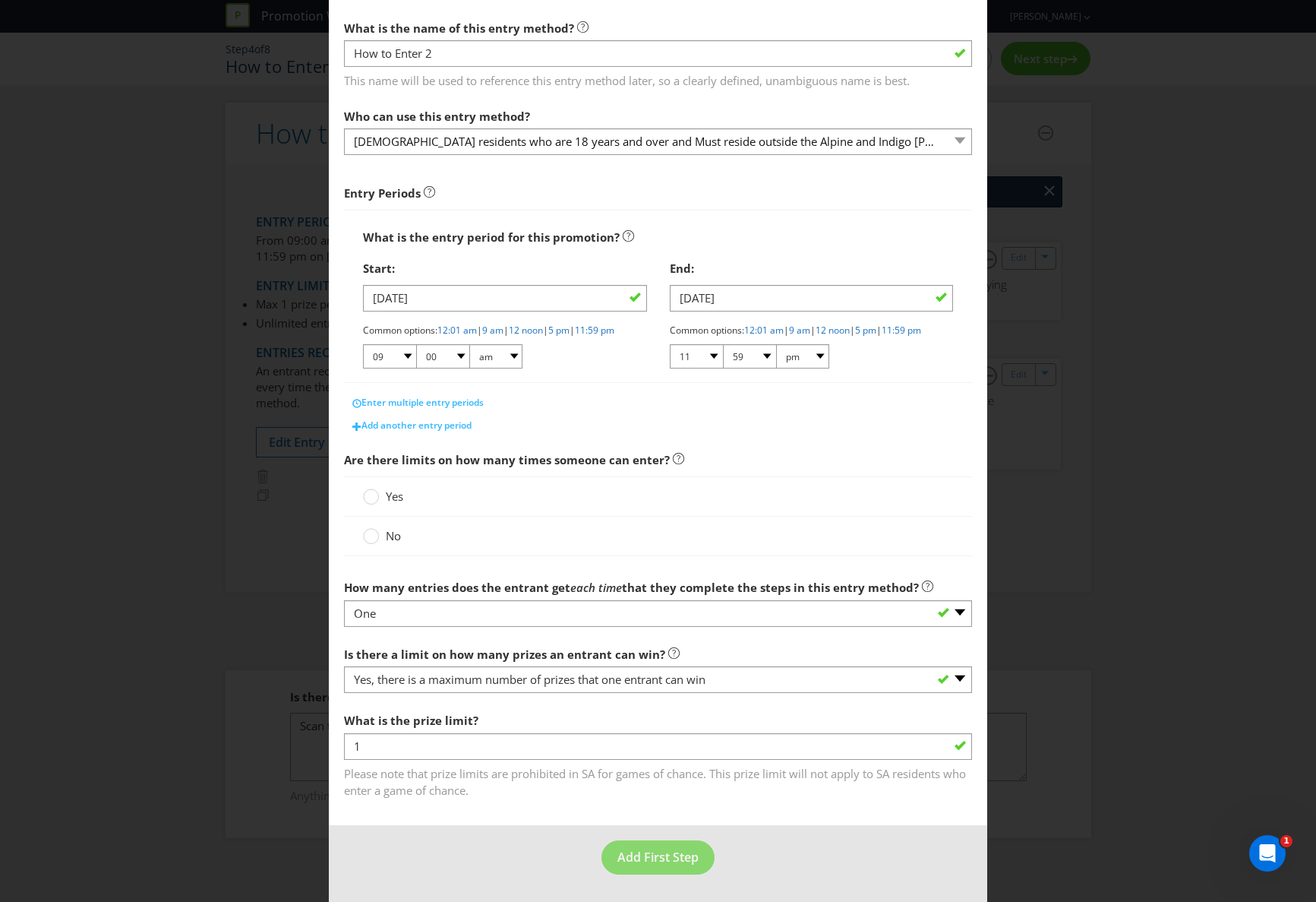
click at [863, 475] on span "Are there limits on how many times someone can enter?" at bounding box center [658, 460] width 628 height 31
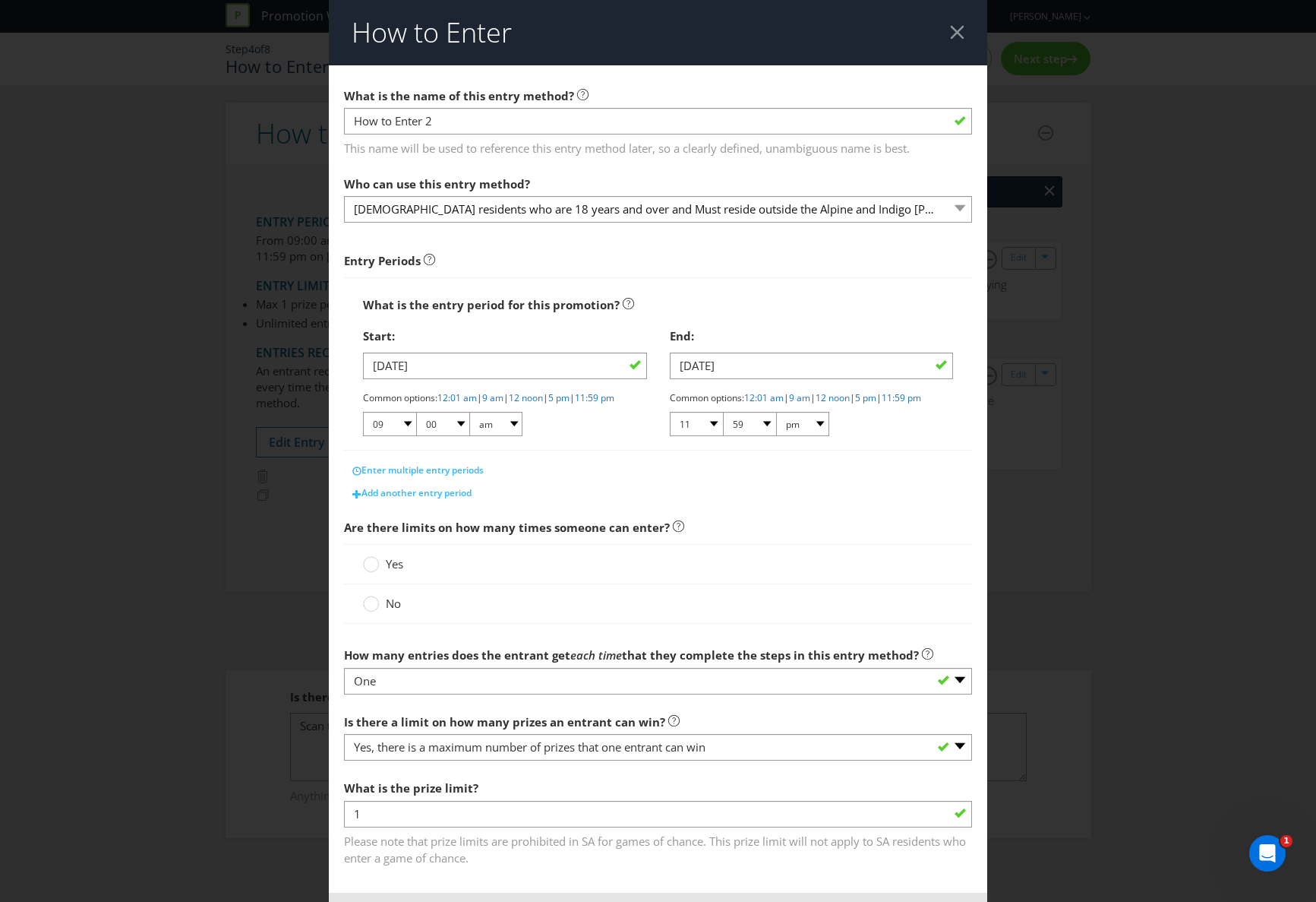
click at [170, 368] on div "How to Enter What is the name of this entry method? How to Enter 2 This name wi…" at bounding box center [658, 451] width 1316 height 902
click at [114, 283] on div "How to Enter What is the name of this entry method? How to Enter 2 This name wi…" at bounding box center [658, 451] width 1316 height 902
click at [371, 611] on circle at bounding box center [371, 604] width 15 height 15
click at [0, 0] on input "No" at bounding box center [0, 0] width 0 height 0
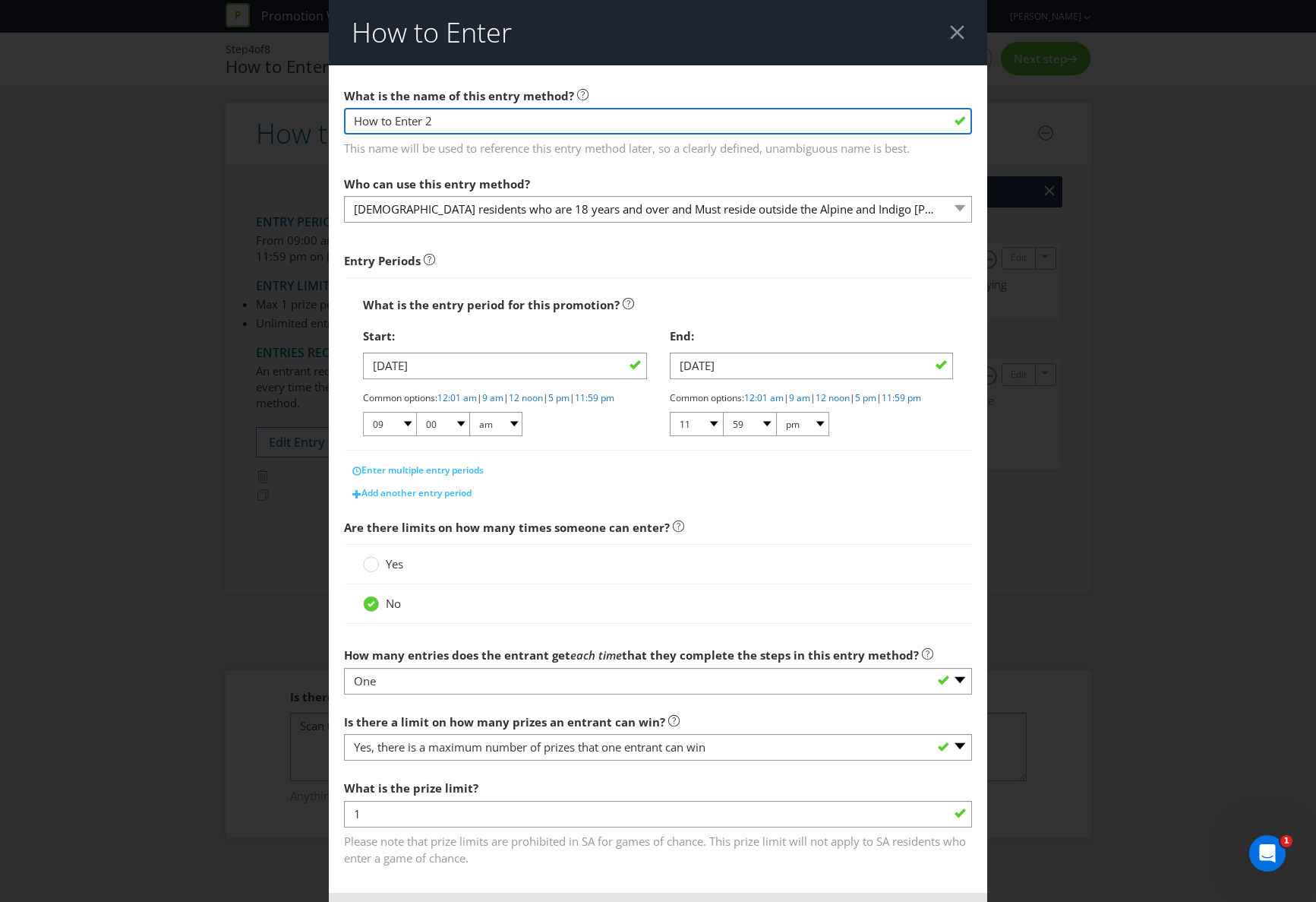
drag, startPoint x: 437, startPoint y: 122, endPoint x: 333, endPoint y: 121, distance: 104.0
click at [333, 121] on main "What is the name of this entry method? How to Enter 2 This name will be used to…" at bounding box center [658, 479] width 659 height 828
type input "s"
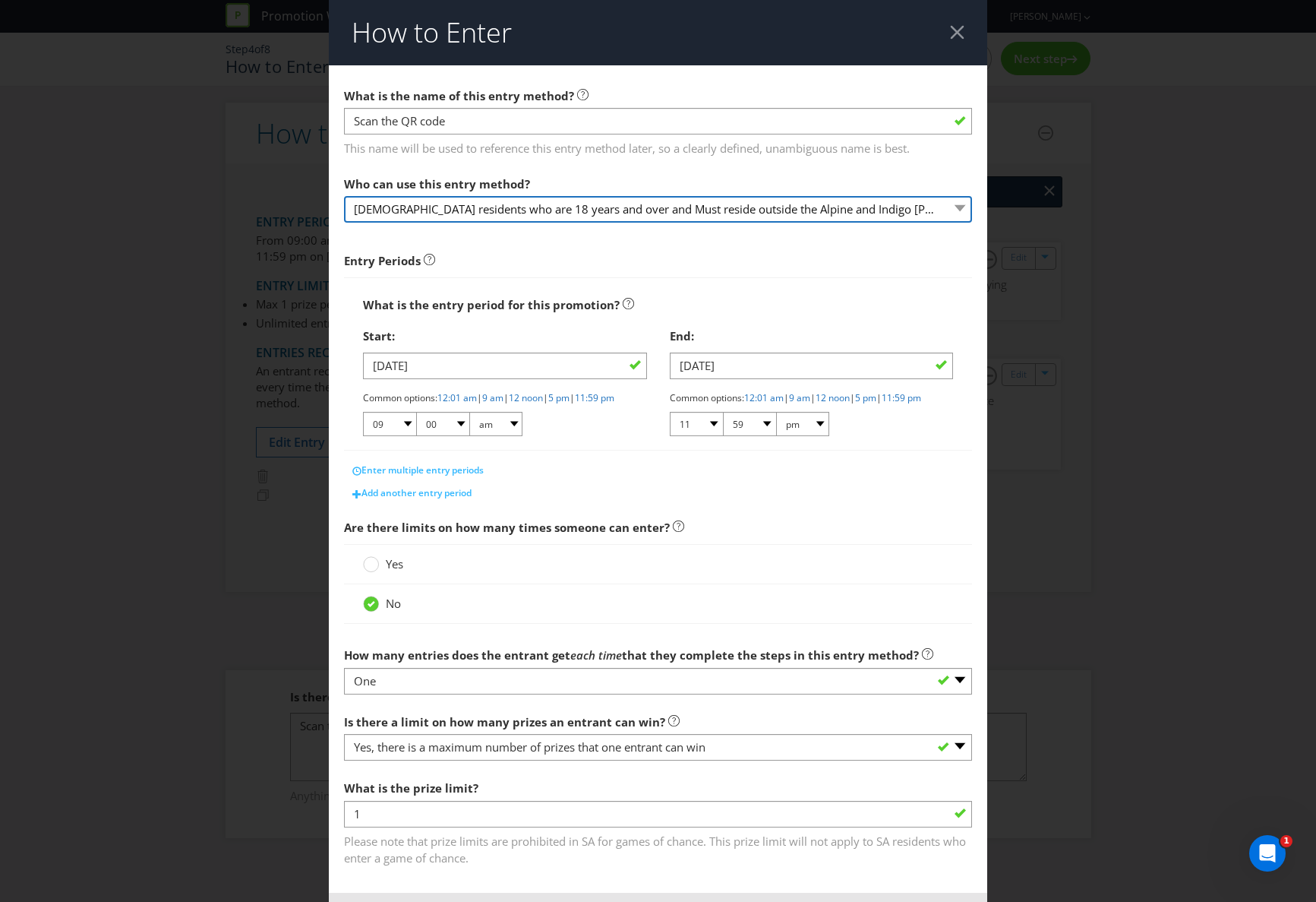
click at [960, 208] on select "[DEMOGRAPHIC_DATA] residents who are 18 years and over and Must reside outside …" at bounding box center [658, 209] width 628 height 26
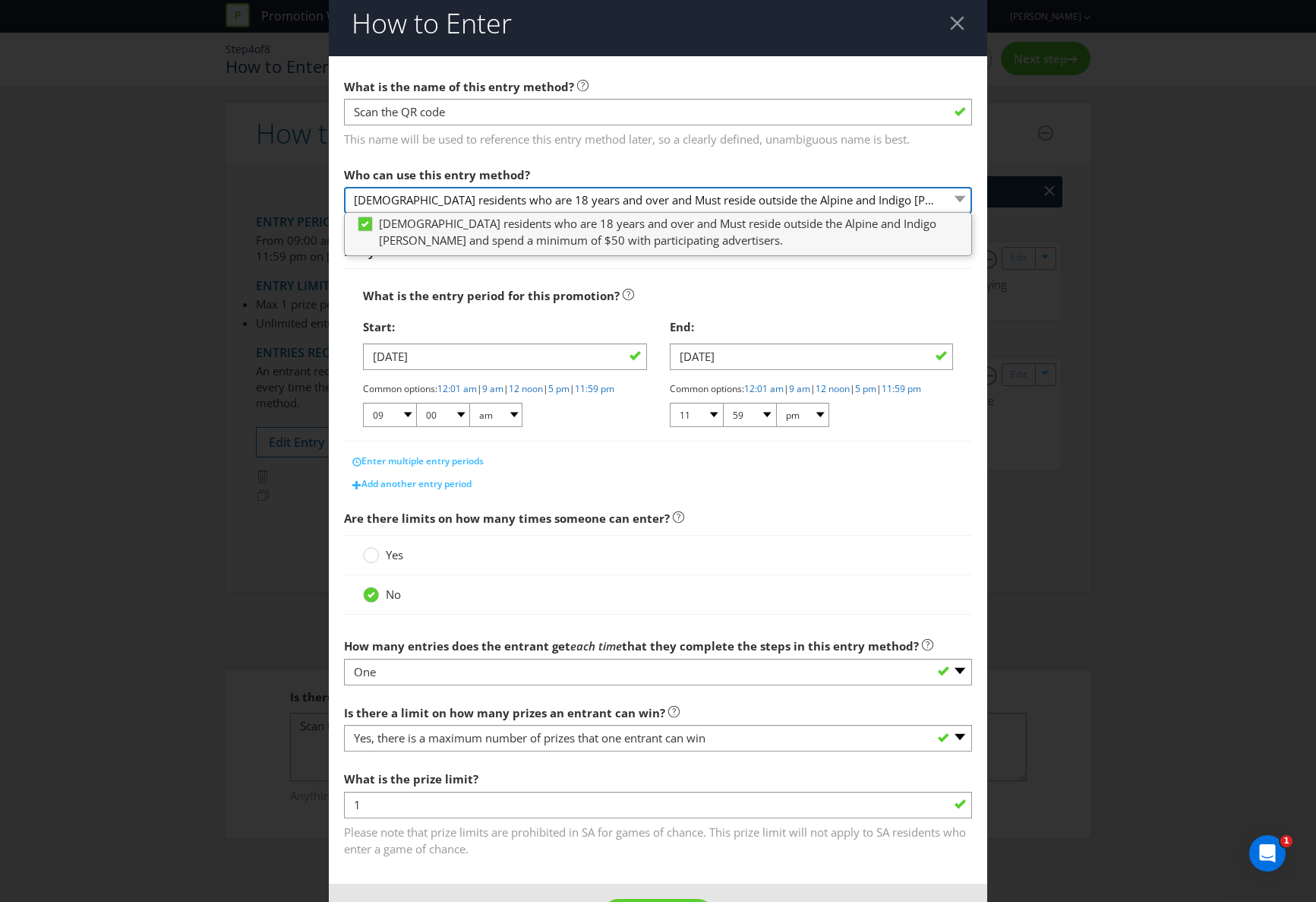
scroll to position [11, 0]
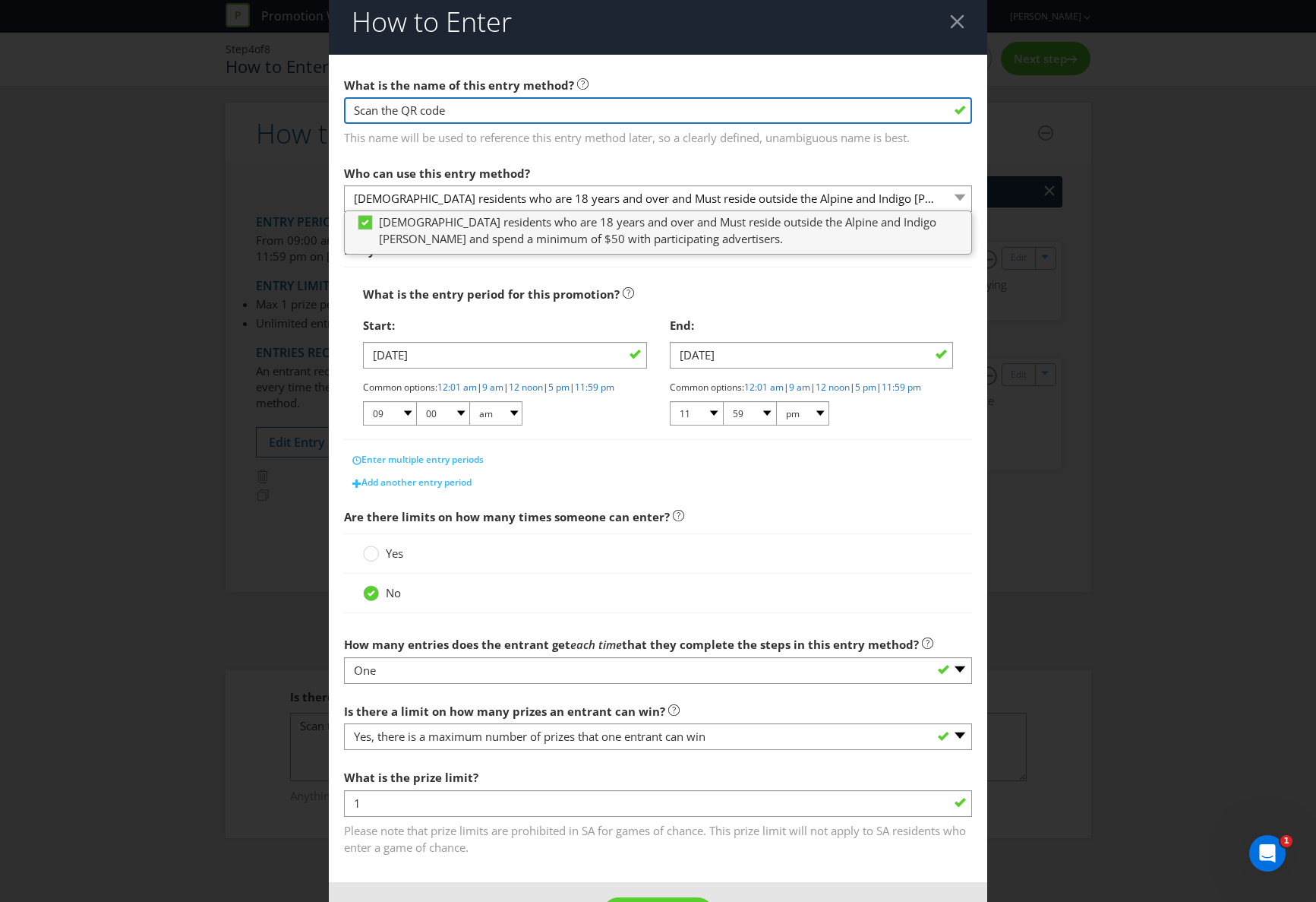
drag, startPoint x: 459, startPoint y: 110, endPoint x: 310, endPoint y: 106, distance: 149.1
click at [310, 106] on div "How to Enter What is the name of this entry method? Scan the QR code This name …" at bounding box center [658, 451] width 1316 height 902
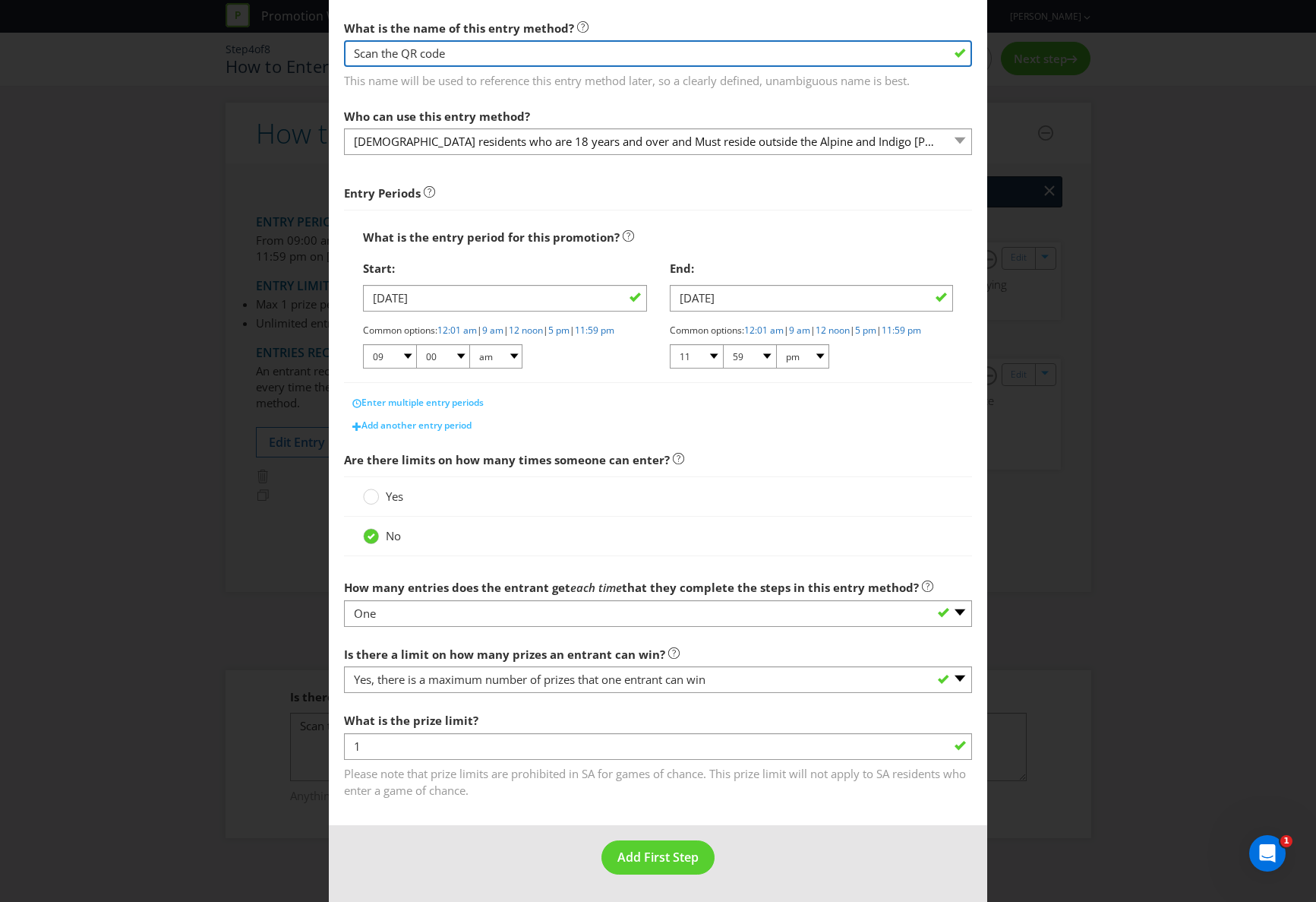
scroll to position [0, 0]
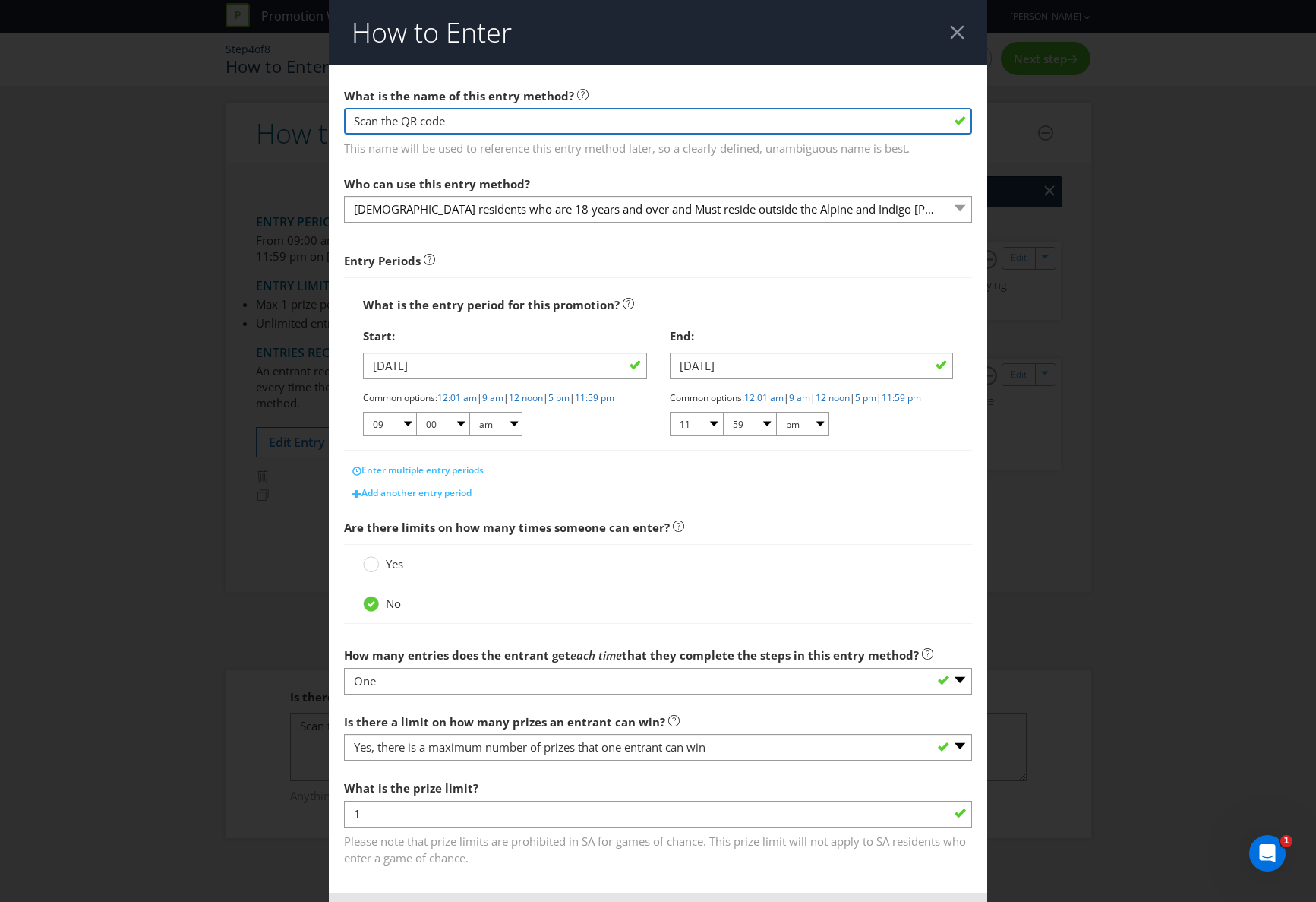
click at [460, 121] on input "Scan the QR code" at bounding box center [658, 121] width 628 height 26
drag, startPoint x: 455, startPoint y: 122, endPoint x: 337, endPoint y: 120, distance: 118.0
click at [337, 120] on main "What is the name of this entry method? Scan the QR code This name will be used …" at bounding box center [658, 479] width 659 height 828
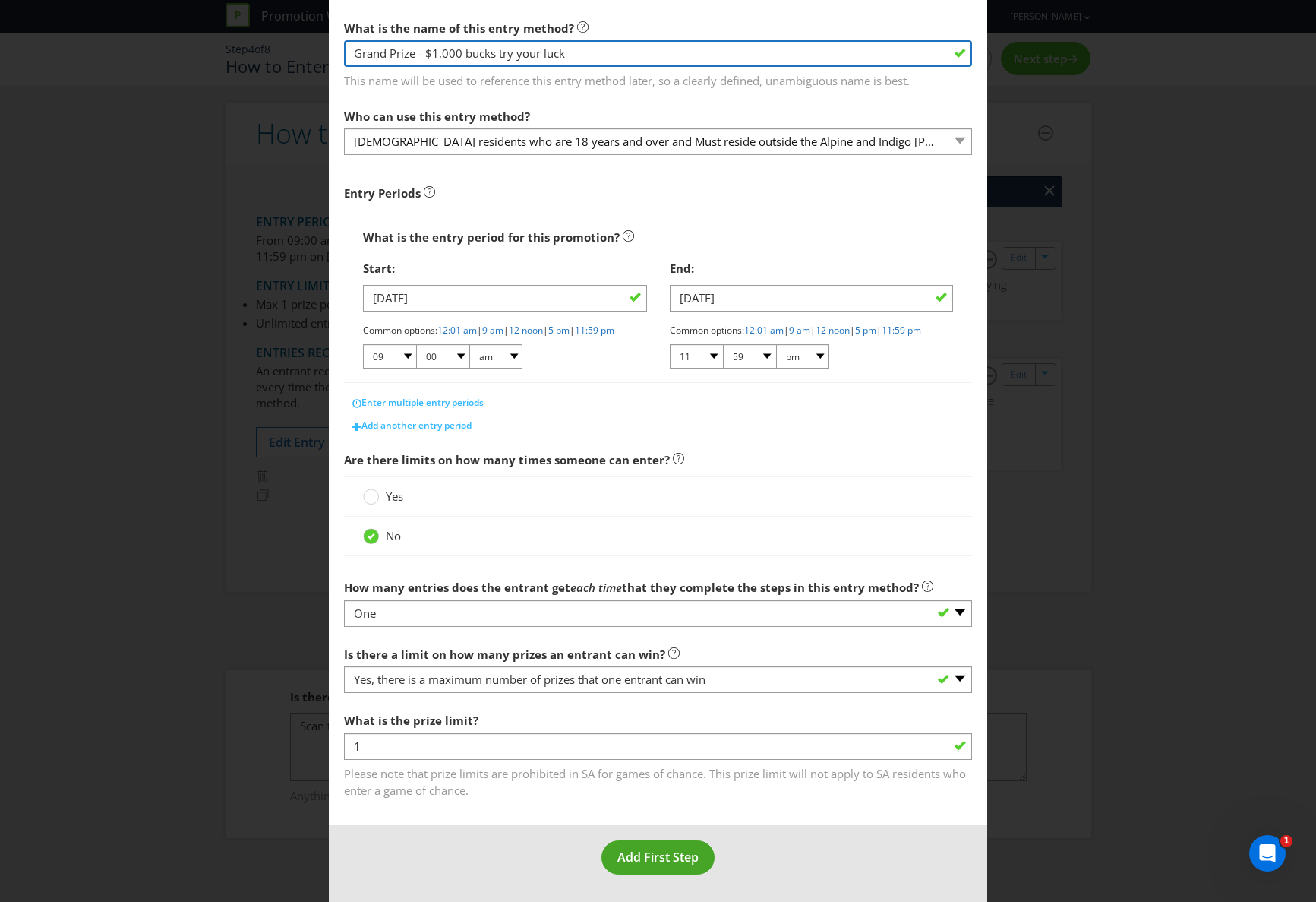
type input "Grand Prize - $1,000 bucks try your luck"
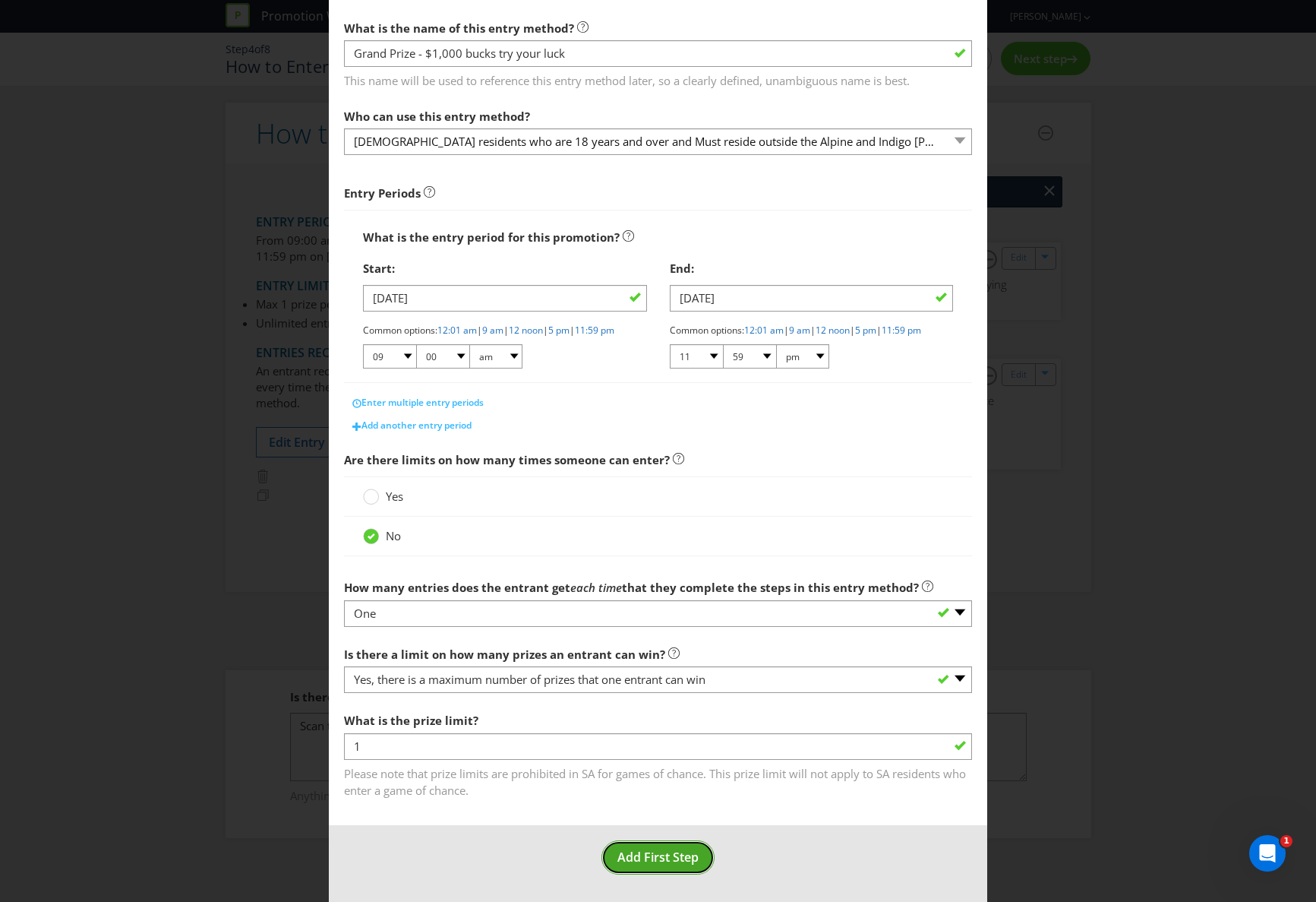
click at [660, 862] on span "Add First Step" at bounding box center [658, 857] width 82 height 16
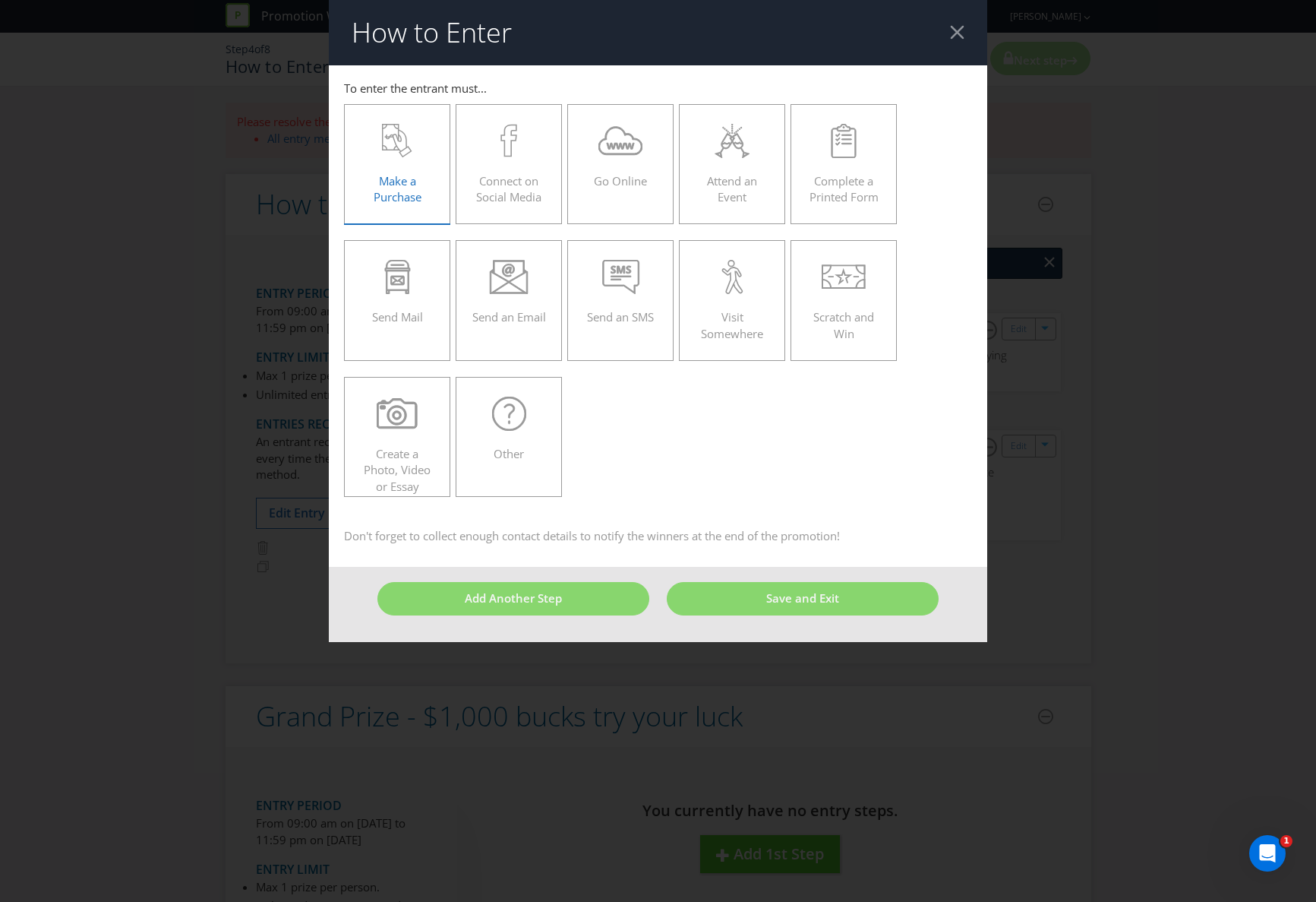
click at [398, 178] on span "Make a Purchase" at bounding box center [398, 189] width 48 height 31
click at [0, 0] on input "Make a Purchase" at bounding box center [0, 0] width 0 height 0
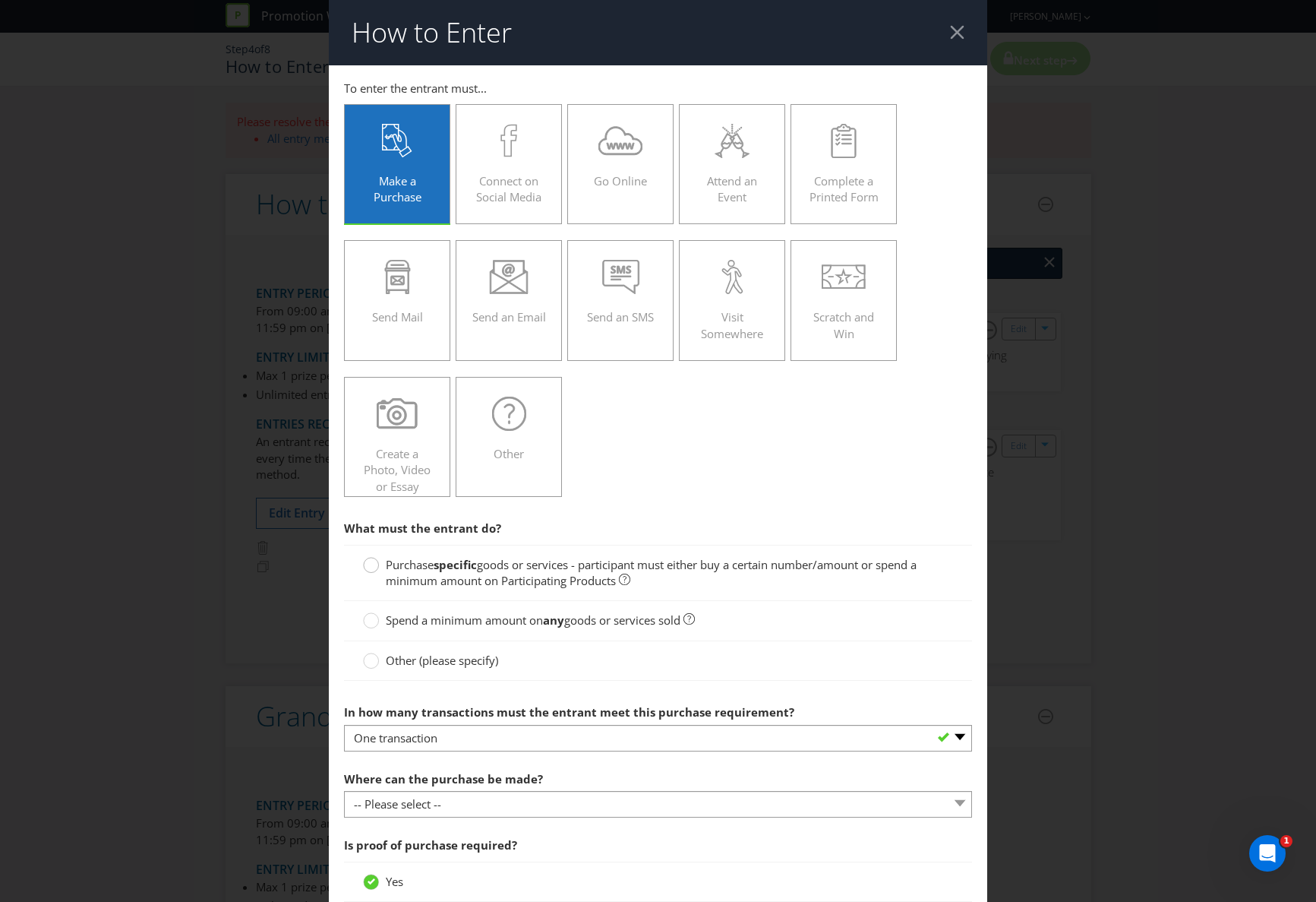
click at [373, 563] on circle at bounding box center [371, 565] width 15 height 15
click at [0, 0] on input "Purchase specific goods or services - participant must either buy a certain num…" at bounding box center [0, 0] width 0 height 0
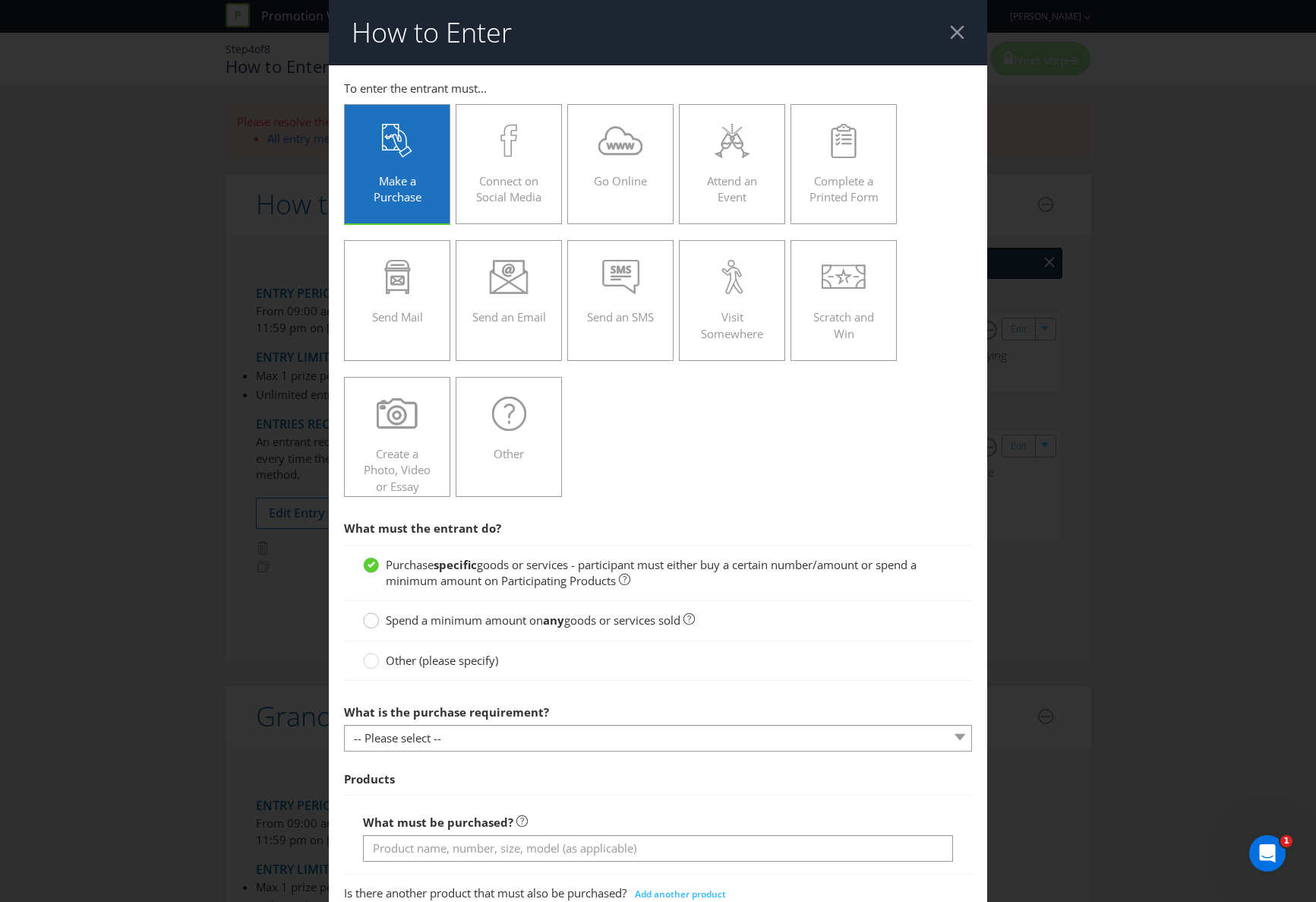
click at [374, 619] on div at bounding box center [371, 615] width 7 height 7
click at [0, 0] on input "Spend a minimum amount on any goods or services sold" at bounding box center [0, 0] width 0 height 0
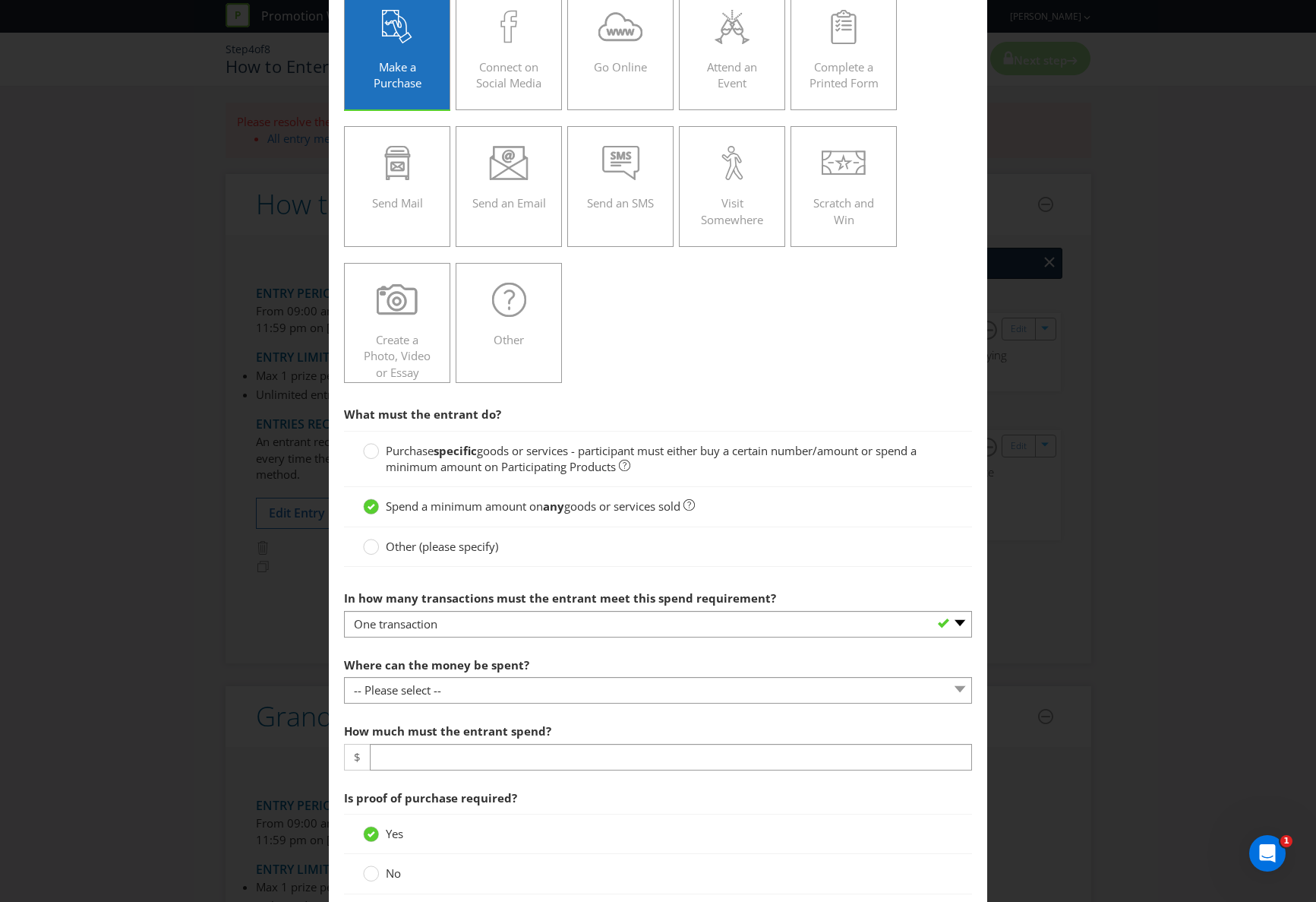
scroll to position [146, 0]
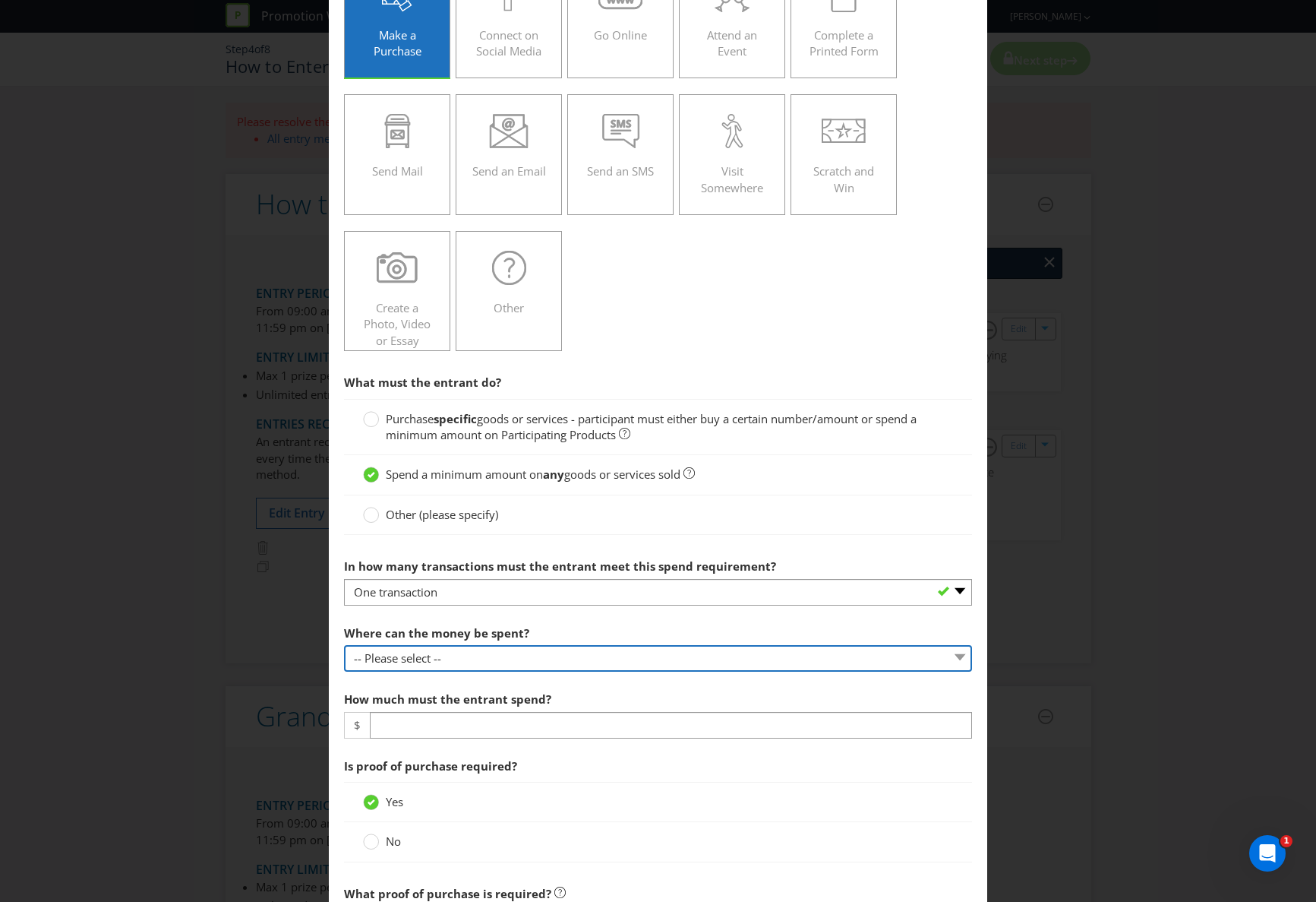
click at [455, 659] on select "-- Please select -- Any stores displaying promotional material (including onlin…" at bounding box center [658, 658] width 628 height 26
select select "SPECIFIC"
click at [344, 645] on select "-- Please select -- Any stores displaying promotional material (including onlin…" at bounding box center [658, 658] width 628 height 26
click at [404, 659] on select "-- Please select -- Any stores displaying promotional material (including onlin…" at bounding box center [658, 658] width 628 height 26
click at [344, 645] on select "-- Please select -- Any stores displaying promotional material (including onlin…" at bounding box center [658, 658] width 628 height 26
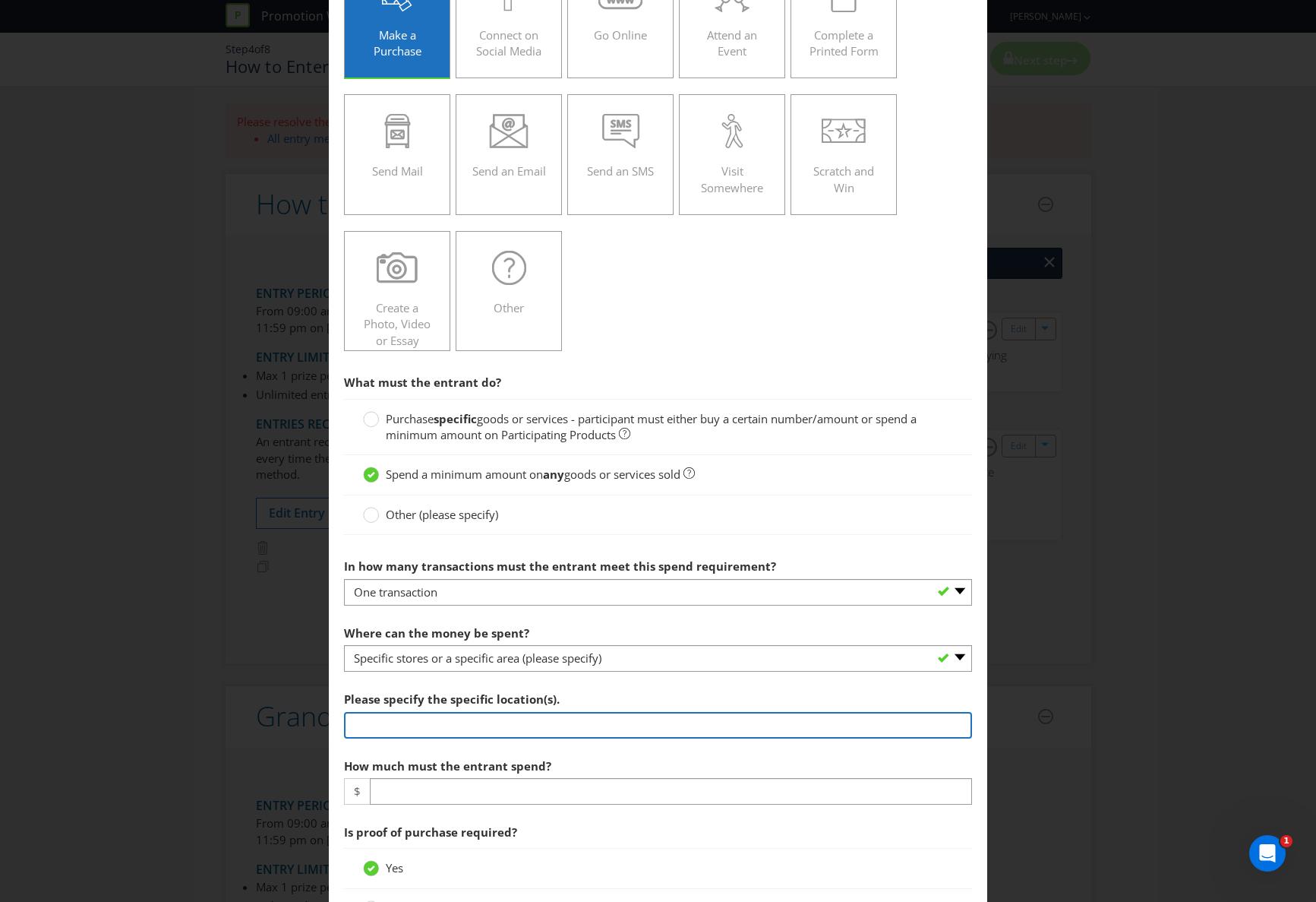
click at [370, 723] on input "text" at bounding box center [658, 725] width 628 height 26
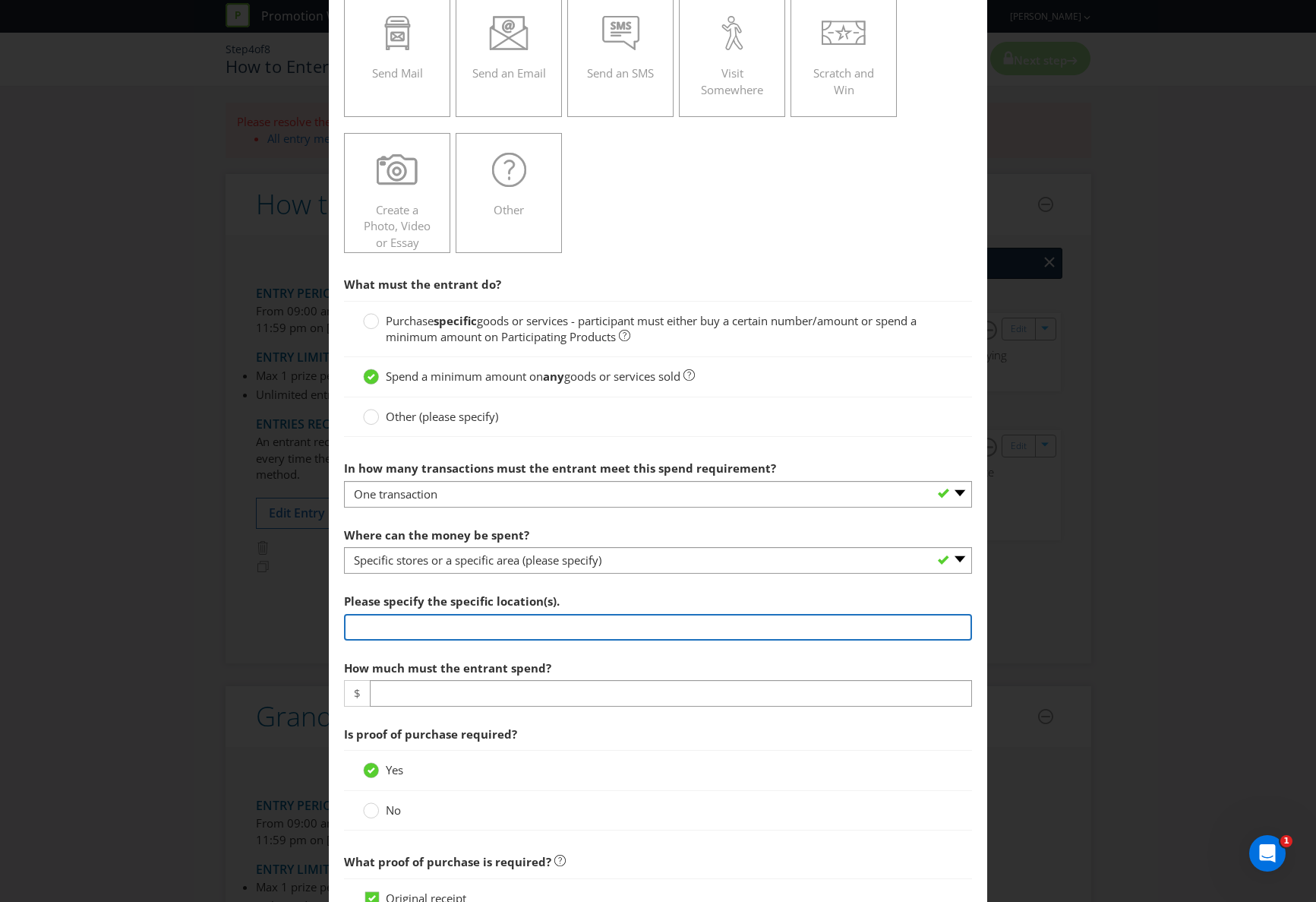
scroll to position [247, 0]
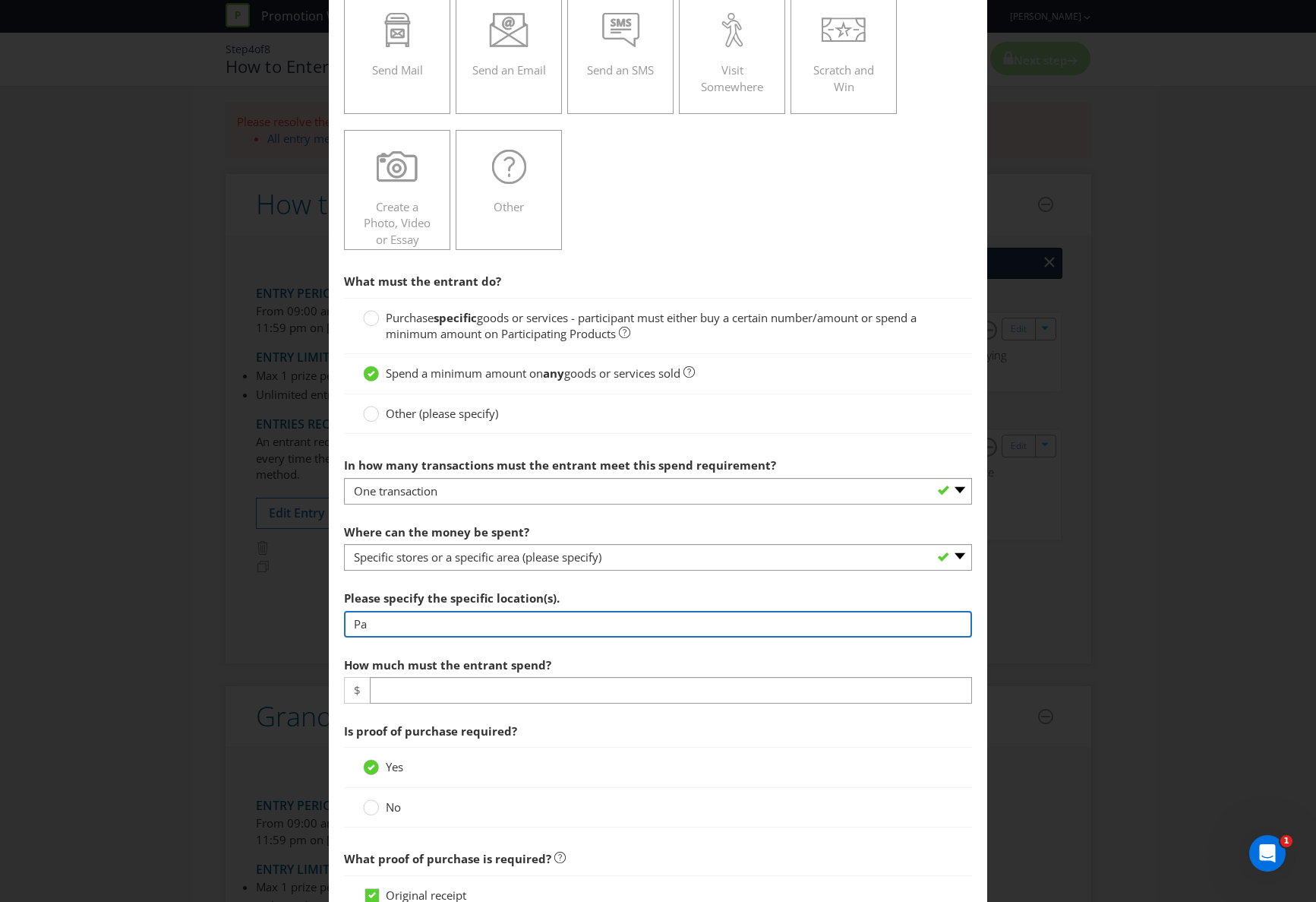
type input "P"
type input "Participating [PERSON_NAME] Guide Advertisers' stores only"
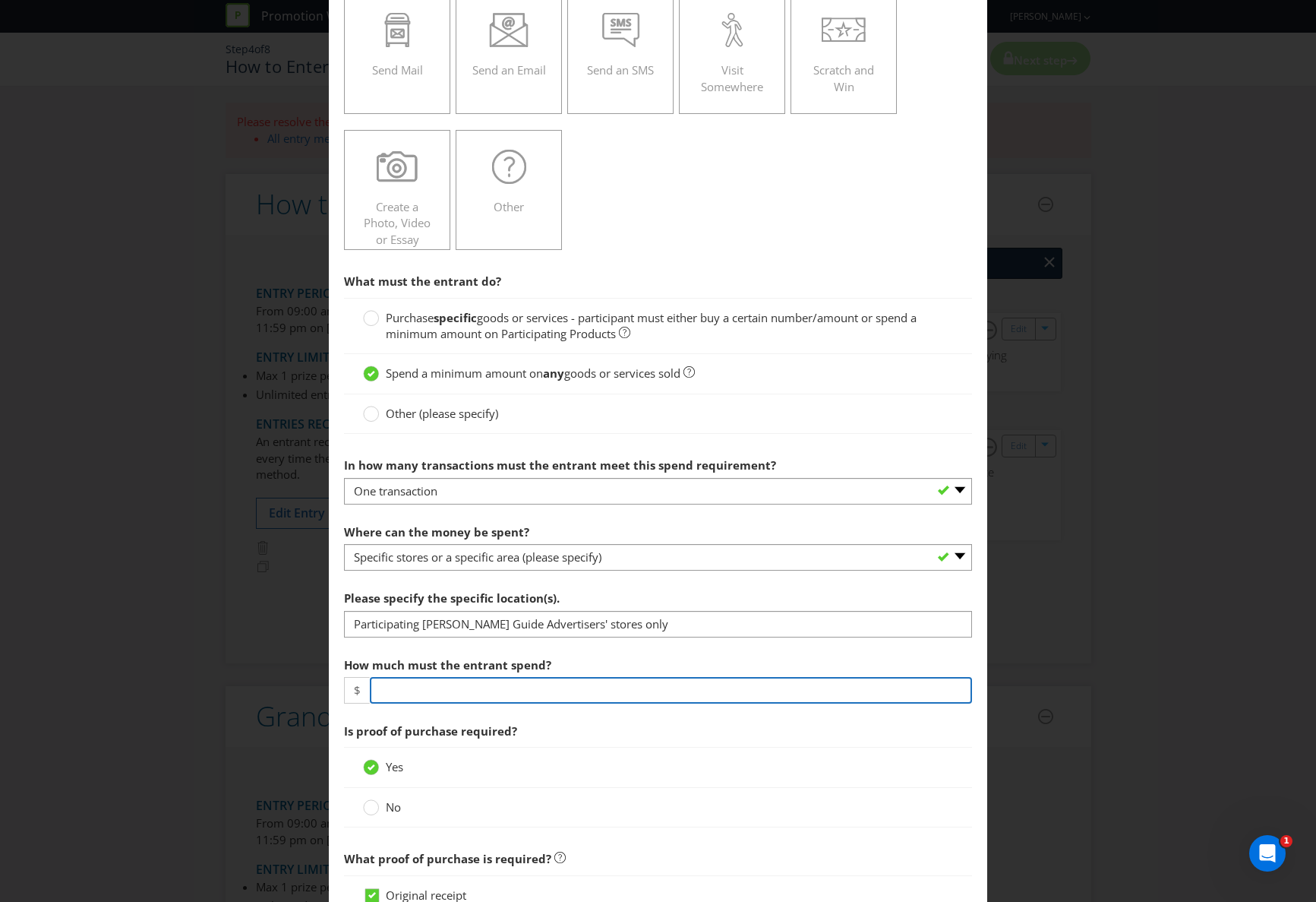
click at [385, 694] on input "number" at bounding box center [670, 690] width 602 height 26
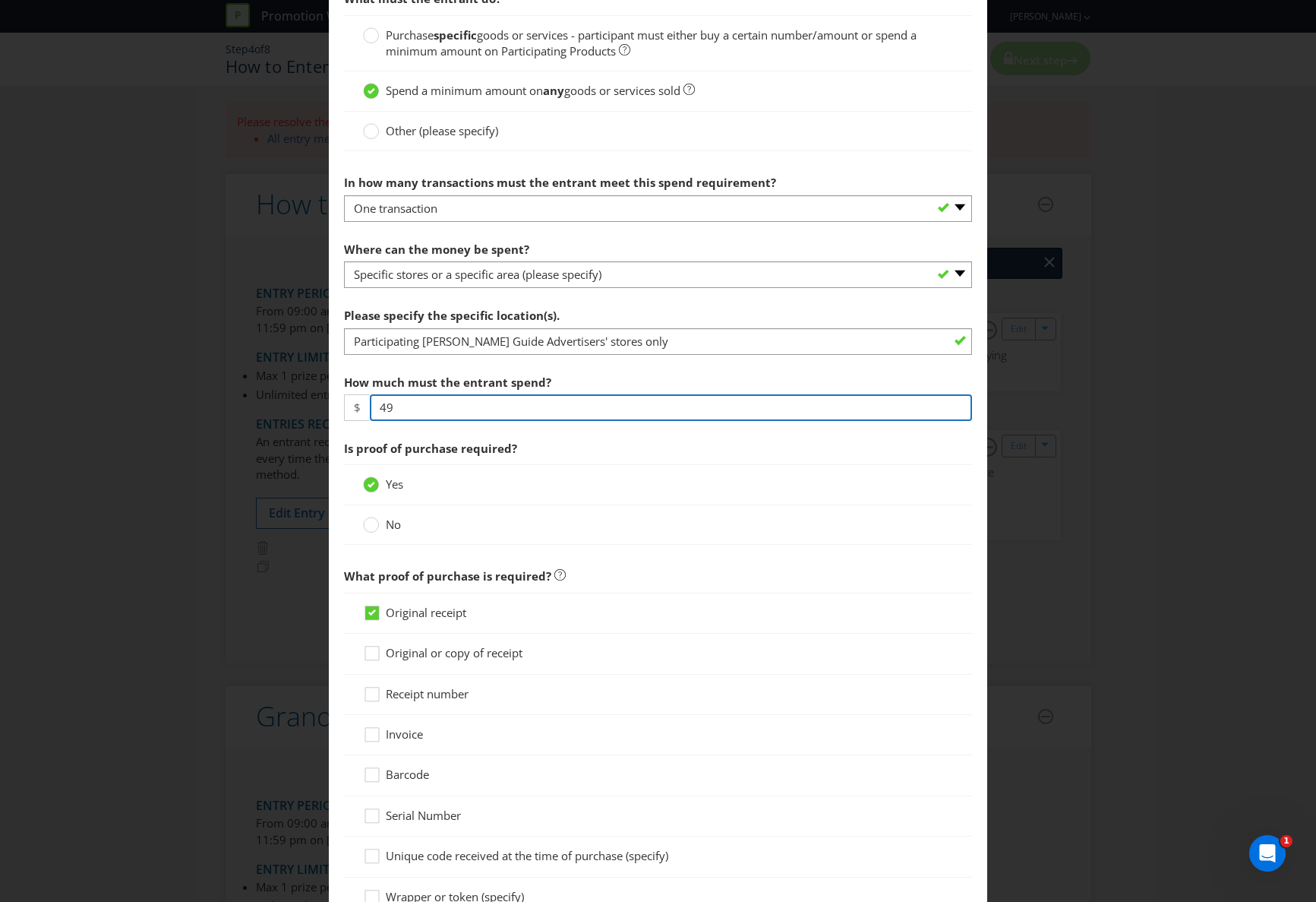
scroll to position [530, 0]
type input "49"
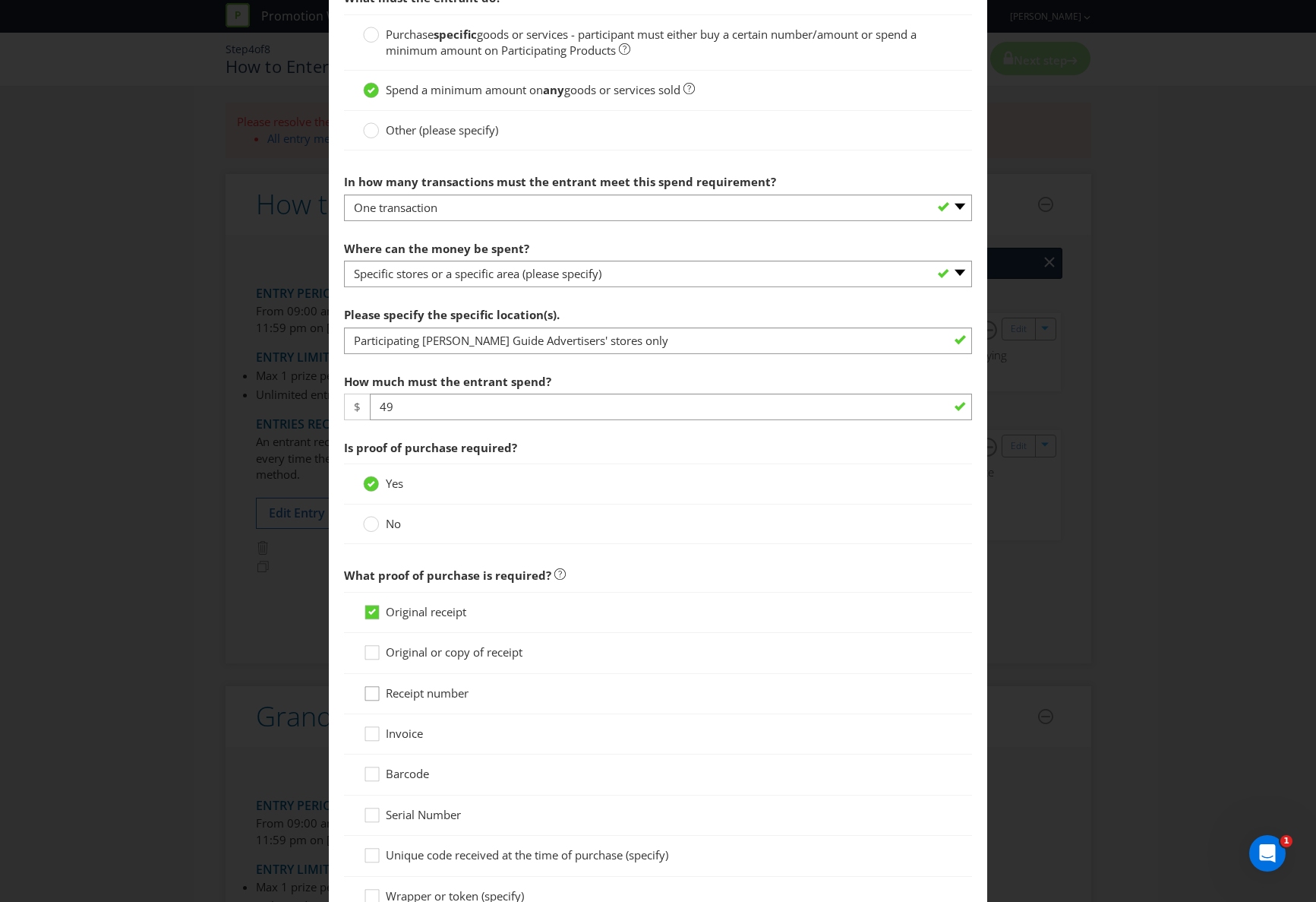
click at [373, 691] on icon at bounding box center [375, 697] width 23 height 23
click at [0, 0] on input "Receipt number" at bounding box center [0, 0] width 0 height 0
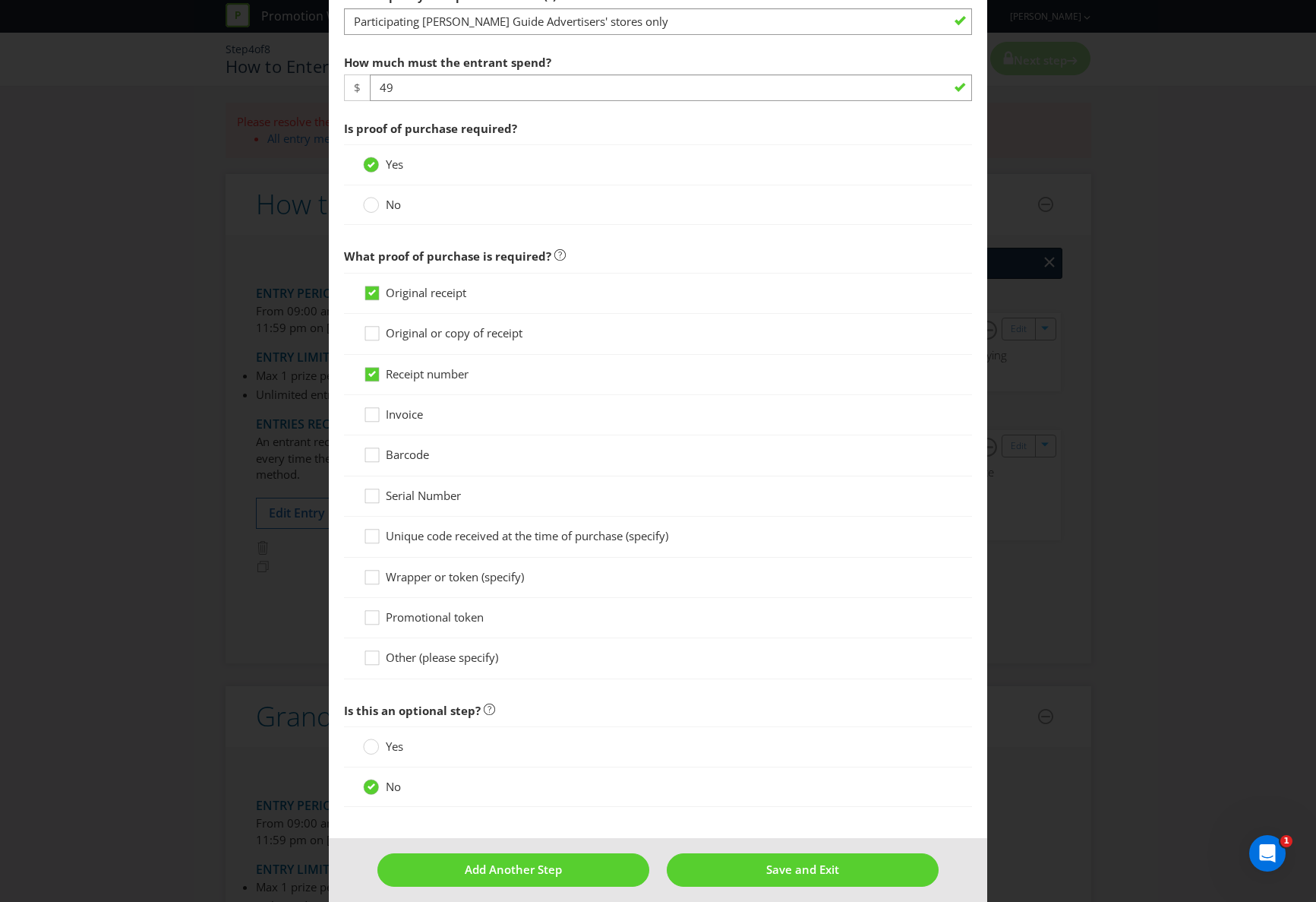
scroll to position [860, 0]
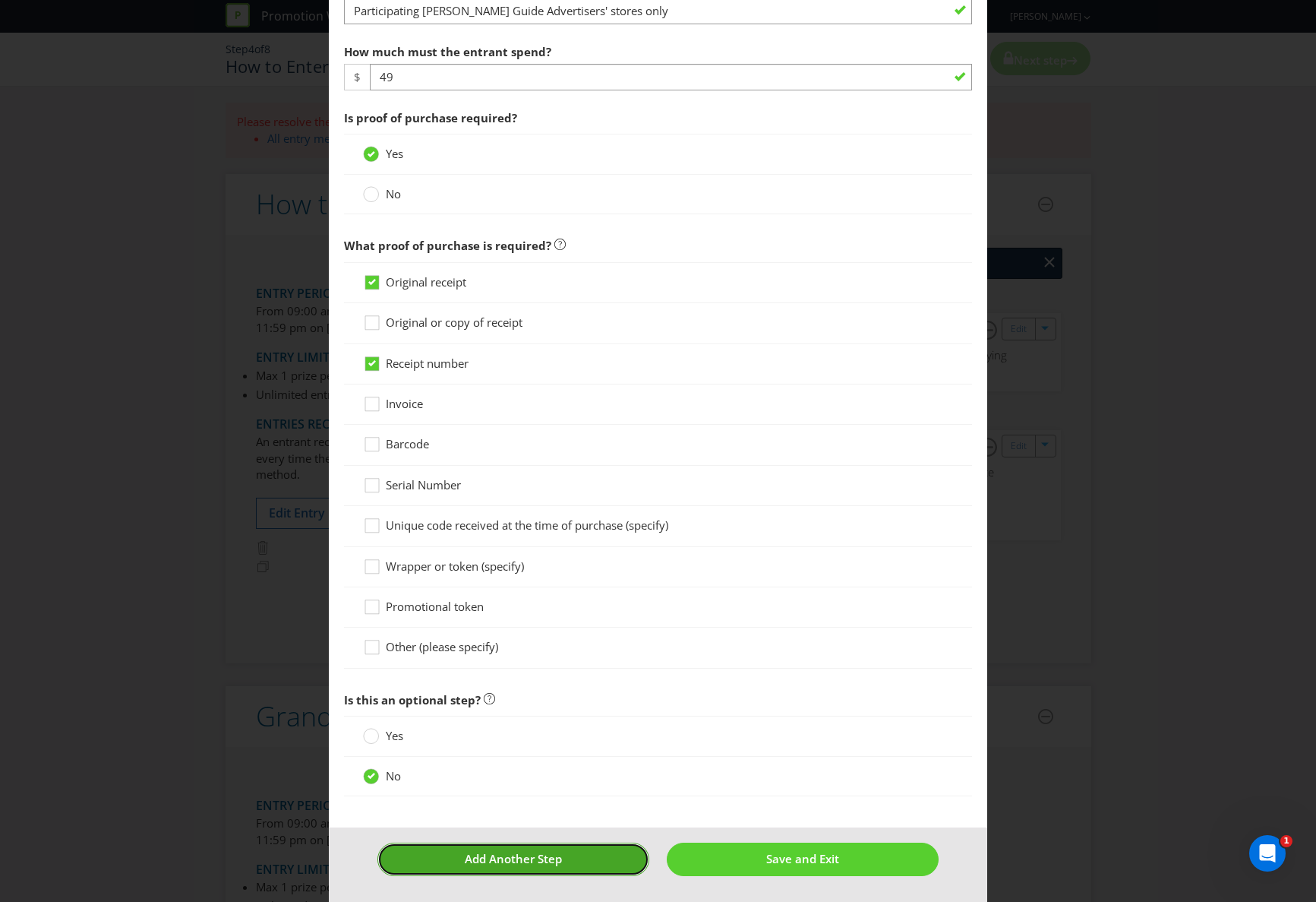
click at [520, 858] on span "Add Another Step" at bounding box center [513, 858] width 97 height 15
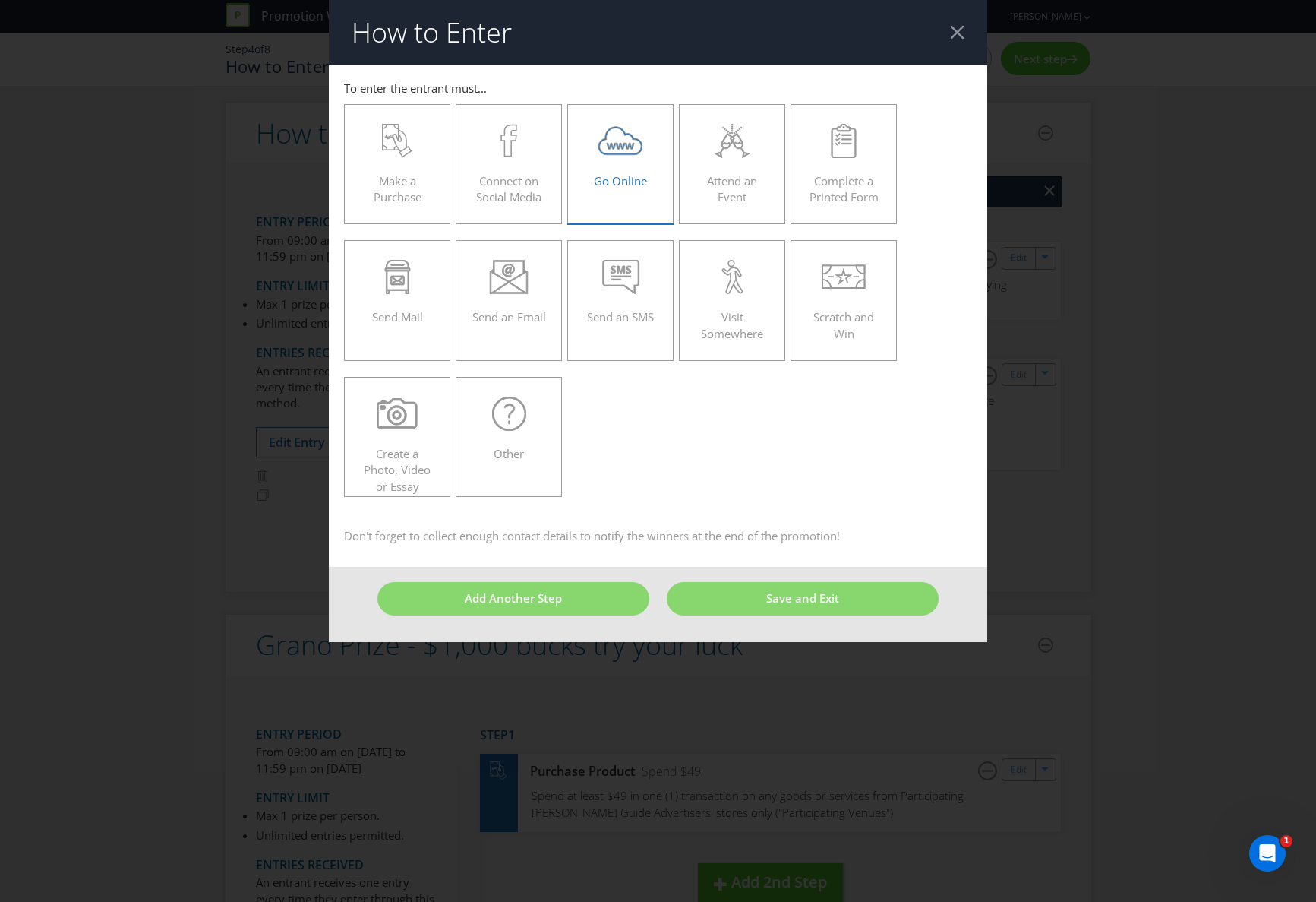
click at [614, 180] on span "Go Online" at bounding box center [620, 180] width 54 height 15
click at [0, 0] on input "Go Online" at bounding box center [0, 0] width 0 height 0
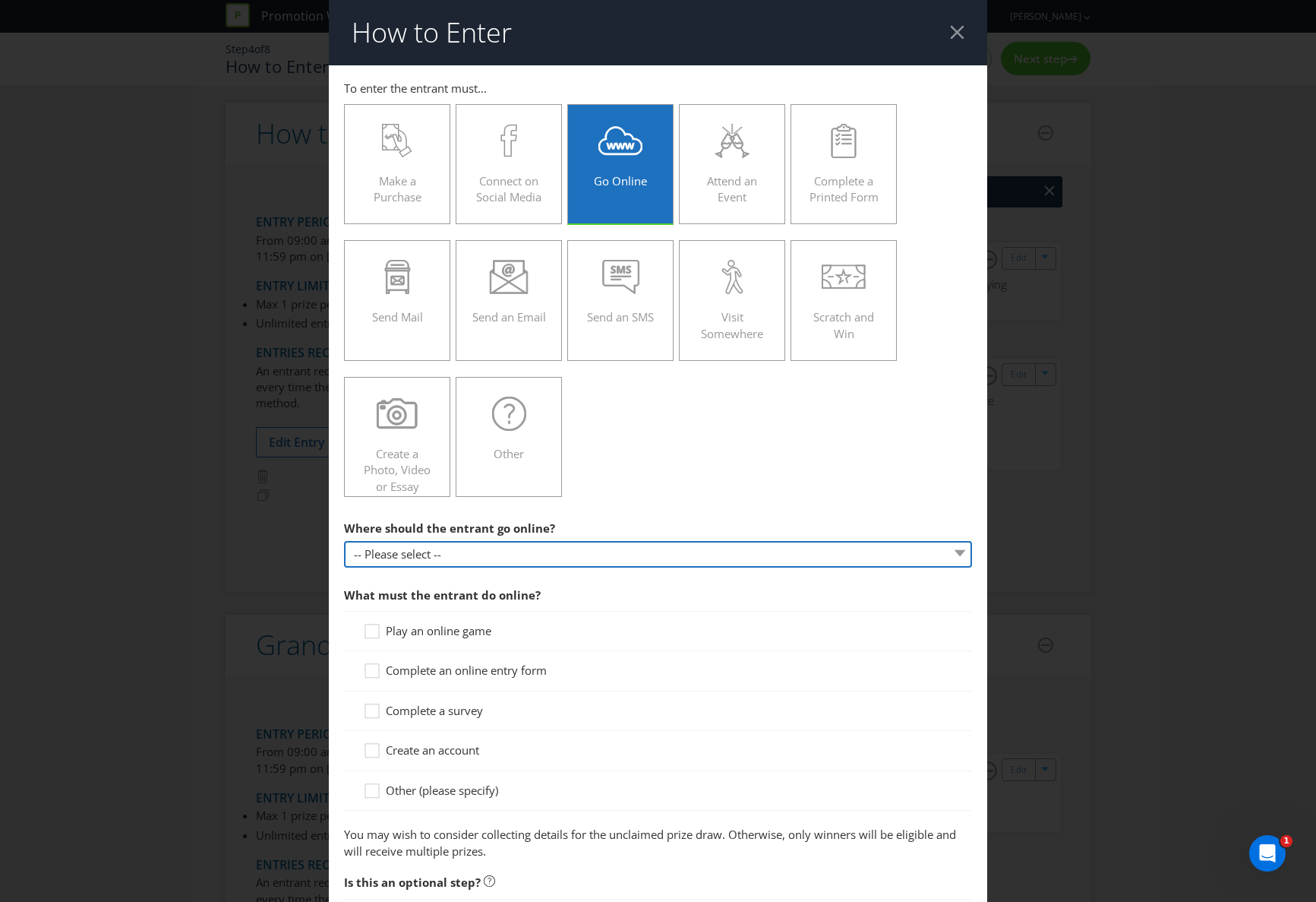
click at [406, 554] on select "-- Please select -- At a specific URL Using a direct link sent to the entrant b…" at bounding box center [658, 554] width 628 height 26
select select "SPECIFIC_URL"
click at [344, 541] on select "-- Please select -- At a specific URL Using a direct link sent to the entrant b…" at bounding box center [658, 554] width 628 height 26
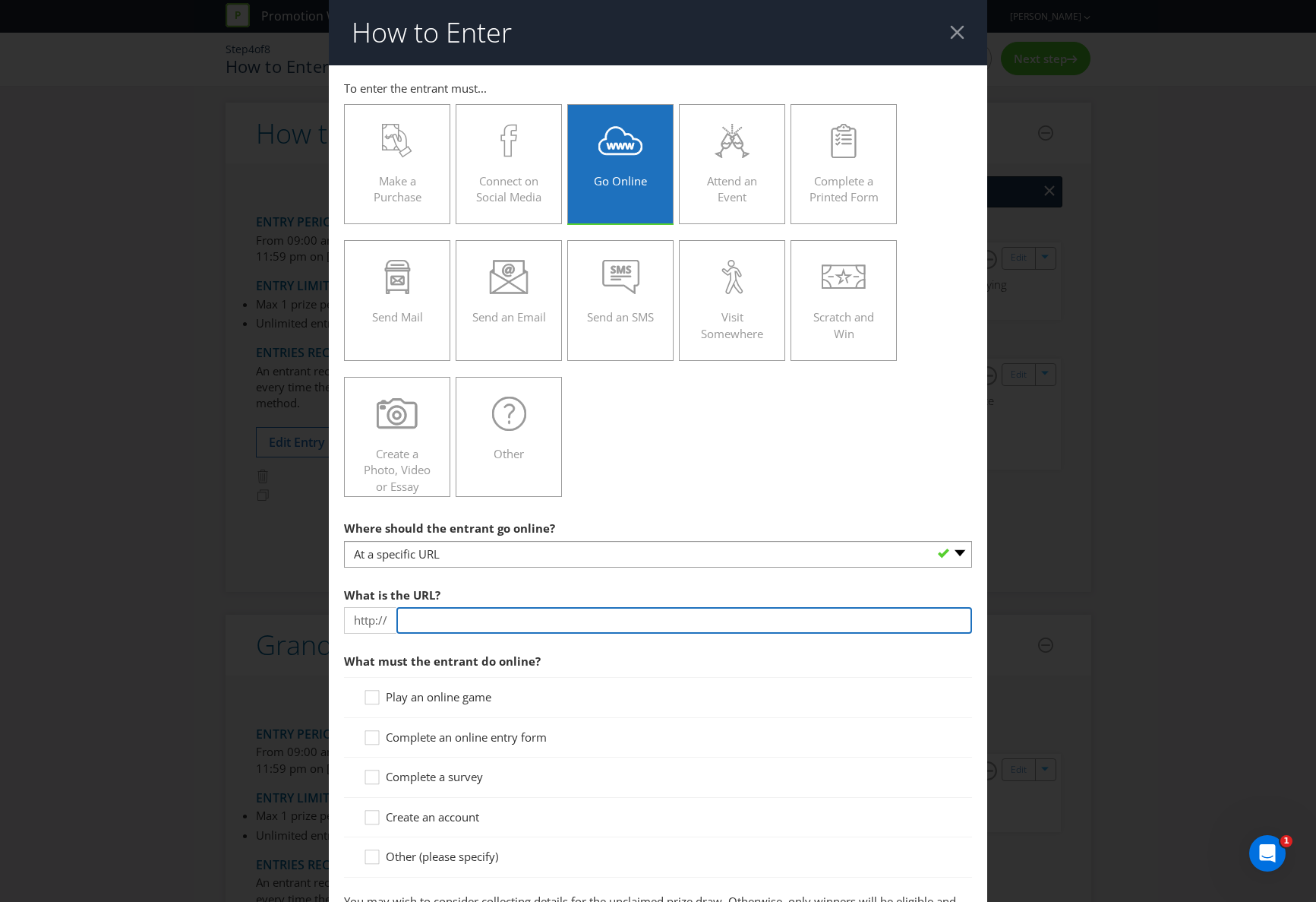
click at [412, 623] on input "text" at bounding box center [684, 620] width 576 height 26
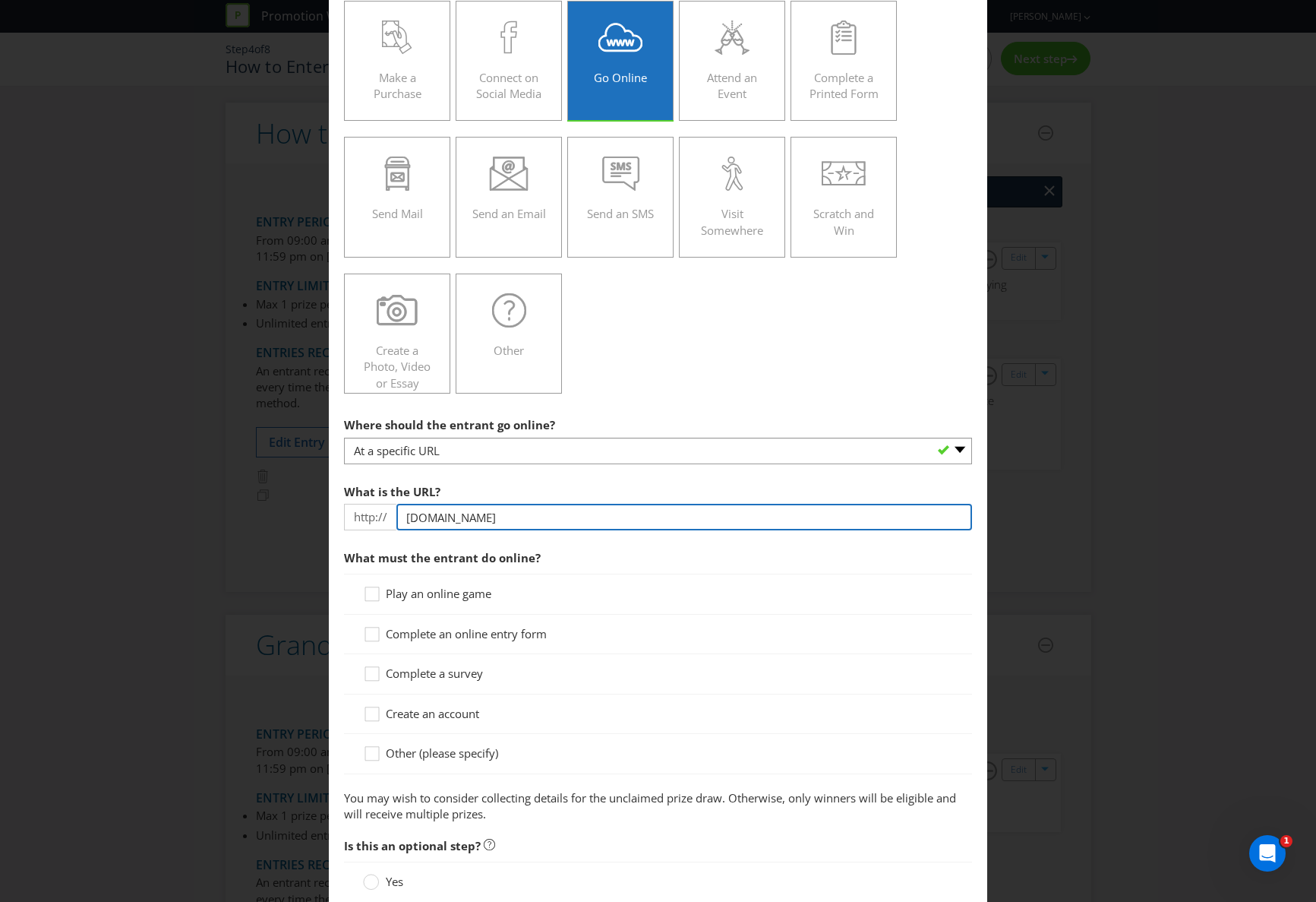
scroll to position [106, 0]
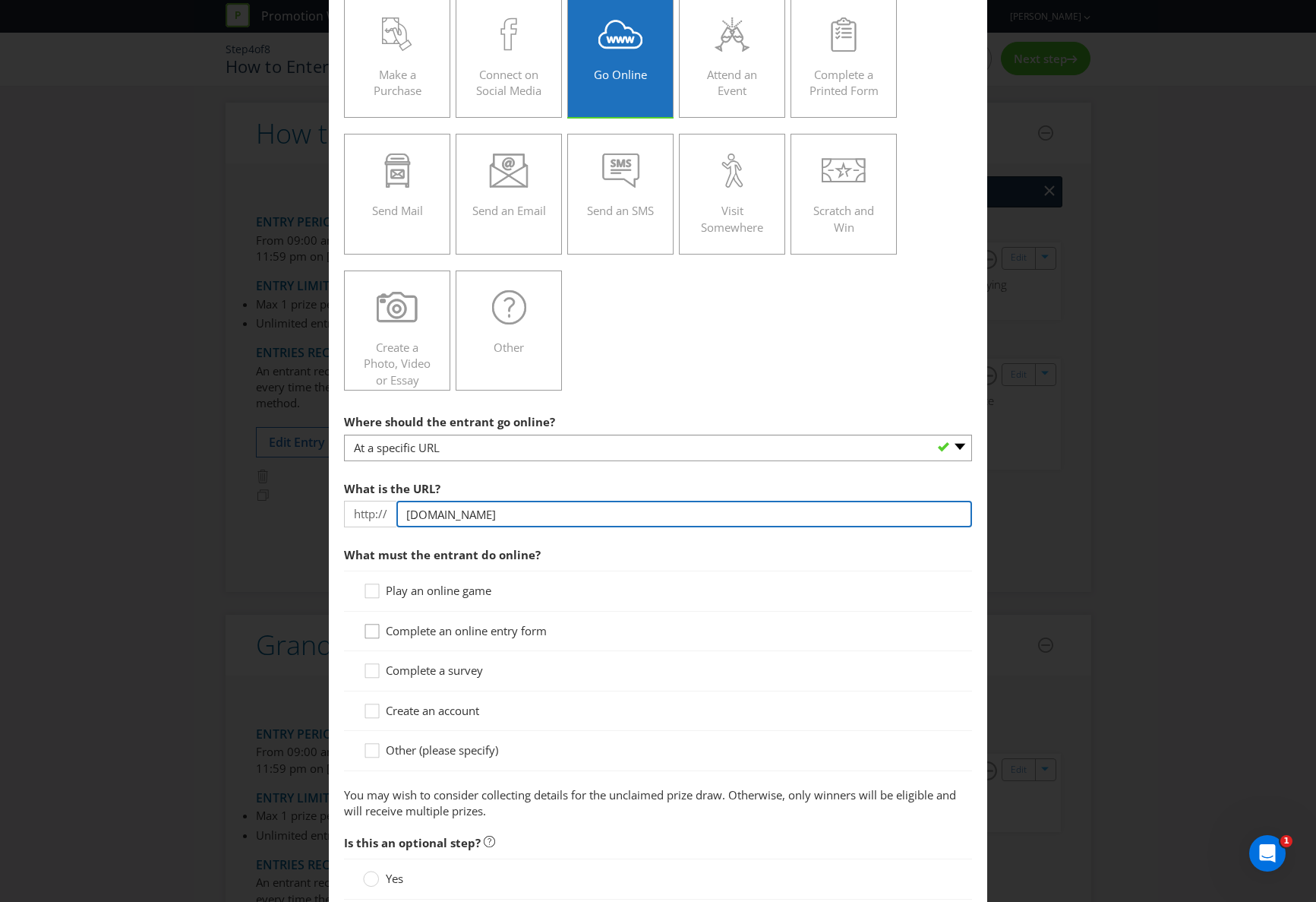
type input "[DOMAIN_NAME]"
click at [374, 632] on icon at bounding box center [375, 634] width 23 height 23
click at [0, 0] on input "Complete an online entry form" at bounding box center [0, 0] width 0 height 0
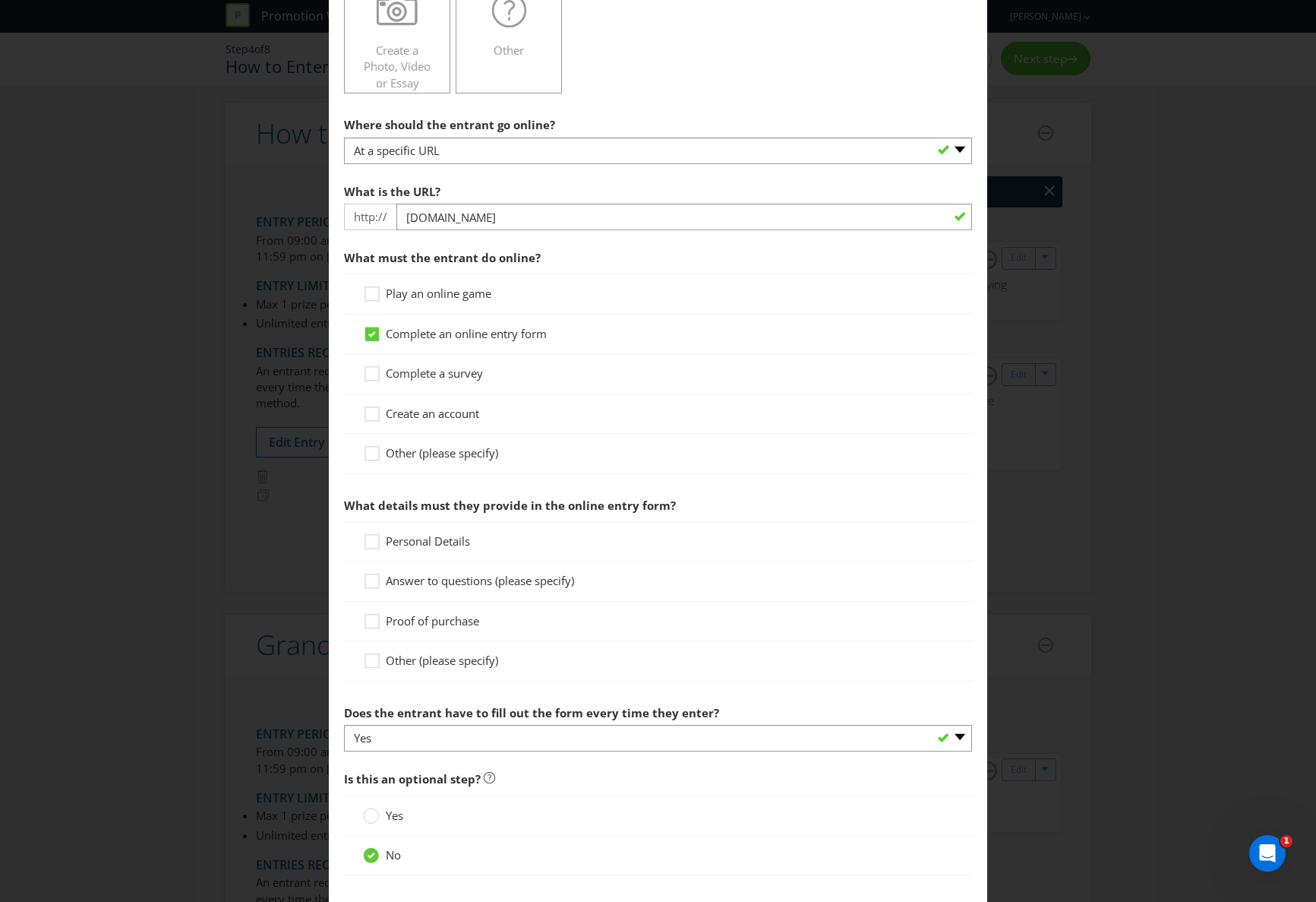
scroll to position [483, 0]
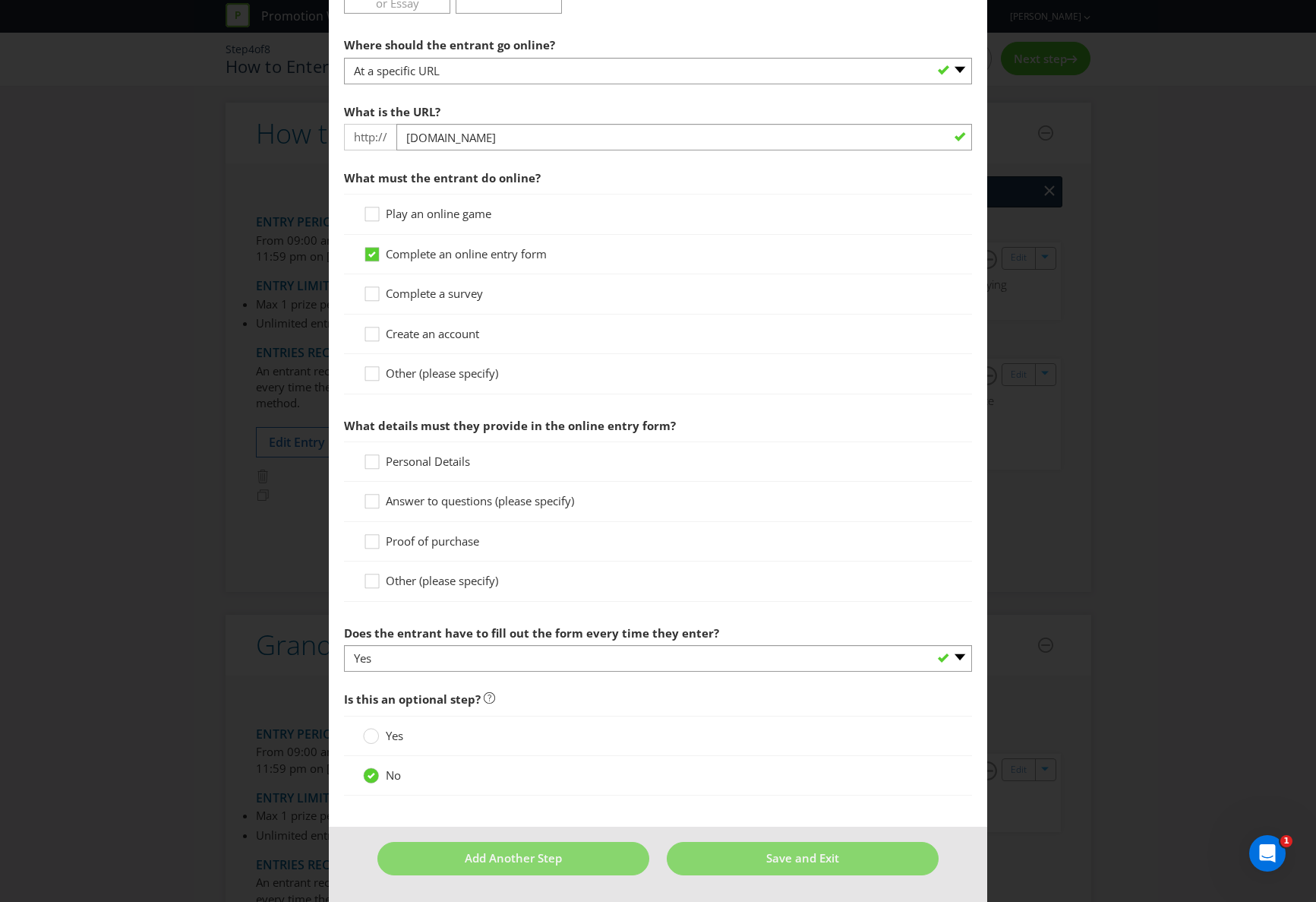
click at [373, 253] on icon at bounding box center [371, 254] width 7 height 6
click at [0, 0] on input "Complete an online entry form" at bounding box center [0, 0] width 0 height 0
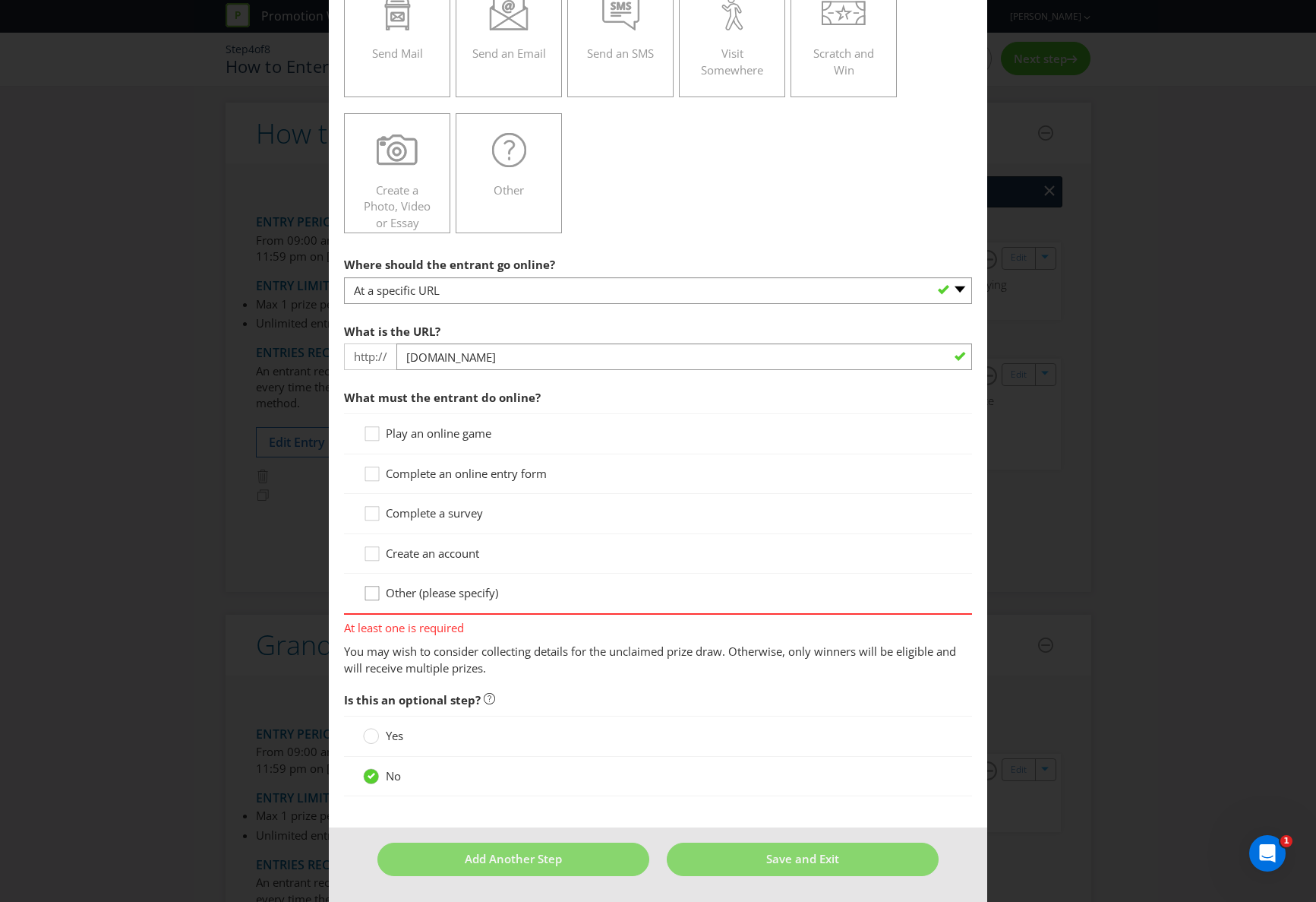
click at [376, 591] on icon at bounding box center [375, 596] width 23 height 23
click at [0, 0] on input "Other (please specify)" at bounding box center [0, 0] width 0 height 0
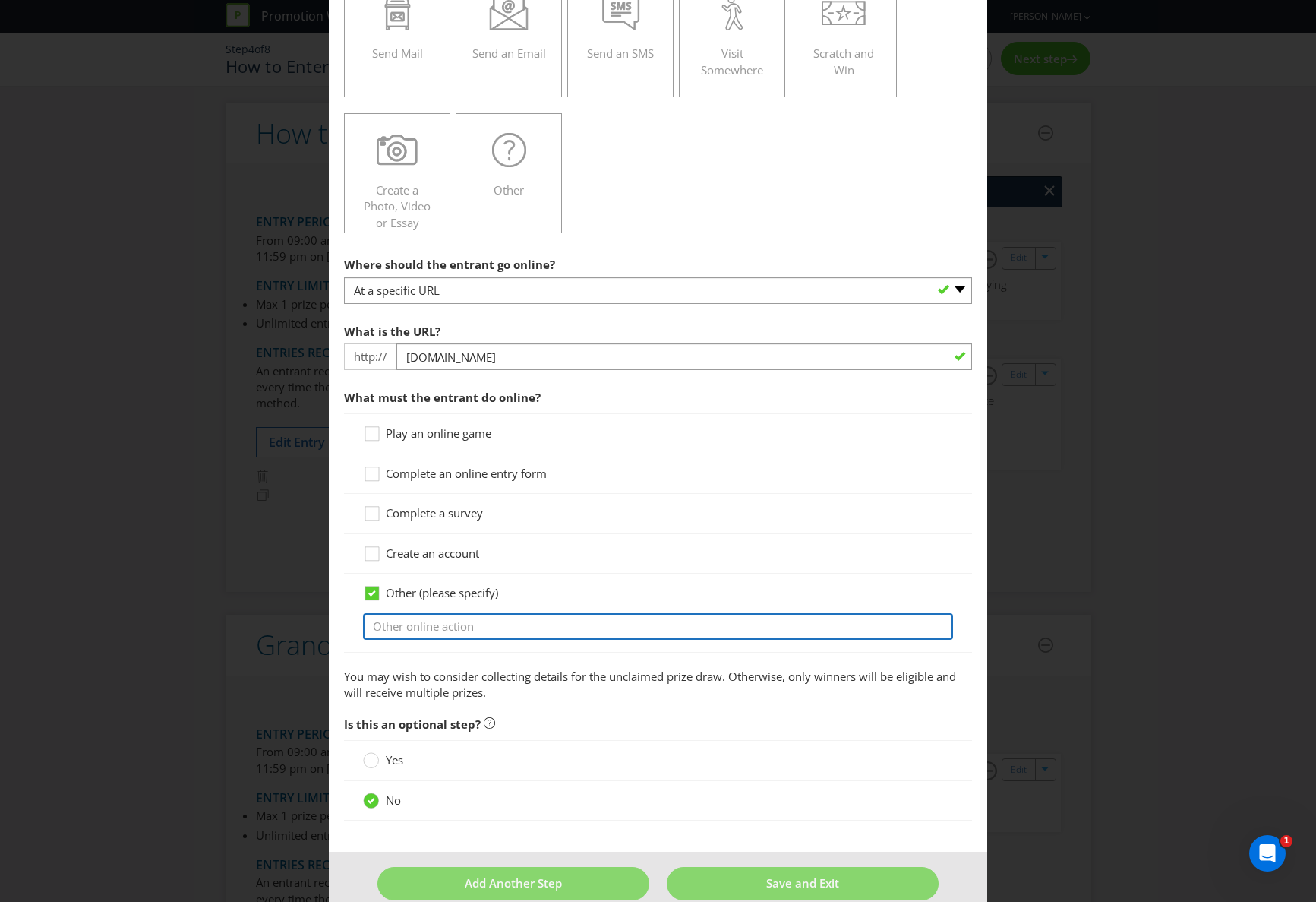
click at [394, 625] on input "text" at bounding box center [658, 626] width 590 height 26
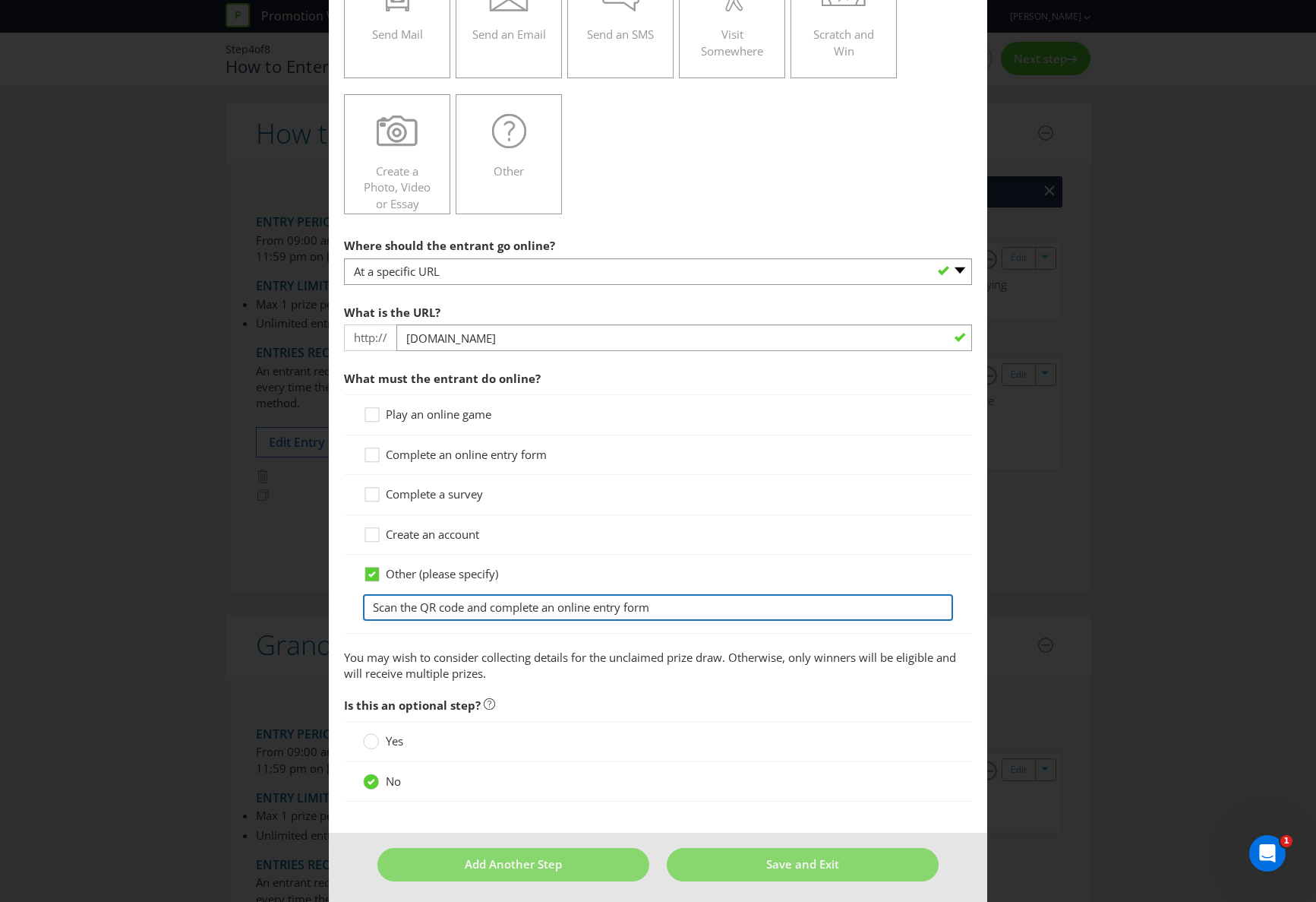
scroll to position [287, 0]
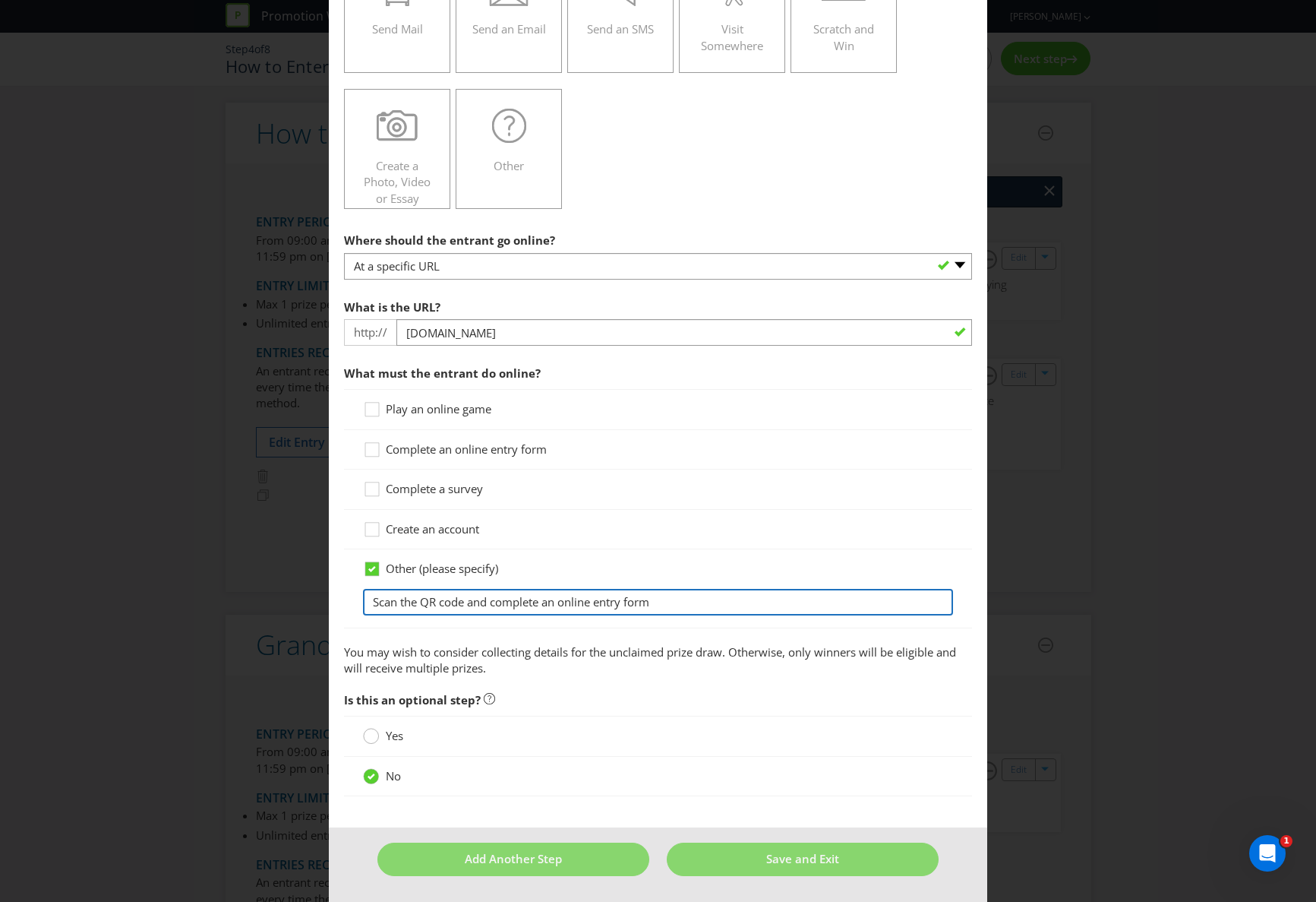
type input "Scan the QR code and complete an online entry form"
click at [371, 735] on circle at bounding box center [371, 736] width 15 height 15
click at [0, 0] on input "Yes" at bounding box center [0, 0] width 0 height 0
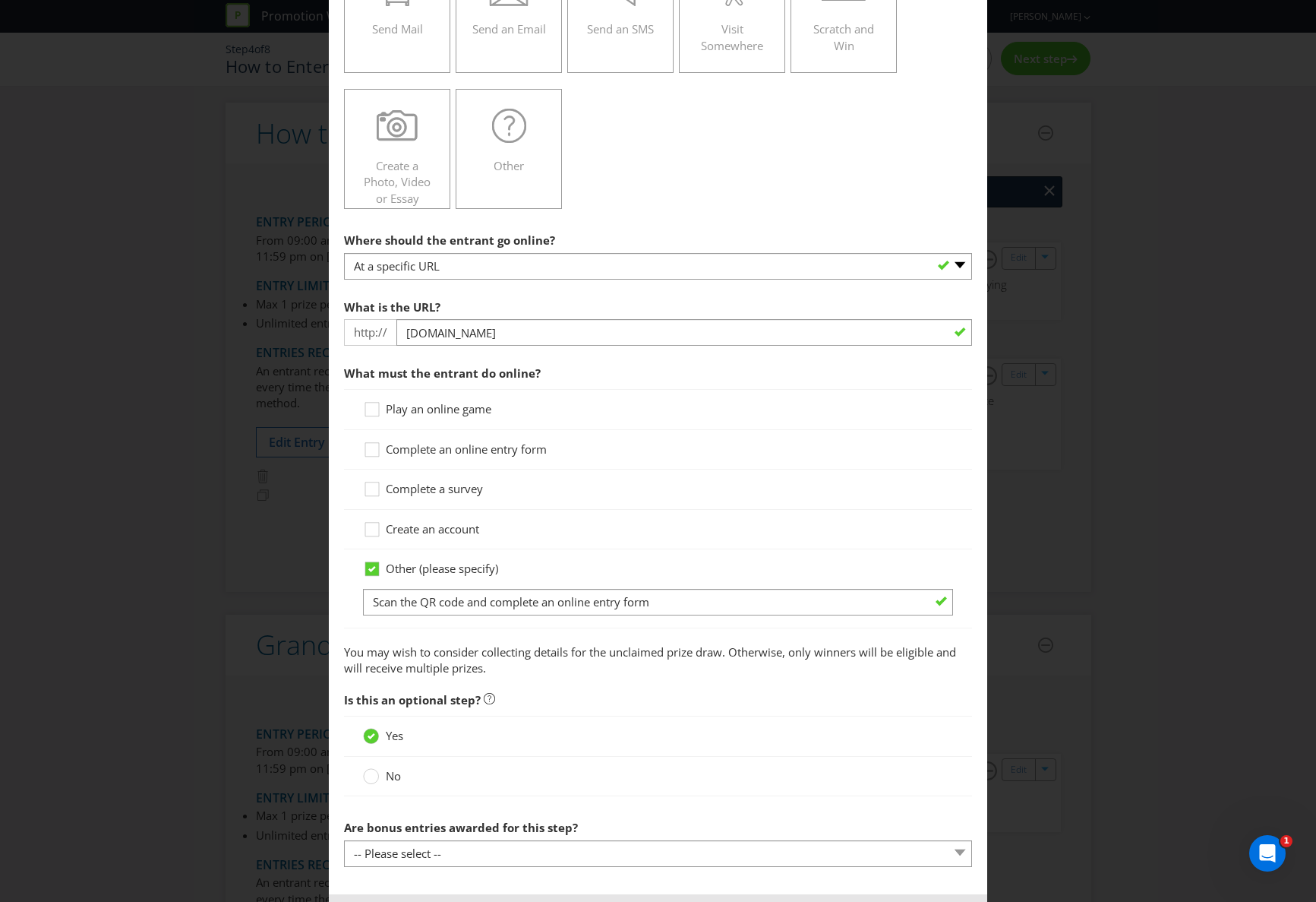
scroll to position [355, 0]
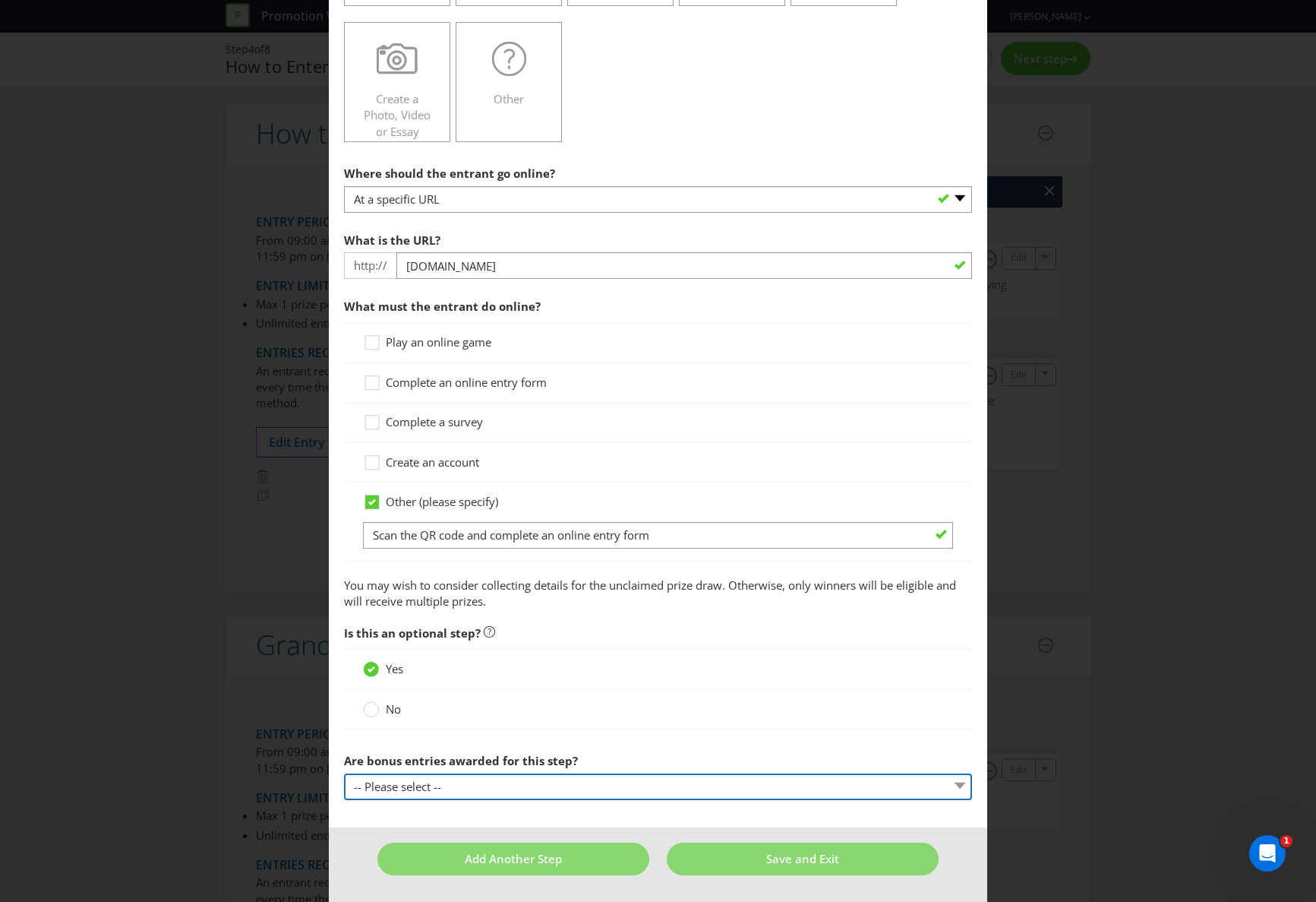
click at [483, 786] on select "-- Please select -- Yes, entrant gets additional entries every time that this s…" at bounding box center [658, 787] width 628 height 26
select select "NO"
click at [344, 773] on select "-- Please select -- Yes, entrant gets additional entries every time that this s…" at bounding box center [658, 787] width 628 height 26
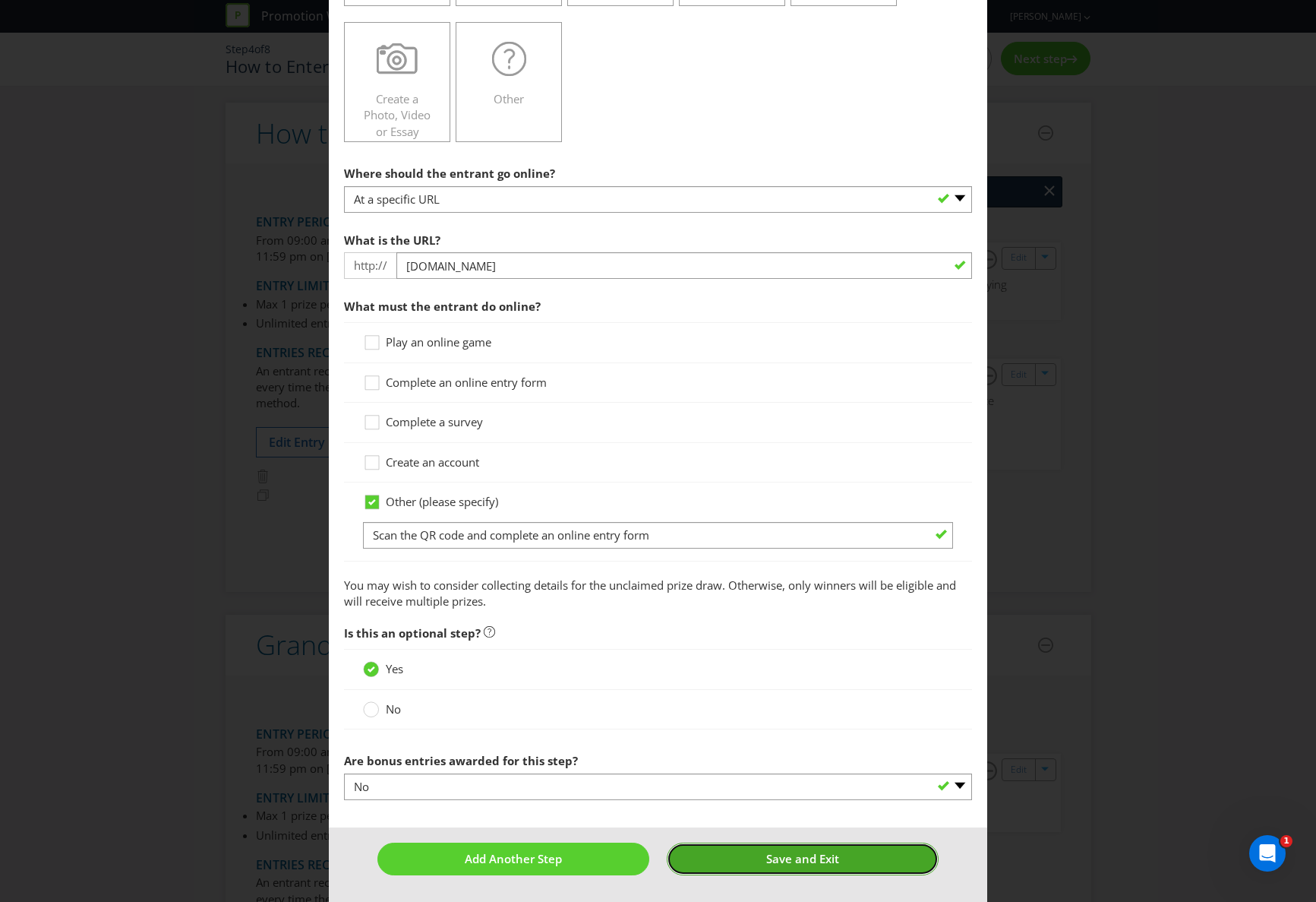
click at [803, 860] on span "Save and Exit" at bounding box center [802, 858] width 73 height 15
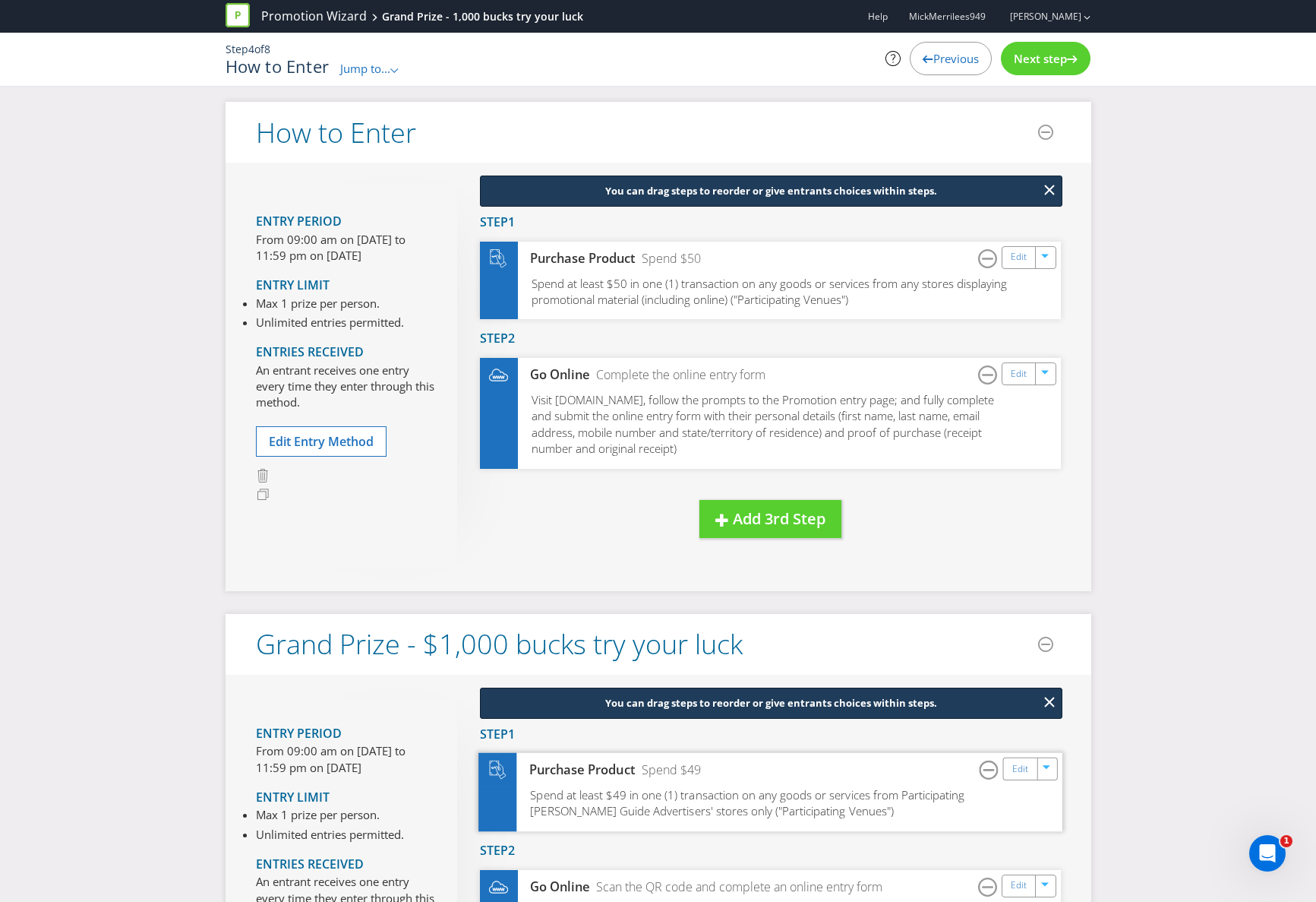
scroll to position [2, 0]
